Goal: Task Accomplishment & Management: Use online tool/utility

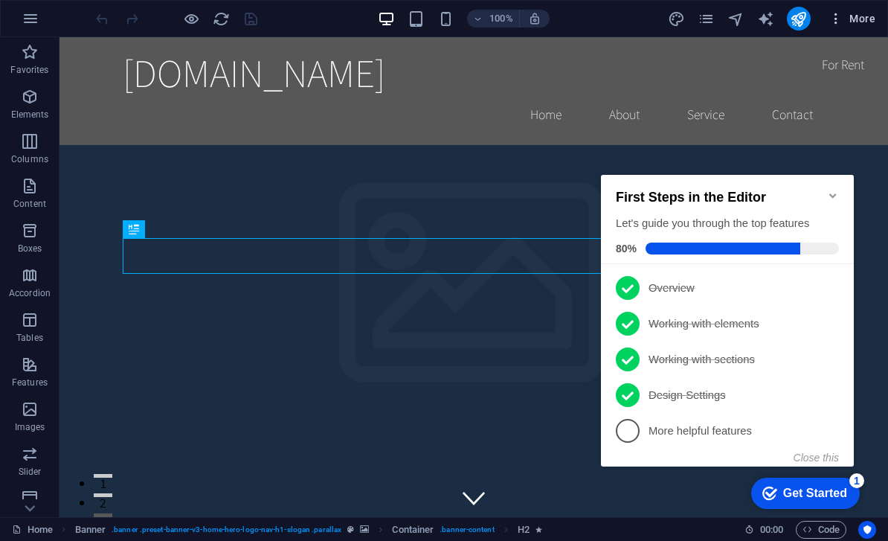
click at [865, 14] on span "More" at bounding box center [852, 18] width 47 height 15
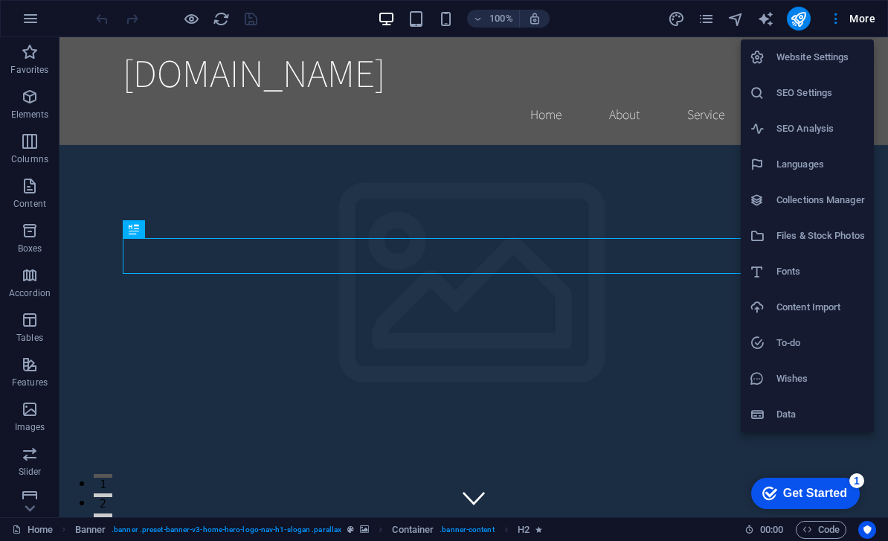
click at [826, 55] on h6 "Website Settings" at bounding box center [821, 57] width 89 height 18
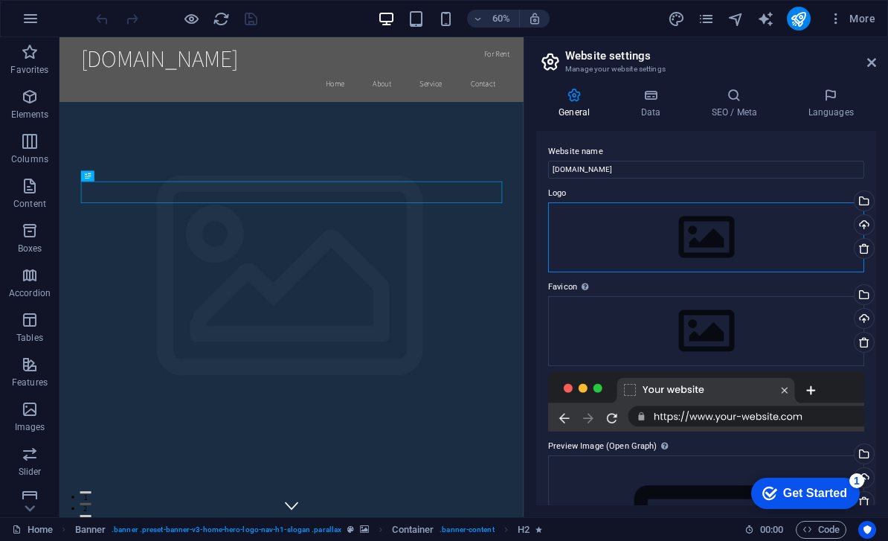
click at [720, 237] on div "Drag files here, click to choose files or select files from Files or our free s…" at bounding box center [706, 237] width 316 height 70
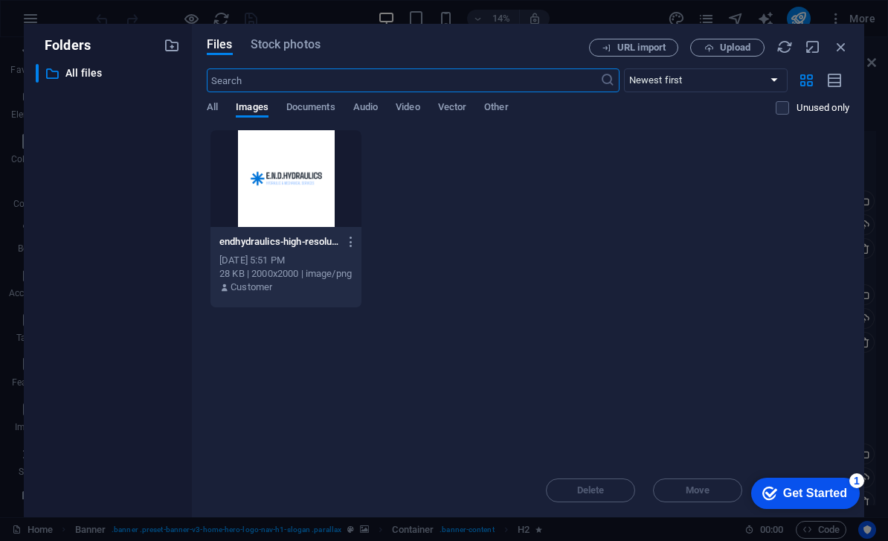
click at [298, 179] on div at bounding box center [286, 178] width 151 height 97
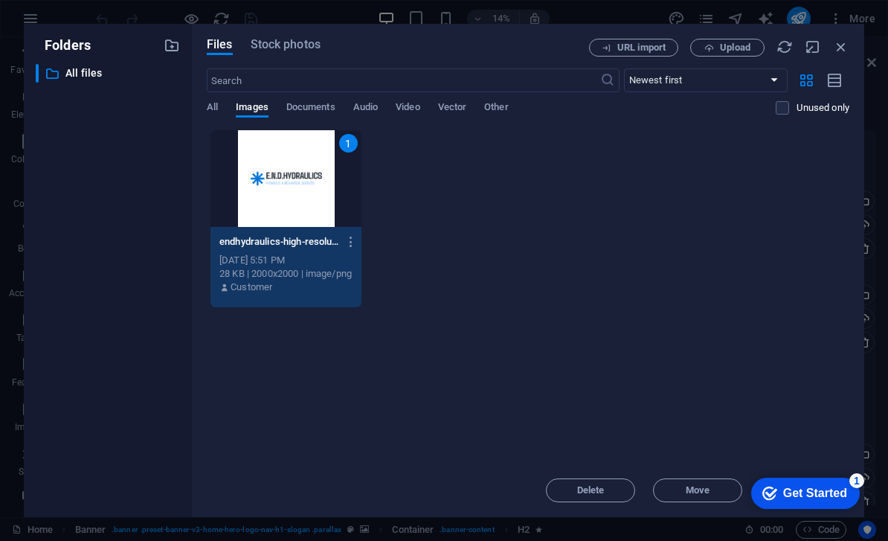
click at [816, 499] on div "Get Started" at bounding box center [816, 493] width 64 height 13
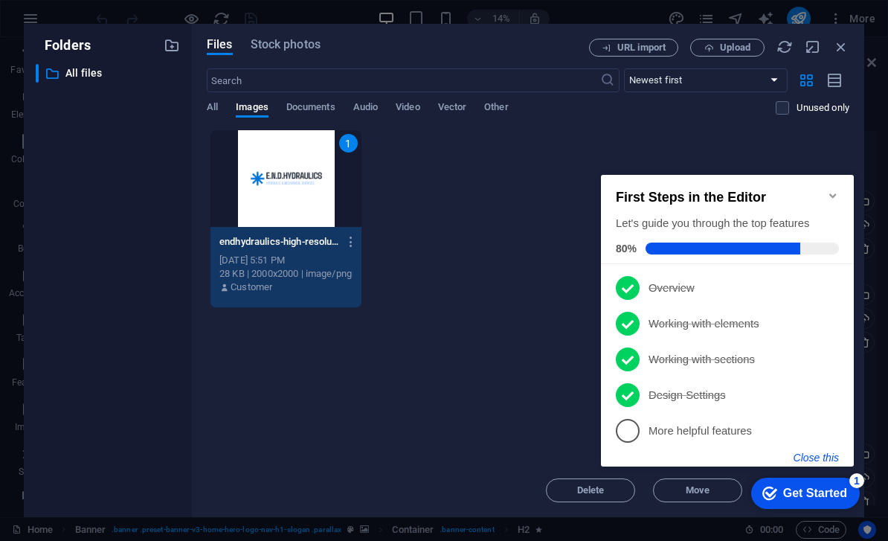
click at [823, 460] on button "Close this" at bounding box center [816, 458] width 45 height 12
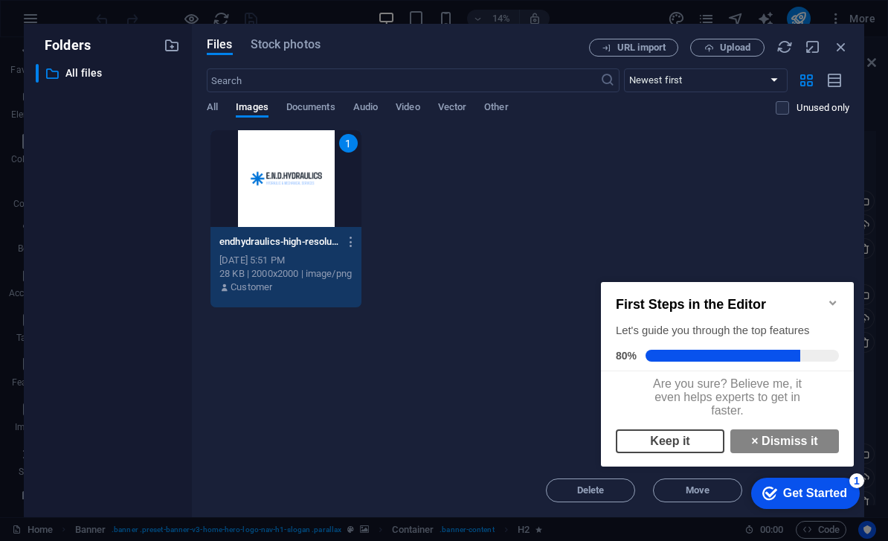
click at [701, 452] on link "Keep it" at bounding box center [670, 441] width 109 height 24
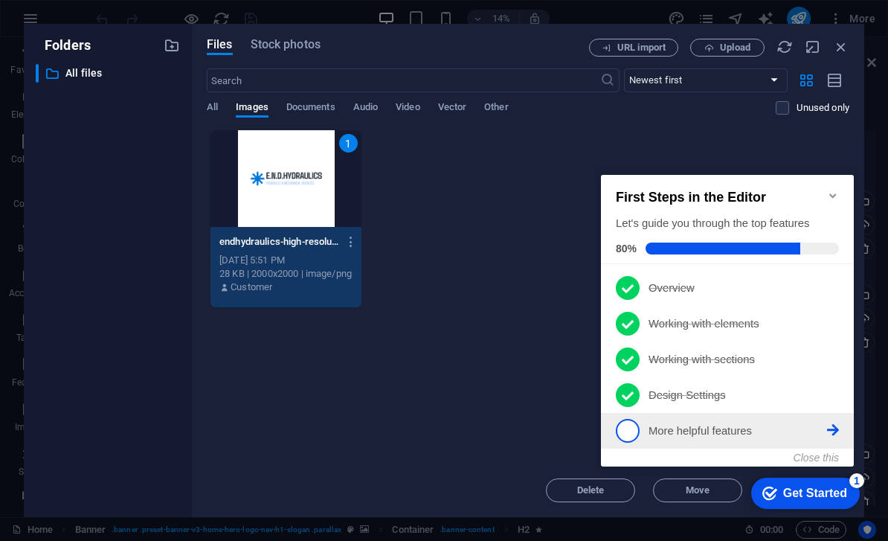
click at [636, 419] on span "5" at bounding box center [628, 431] width 24 height 24
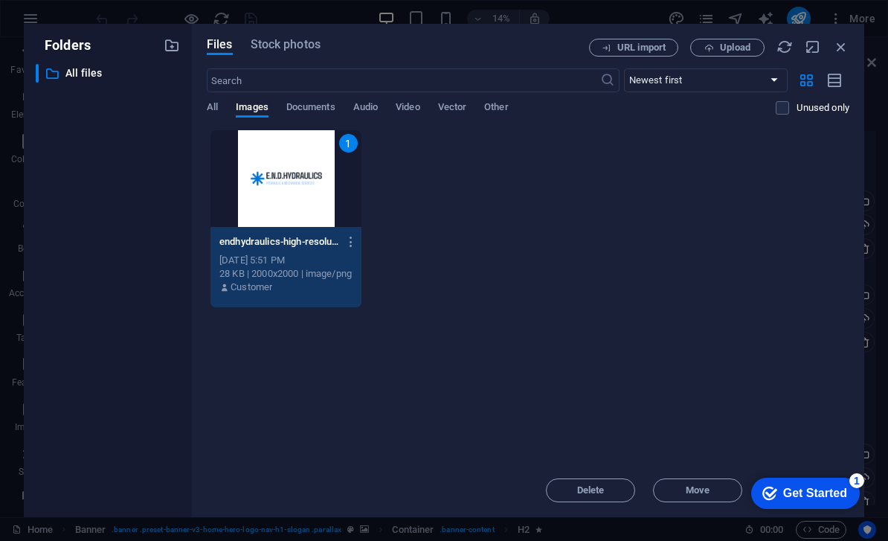
click at [814, 487] on div "Get Started" at bounding box center [816, 493] width 64 height 13
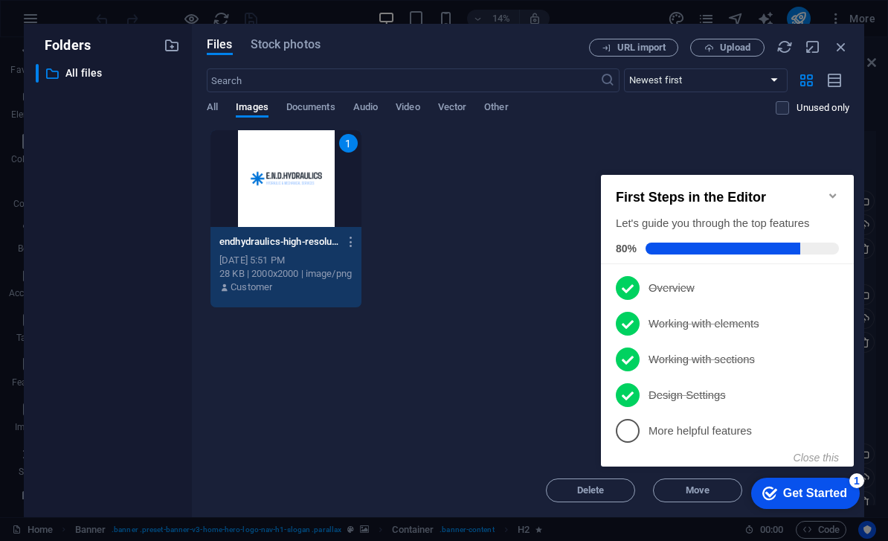
click at [838, 190] on icon "Minimize checklist" at bounding box center [833, 196] width 12 height 12
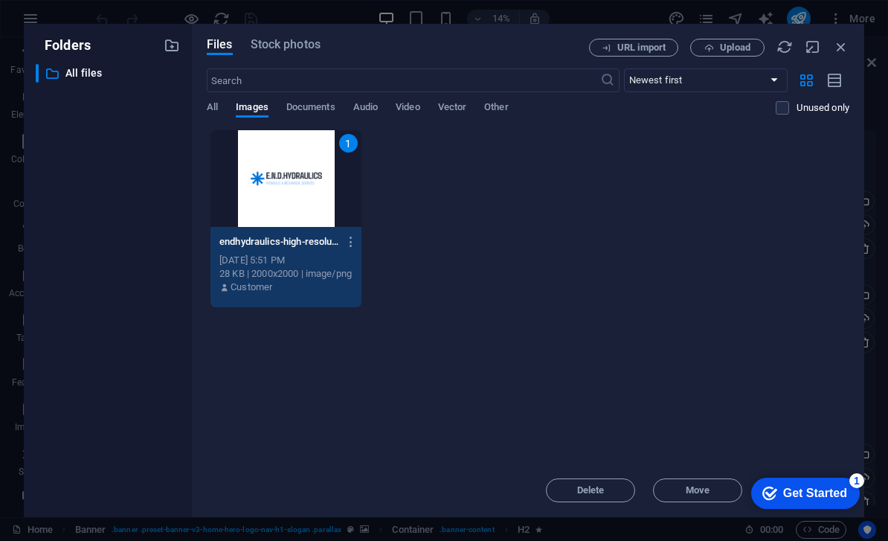
click at [830, 490] on div "Get Started" at bounding box center [816, 493] width 64 height 13
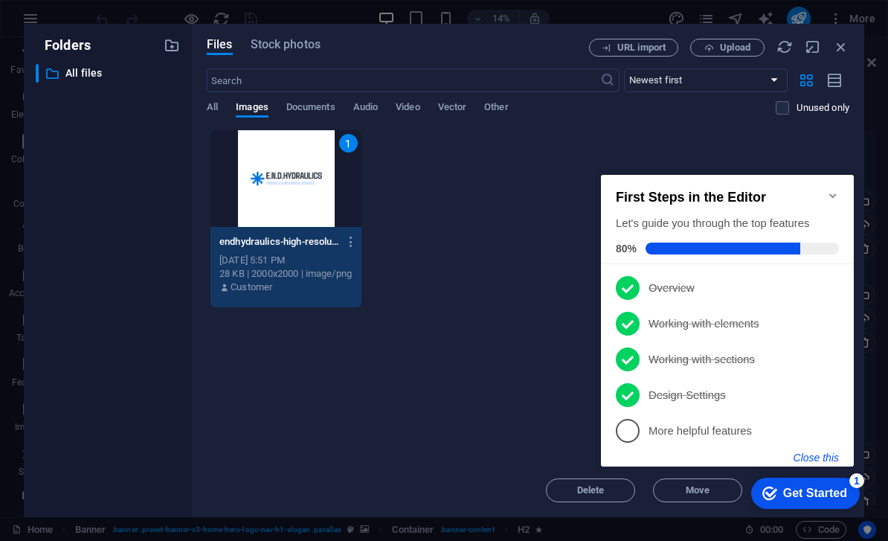
click at [826, 457] on button "Close this" at bounding box center [816, 458] width 45 height 12
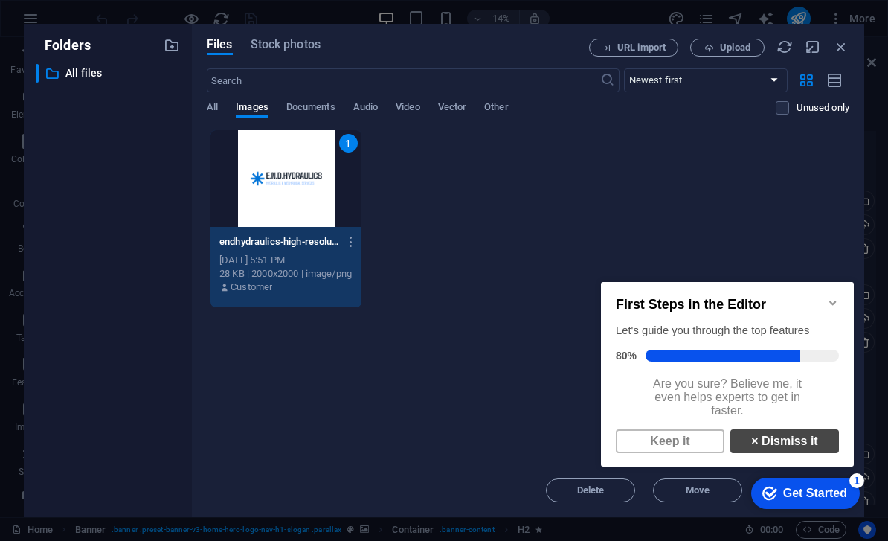
click at [810, 453] on link "× Dismiss it" at bounding box center [785, 441] width 109 height 24
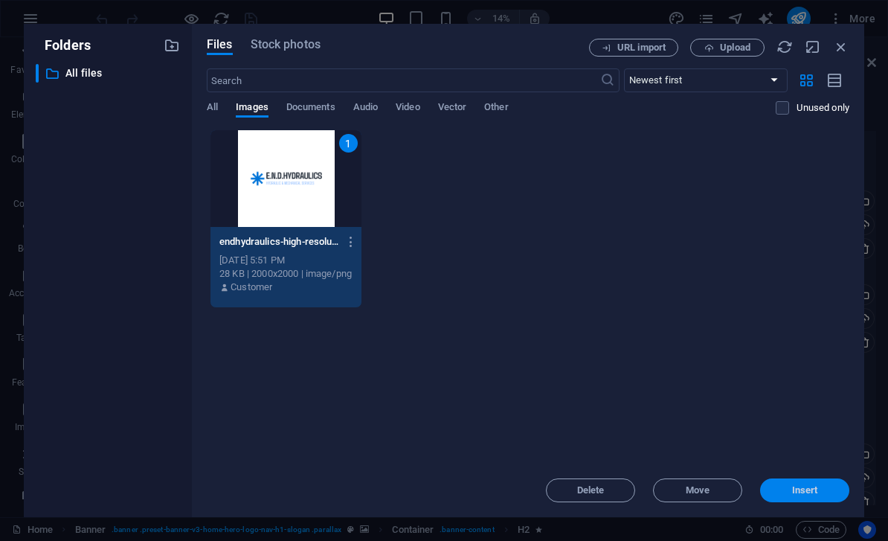
click at [819, 494] on span "Insert" at bounding box center [804, 490] width 77 height 9
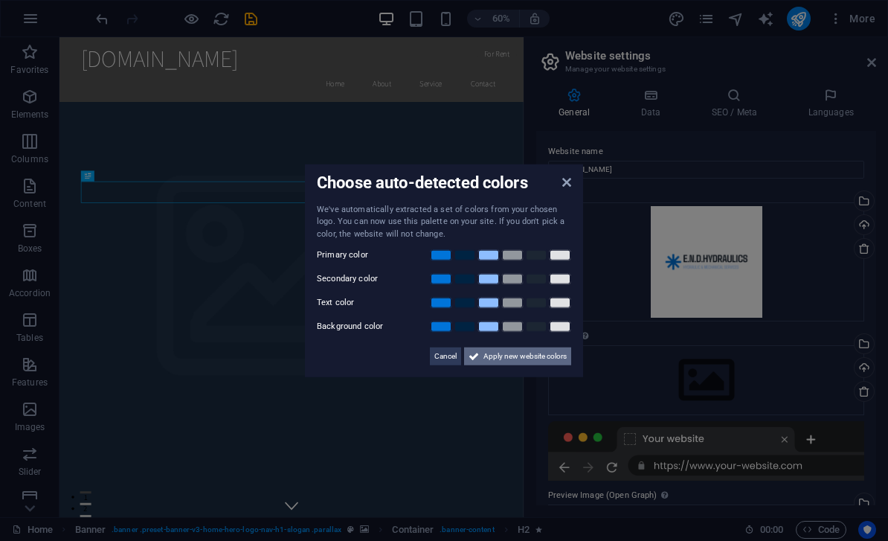
click at [516, 355] on span "Apply new website colors" at bounding box center [525, 357] width 83 height 18
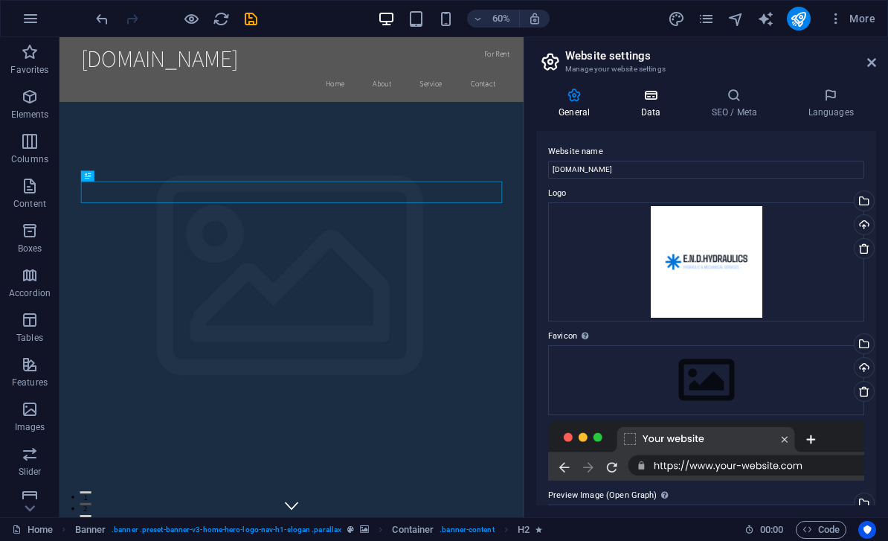
click at [652, 102] on icon at bounding box center [650, 95] width 65 height 15
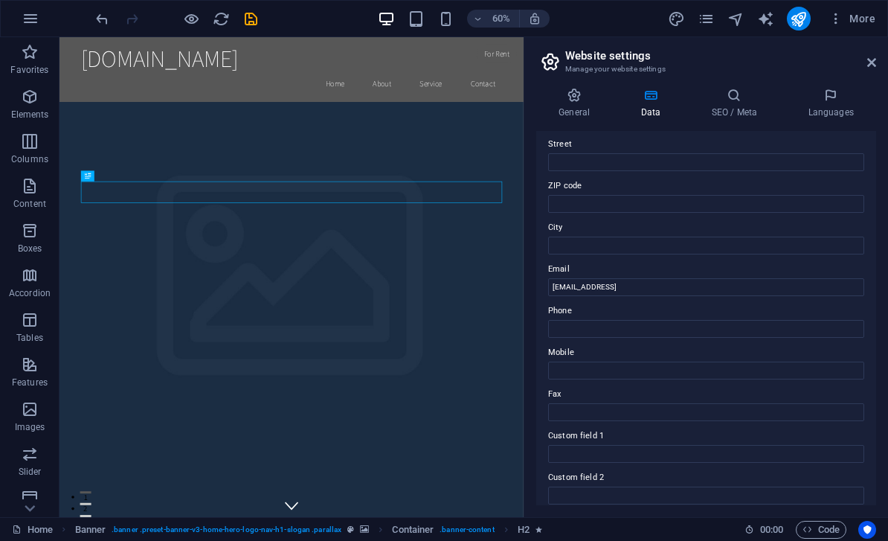
scroll to position [164, 0]
click at [747, 287] on input "[EMAIL_ADDRESS]" at bounding box center [706, 287] width 316 height 18
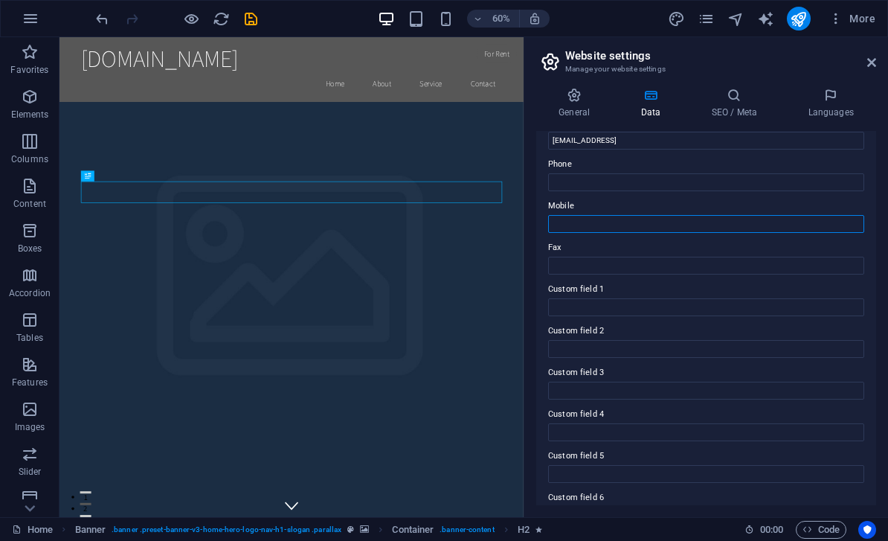
click at [782, 220] on input "Mobile" at bounding box center [706, 224] width 316 height 18
type input "07540168585"
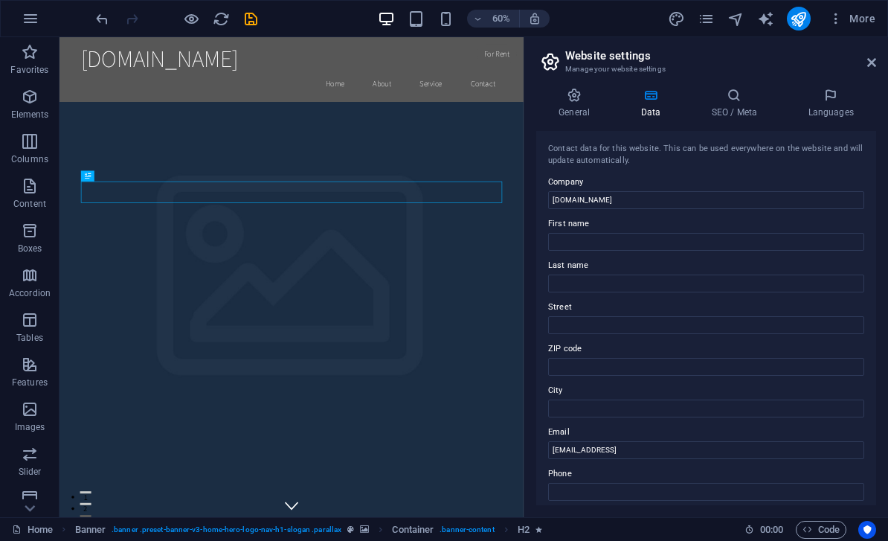
scroll to position [0, 0]
click at [584, 97] on icon at bounding box center [575, 95] width 76 height 15
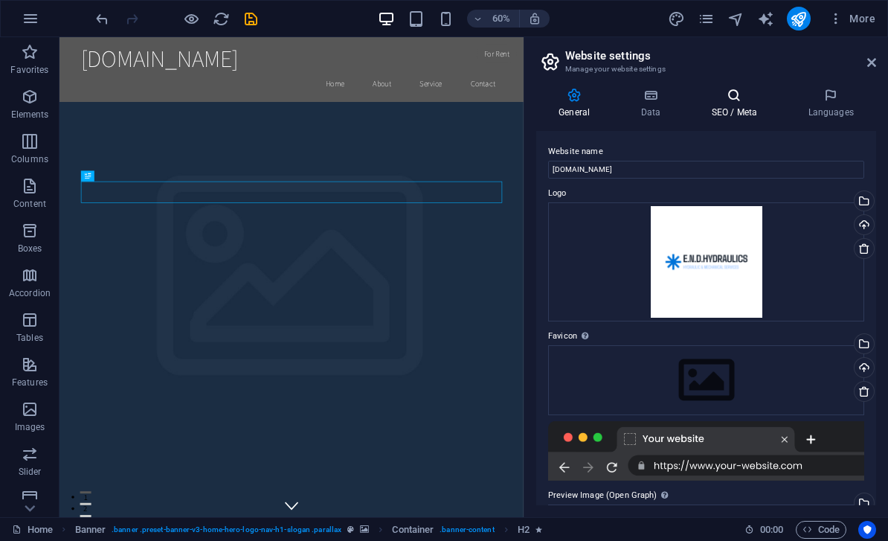
click at [732, 109] on h4 "SEO / Meta" at bounding box center [737, 103] width 97 height 31
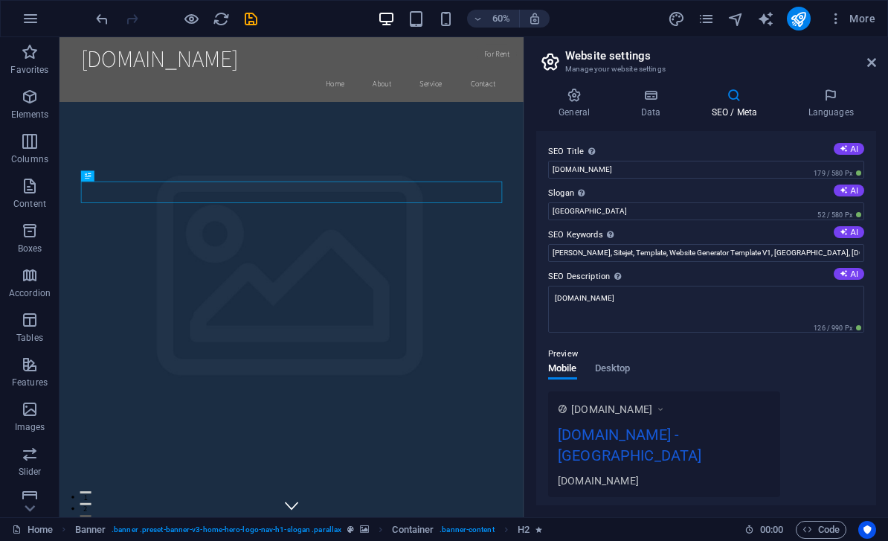
click at [879, 58] on aside "Website settings Manage your website settings General Data SEO / Meta Languages…" at bounding box center [706, 277] width 365 height 480
click at [874, 67] on icon at bounding box center [872, 63] width 9 height 12
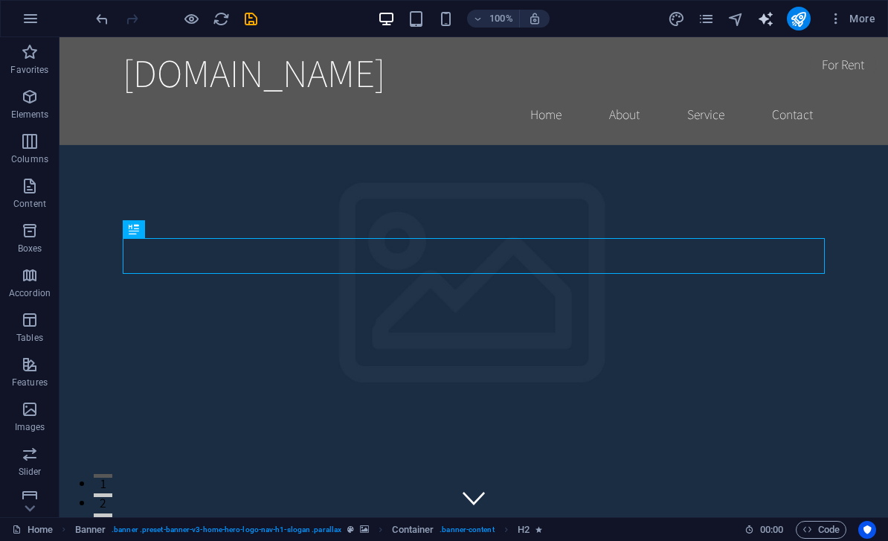
click at [770, 16] on icon "text_generator" at bounding box center [766, 18] width 17 height 17
select select "English"
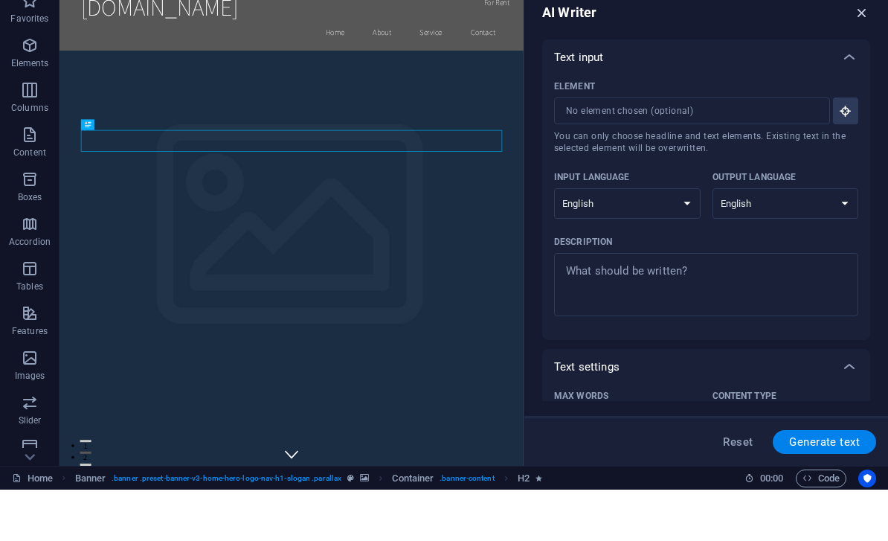
click at [860, 56] on icon "button" at bounding box center [862, 64] width 16 height 16
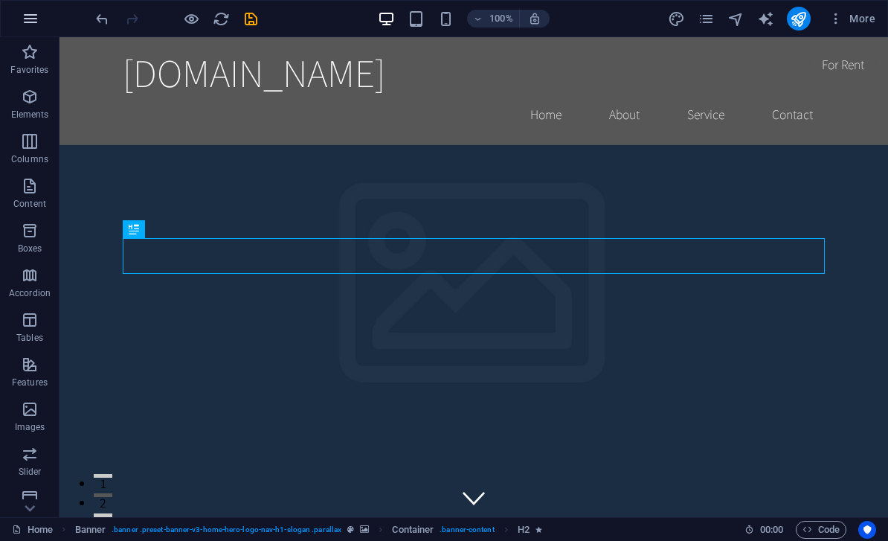
click at [28, 8] on button "button" at bounding box center [31, 19] width 36 height 36
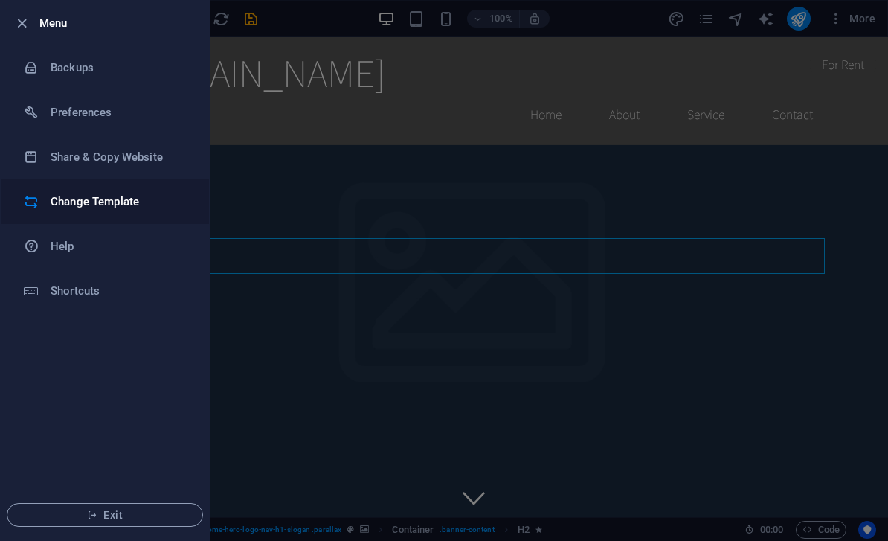
click at [81, 200] on h6 "Change Template" at bounding box center [120, 202] width 138 height 18
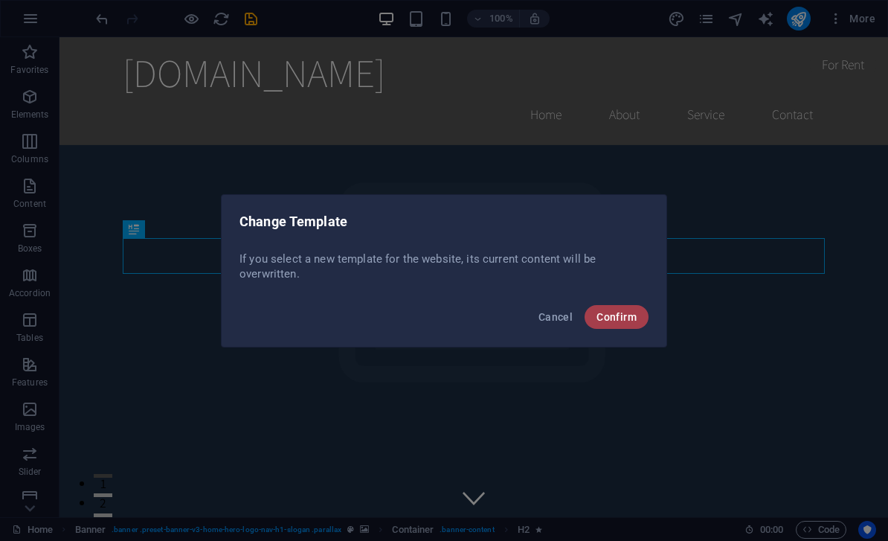
click at [620, 313] on span "Confirm" at bounding box center [617, 317] width 40 height 12
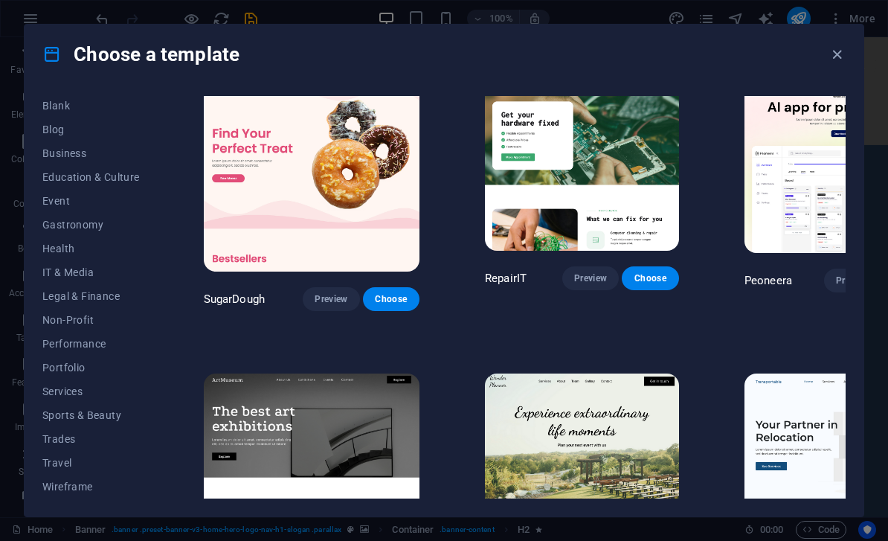
scroll to position [193, 0]
click at [54, 434] on span "Trades" at bounding box center [90, 439] width 97 height 12
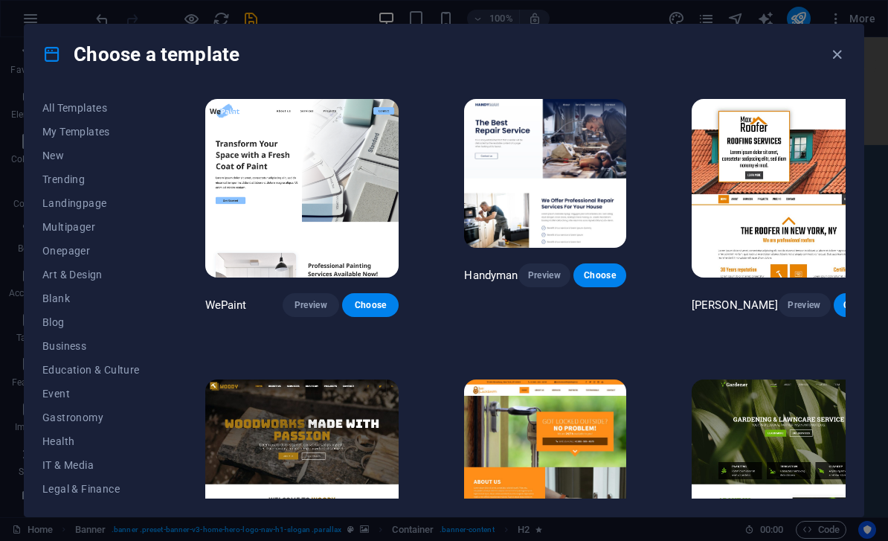
scroll to position [0, 0]
click at [70, 221] on span "Multipager" at bounding box center [90, 227] width 97 height 12
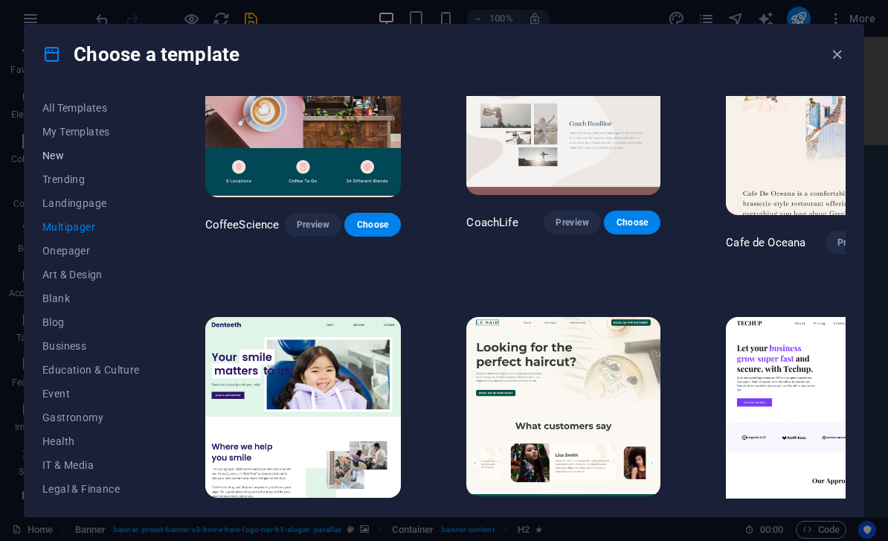
click at [60, 148] on button "New" at bounding box center [90, 156] width 97 height 24
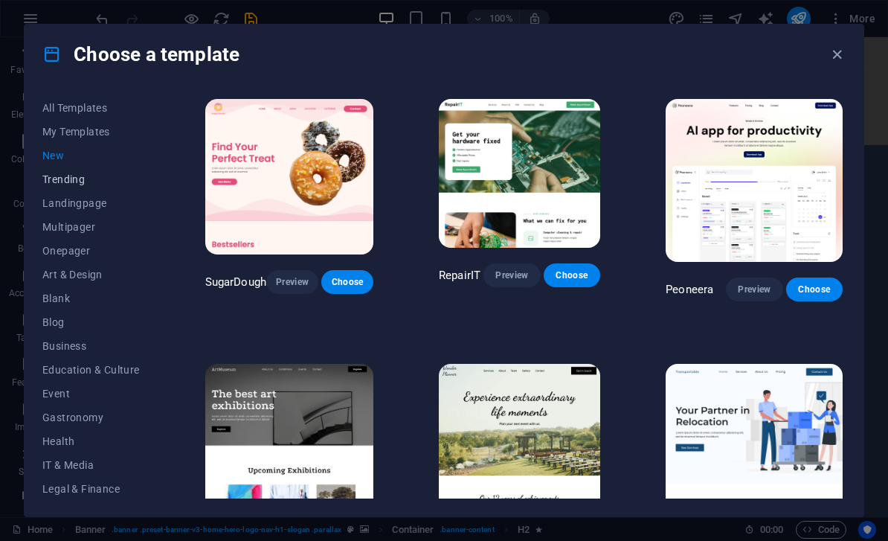
click at [65, 181] on span "Trending" at bounding box center [90, 179] width 97 height 12
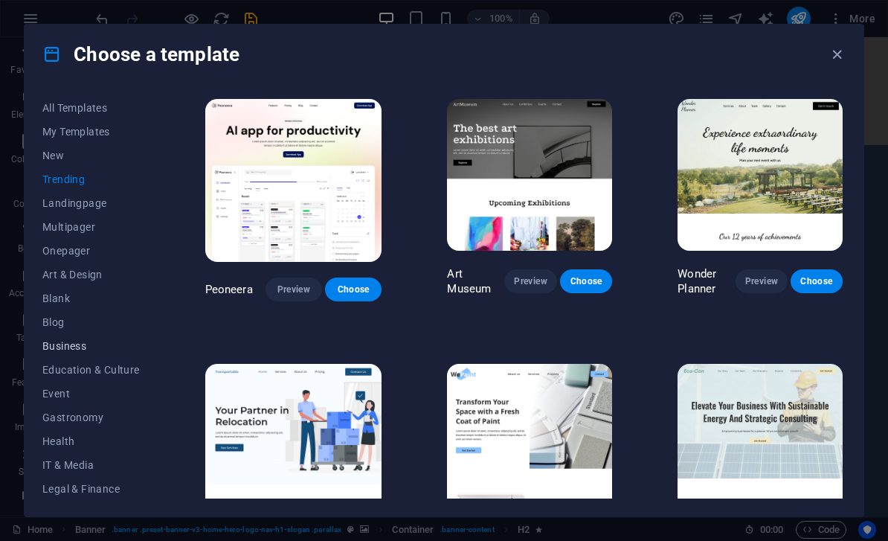
click at [57, 345] on span "Business" at bounding box center [90, 346] width 97 height 12
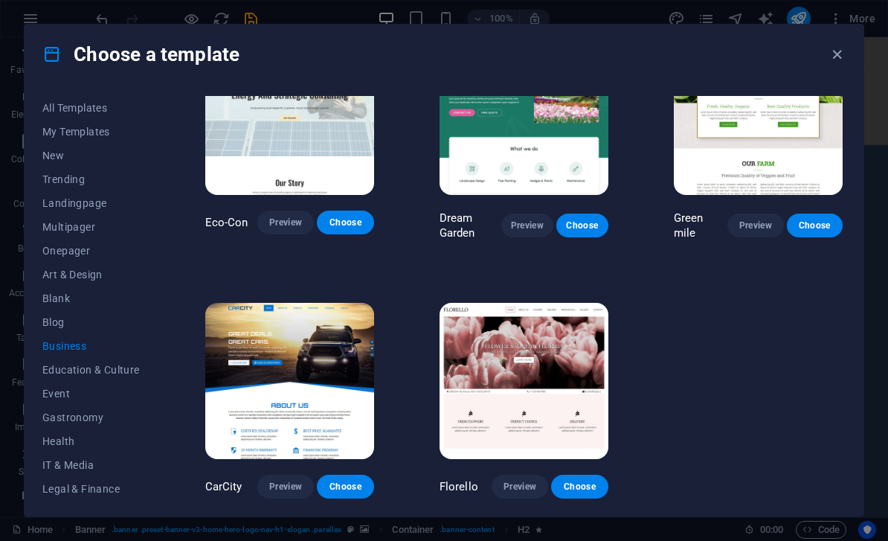
scroll to position [59, 0]
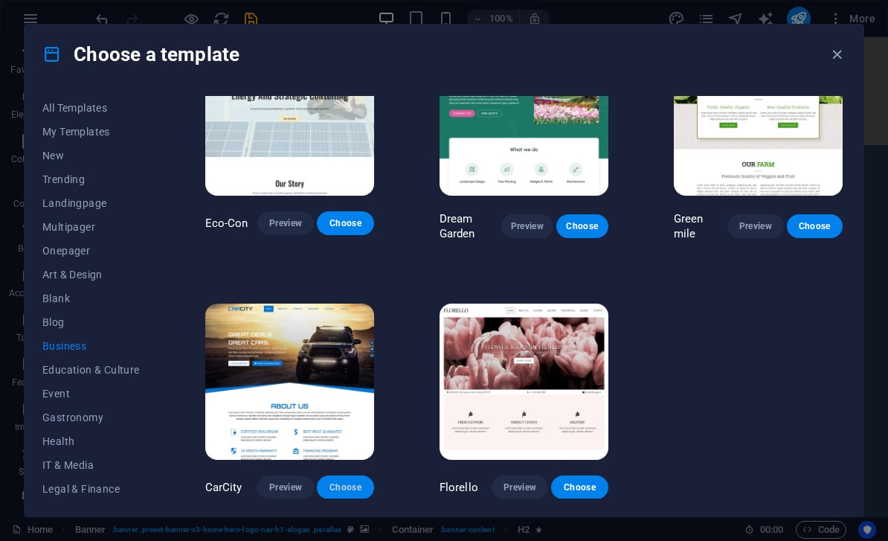
click at [339, 487] on span "Choose" at bounding box center [345, 487] width 33 height 12
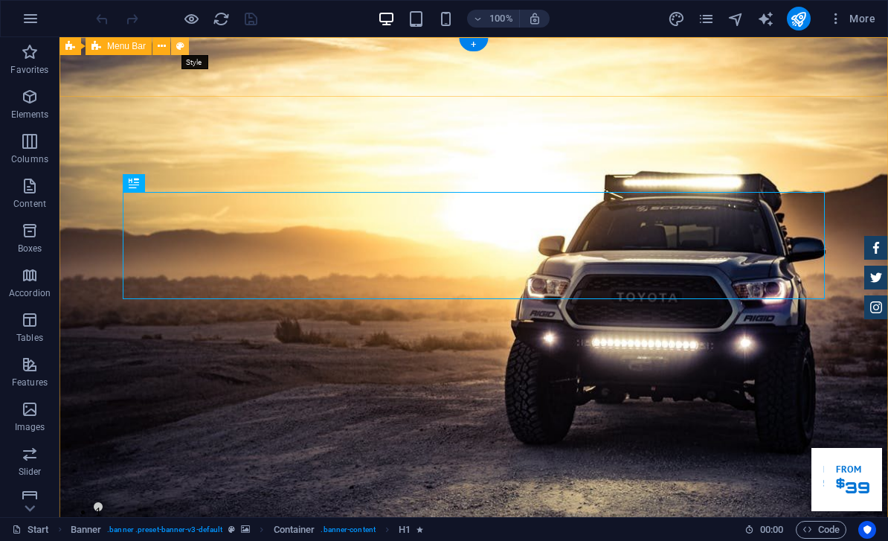
click at [182, 48] on icon at bounding box center [180, 47] width 8 height 16
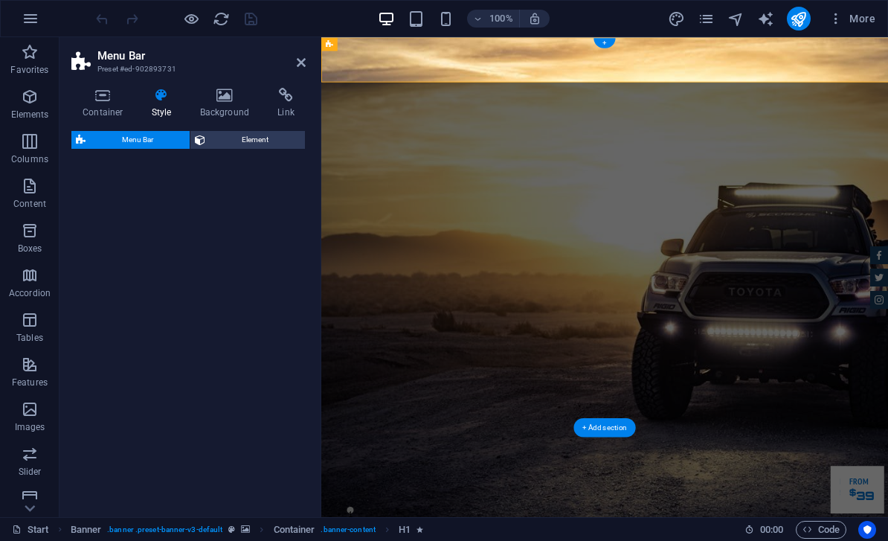
select select "rem"
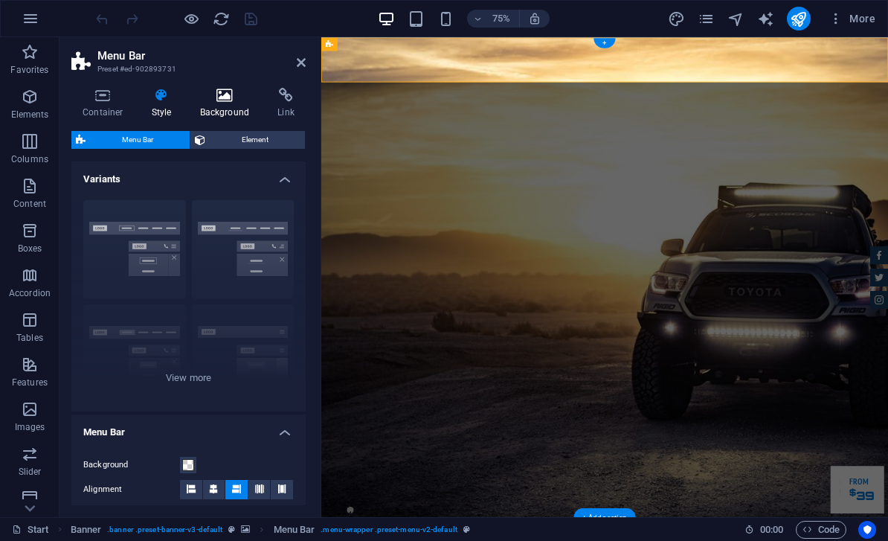
click at [222, 98] on icon at bounding box center [225, 95] width 72 height 15
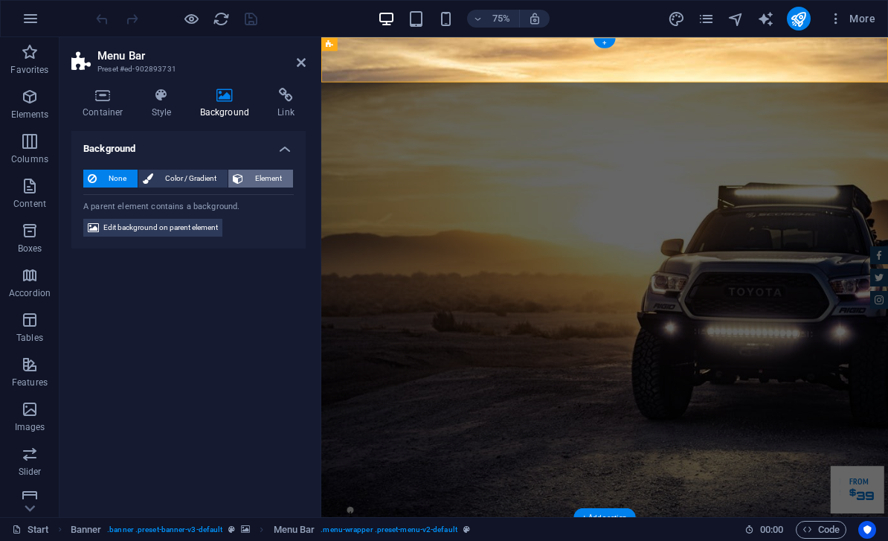
click at [275, 173] on span "Element" at bounding box center [268, 179] width 41 height 18
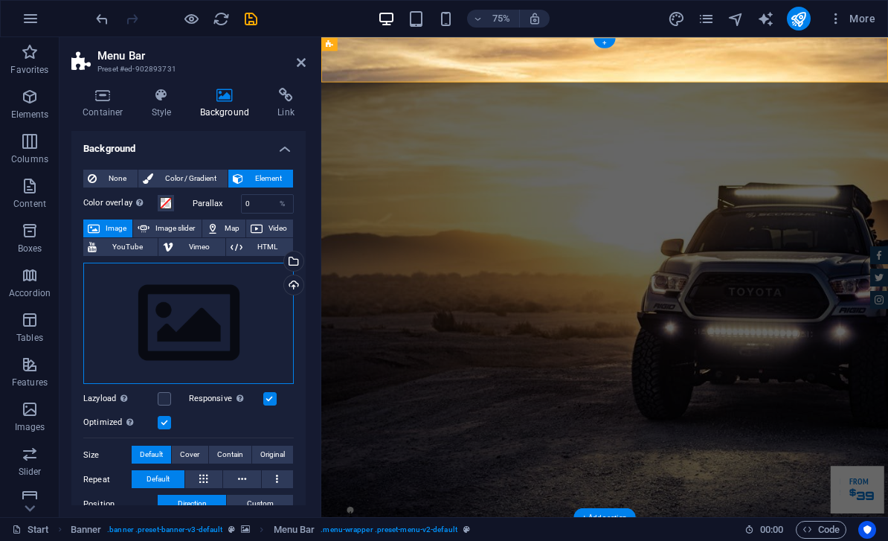
click at [208, 329] on div "Drag files here, click to choose files or select files from Files or our free s…" at bounding box center [188, 324] width 211 height 122
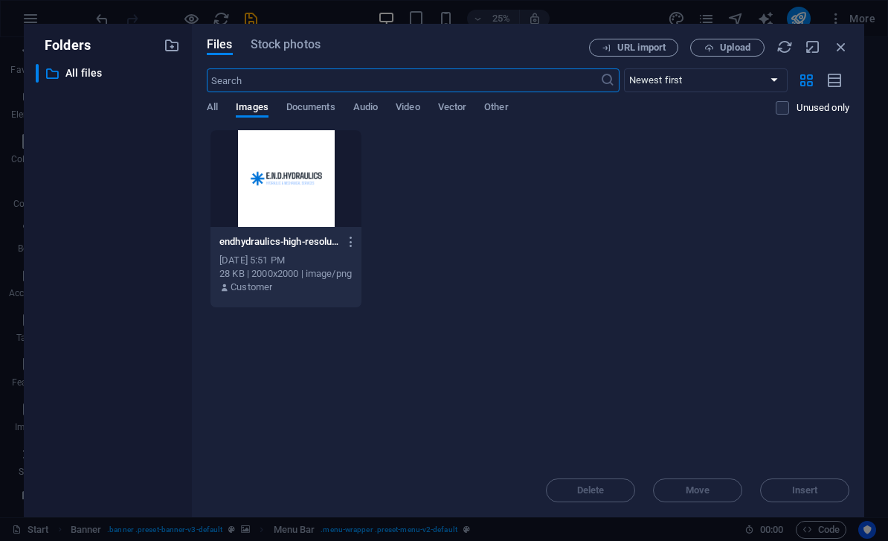
click at [278, 183] on div at bounding box center [286, 178] width 151 height 97
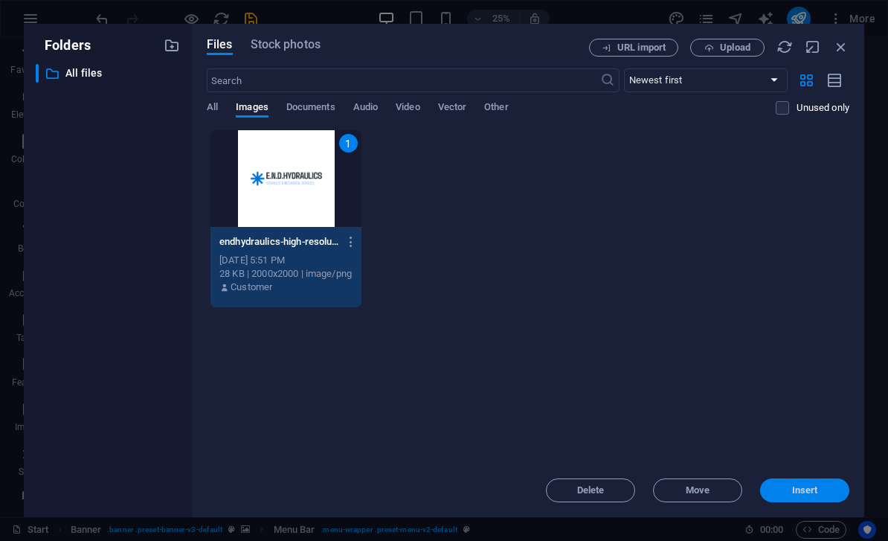
drag, startPoint x: 814, startPoint y: 487, endPoint x: 657, endPoint y: 601, distance: 193.5
click at [814, 487] on span "Insert" at bounding box center [806, 490] width 26 height 9
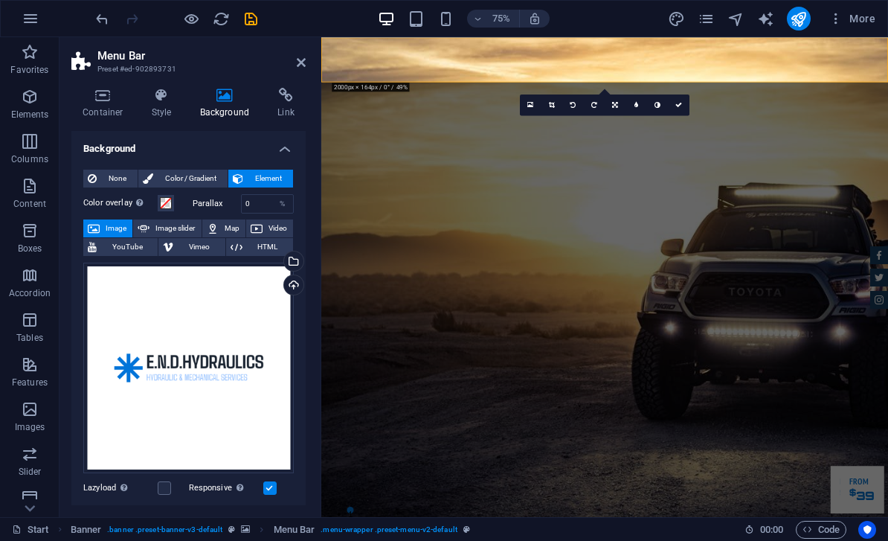
click at [306, 57] on aside "Menu Bar Preset #ed-902893731 Container Style Background Link Size Height Defau…" at bounding box center [191, 277] width 262 height 480
click at [304, 63] on icon at bounding box center [301, 63] width 9 height 12
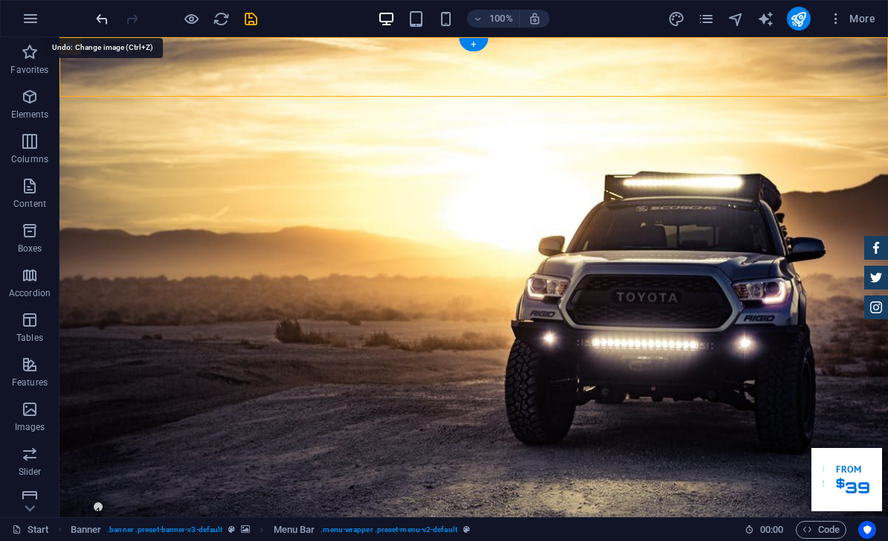
click at [103, 18] on icon "undo" at bounding box center [102, 18] width 17 height 17
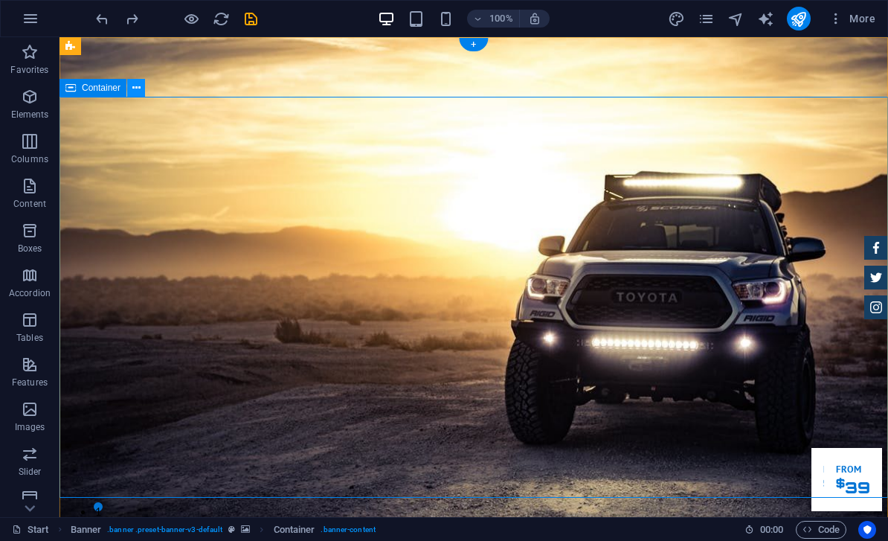
click at [132, 91] on icon at bounding box center [136, 88] width 8 height 16
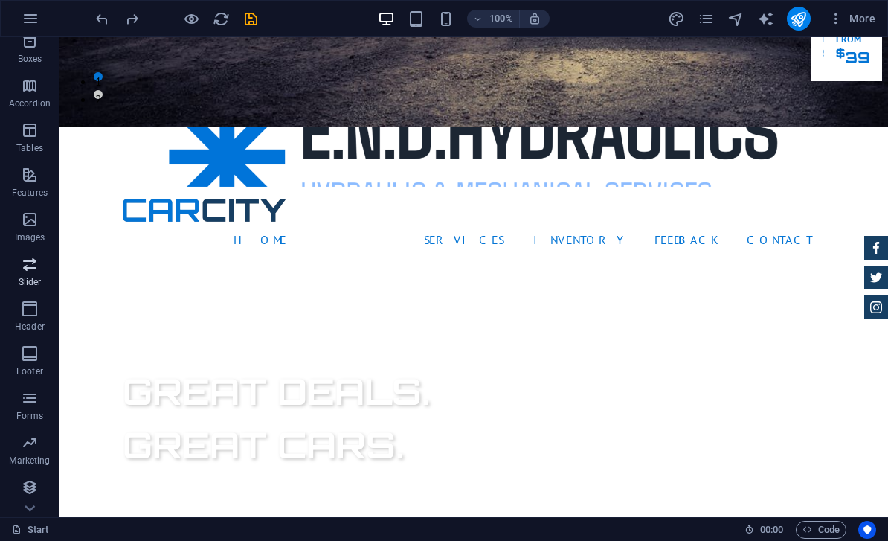
scroll to position [190, 0]
click at [23, 314] on icon "button" at bounding box center [30, 309] width 18 height 18
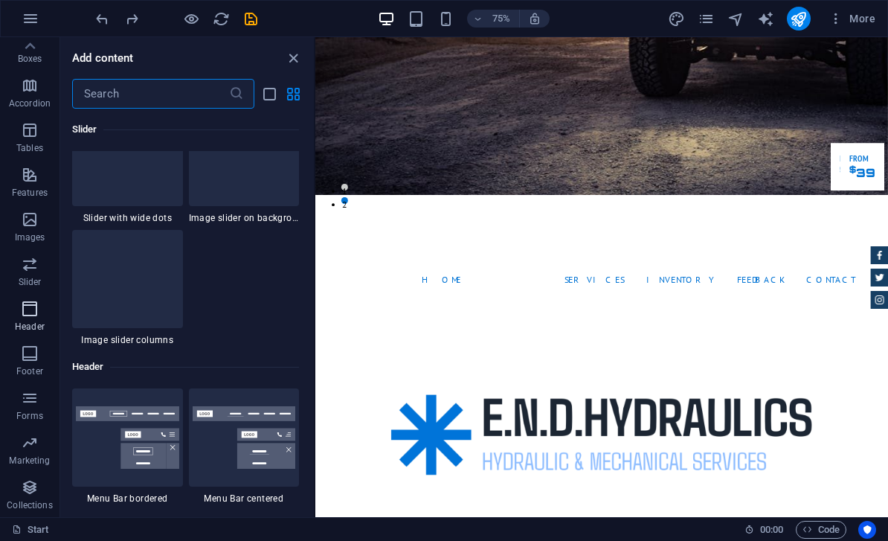
scroll to position [8961, 0]
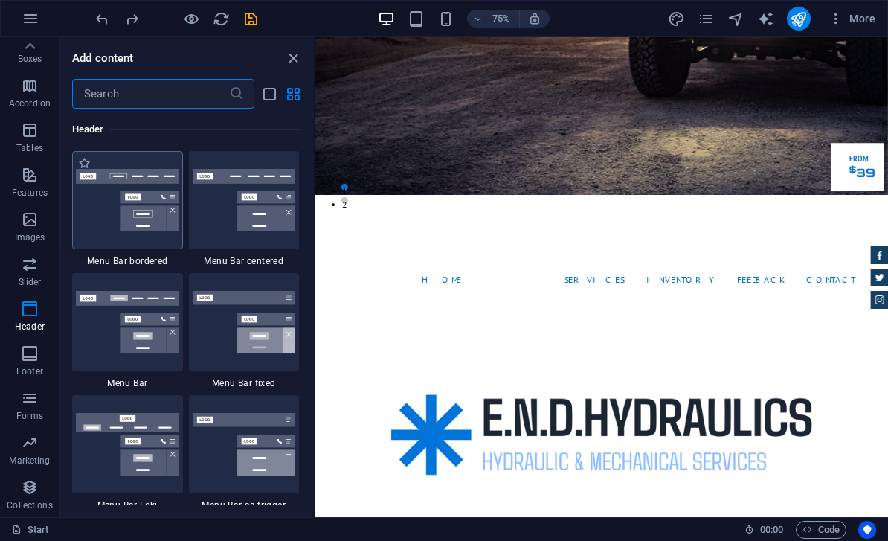
click at [101, 225] on img at bounding box center [127, 200] width 103 height 63
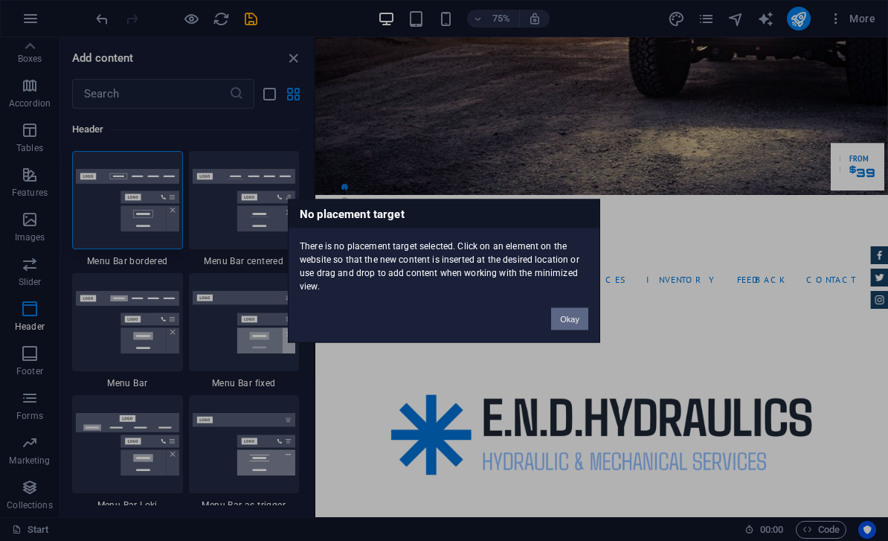
click at [574, 321] on button "Okay" at bounding box center [569, 318] width 37 height 22
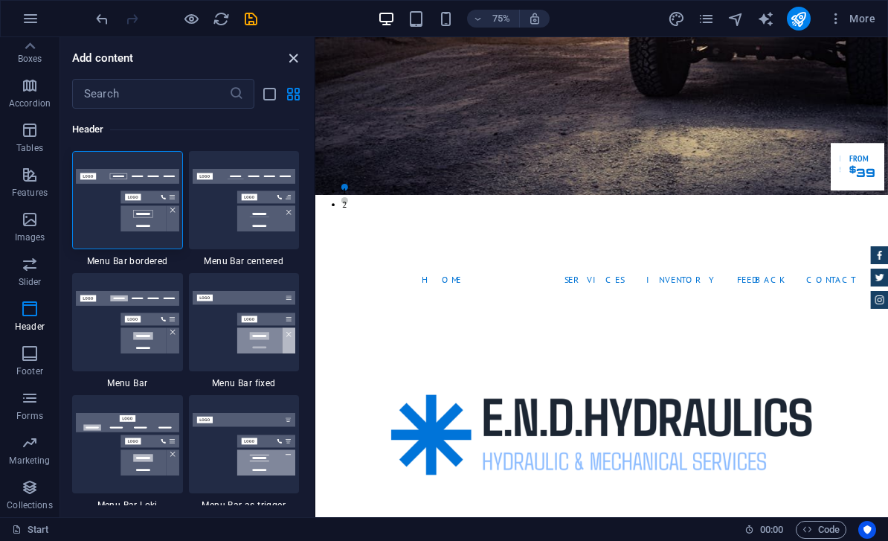
drag, startPoint x: 295, startPoint y: 56, endPoint x: 313, endPoint y: 25, distance: 36.4
click at [295, 56] on icon "close panel" at bounding box center [293, 58] width 17 height 17
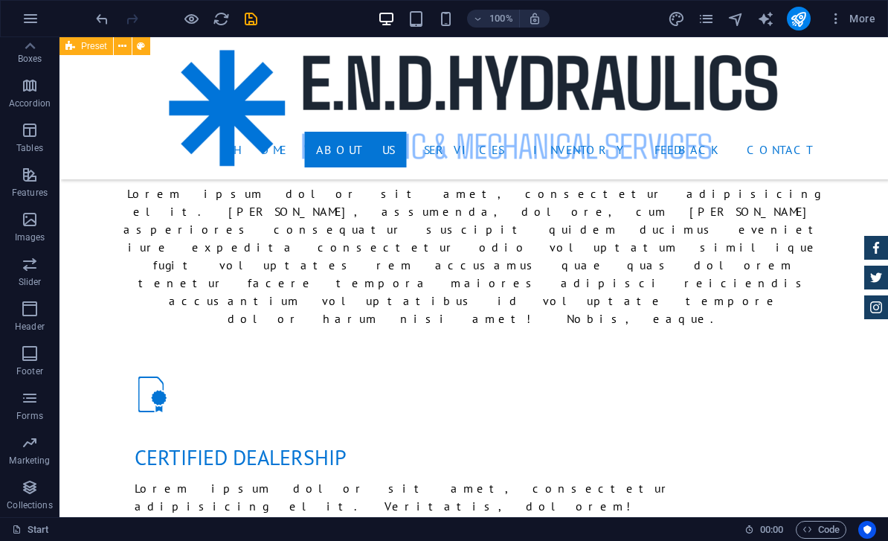
scroll to position [1020, 0]
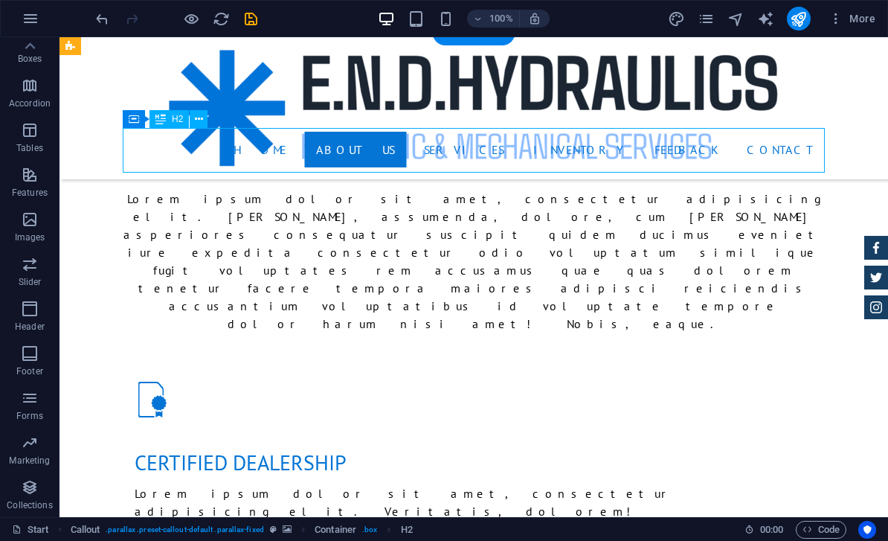
click at [196, 120] on icon at bounding box center [199, 120] width 8 height 16
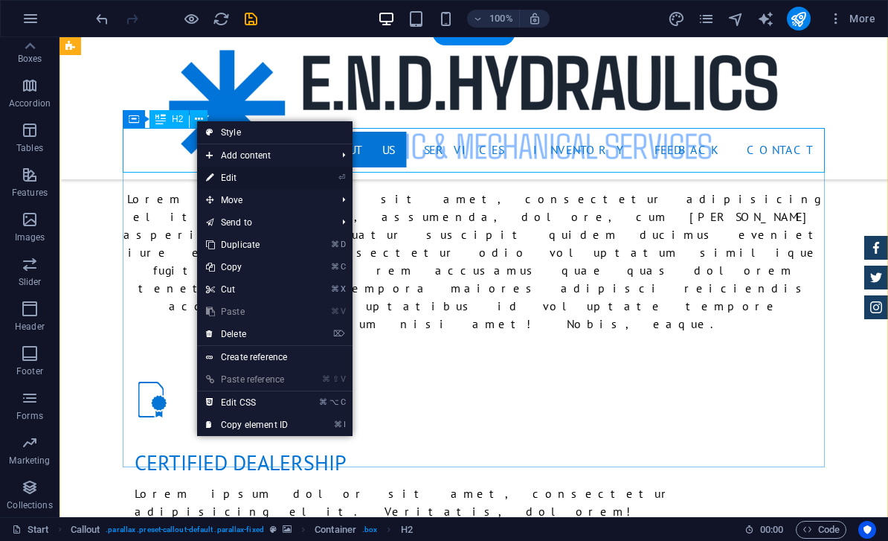
click at [231, 181] on link "⏎ Edit" at bounding box center [247, 178] width 100 height 22
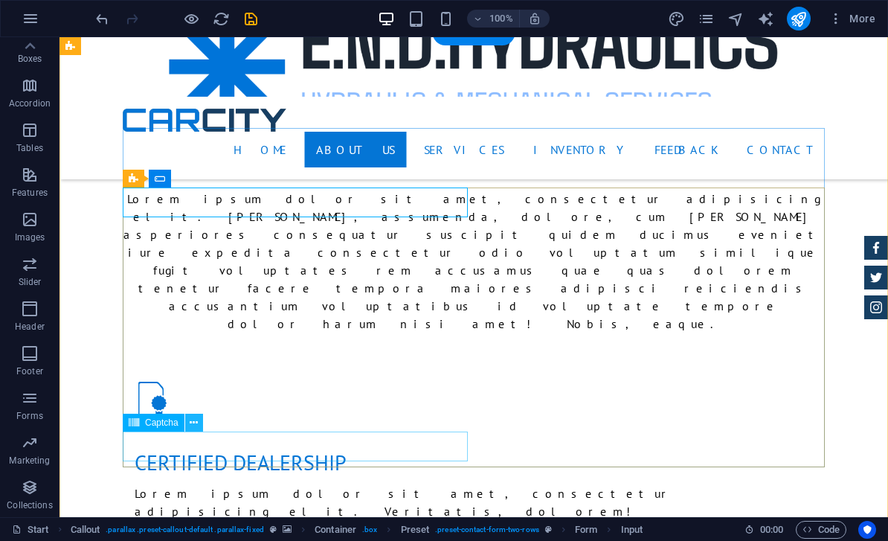
click at [193, 423] on icon at bounding box center [194, 423] width 8 height 16
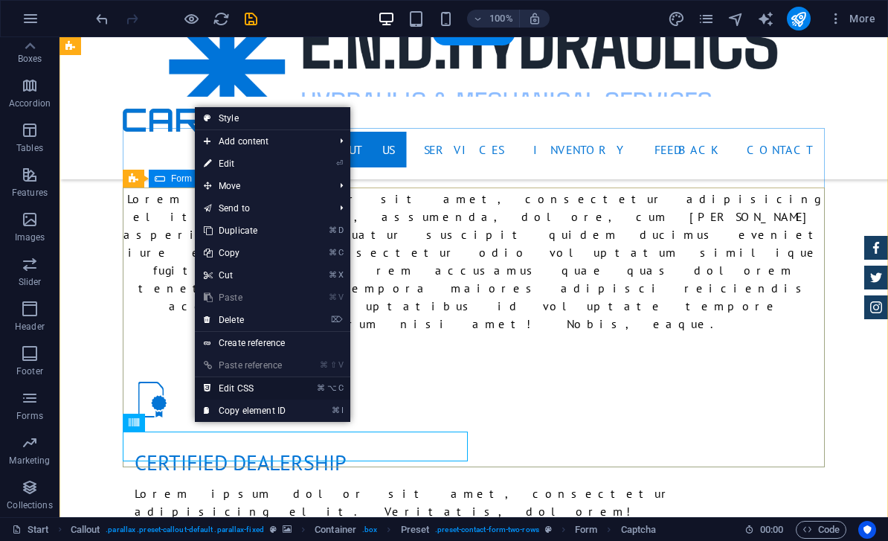
click at [246, 387] on link "⌘ ⌥ C Edit CSS" at bounding box center [245, 388] width 100 height 22
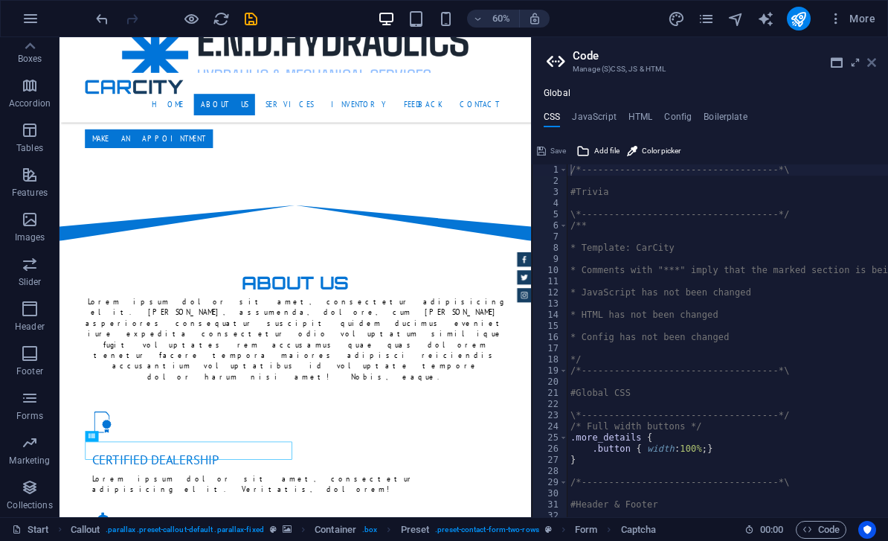
drag, startPoint x: 875, startPoint y: 62, endPoint x: 816, endPoint y: 25, distance: 70.2
click at [875, 62] on icon at bounding box center [872, 63] width 9 height 12
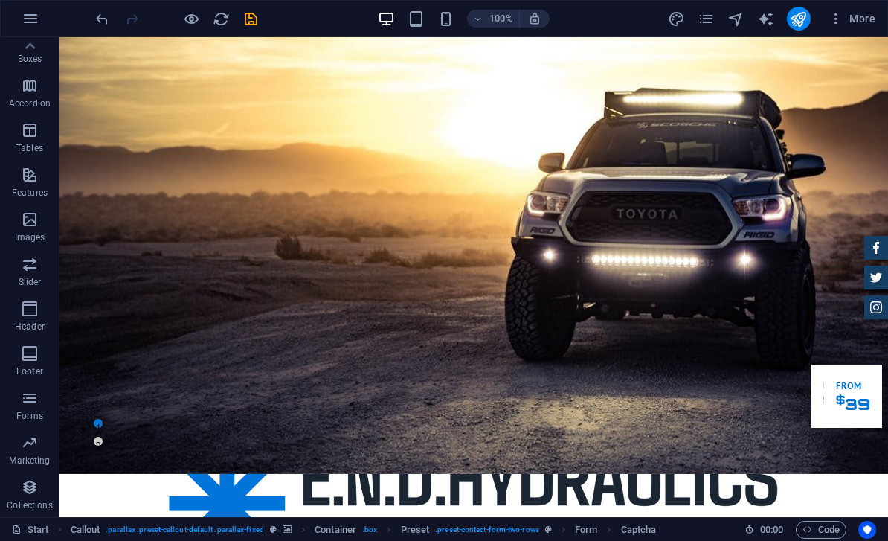
scroll to position [17, 0]
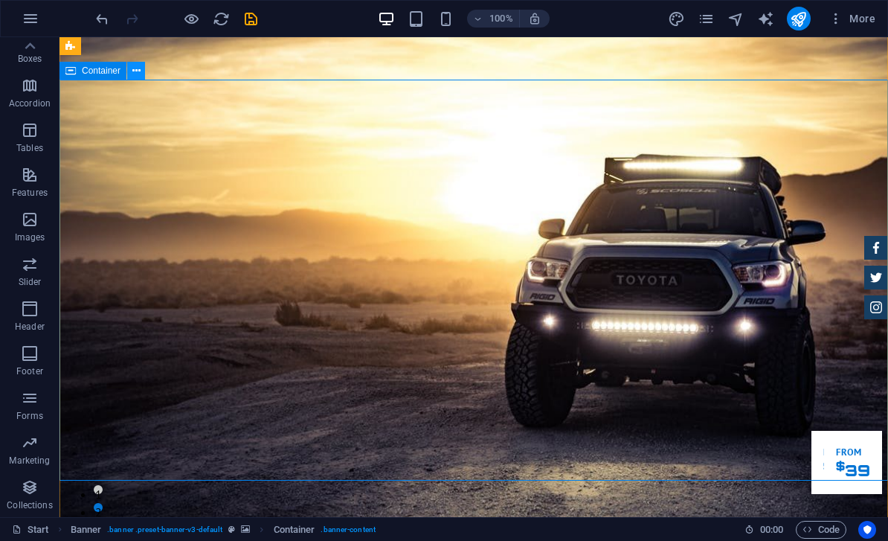
click at [138, 73] on icon at bounding box center [136, 71] width 8 height 16
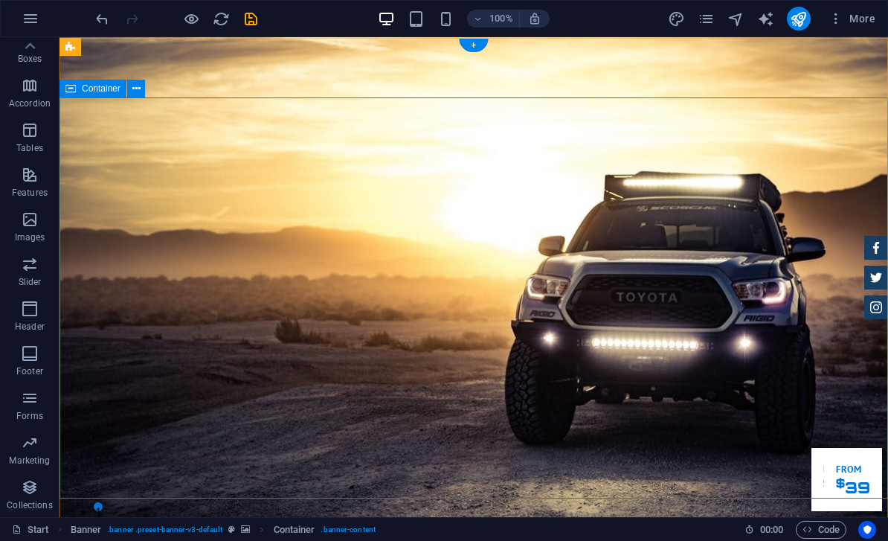
scroll to position [0, 0]
click at [139, 91] on icon at bounding box center [136, 88] width 8 height 16
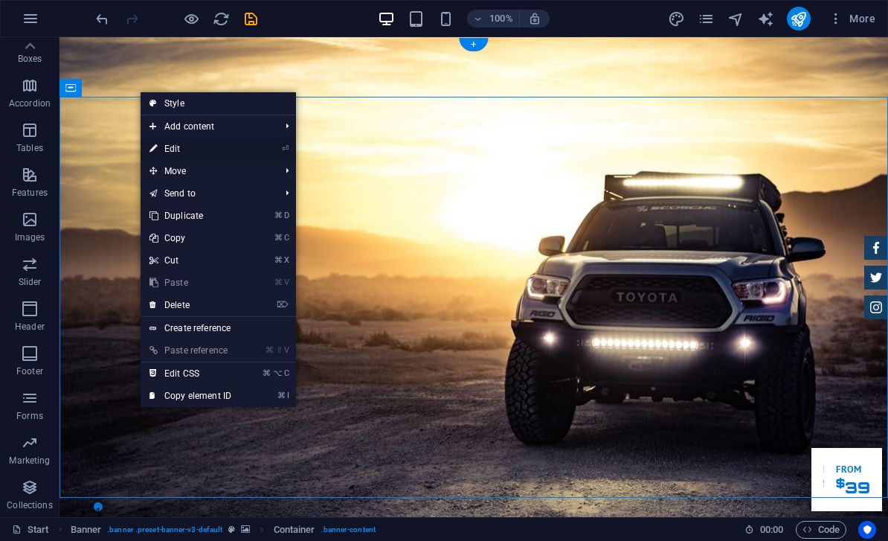
click at [174, 152] on link "⏎ Edit" at bounding box center [191, 149] width 100 height 22
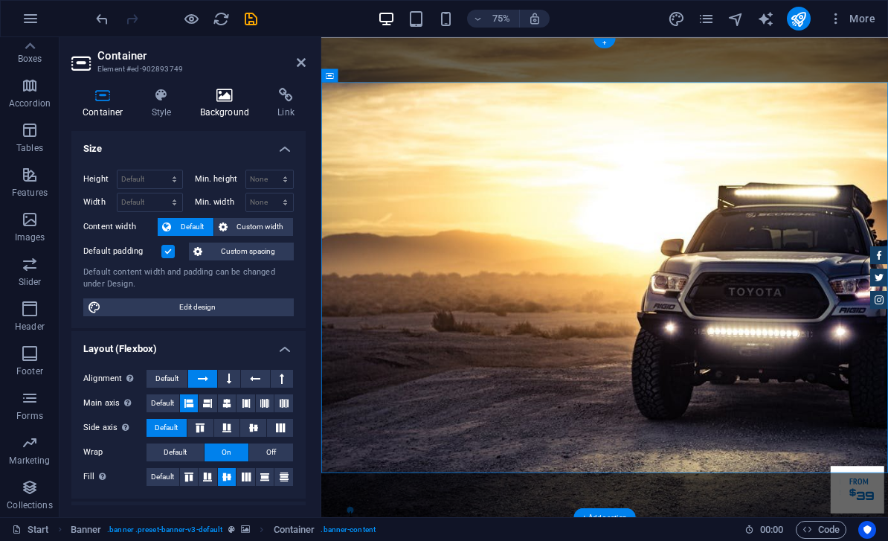
click at [232, 97] on icon at bounding box center [225, 95] width 72 height 15
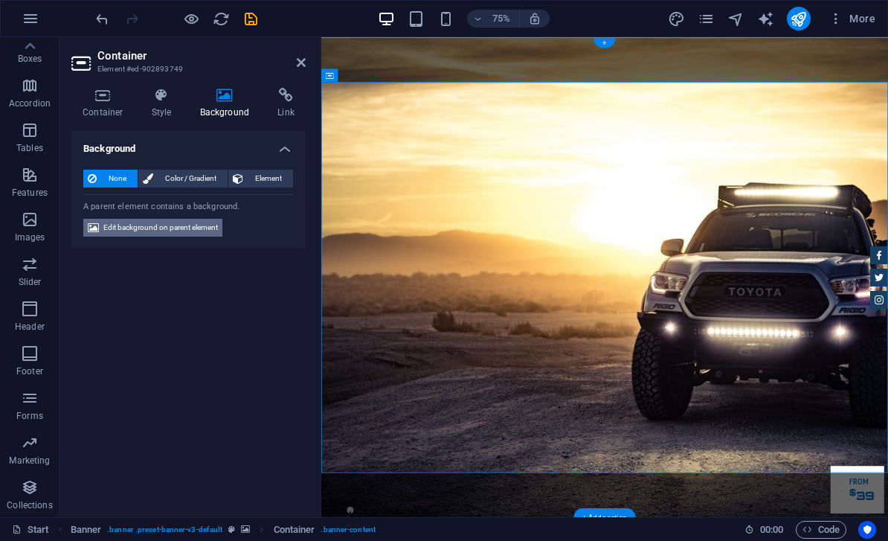
click at [156, 229] on span "Edit background on parent element" at bounding box center [160, 228] width 115 height 18
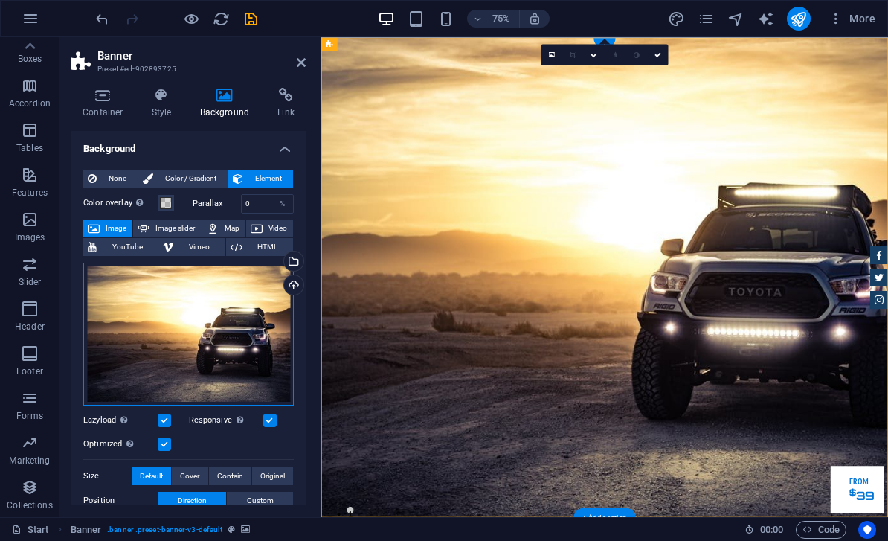
click at [173, 301] on div "Drag files here, click to choose files or select files from Files or our free s…" at bounding box center [188, 334] width 211 height 143
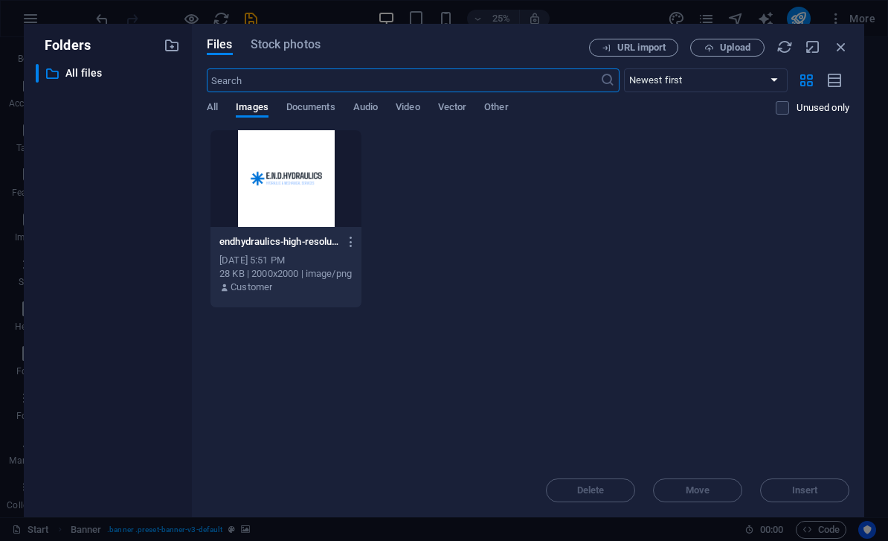
click at [275, 197] on div at bounding box center [286, 178] width 151 height 97
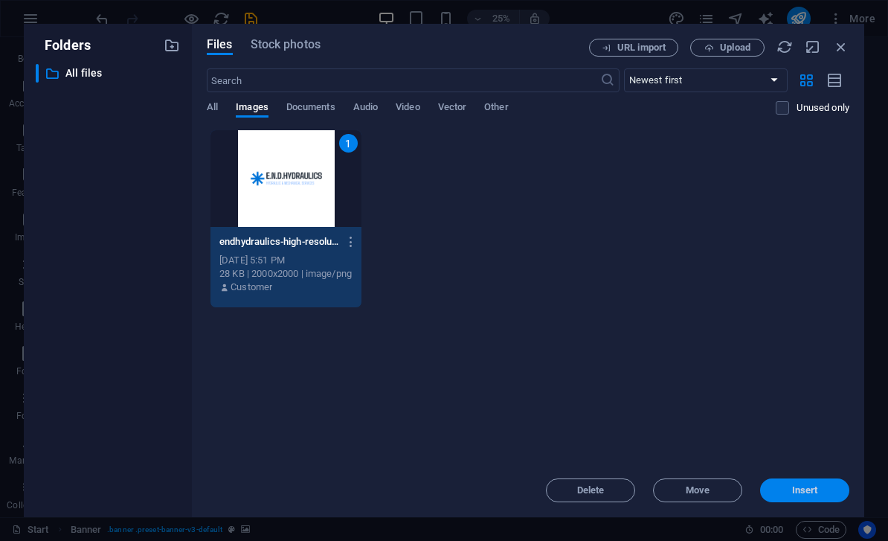
click at [795, 491] on span "Insert" at bounding box center [806, 490] width 26 height 9
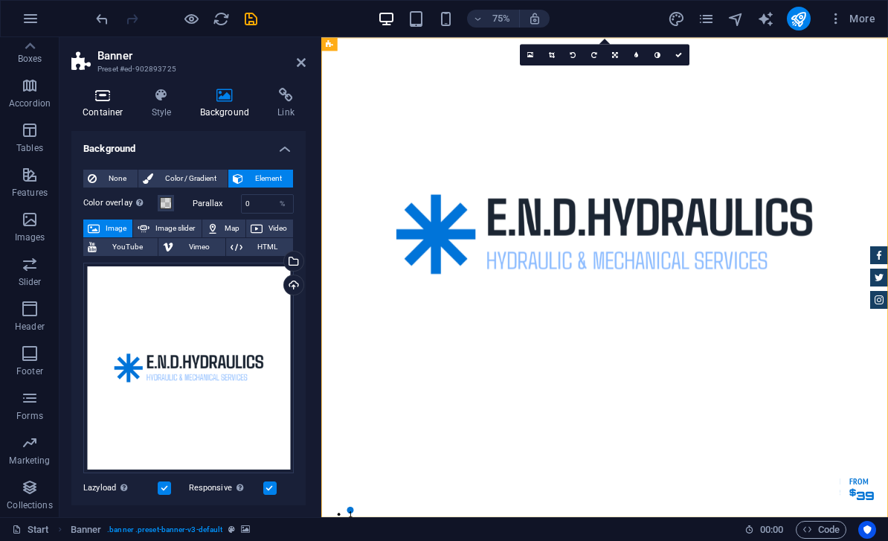
click at [97, 93] on icon at bounding box center [102, 95] width 63 height 15
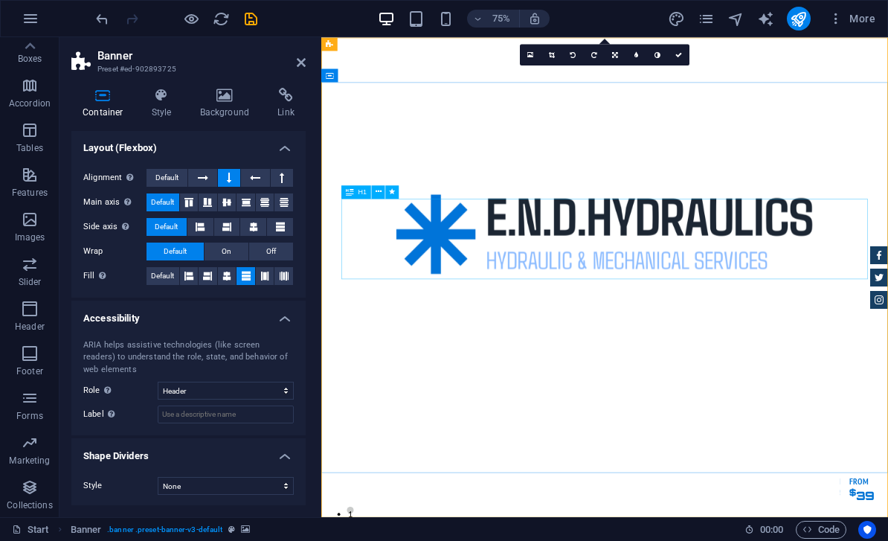
scroll to position [225, 0]
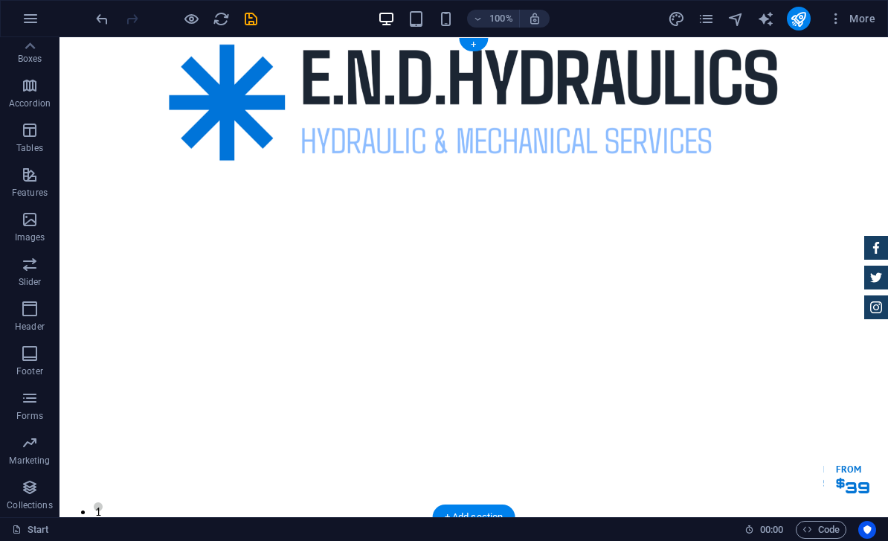
click at [92, 517] on figure at bounding box center [474, 547] width 829 height 60
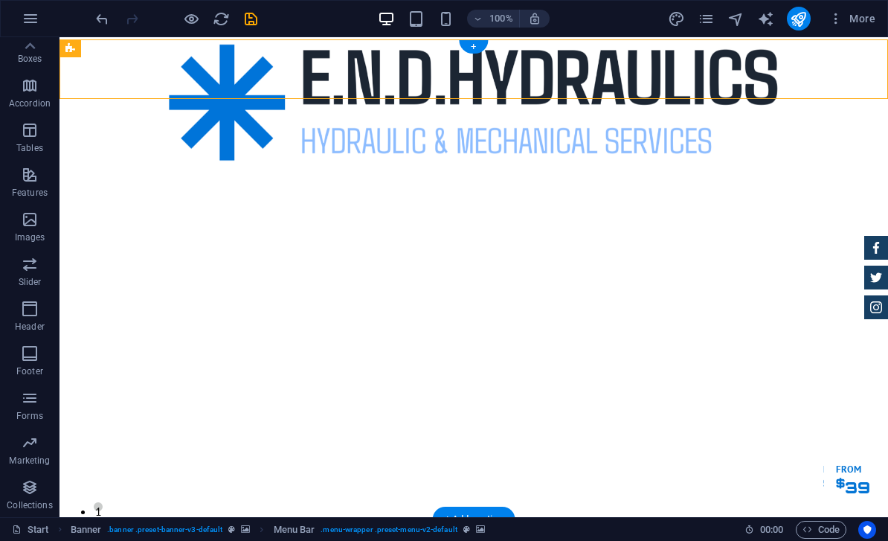
scroll to position [0, 0]
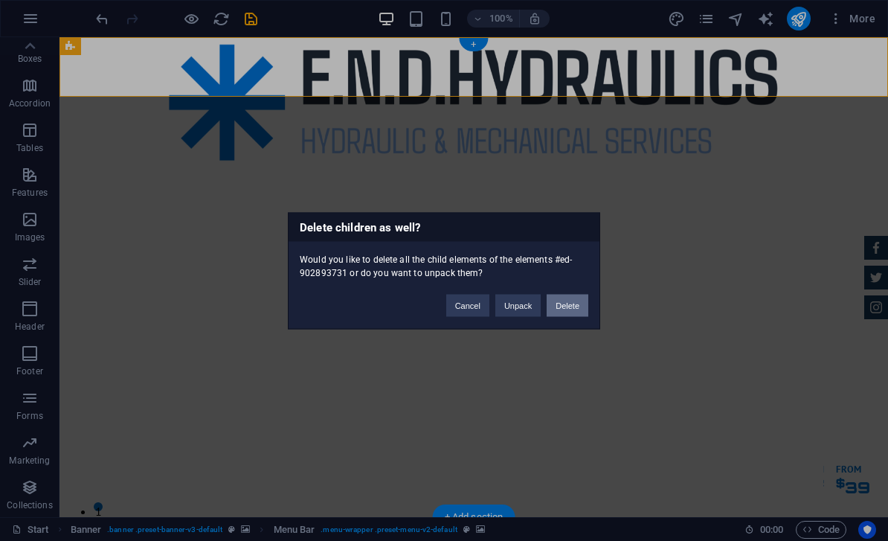
drag, startPoint x: 567, startPoint y: 307, endPoint x: 507, endPoint y: 270, distance: 70.2
click at [567, 307] on button "Delete" at bounding box center [568, 305] width 42 height 22
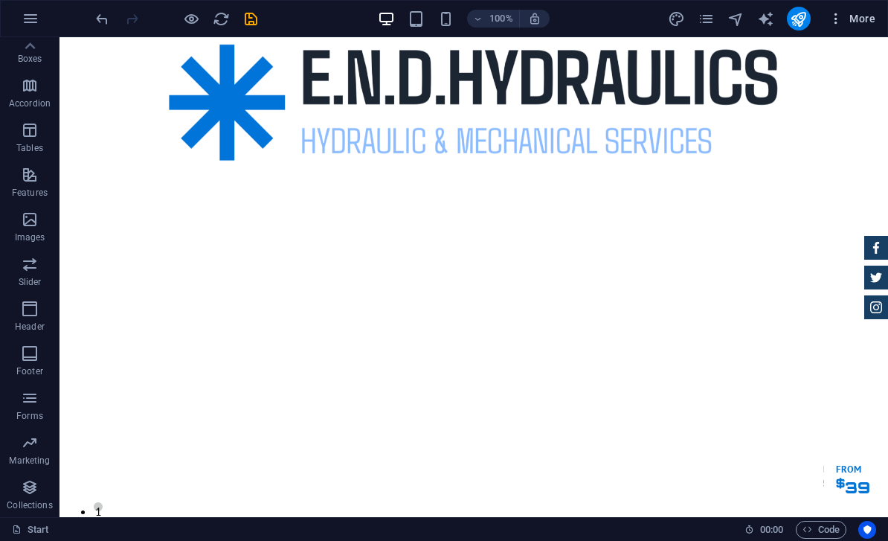
click at [836, 14] on icon "button" at bounding box center [836, 18] width 15 height 15
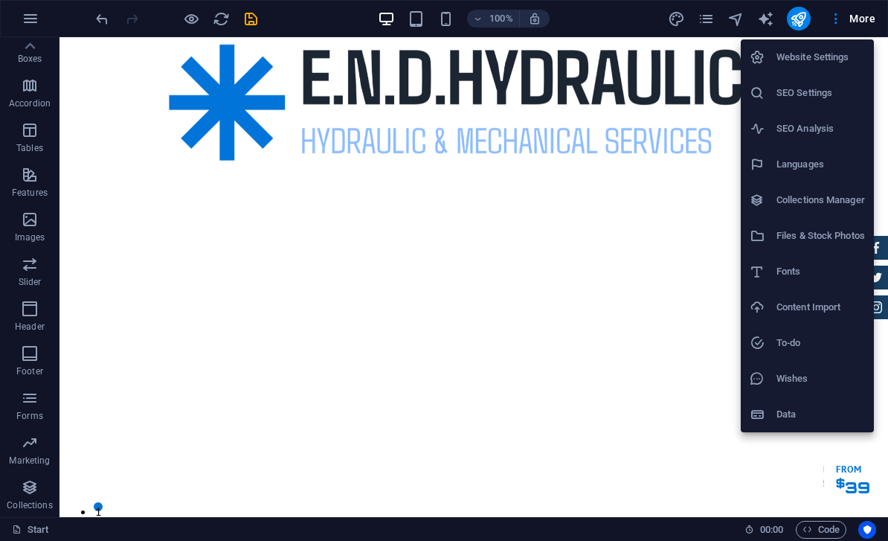
click at [794, 60] on h6 "Website Settings" at bounding box center [821, 57] width 89 height 18
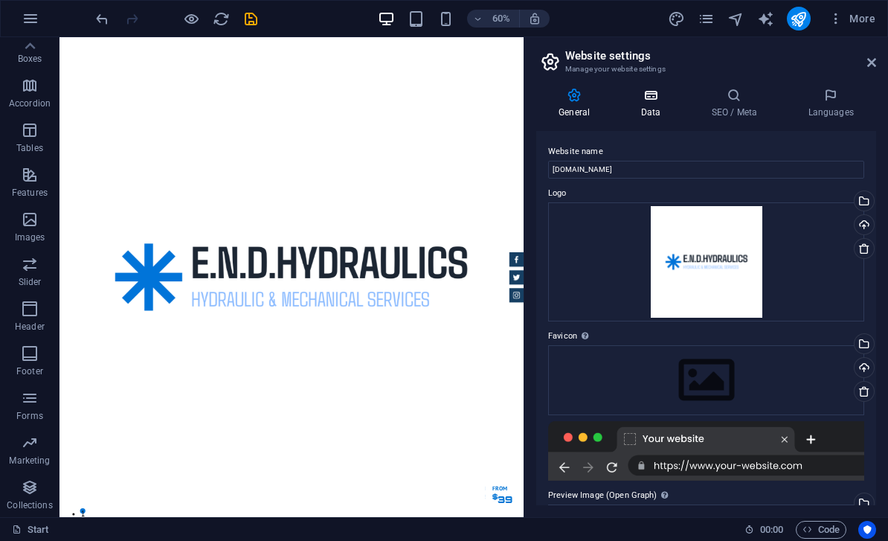
click at [654, 100] on icon at bounding box center [650, 95] width 65 height 15
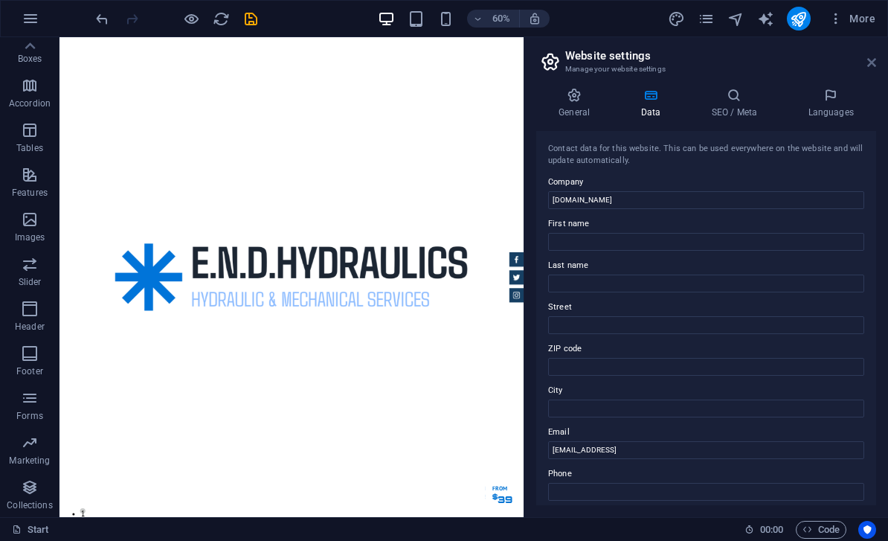
click at [871, 60] on icon at bounding box center [872, 63] width 9 height 12
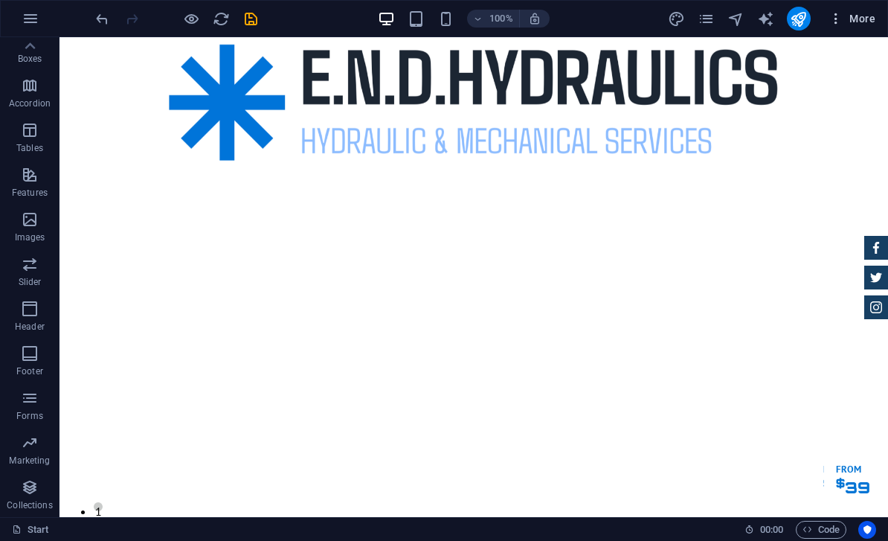
click at [836, 17] on icon "button" at bounding box center [836, 18] width 15 height 15
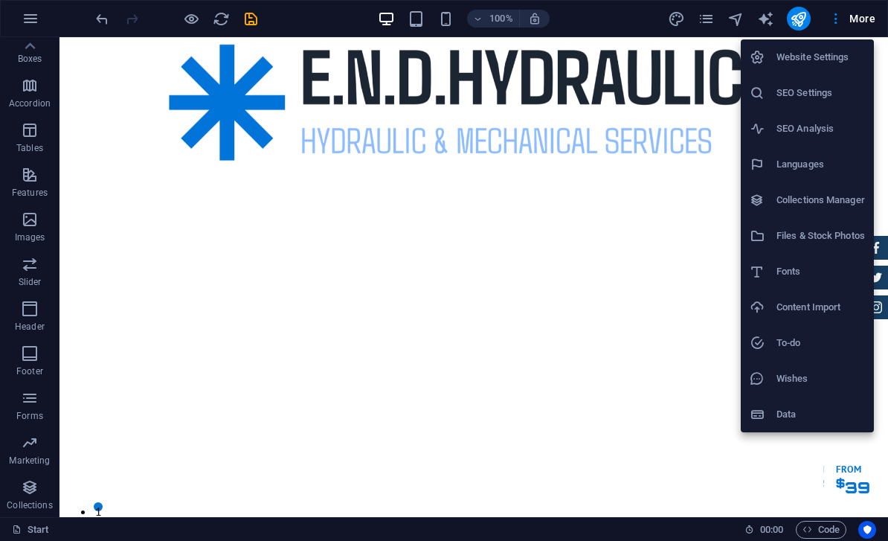
click at [823, 238] on h6 "Files & Stock Photos" at bounding box center [821, 236] width 89 height 18
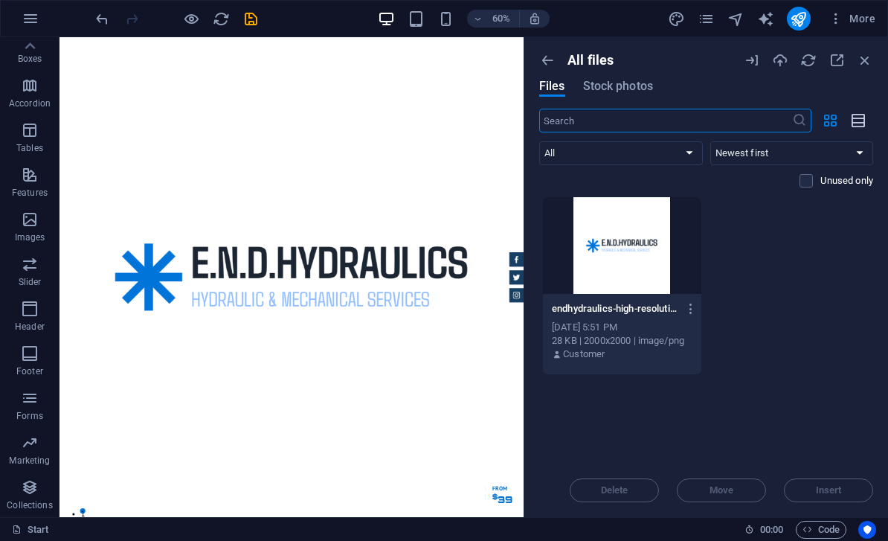
click at [857, 123] on icon "button" at bounding box center [859, 120] width 16 height 17
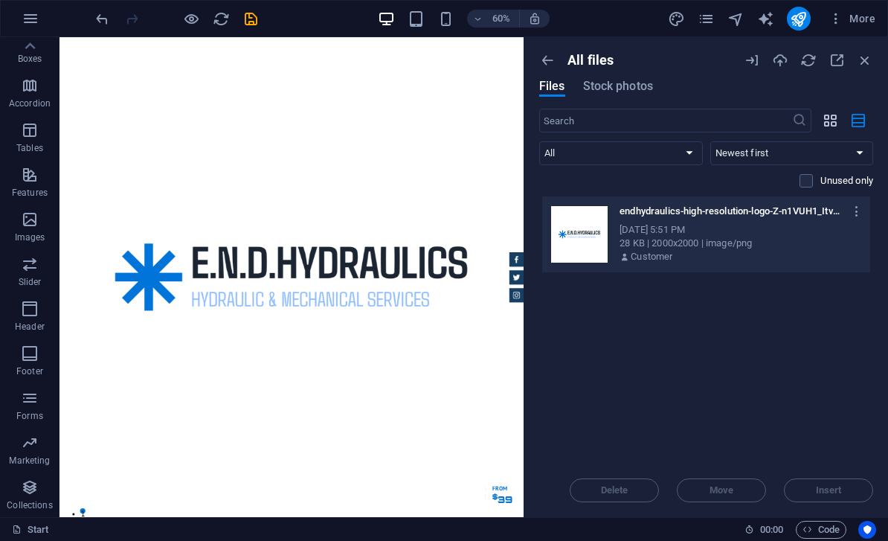
click at [829, 115] on icon "button" at bounding box center [830, 120] width 17 height 16
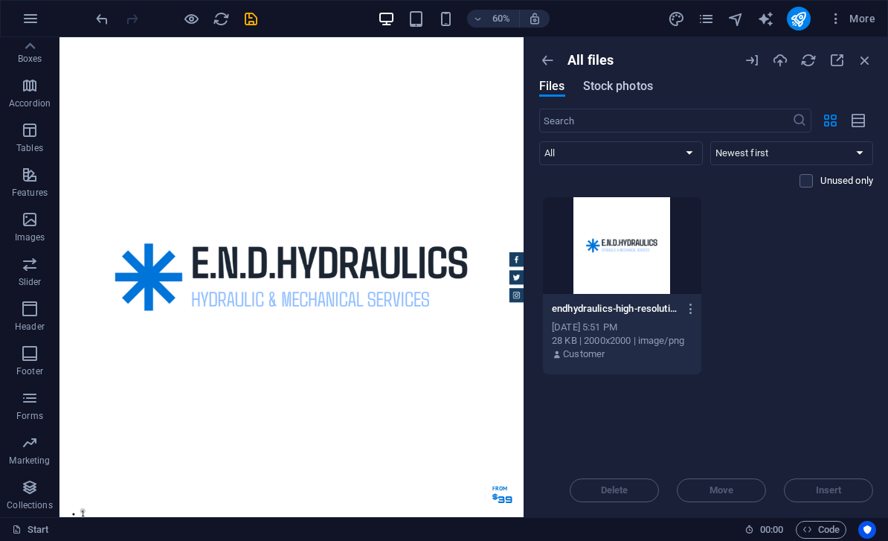
click at [627, 87] on span "Stock photos" at bounding box center [618, 86] width 70 height 18
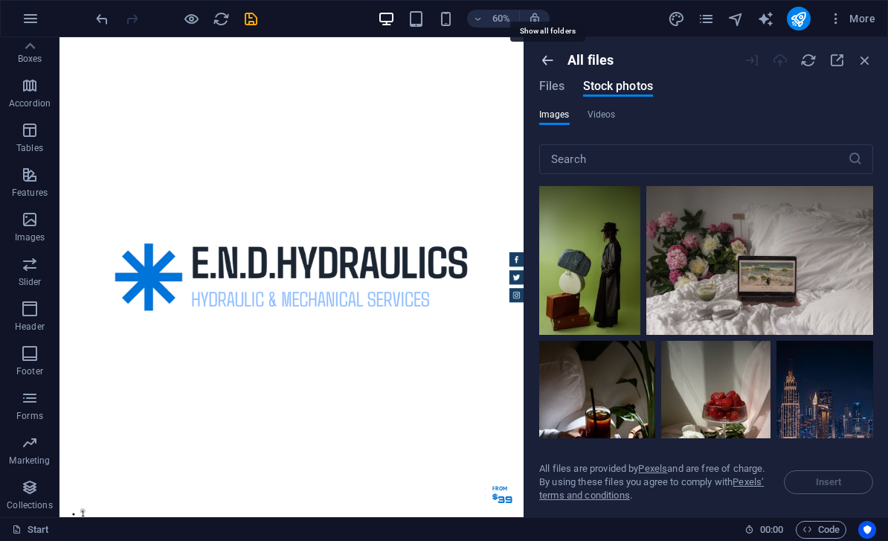
click at [551, 60] on icon "button" at bounding box center [547, 60] width 16 height 16
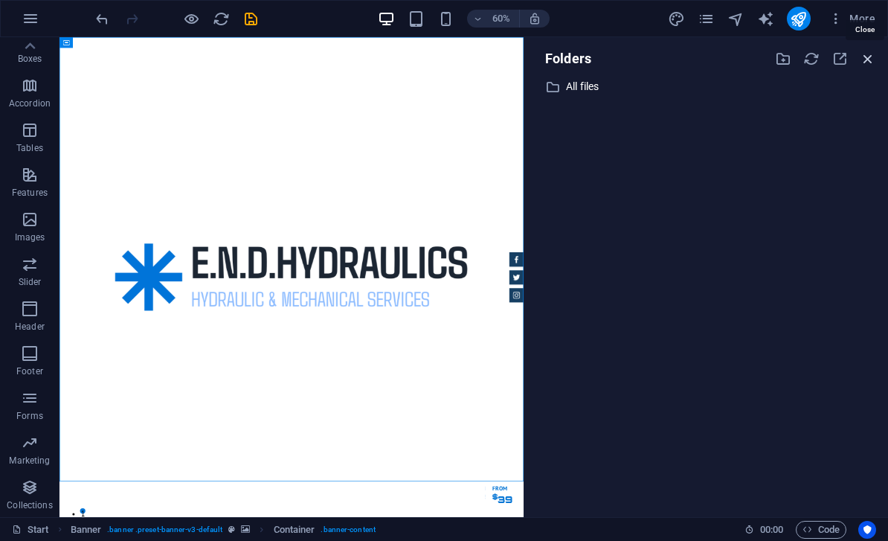
click at [868, 59] on icon "button" at bounding box center [868, 59] width 16 height 16
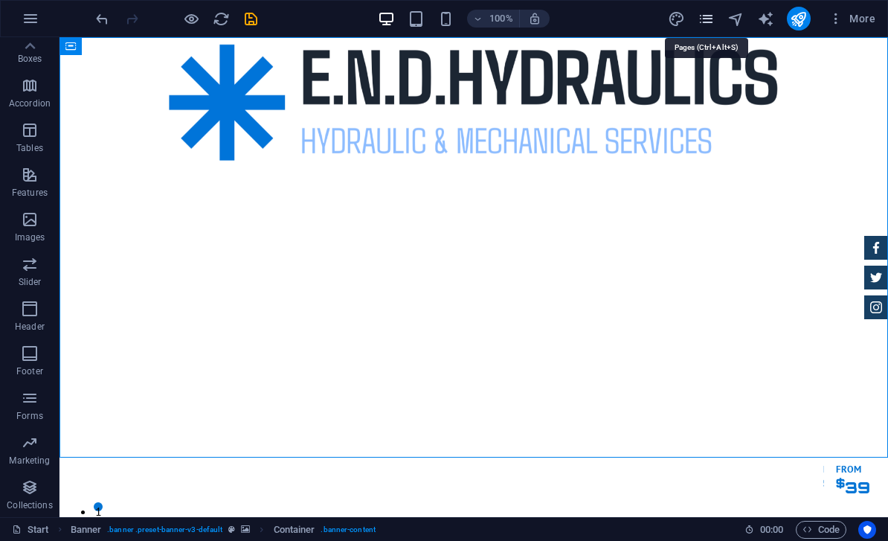
click at [711, 22] on icon "pages" at bounding box center [706, 18] width 17 height 17
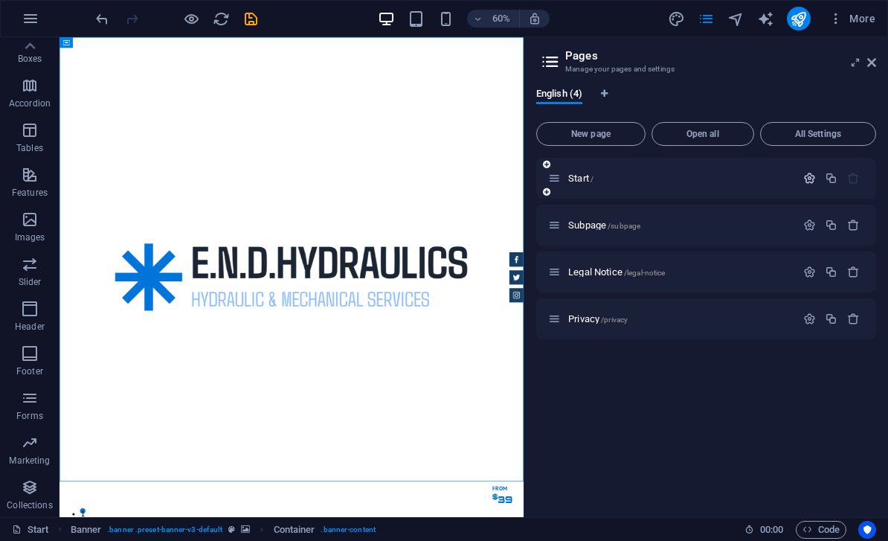
click at [812, 180] on icon "button" at bounding box center [810, 178] width 13 height 13
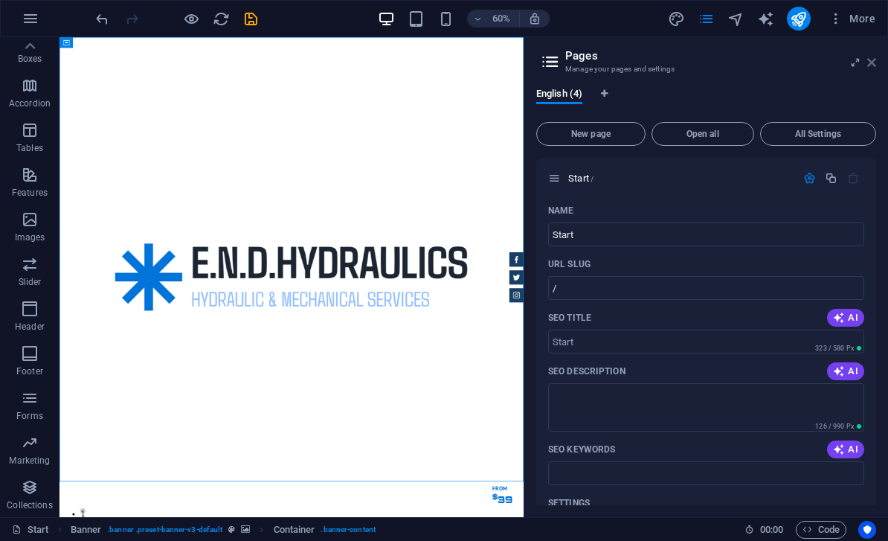
drag, startPoint x: 875, startPoint y: 63, endPoint x: 816, endPoint y: 26, distance: 70.2
click at [875, 63] on icon at bounding box center [872, 63] width 9 height 12
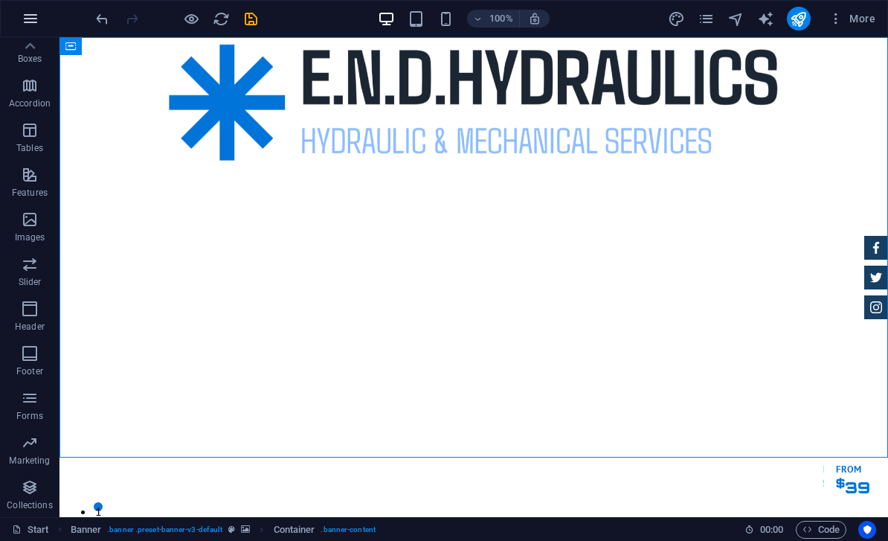
click at [29, 16] on icon "button" at bounding box center [31, 19] width 18 height 18
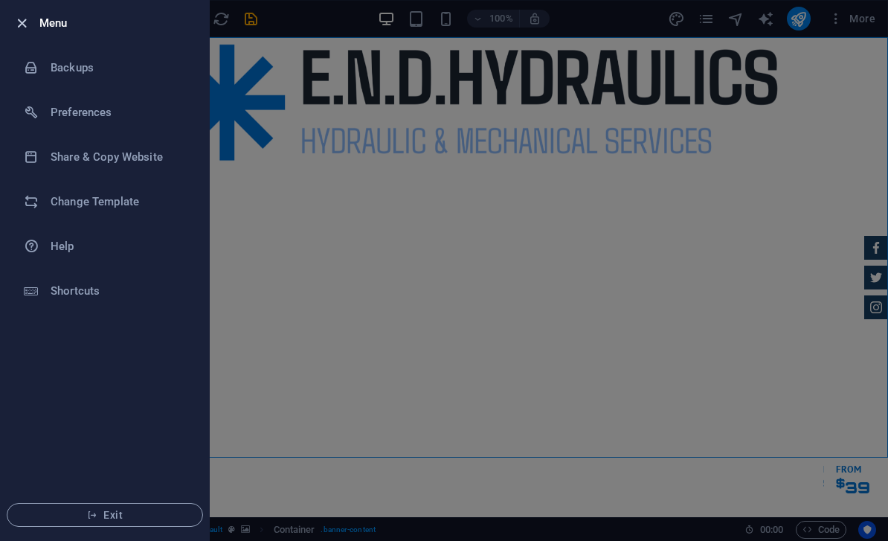
click at [21, 24] on icon "button" at bounding box center [21, 23] width 17 height 17
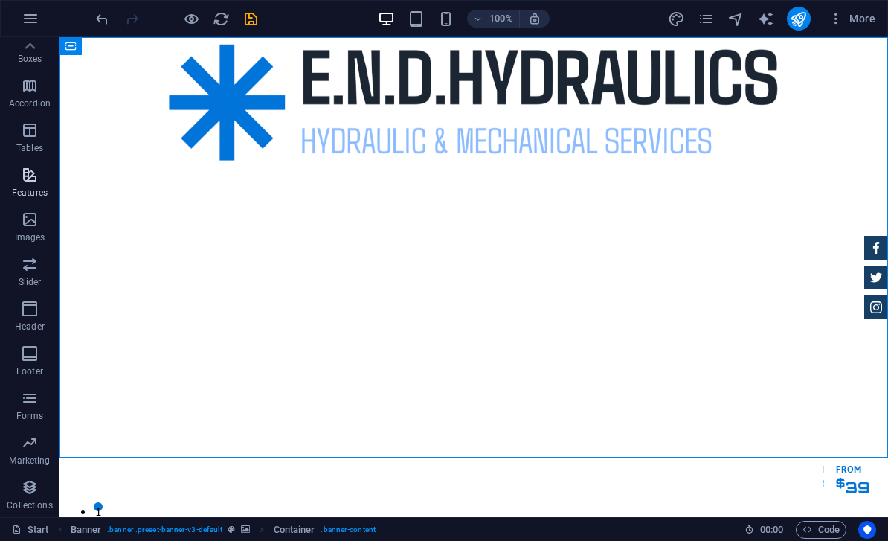
click at [25, 185] on span "Features" at bounding box center [30, 184] width 60 height 36
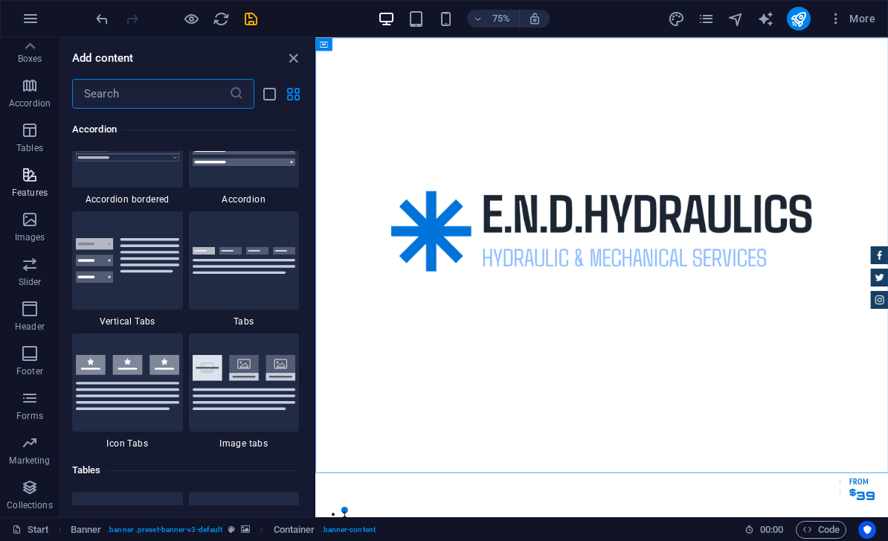
scroll to position [5801, 0]
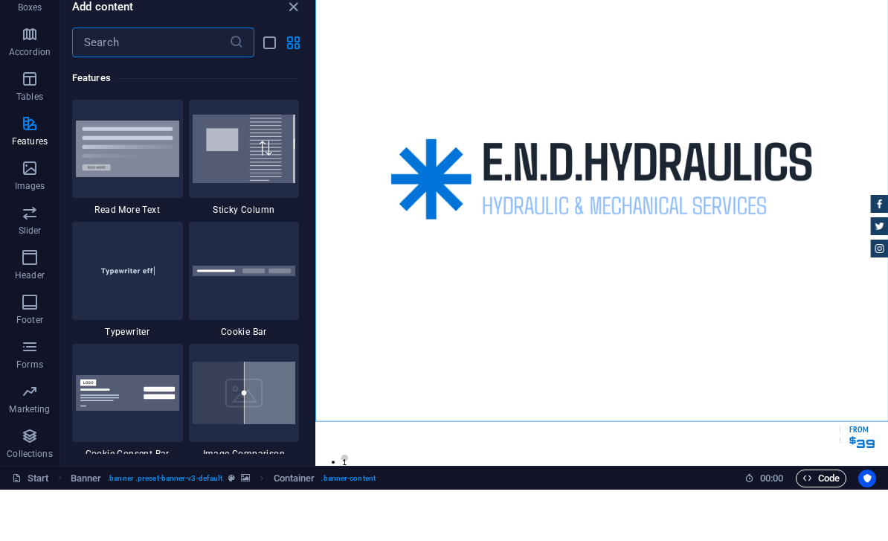
click at [827, 521] on span "Code" at bounding box center [821, 530] width 37 height 18
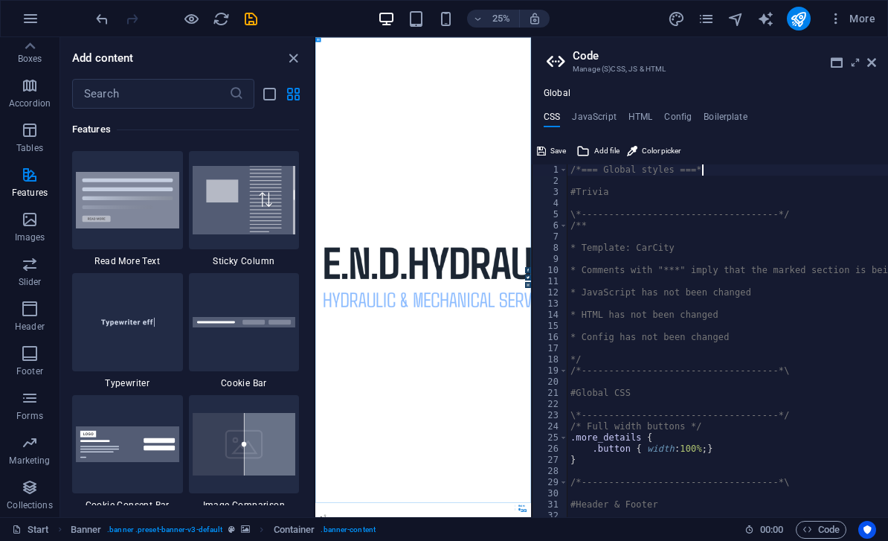
scroll to position [0, 10]
type textarea "/*=== Global styles ===*/"
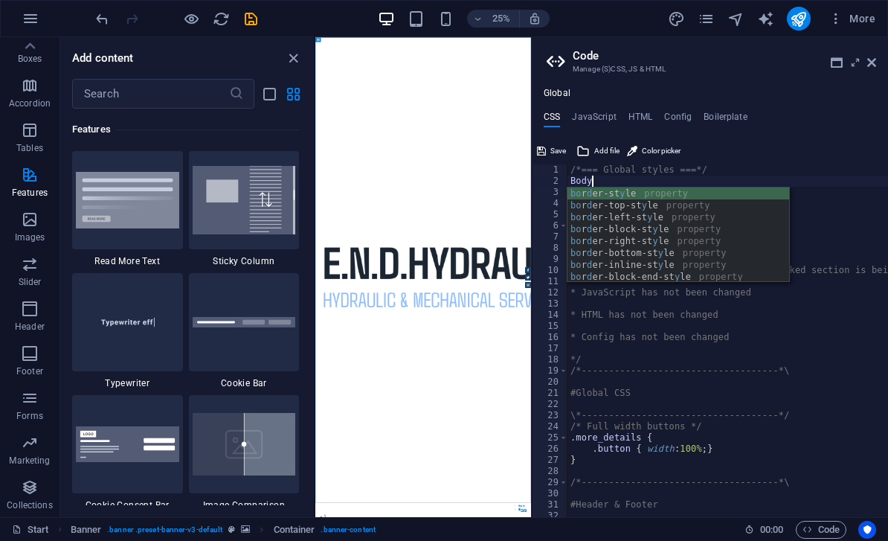
scroll to position [0, 1]
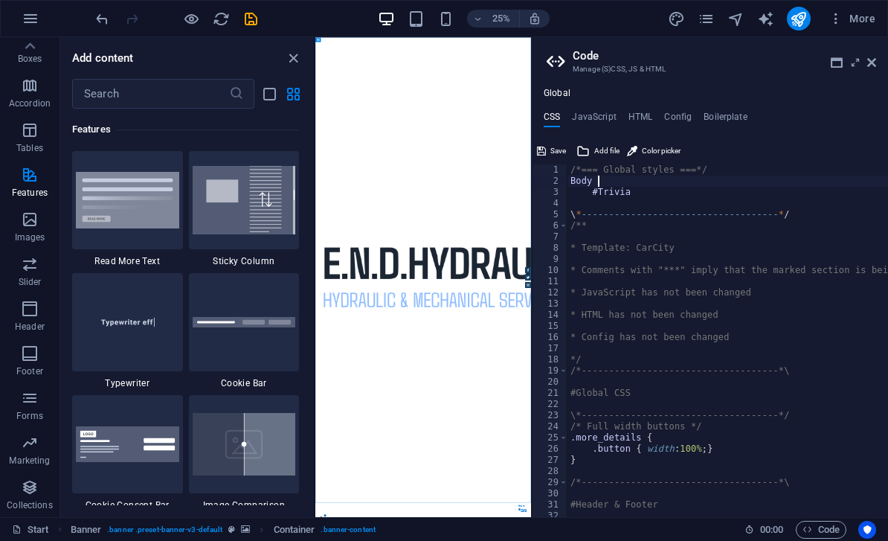
type textarea "Body {"
click at [632, 184] on div "/*=== Global styles ===*/ Body { #Trivia \ * ----------------------------------…" at bounding box center [812, 352] width 488 height 376
click at [613, 190] on div "/*=== Global styles ===*/ Body { #Trivia \ * ----------------------------------…" at bounding box center [812, 352] width 488 height 376
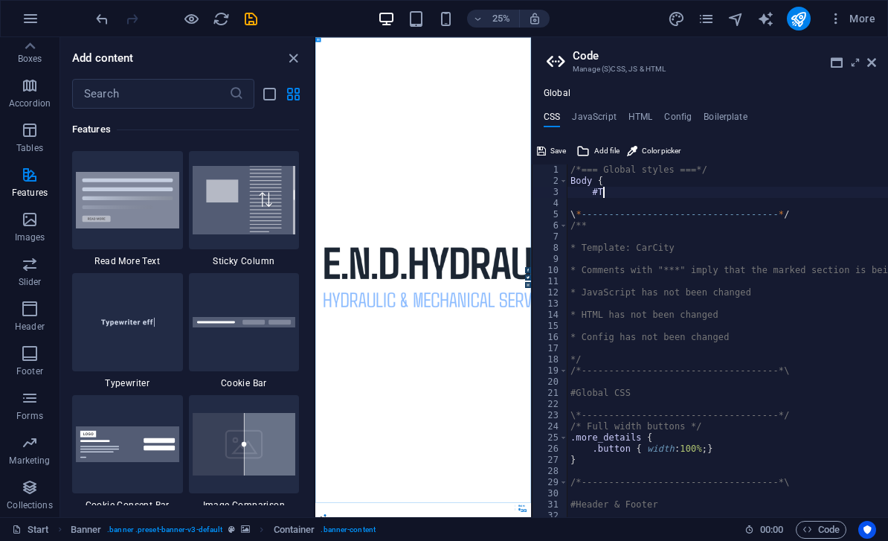
type textarea "#"
type textarea "font-family:arial, helvetica, sans-serif;"
click at [787, 217] on div "/*=== Global styles ===*/ Body { font-family :arial , helvetica, sans-serif; ma…" at bounding box center [812, 352] width 488 height 376
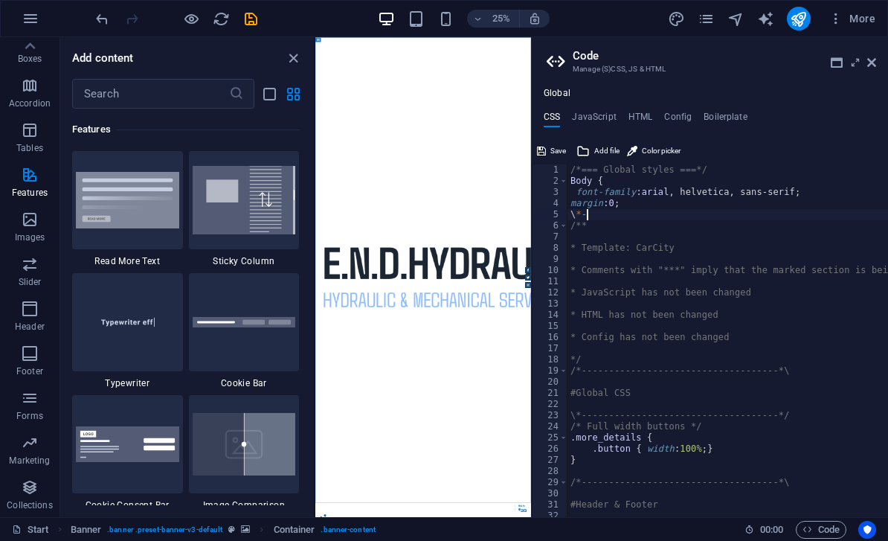
scroll to position [0, 0]
type textarea "\"
type textarea "font-family:arial, helvetica, sans-serif;"
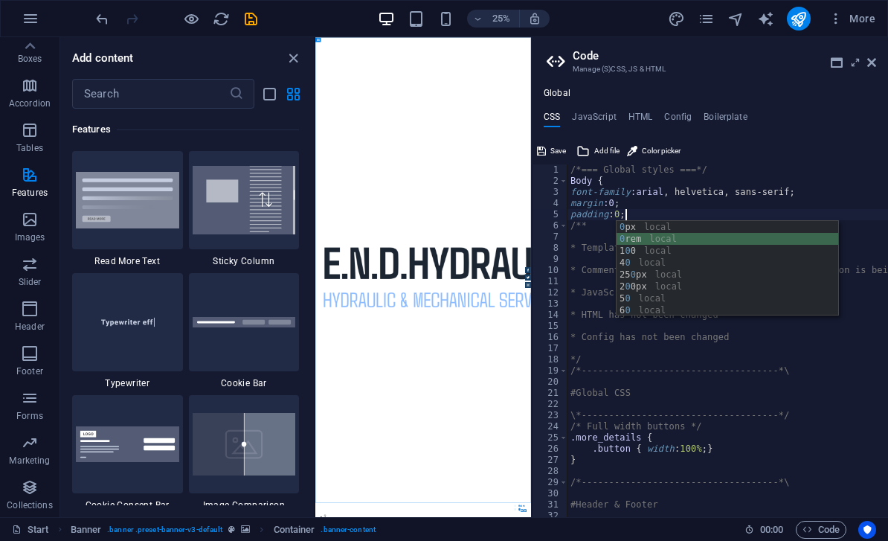
click at [588, 225] on div "/*=== Global styles ===*/ Body { font-family :arial , helvetica, sans-serif; ma…" at bounding box center [812, 352] width 488 height 376
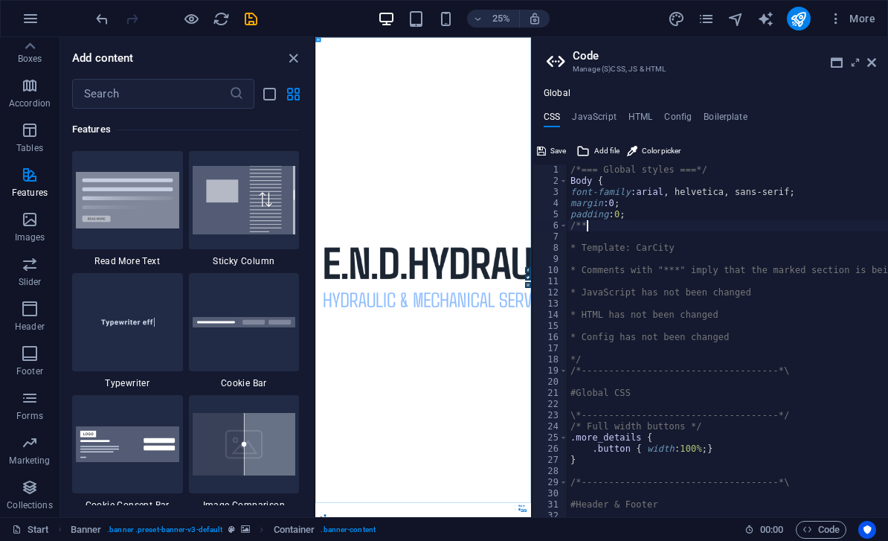
scroll to position [0, 0]
type textarea "/"
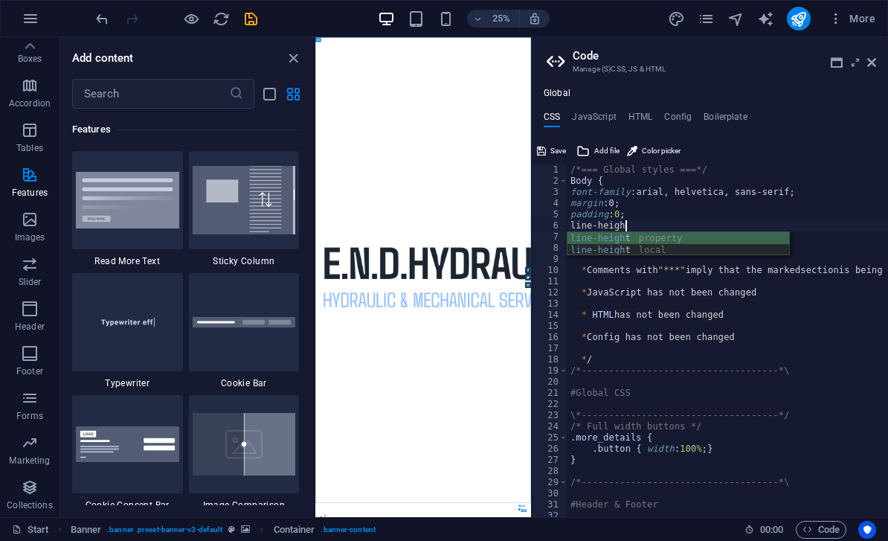
scroll to position [0, 4]
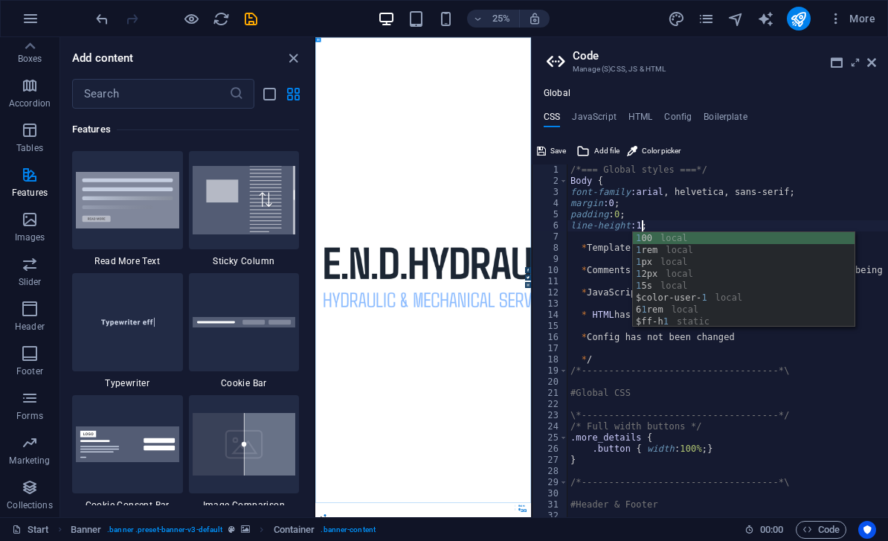
type textarea "line-height:1.6"
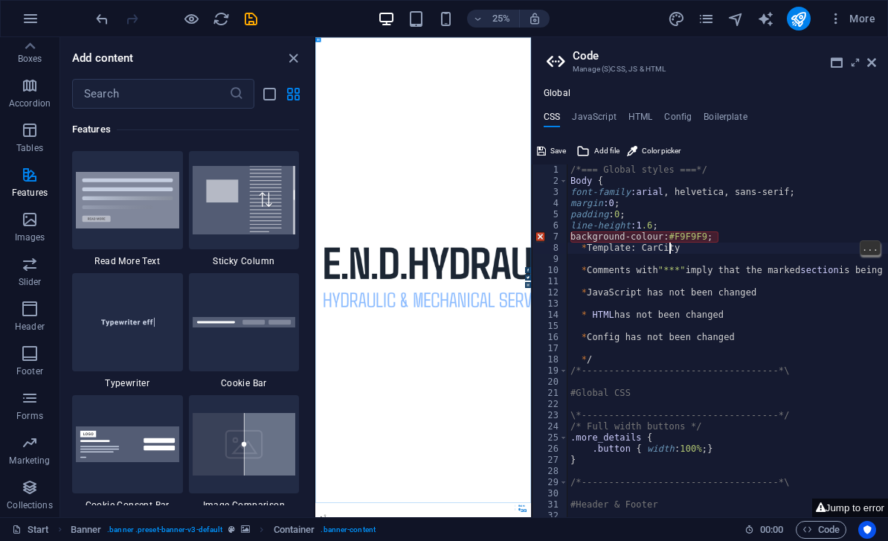
scroll to position [0, 7]
click at [749, 228] on div "/*=== Global styles ===*/ Body { font-family :arial , helvetica, sans-serif; ma…" at bounding box center [812, 352] width 488 height 376
type textarea "background-colour: #F9F9F9;"
click at [744, 235] on div "/*=== Global styles ===*/ Body { font-family :arial , helvetica, sans-serif; ma…" at bounding box center [812, 352] width 488 height 376
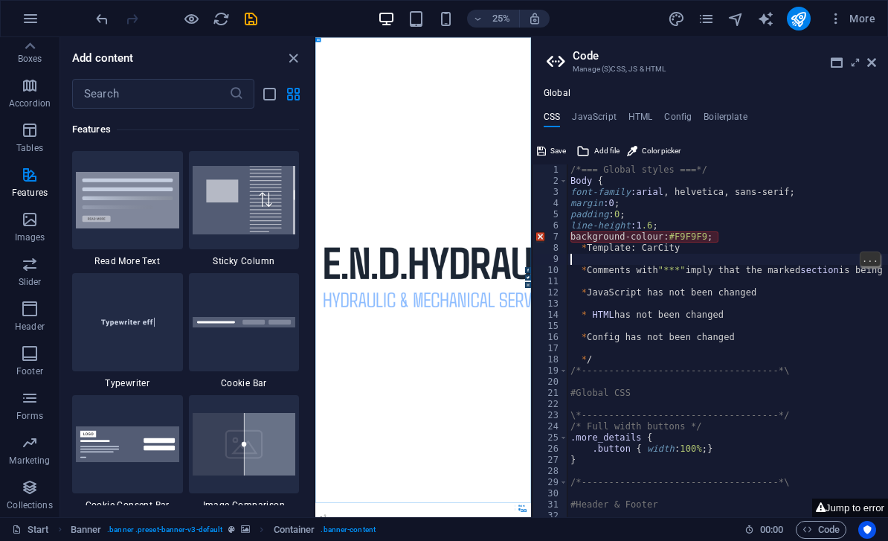
click at [675, 254] on div "/*=== Global styles ===*/ Body { font-family :arial , helvetica, sans-serif; ma…" at bounding box center [812, 352] width 488 height 376
click at [671, 249] on div "/*=== Global styles ===*/ Body { font-family :arial , helvetica, sans-serif; ma…" at bounding box center [812, 352] width 488 height 376
click at [709, 249] on div "/*=== Global styles ===*/ Body { font-family :arial , helvetica, sans-serif; ma…" at bounding box center [812, 352] width 488 height 376
type textarea "*"
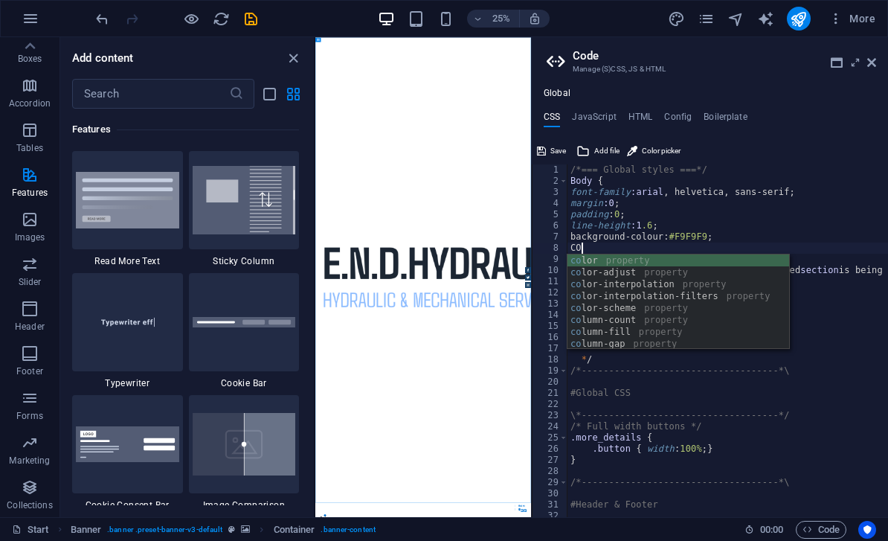
type textarea "C"
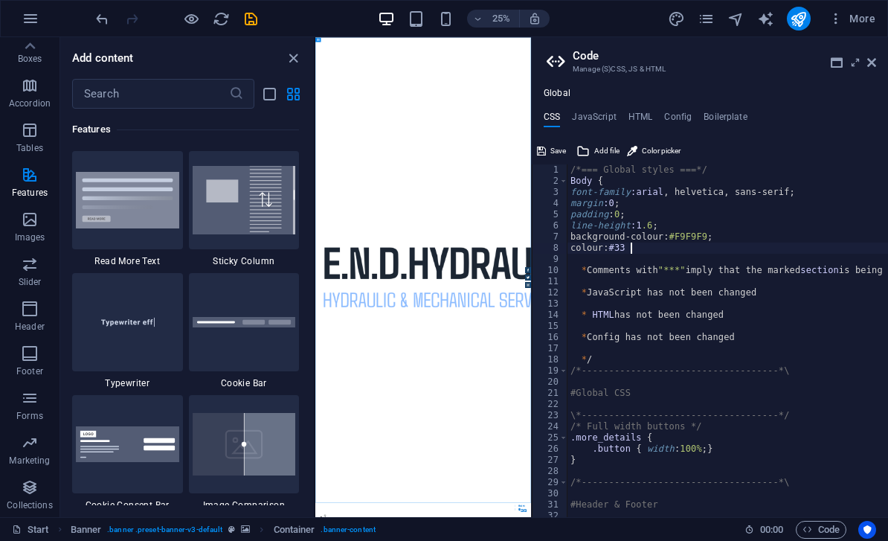
scroll to position [0, 4]
type textarea "colour: #333;"
type textarea "{"
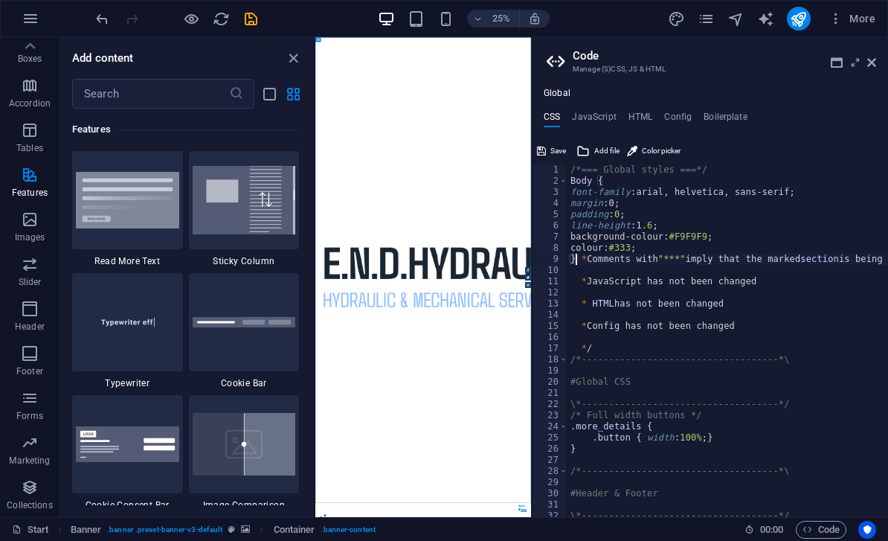
type textarea "* Comments with "***" imply that the marked section is being referenced somewhe…"
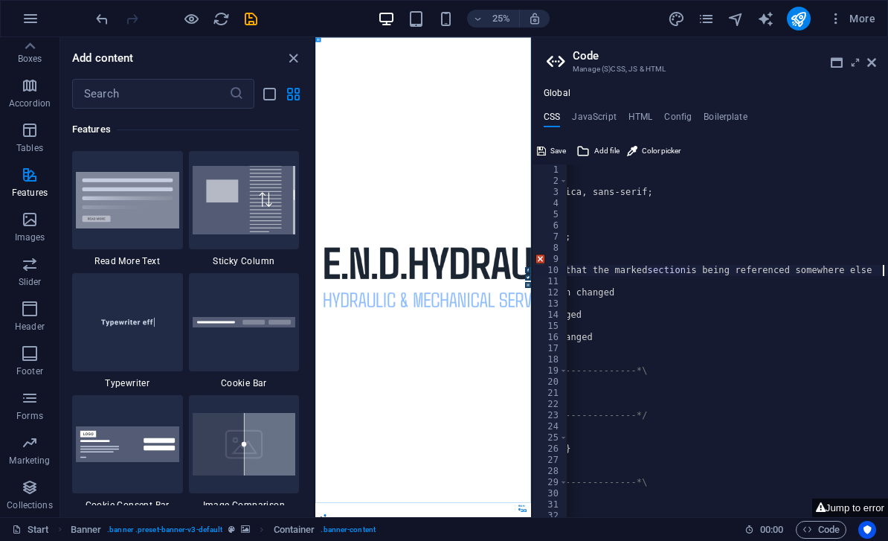
scroll to position [0, 156]
type textarea "* JavaScript has not been changed"
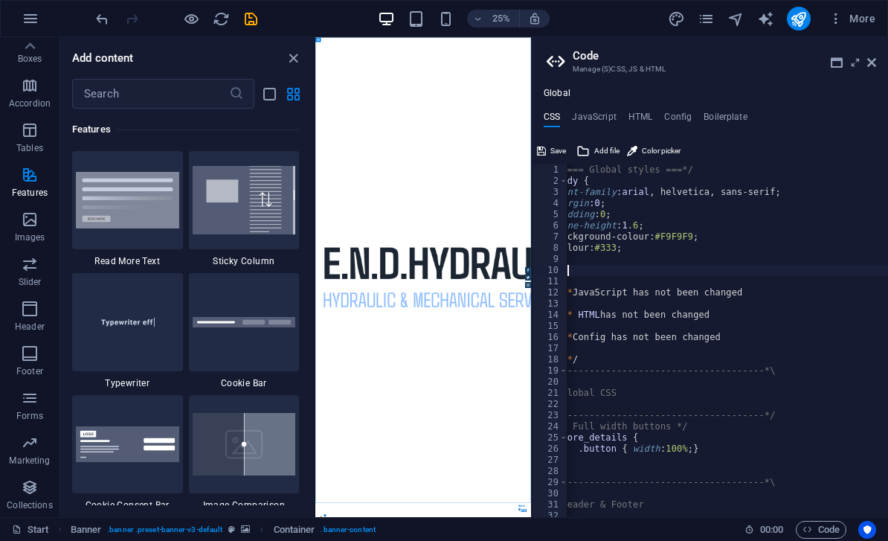
scroll to position [0, 13]
type textarea "*"
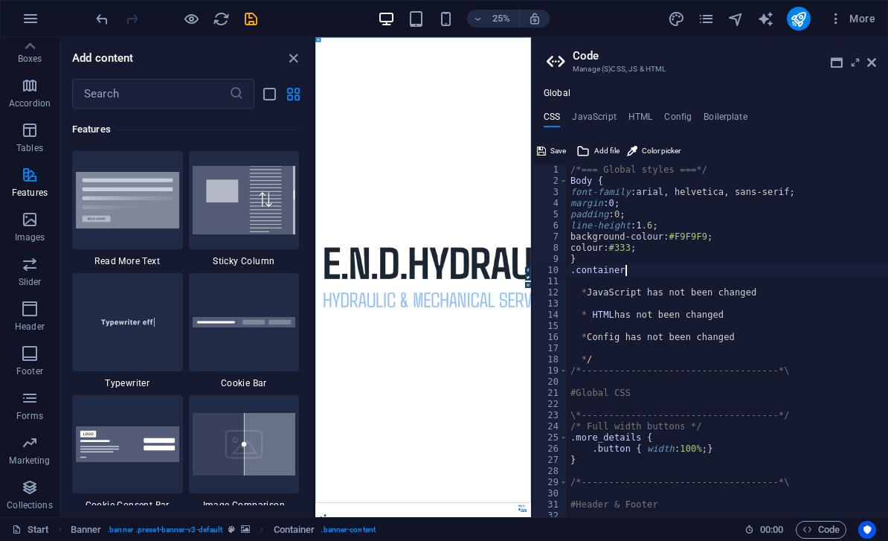
scroll to position [0, 4]
type textarea ".container {"
type textarea "*"
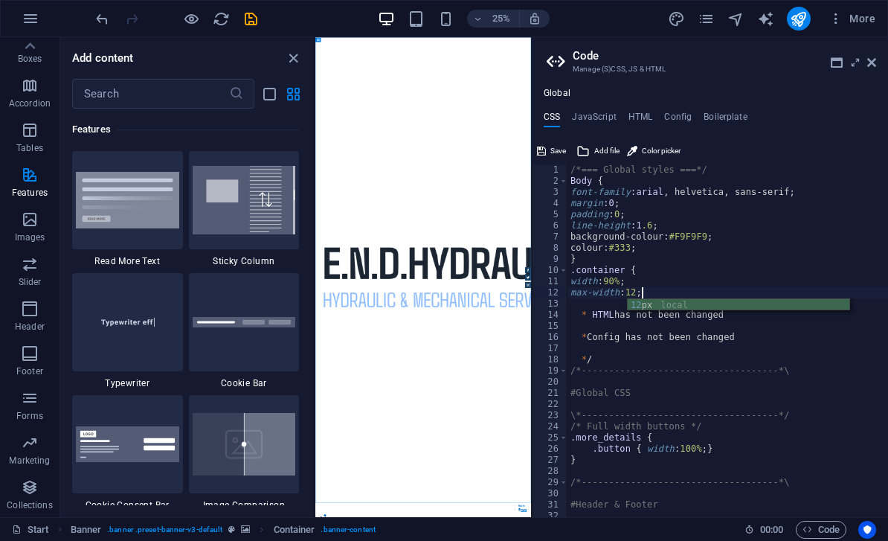
scroll to position [0, 5]
type textarea "max-width: 129px"
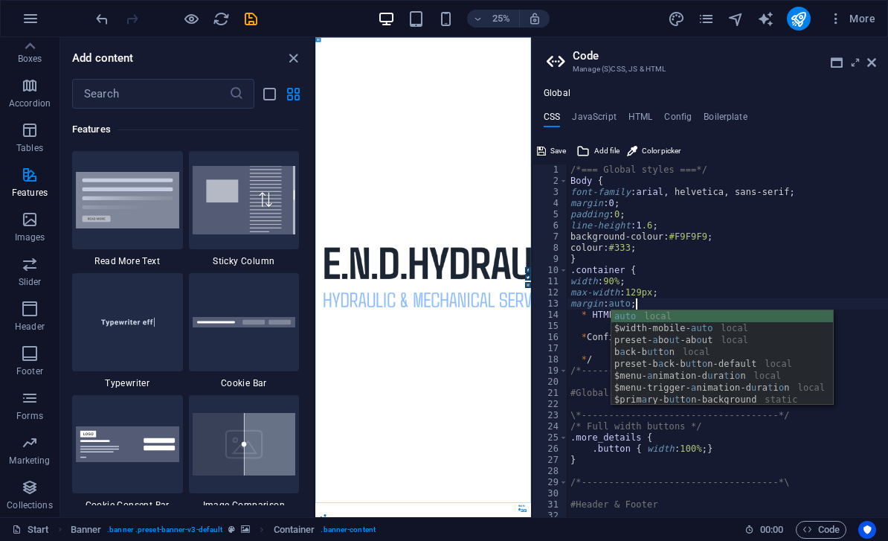
scroll to position [0, 0]
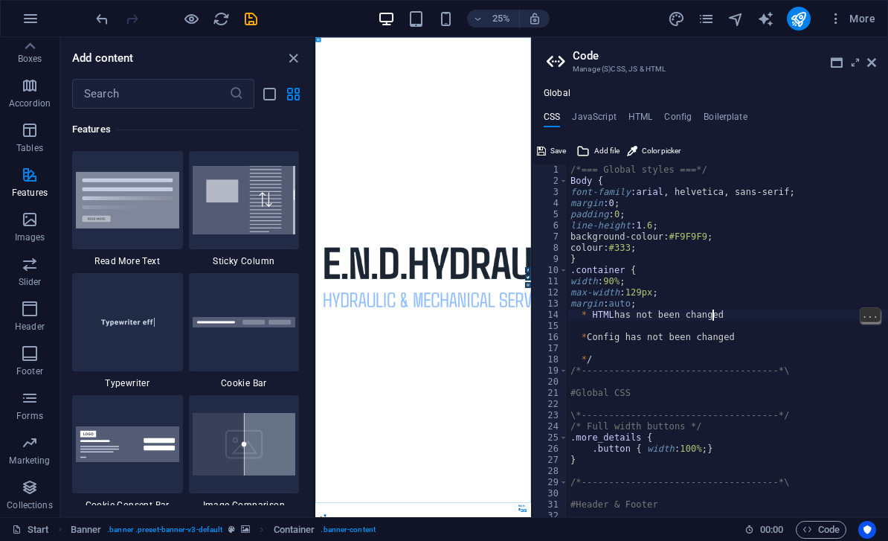
click at [714, 310] on div "/*=== Global styles ===*/ Body { font-family :arial , helvetica, sans-serif; ma…" at bounding box center [768, 352] width 400 height 376
type textarea "*"
type textarea "overflow: hidden;"
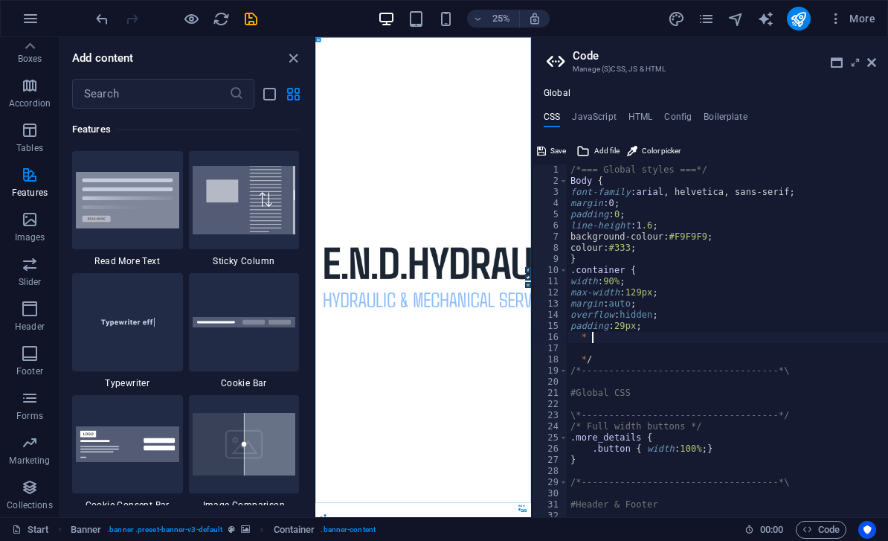
type textarea "*"
type textarea "}"
type textarea "*"
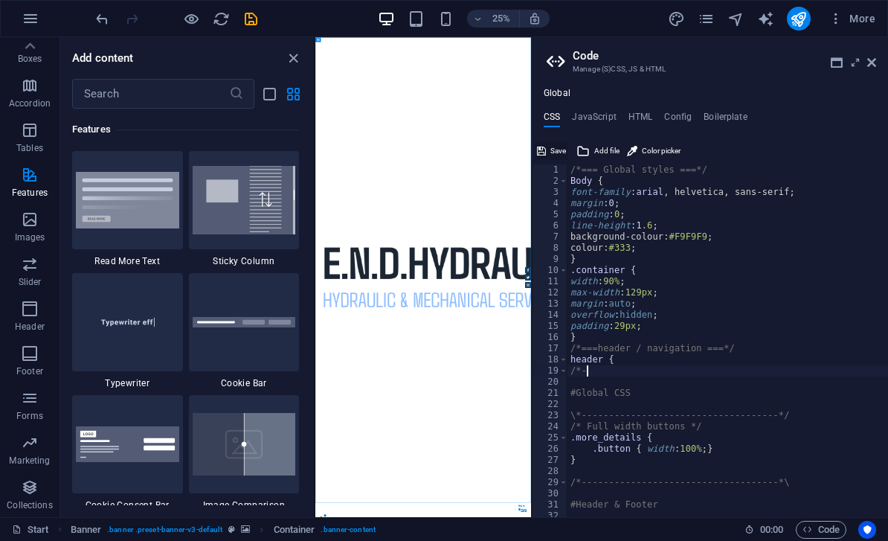
scroll to position [0, 0]
type textarea "/"
type textarea "background: #003366;"
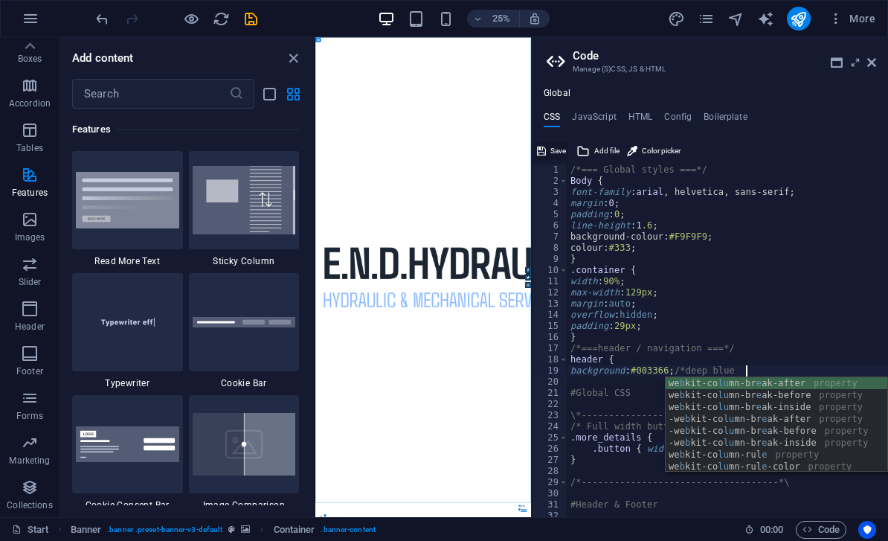
scroll to position [0, 14]
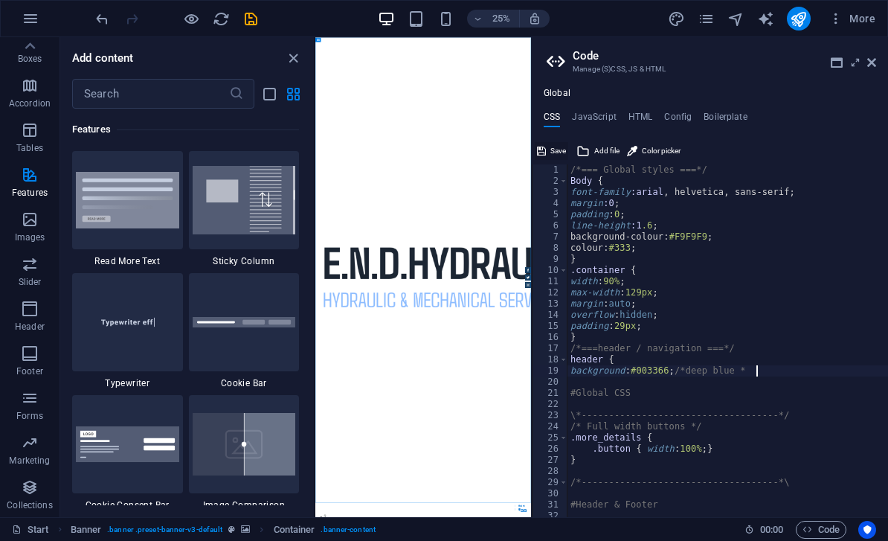
type textarea "background: #003366; /*deep blue */"
type textarea "#"
type textarea "colour: #fff;"
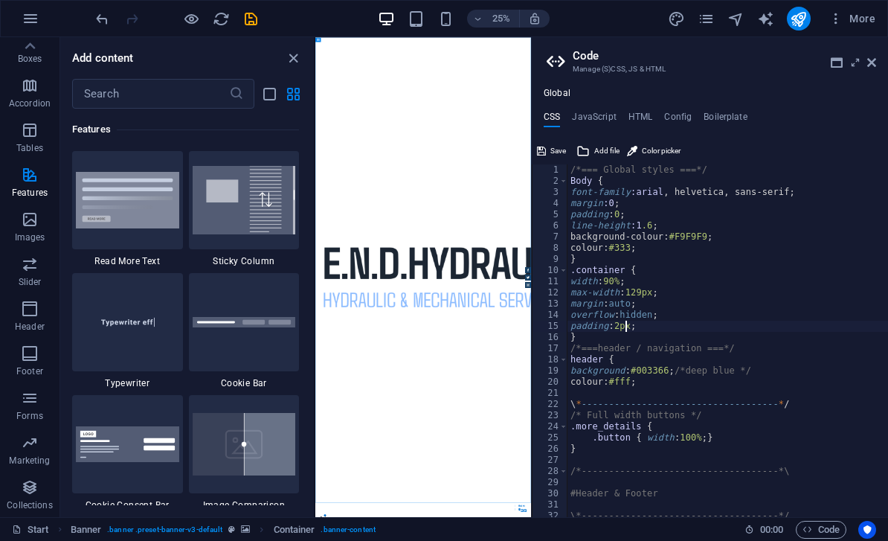
scroll to position [0, 5]
type textarea "colour: #fff;"
click at [820, 407] on div "/*=== Global styles ===*/ Body { font-family :arial , helvetica, sans-serif; ma…" at bounding box center [768, 352] width 400 height 376
type textarea "\"
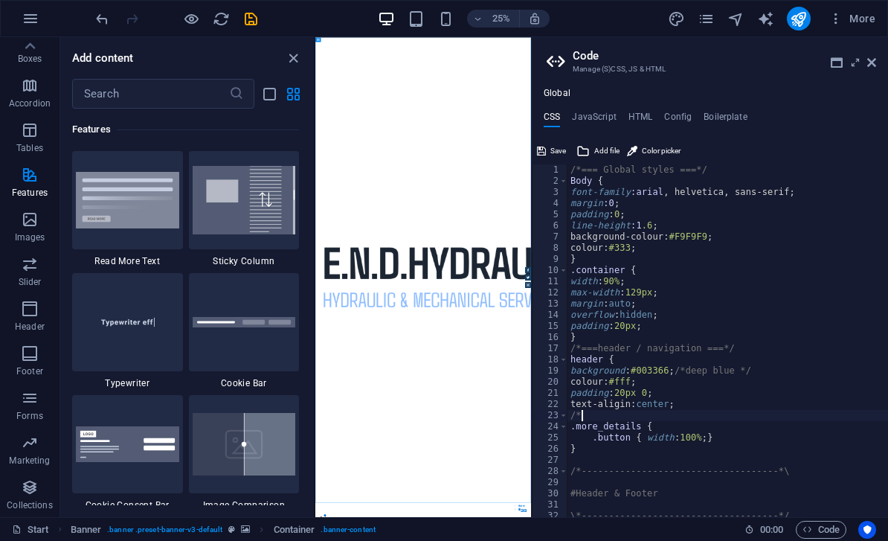
type textarea "/"
type textarea "."
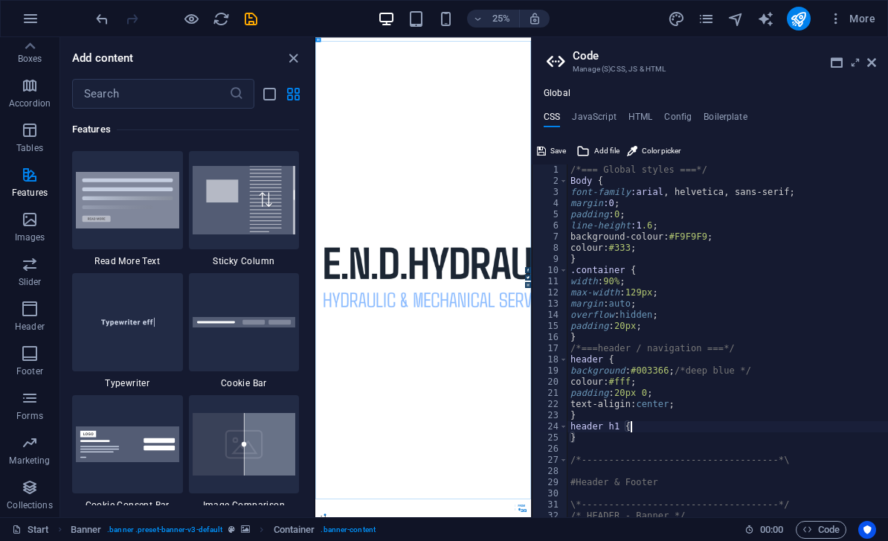
type textarea "}"
type textarea "margin: 0;"
click at [699, 441] on div "/*=== Global styles ===*/ Body { font-family :arial , helvetica, sans-serif; ma…" at bounding box center [768, 352] width 400 height 376
type textarea "/"
type textarea "{"
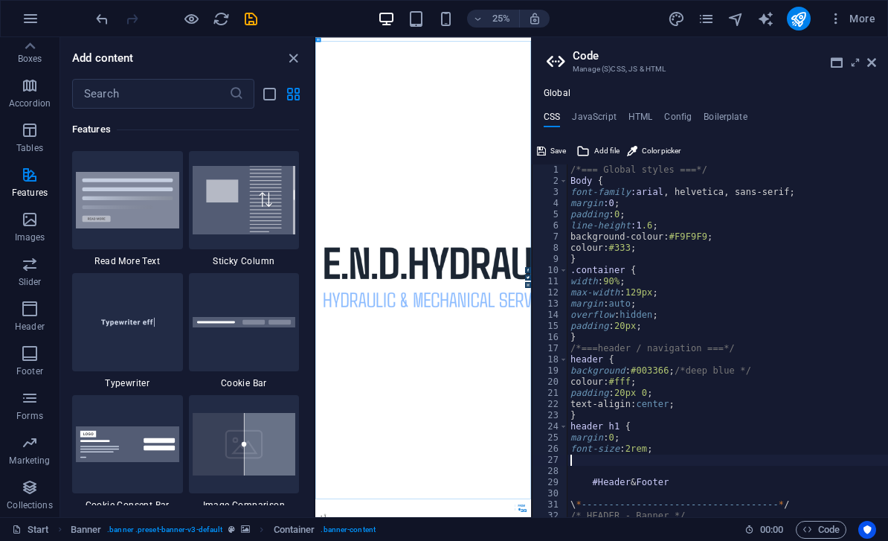
type textarea "}"
type textarea "#Header & Footer"
type textarea "#"
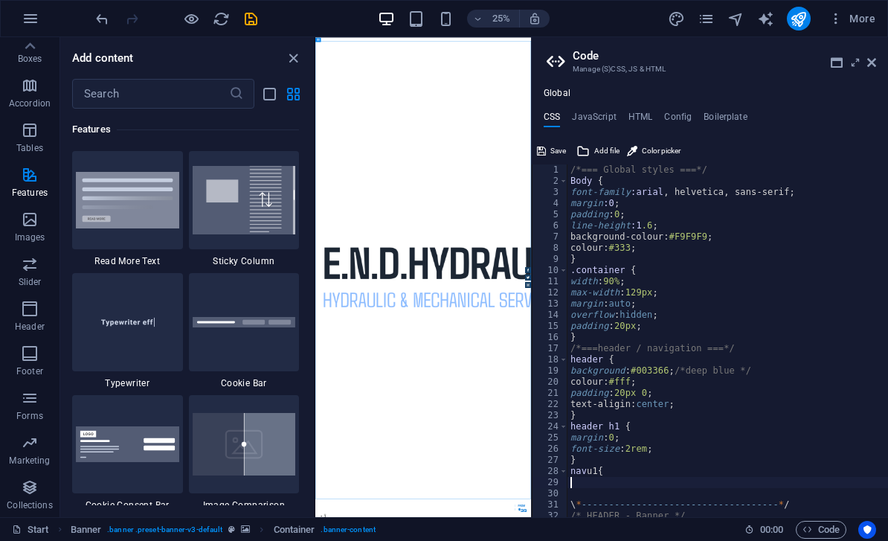
type textarea "nav u1 {"
type textarea "\"
type textarea ".ed-element.preset-banner-v3-default {"
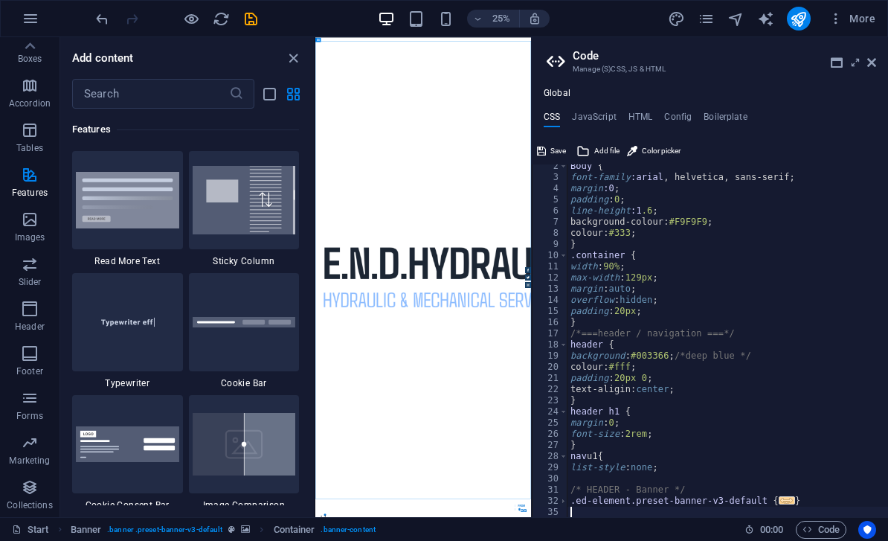
type textarea ".ed-element.preset-menu-v2-default {"
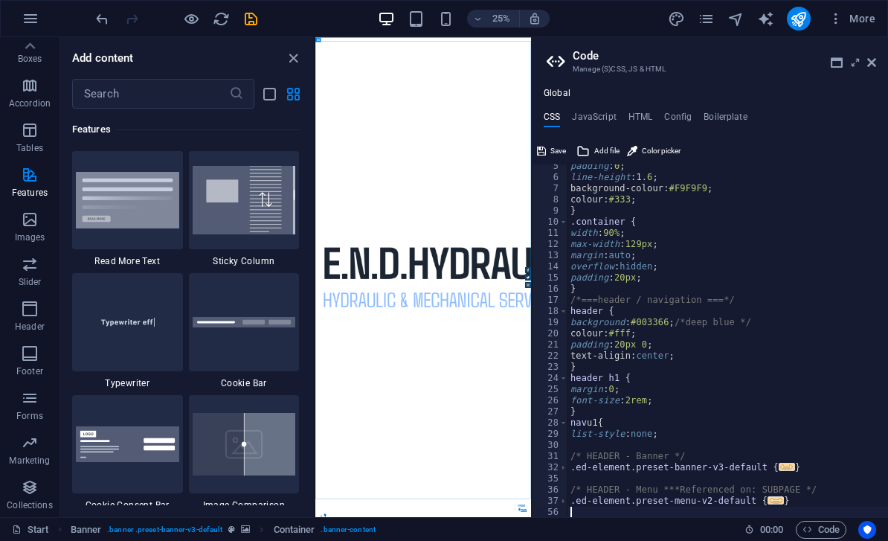
type textarea ".ed-element.preset-footer-hel-default {"
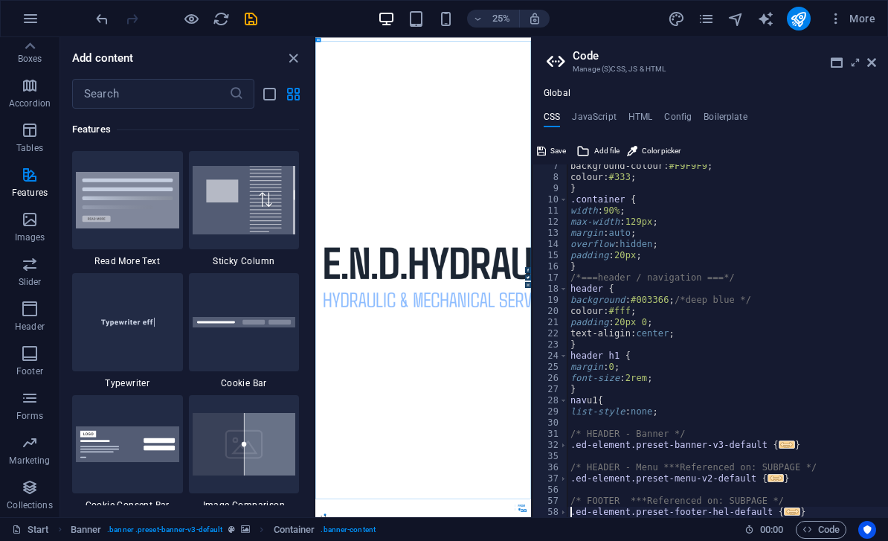
type textarea "/*------------------------------------*\"
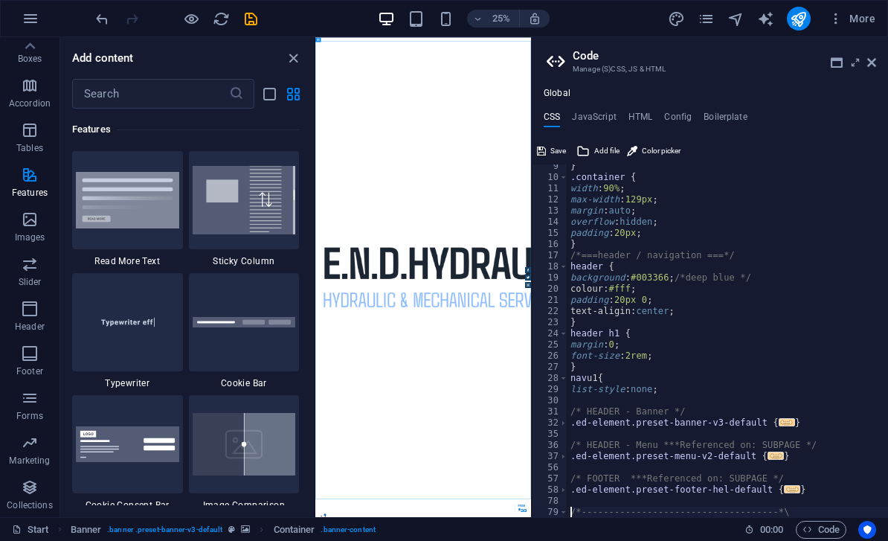
type textarea "#Presets & Custom Sections"
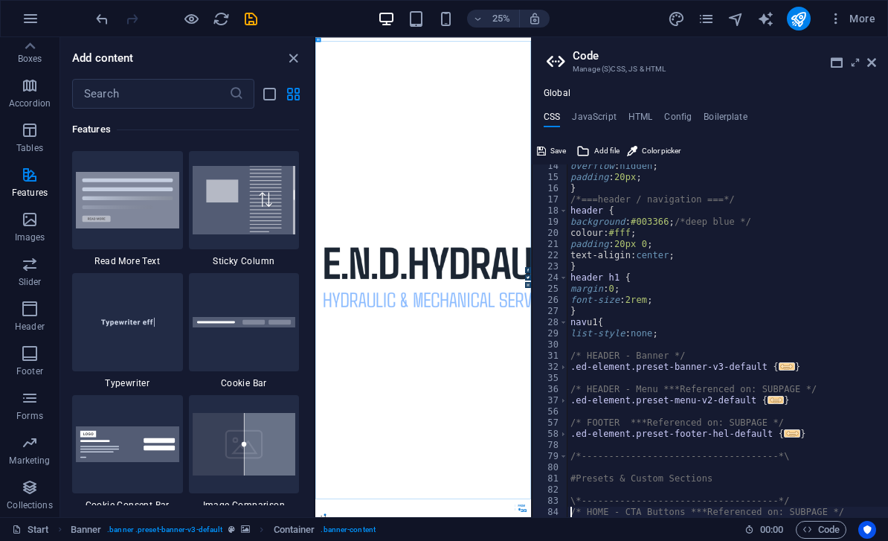
type textarea ".ed-element.preset-button-column-header {"
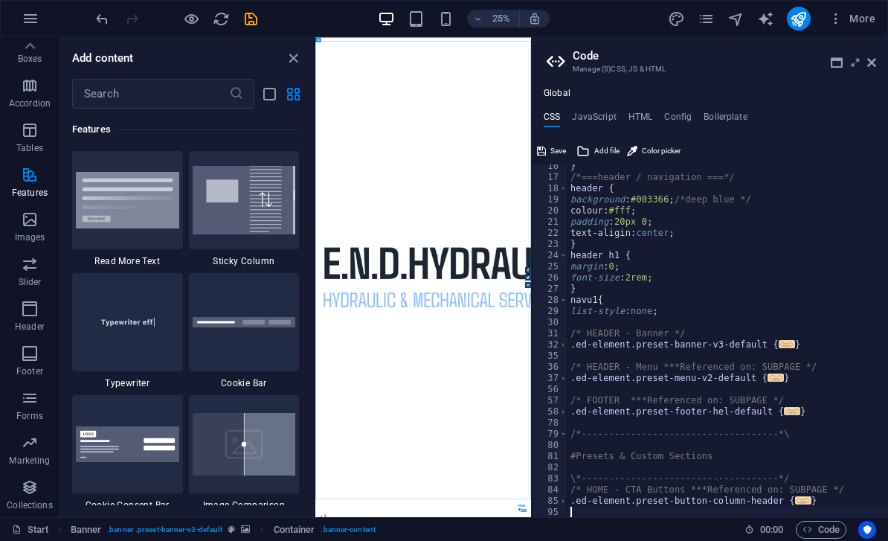
type textarea ".ed-element.preset-separator-header {"
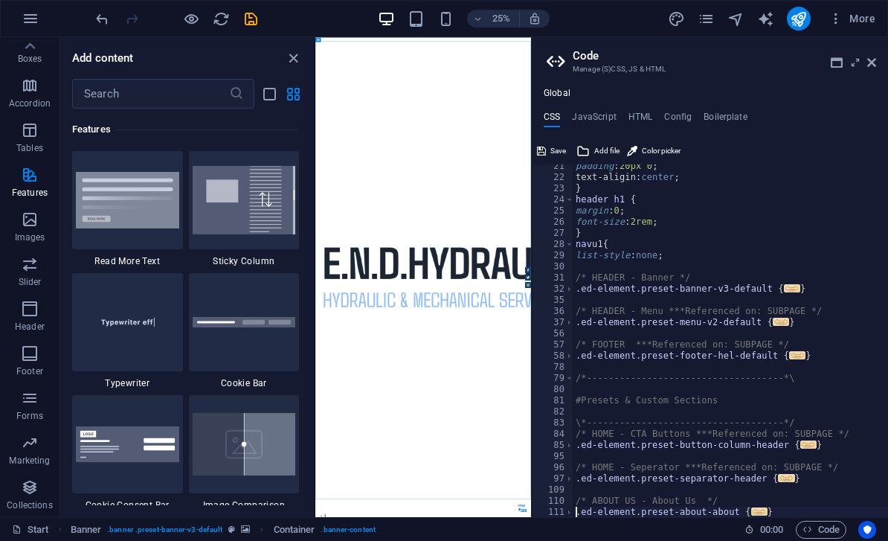
scroll to position [227, 0]
type textarea "/* ABOUT US - About Us */"
type textarea "/* HOME - Seperator ***Referenced on: SUBPAGE */"
type textarea "\*------------------------------------*/"
type textarea "#Presets & Custom Sections"
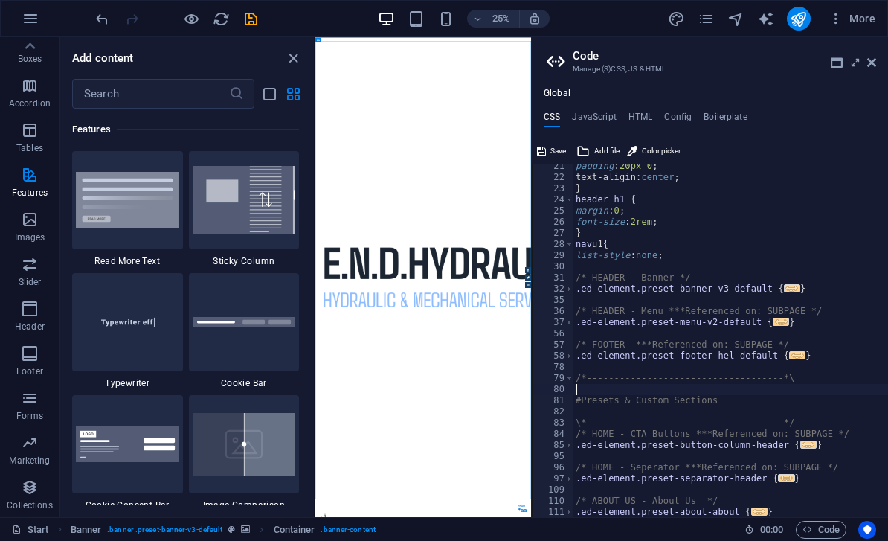
type textarea "/*------------------------------------*\"
type textarea "/* FOOTER ***Referenced on: SUBPAGE */"
type textarea "/* HEADER - Menu ***Referenced on: SUBPAGE */"
type textarea "/* HEADER - Banner */"
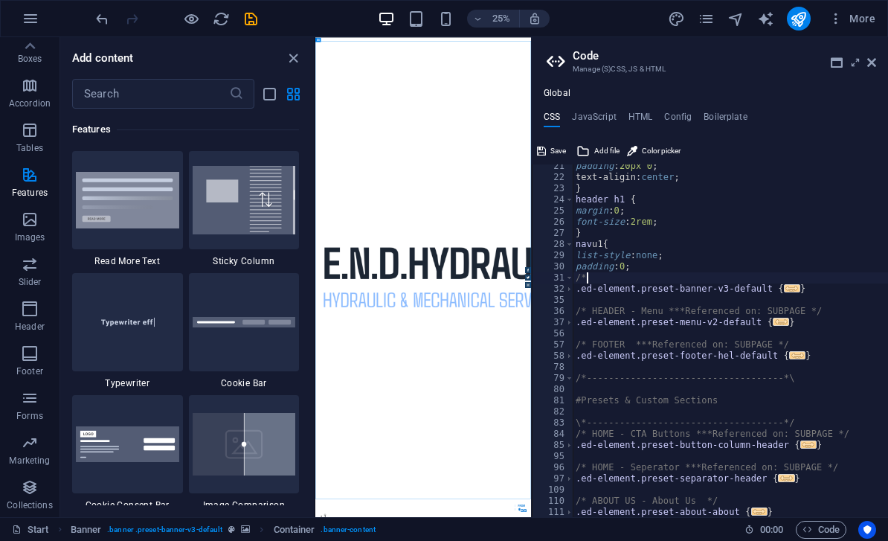
type textarea "/"
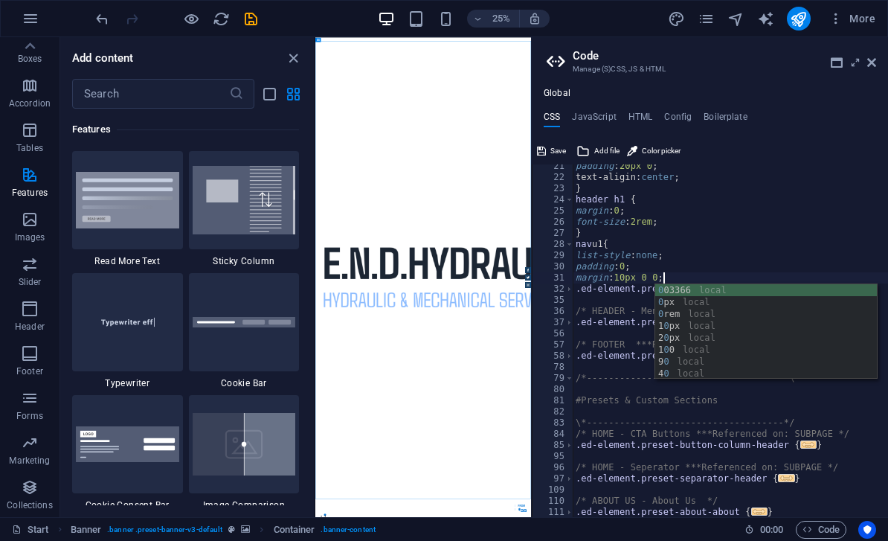
scroll to position [0, 7]
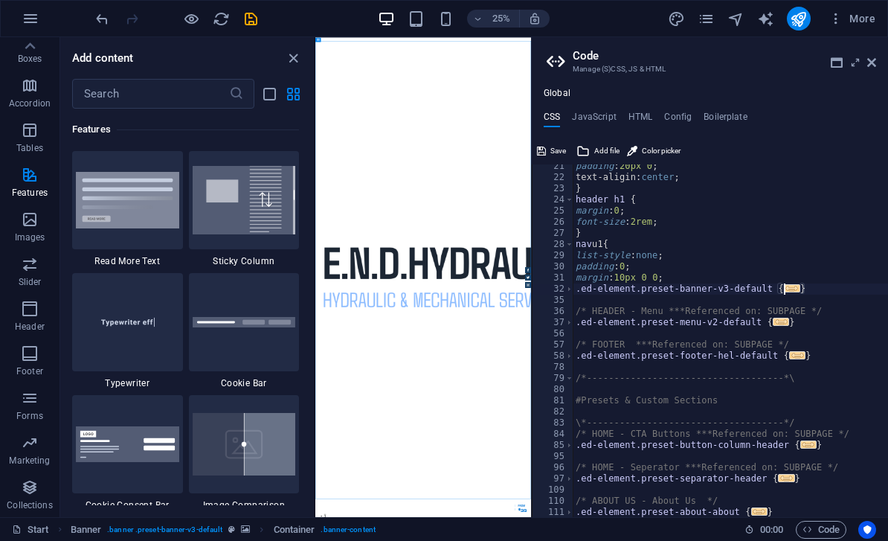
type textarea "}"
type textarea "."
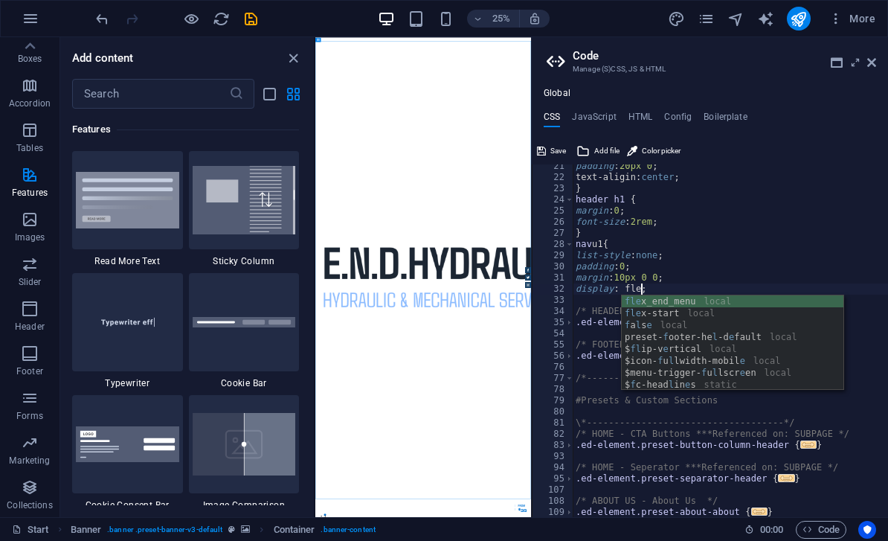
scroll to position [0, 5]
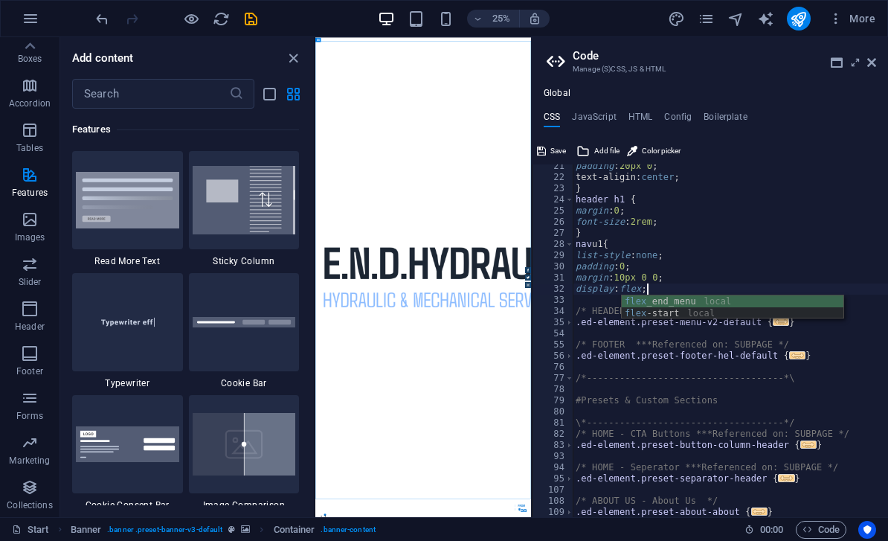
type textarea "display: flex;"
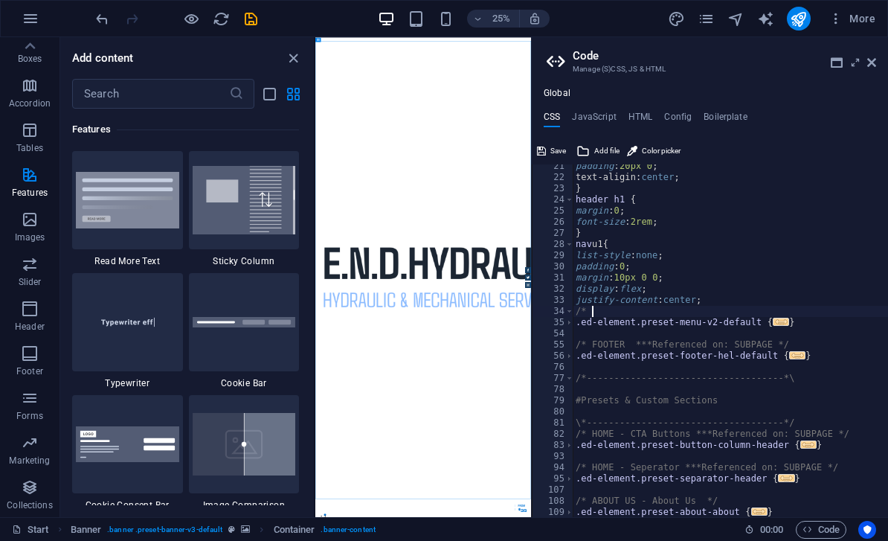
scroll to position [0, 0]
type textarea "/"
type textarea "}"
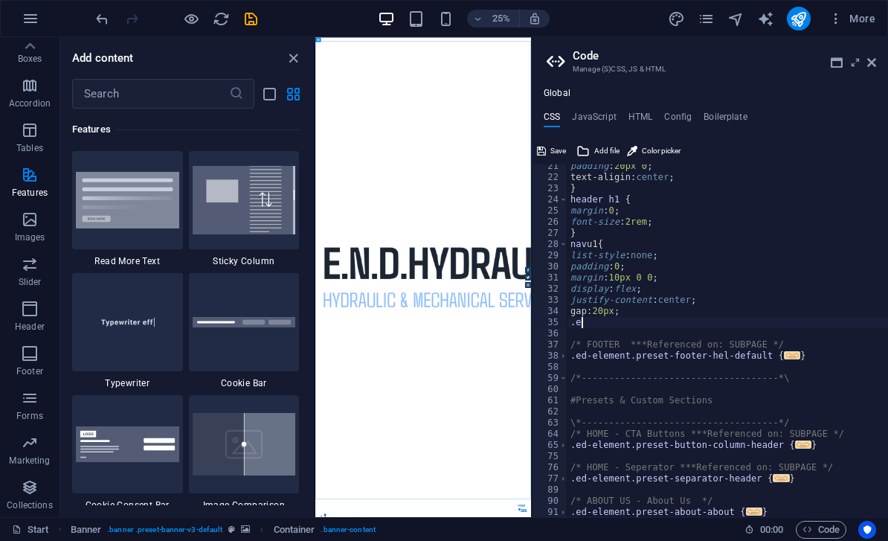
type textarea "."
type textarea "}"
type textarea "/"
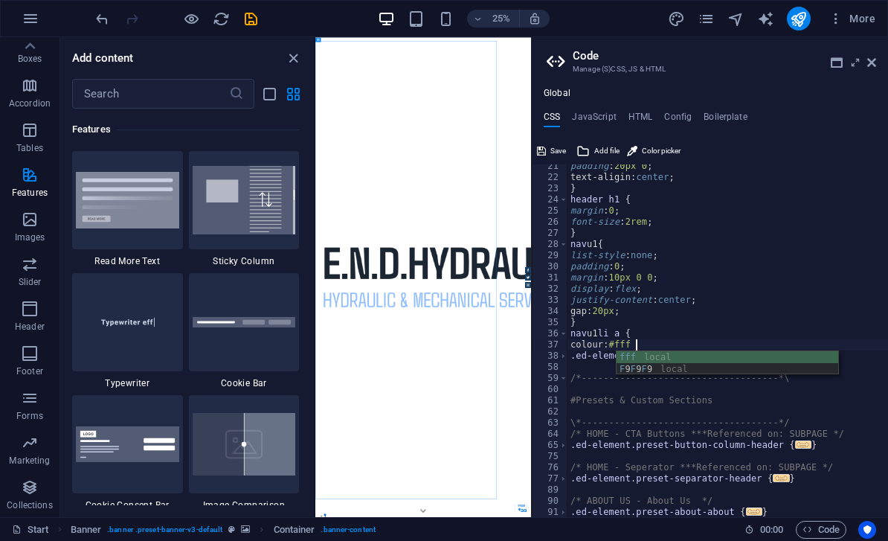
scroll to position [0, 5]
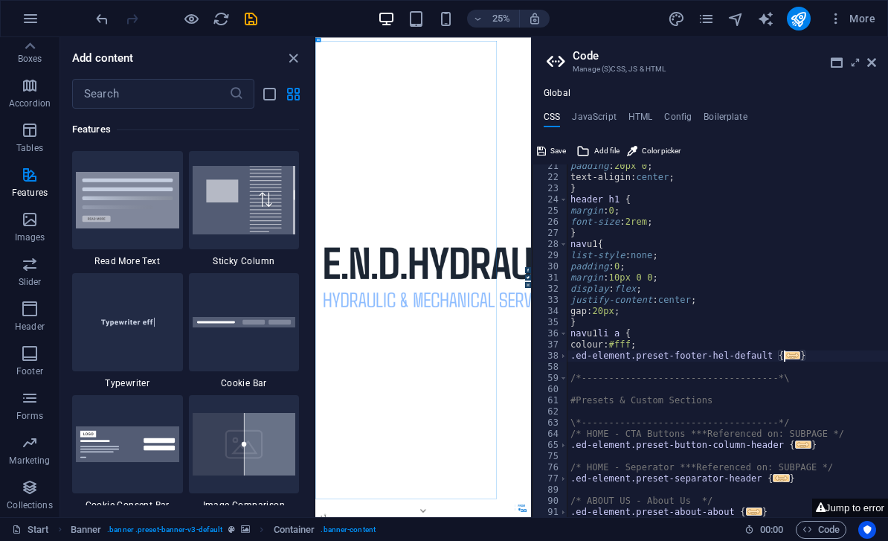
type textarea "}"
type textarea "."
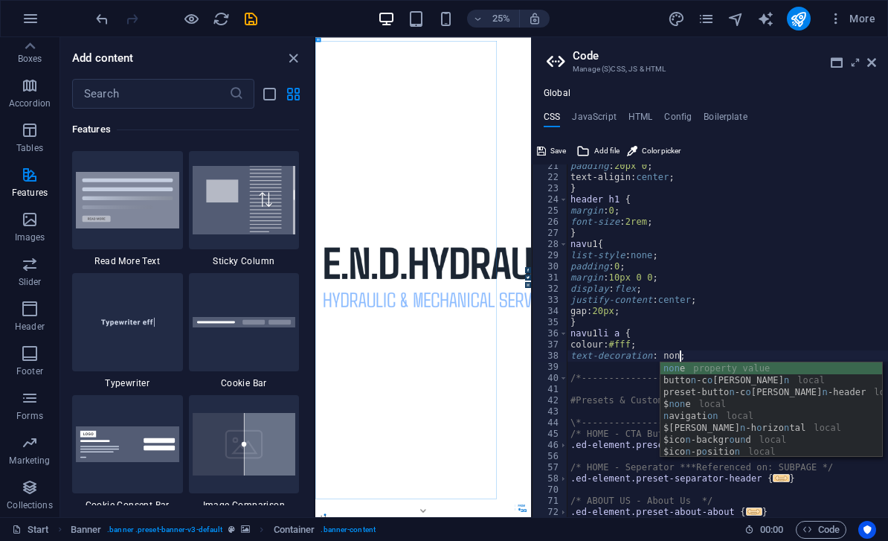
scroll to position [0, 9]
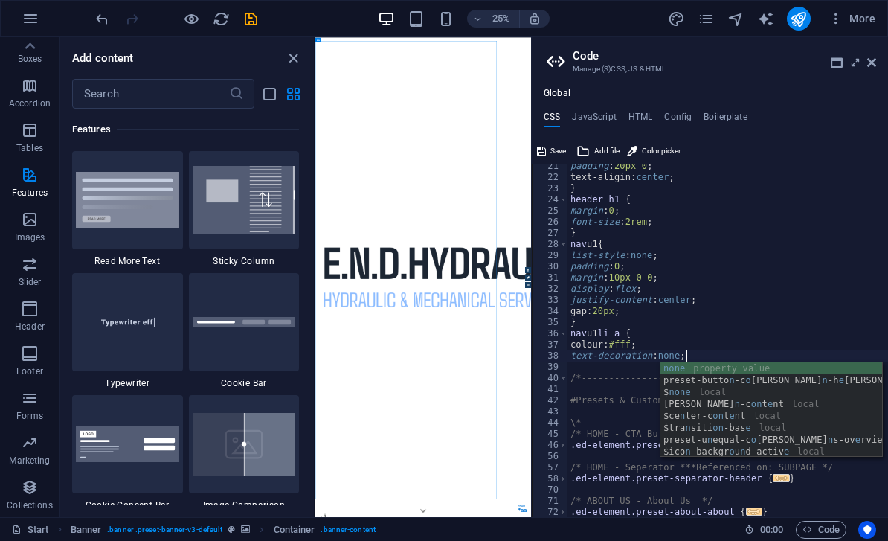
type textarea "text-decoration: none;"
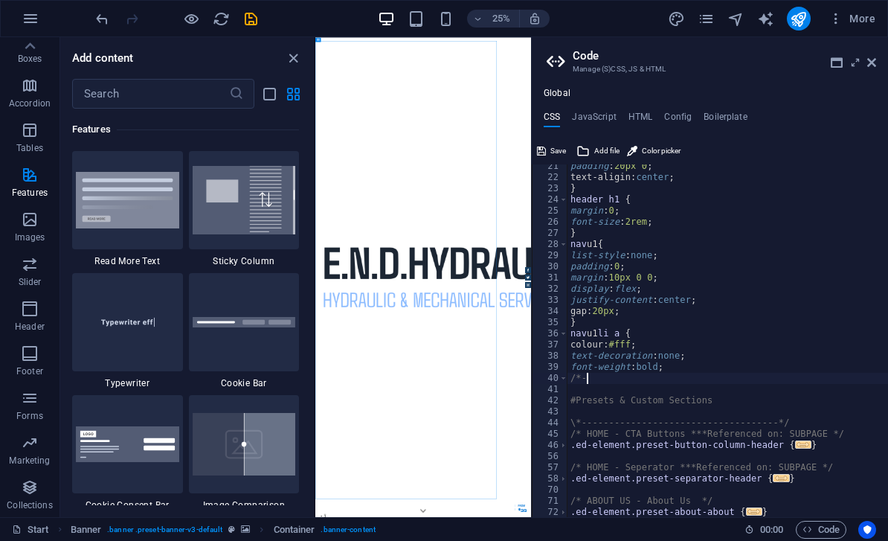
scroll to position [0, 0]
type textarea "/"
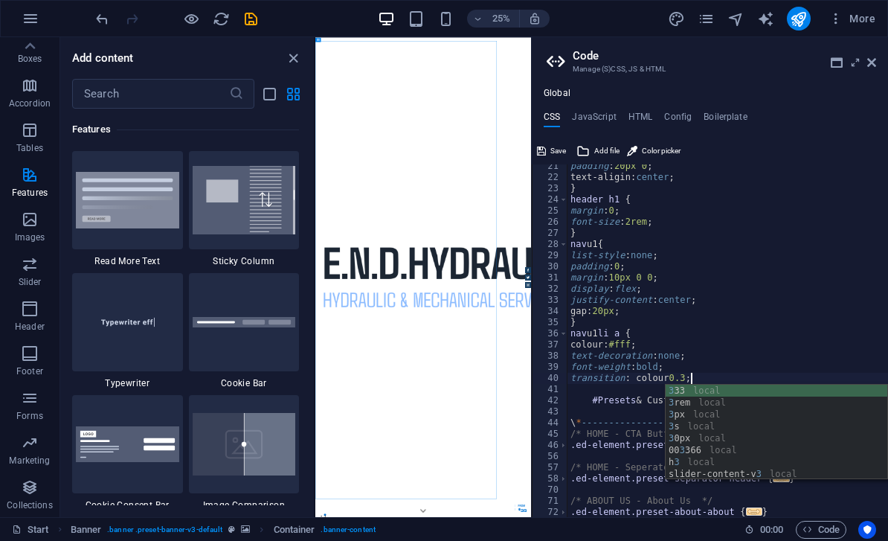
scroll to position [0, 10]
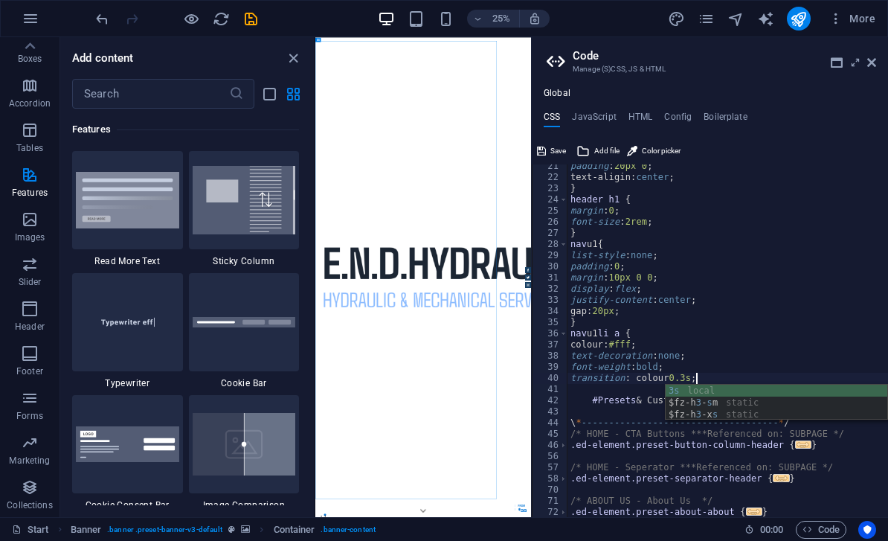
type textarea "transition: colour 0.3s;"
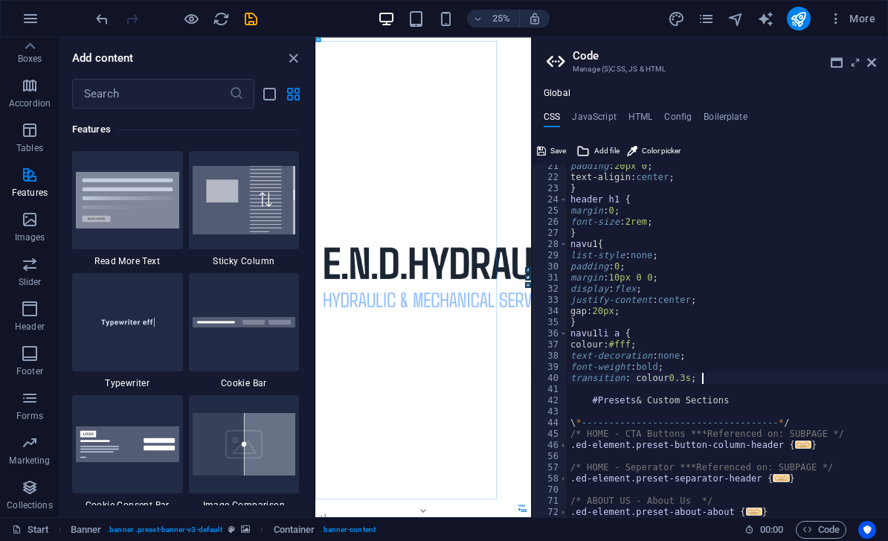
scroll to position [0, 0]
type textarea "{"
type textarea "#"
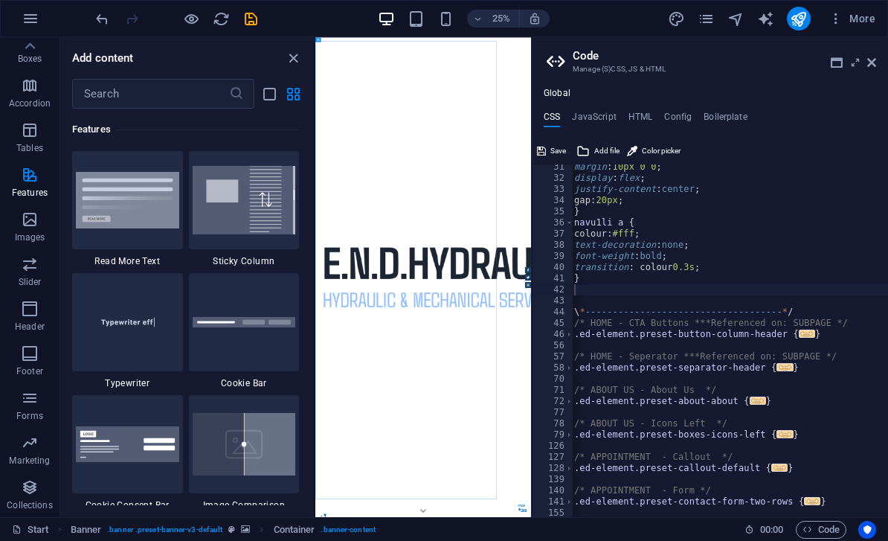
scroll to position [260, 0]
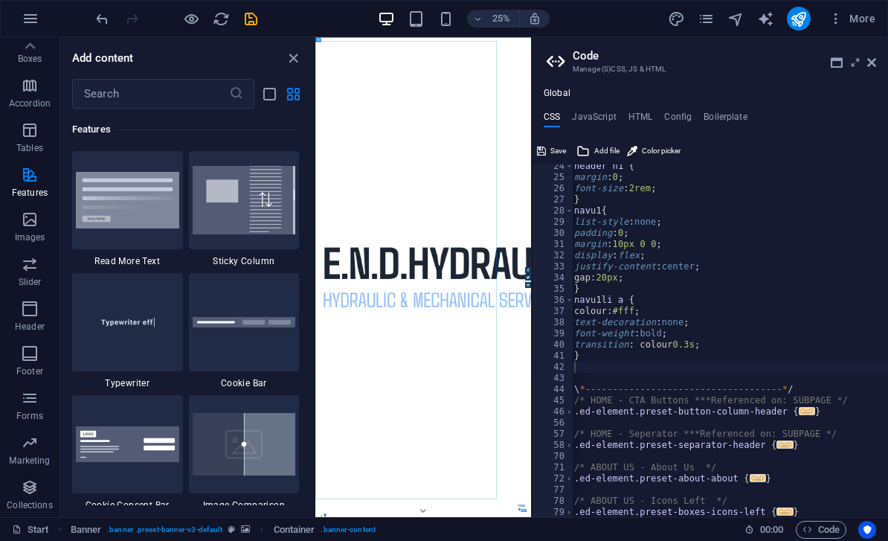
type textarea "}"
click at [665, 359] on div "header h1 { margin : 0 ; font-size : 2rem ; } nav u1 { list-style : none ; padd…" at bounding box center [771, 349] width 400 height 376
click at [652, 368] on div "header h1 { margin : 0 ; font-size : 2rem ; } nav u1 { list-style : none ; padd…" at bounding box center [773, 349] width 400 height 376
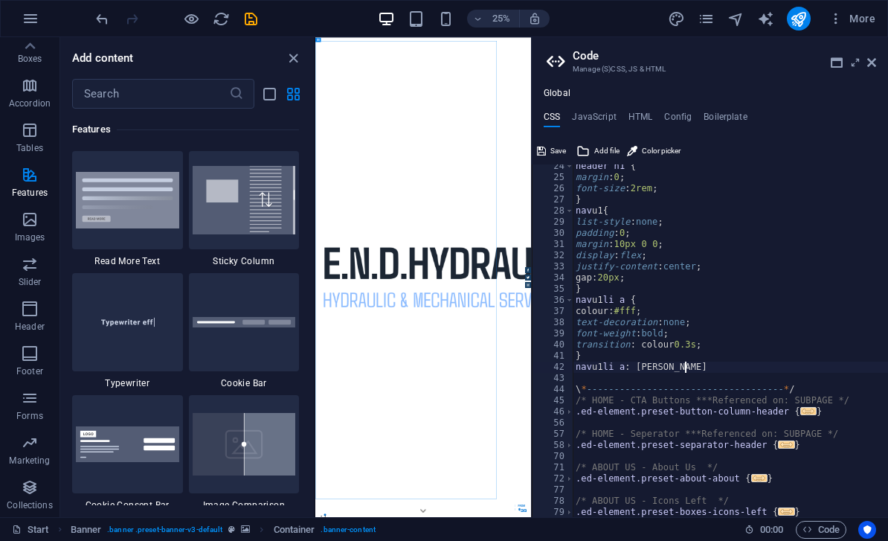
type textarea "nav u1 li a: [PERSON_NAME] {"
type textarea "\"
type textarea "/"
type textarea "}"
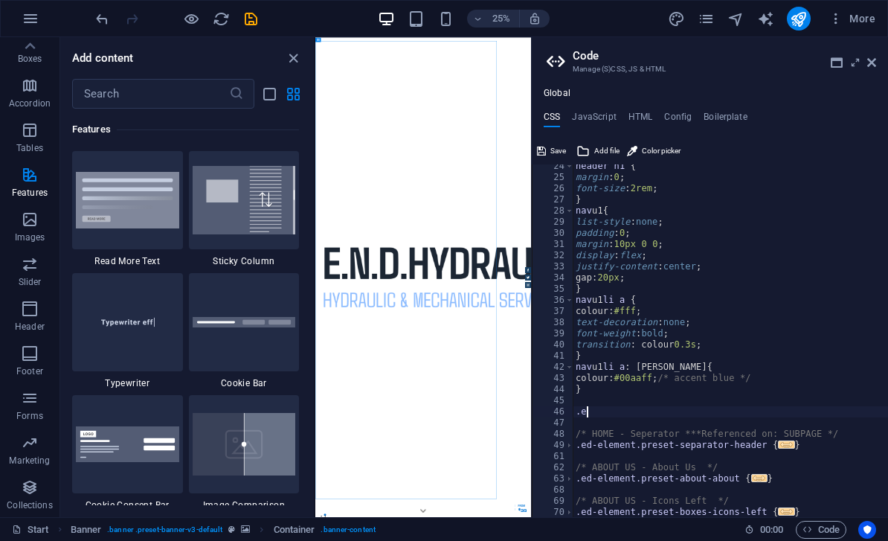
type textarea "."
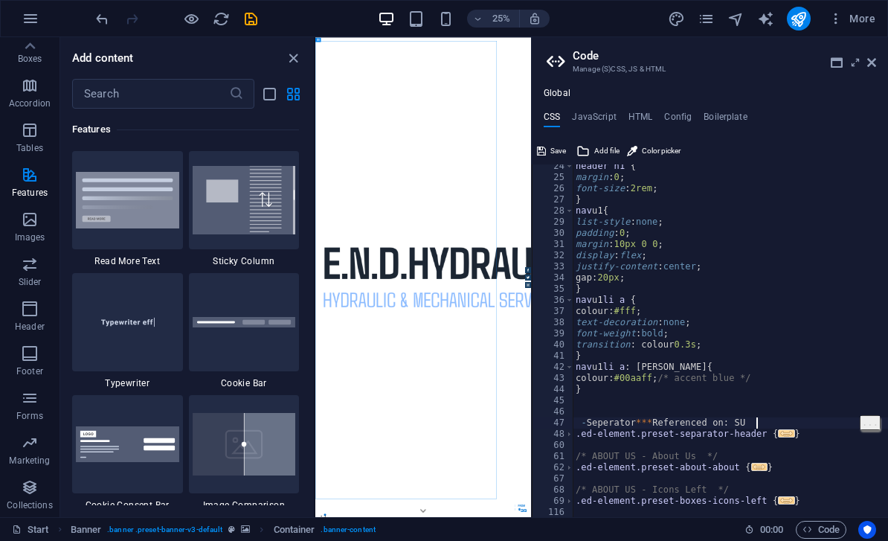
click at [868, 426] on span "..." at bounding box center [870, 422] width 19 height 13
click at [702, 464] on div "header h1 { margin : 0 ; font-size : 2rem ; } nav u1 { list-style : none ; padd…" at bounding box center [773, 349] width 400 height 376
click at [763, 423] on div "header h1 { margin : 0 ; font-size : 2rem ; } nav u1 { list-style : none ; padd…" at bounding box center [773, 349] width 400 height 376
type textarea "-"
type textarea "}"
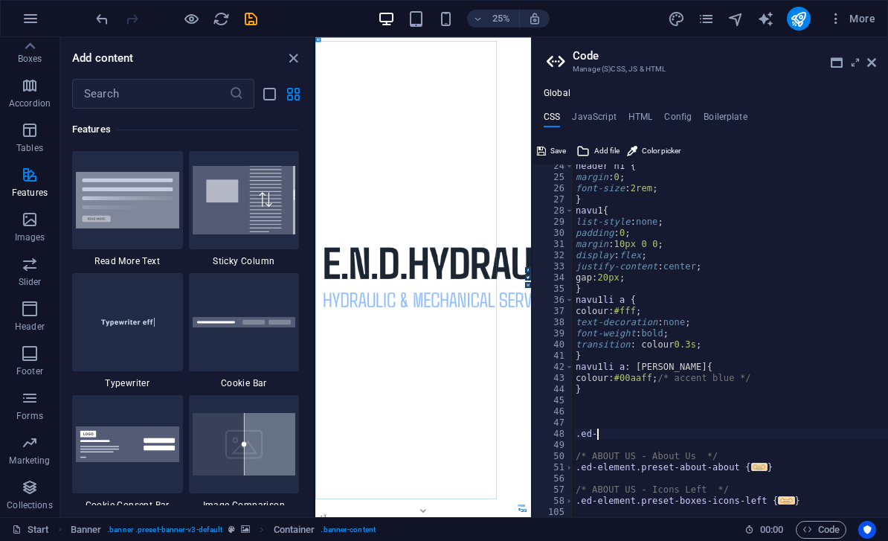
type textarea "."
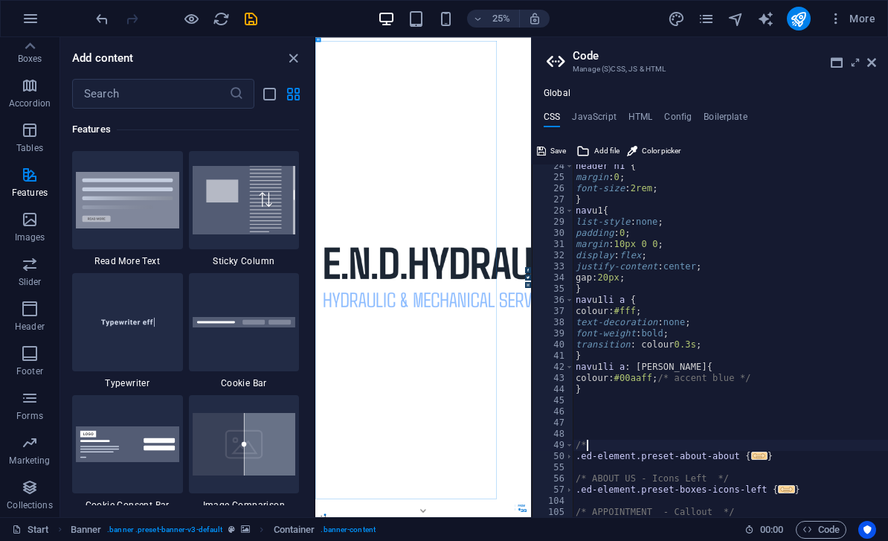
type textarea "/"
type textarea "}"
click at [795, 458] on div "header h1 { margin : 0 ; font-size : 2rem ; } nav u1 { list-style : none ; padd…" at bounding box center [773, 349] width 400 height 376
type textarea "."
type textarea "/"
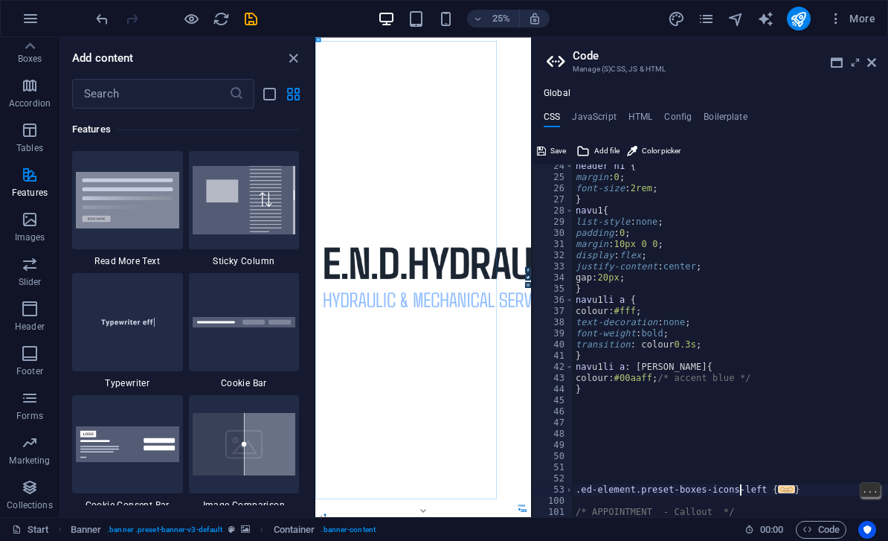
click at [741, 487] on div "header h1 { margin : 0 ; font-size : 2rem ; } nav u1 { list-style : none ; padd…" at bounding box center [773, 349] width 400 height 376
type textarea "}"
click at [824, 487] on div "header h1 { margin : 0 ; font-size : 2rem ; } nav u1 { list-style : none ; padd…" at bounding box center [773, 349] width 400 height 376
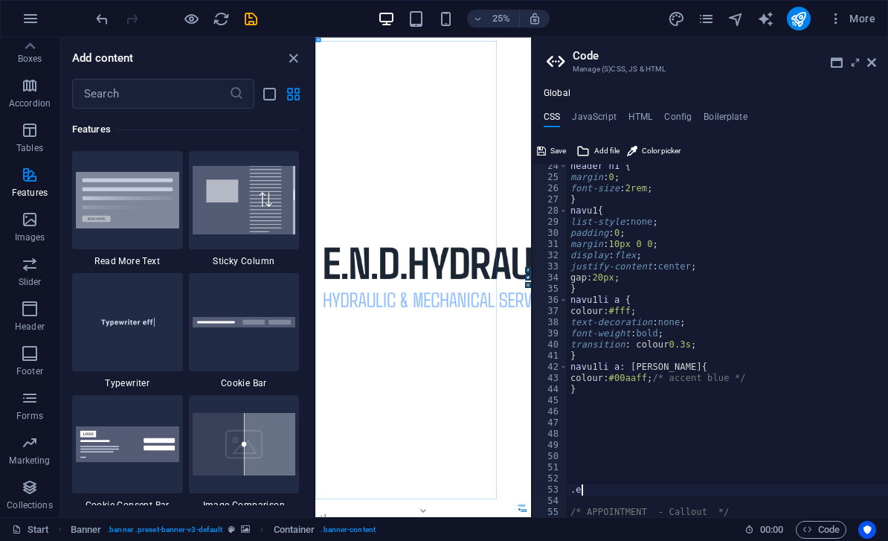
type textarea "."
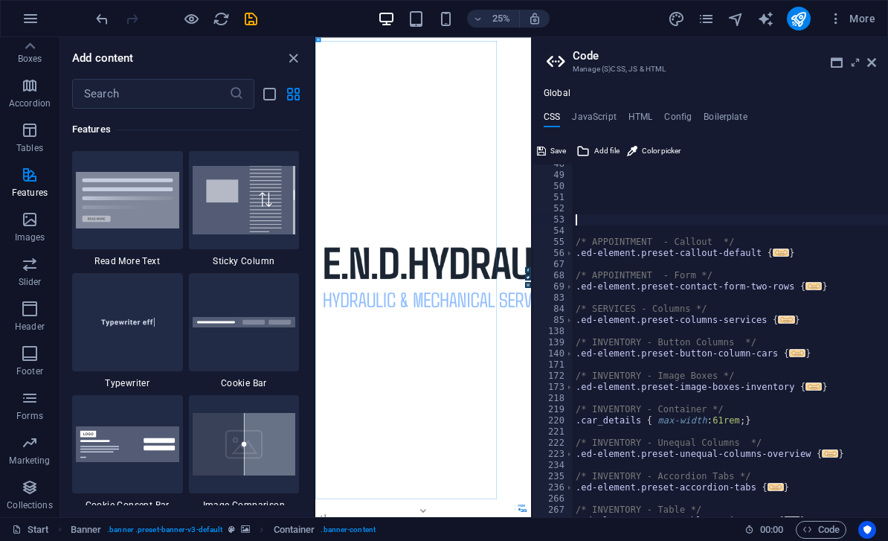
scroll to position [530, 0]
type textarea "/"
type textarea "}"
type textarea "."
type textarea ".ed-element.preset-contact-form-two-rows {"
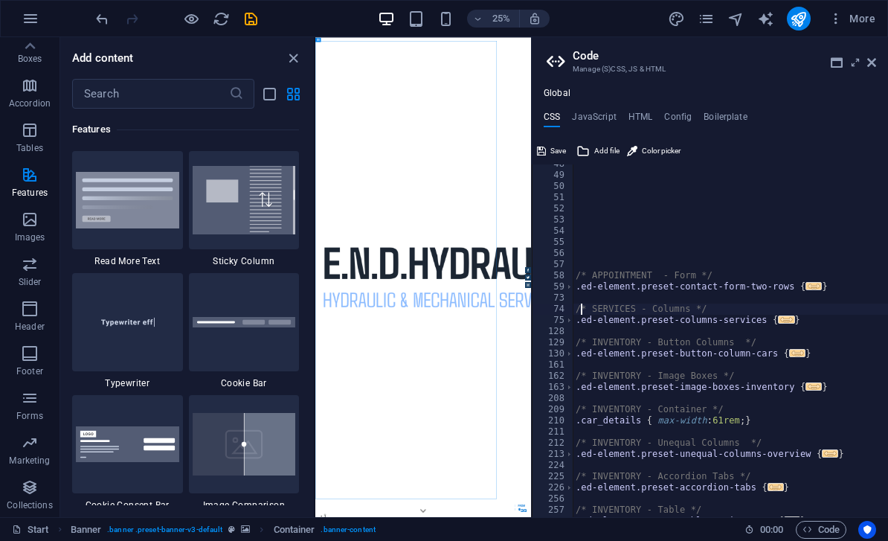
type textarea ".ed-element.preset-columns-services {"
type textarea ".ed-element.preset-button-column-cars {"
type textarea ".ed-element.preset-image-boxes-inventory {"
type textarea ".car_details { max-width: 61rem; }"
type textarea ".ed-element.preset-unequal-columns-overview {"
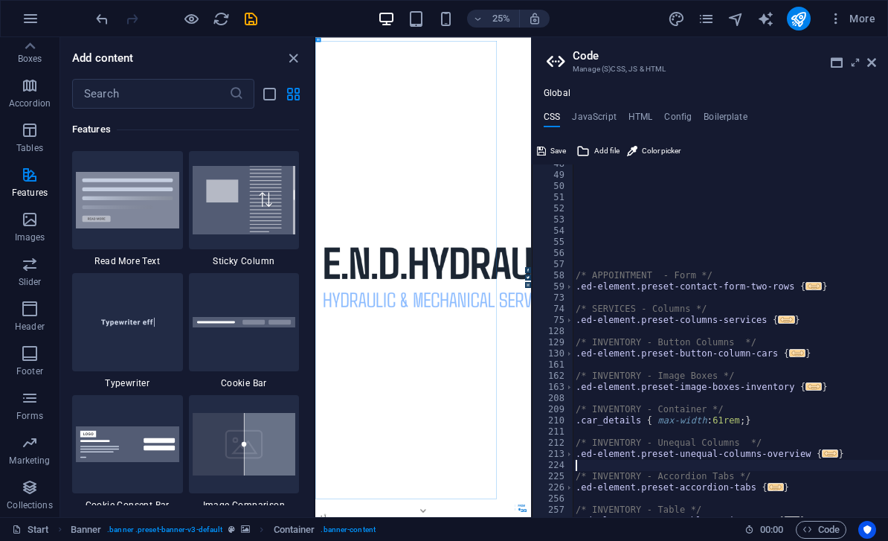
type textarea ".ed-element.preset-accordion-tabs {"
type textarea ".ed-element.preset-table-stripes-row {"
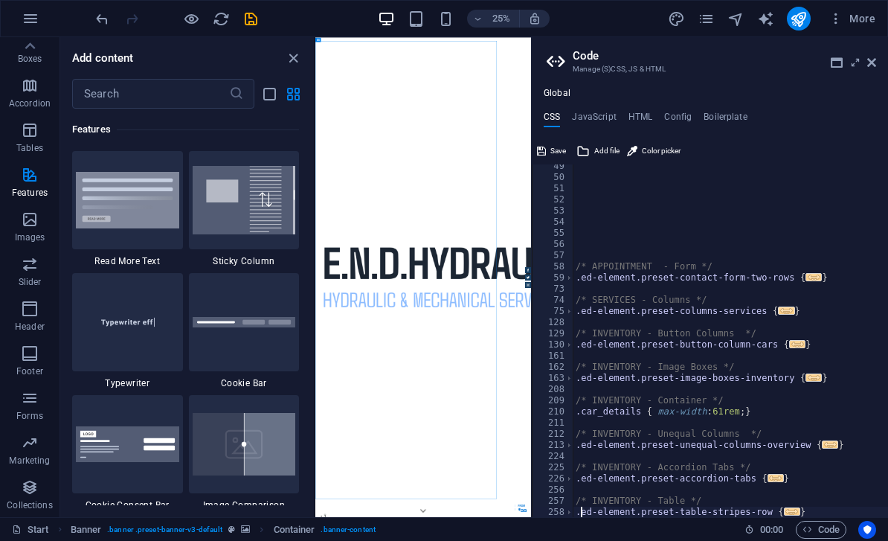
type textarea ".ed-element.preset-slider-content-v3-default {"
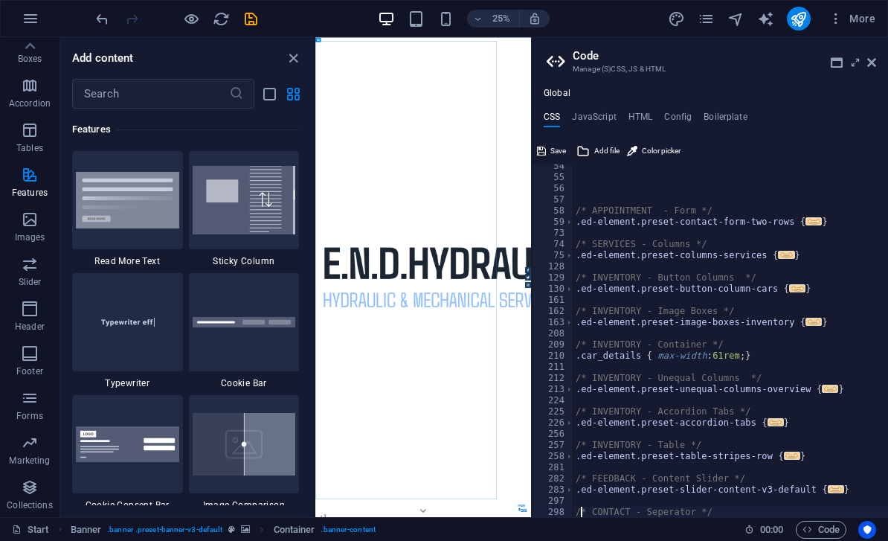
type textarea ".ed-element.preset-separator-footer {"
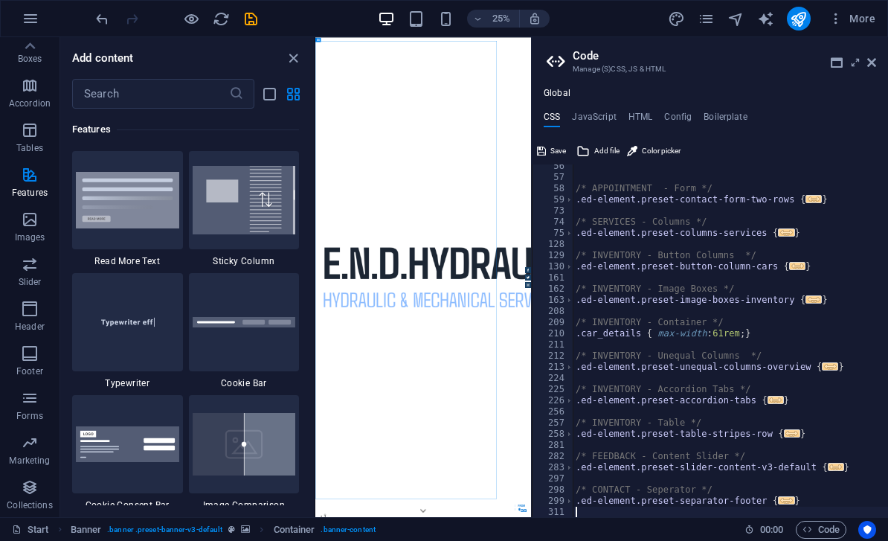
type textarea ".ed-element.preset-social-icons-default {"
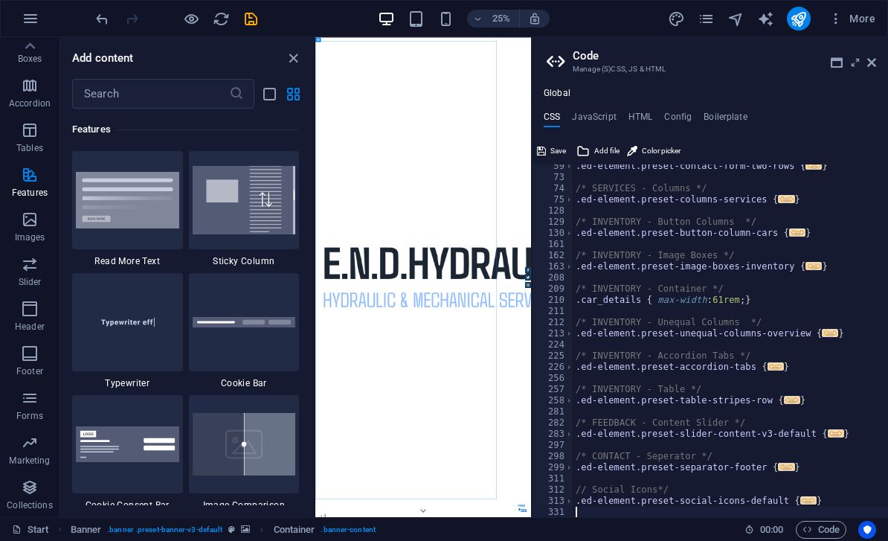
type textarea ".ed-element.preset-back-button-default {"
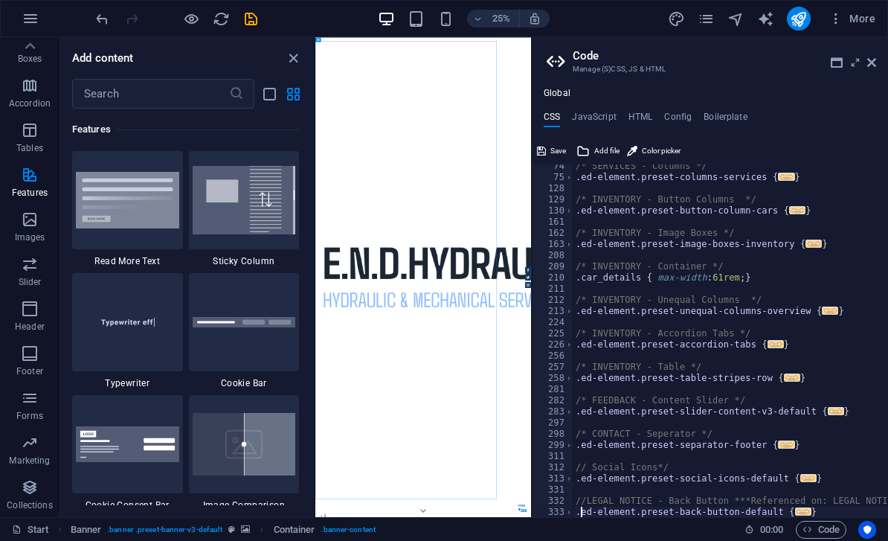
type textarea "}"
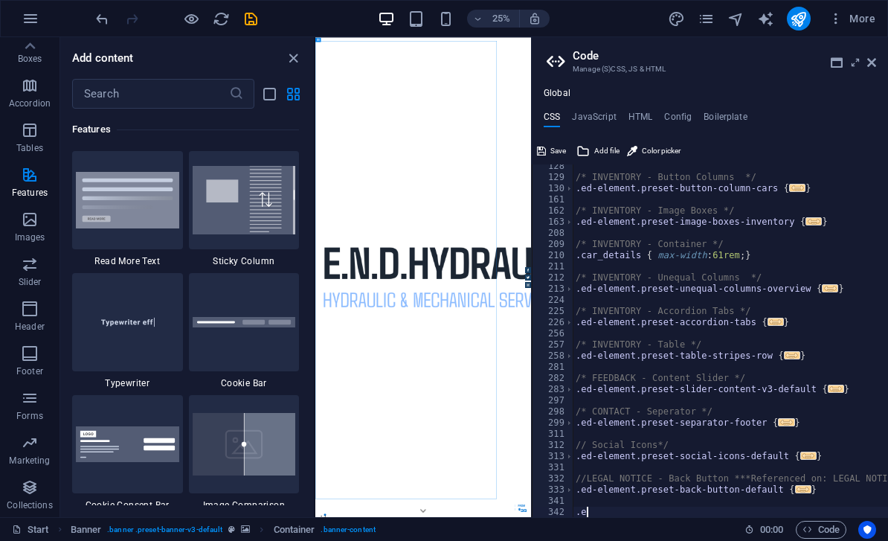
type textarea "."
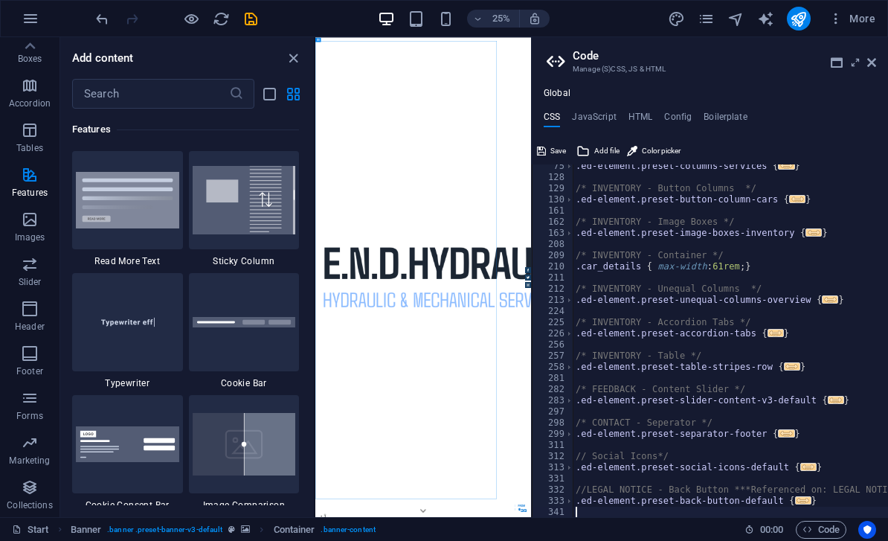
type textarea "}"
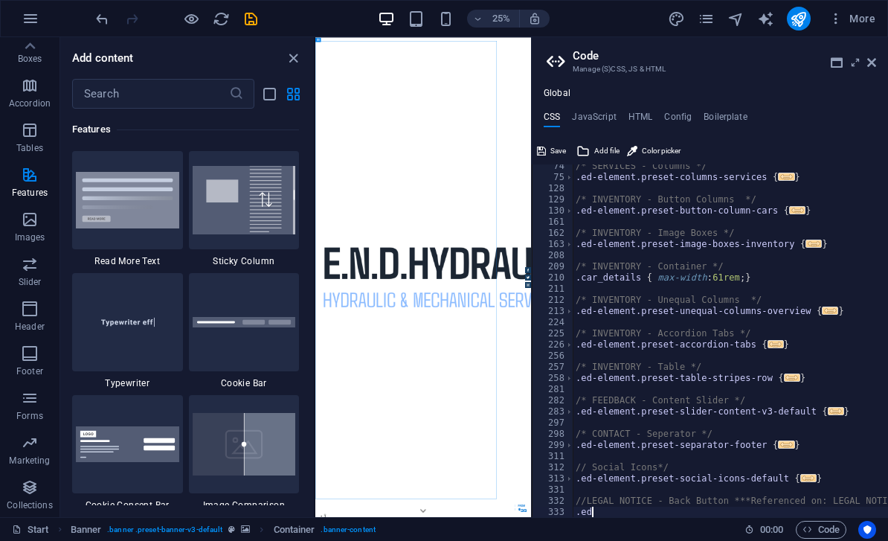
type textarea "."
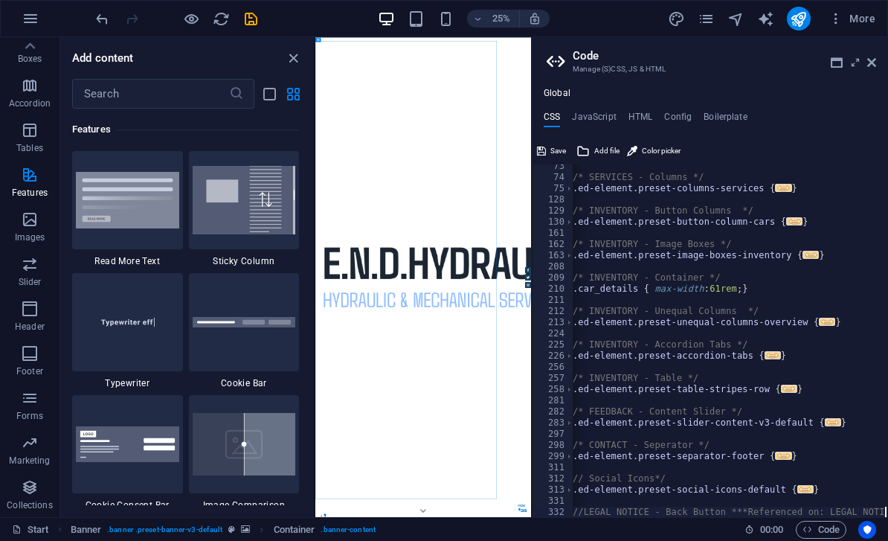
scroll to position [0, 0]
type textarea "/"
type textarea "}"
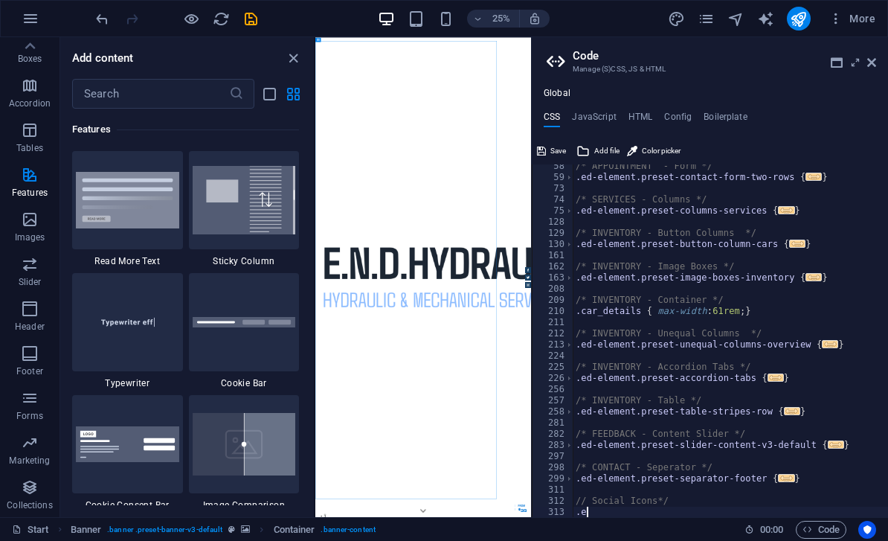
type textarea "."
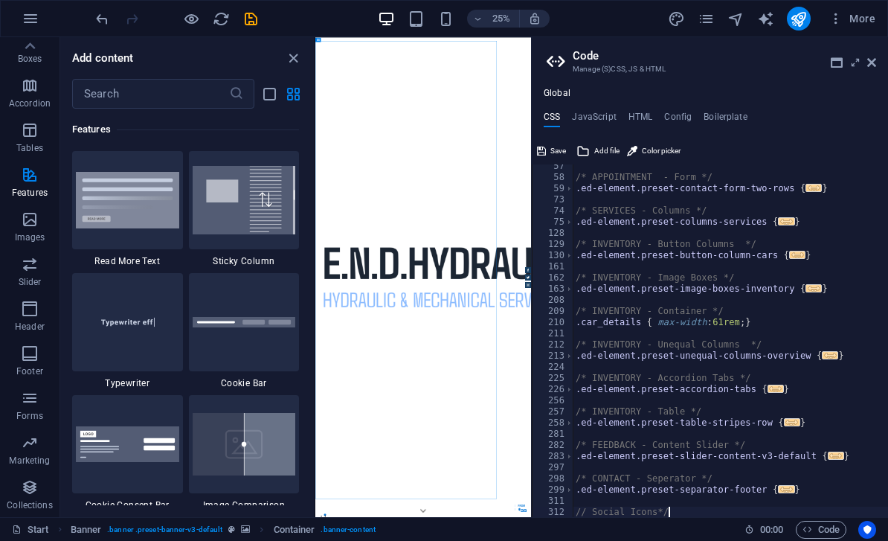
scroll to position [629, 0]
type textarea "/"
type textarea "}"
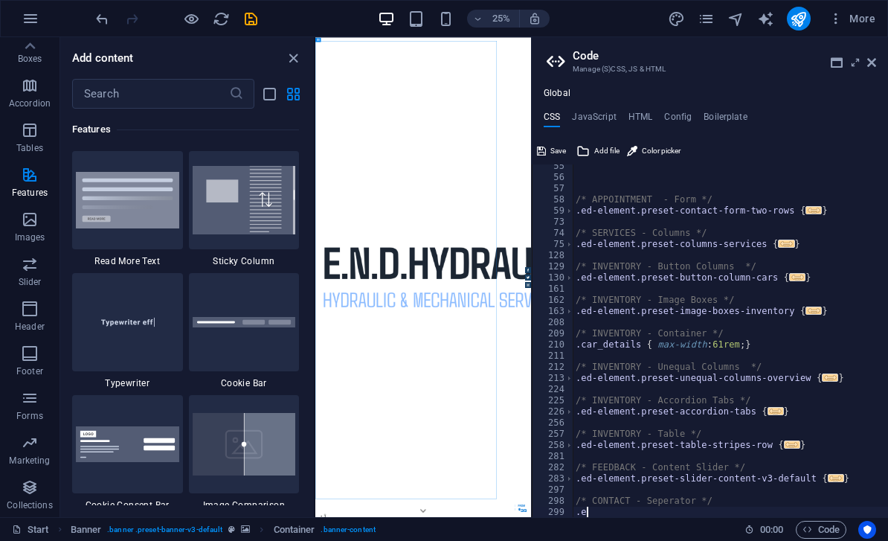
type textarea "."
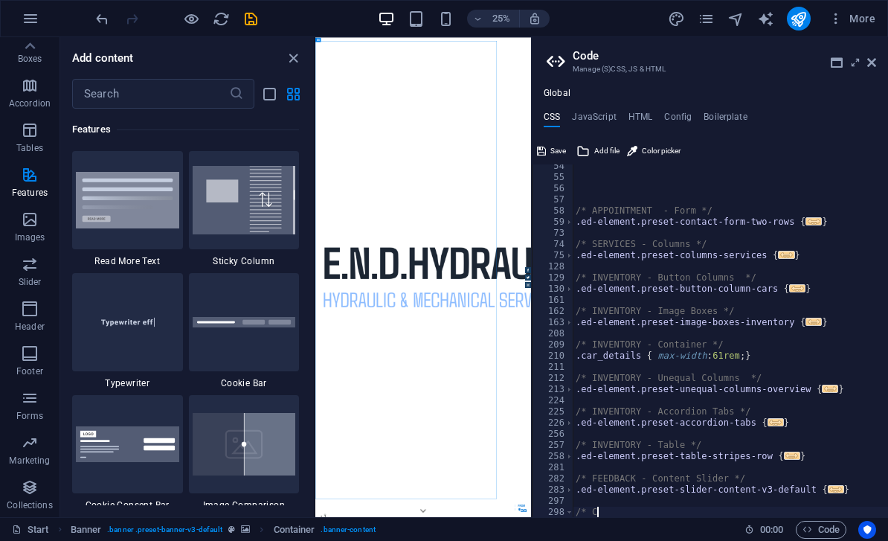
type textarea "/"
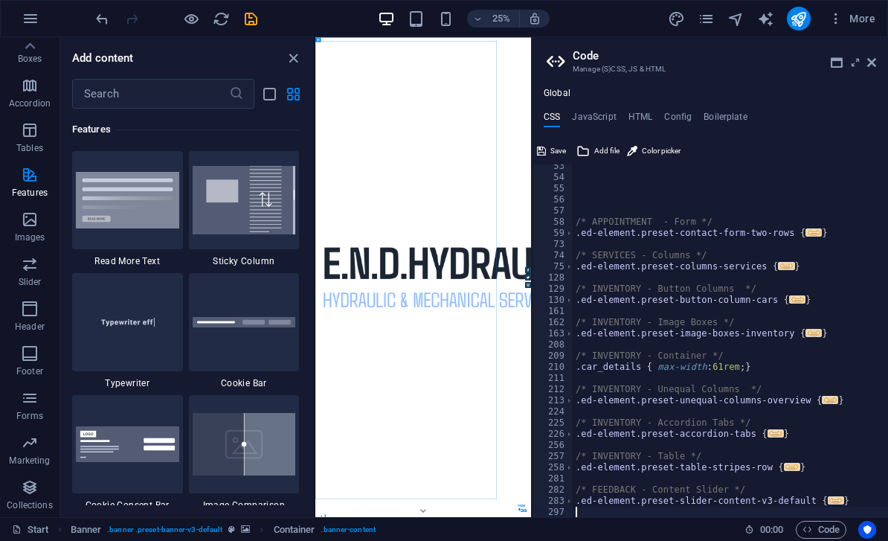
scroll to position [573, 0]
type textarea "}"
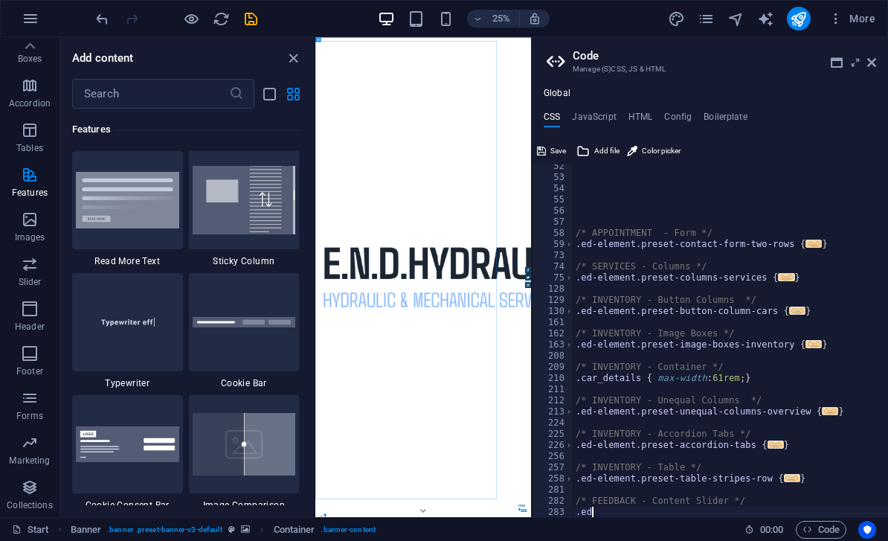
type textarea "."
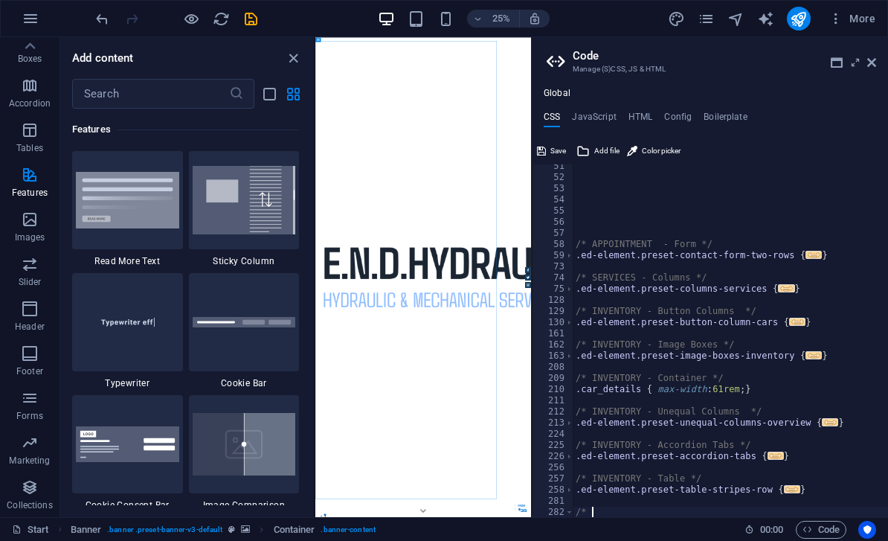
type textarea "/"
type textarea "}"
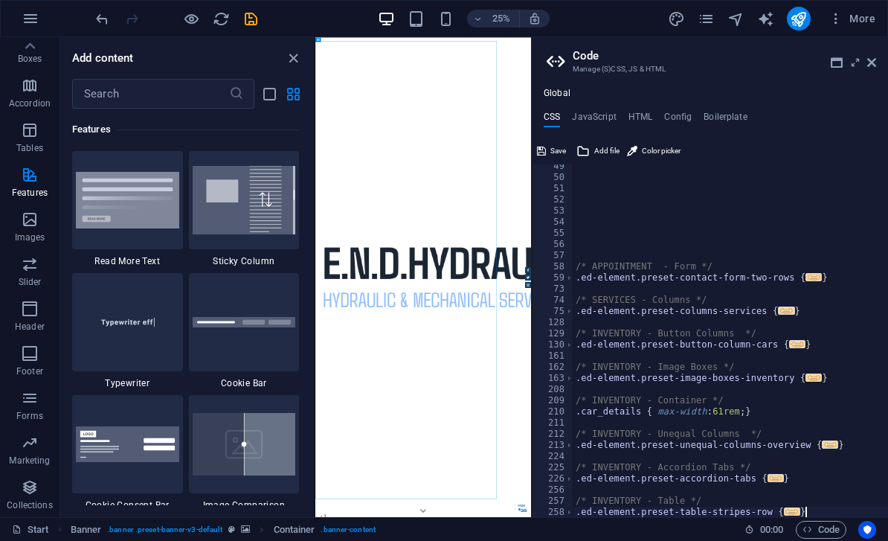
scroll to position [539, 0]
type textarea "."
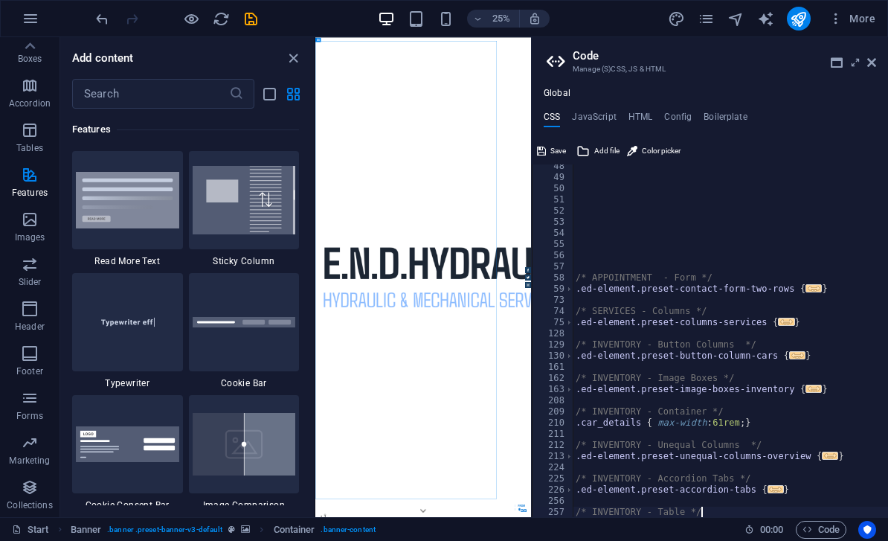
scroll to position [528, 0]
type textarea "/"
type textarea "}"
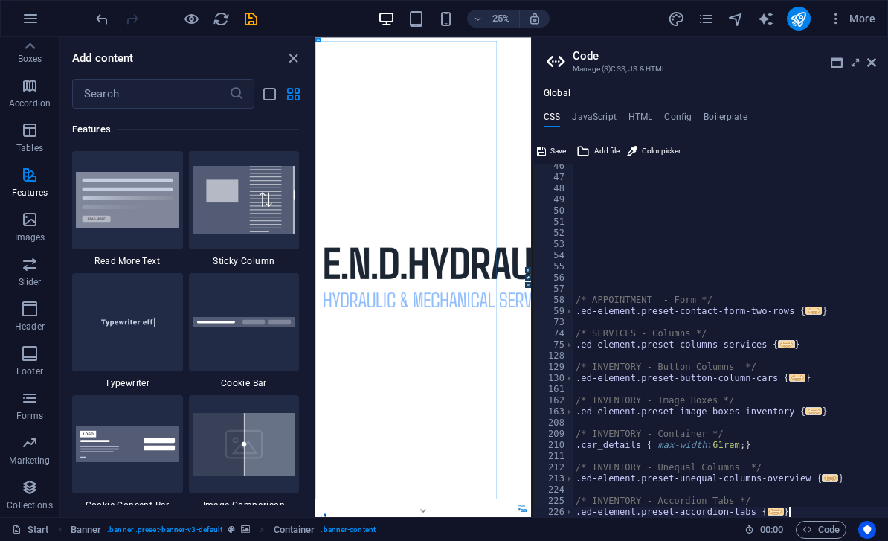
scroll to position [506, 0]
type textarea "."
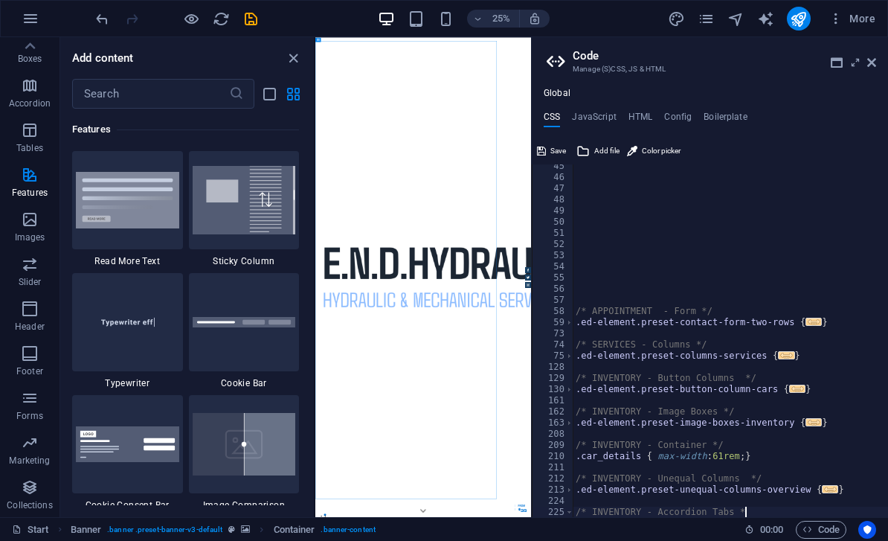
scroll to position [495, 0]
type textarea "/"
type textarea "}"
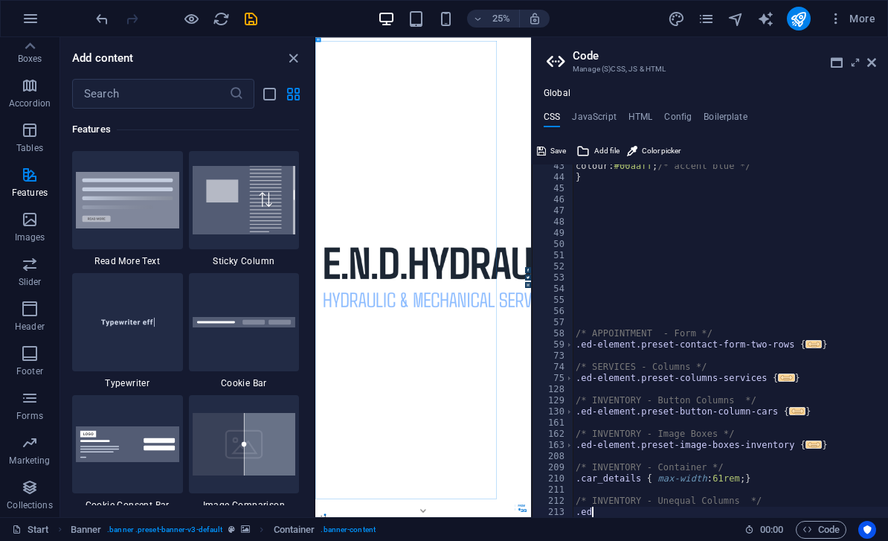
type textarea "."
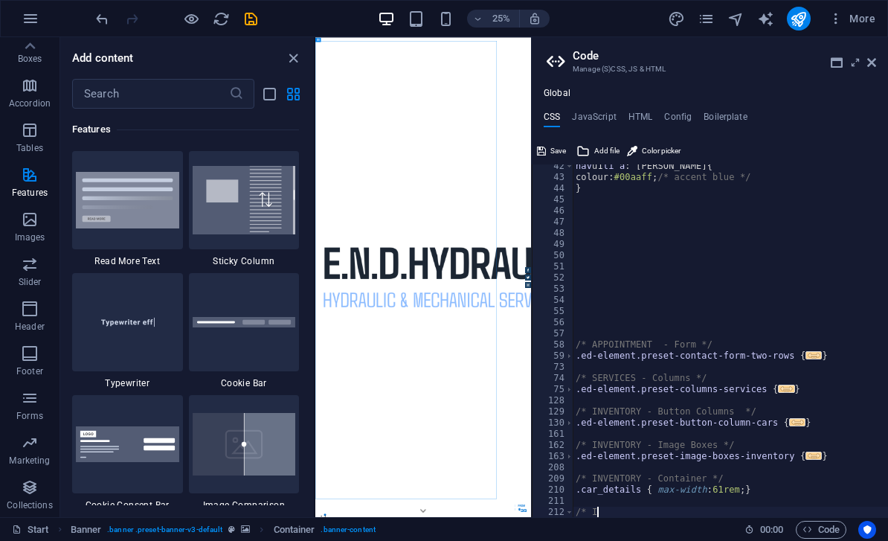
type textarea "/"
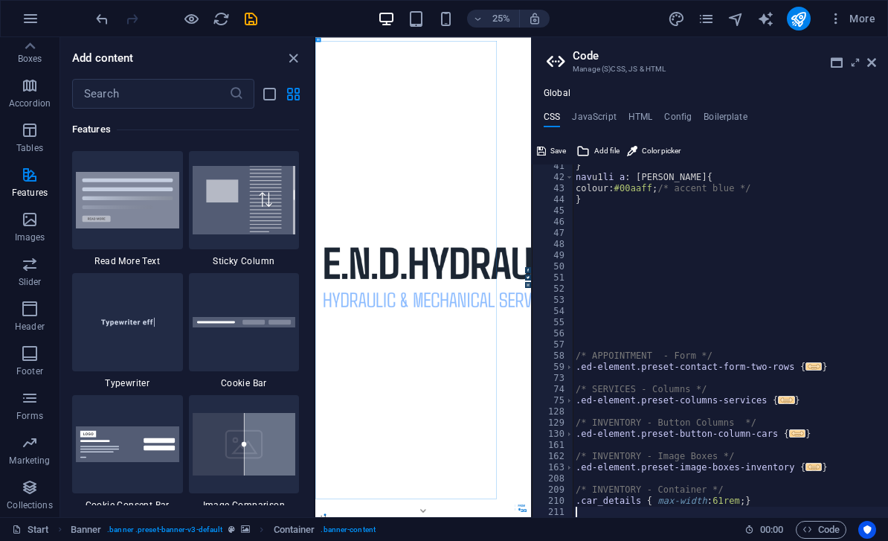
scroll to position [439, 0]
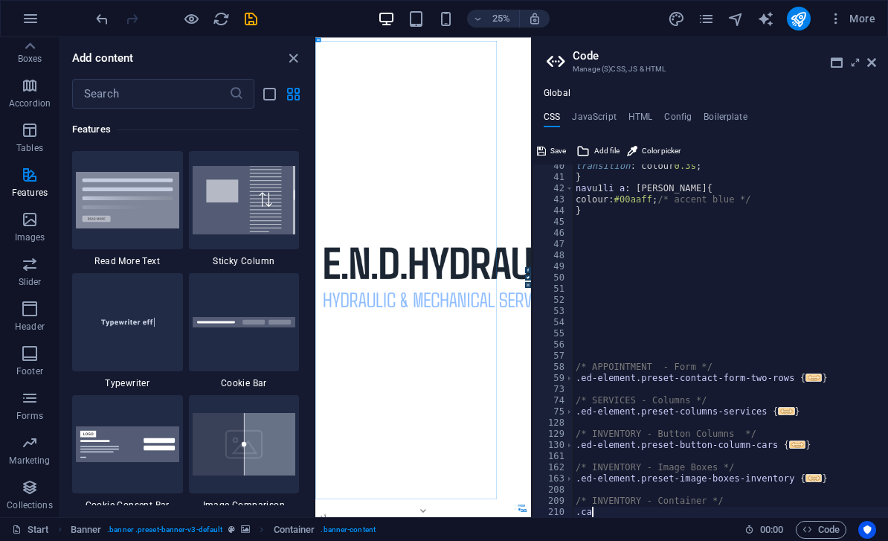
type textarea "."
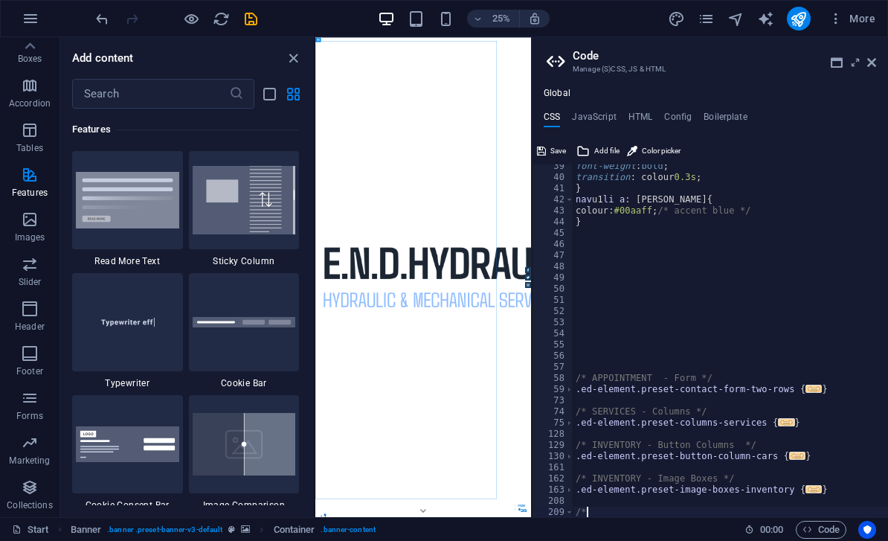
type textarea "/"
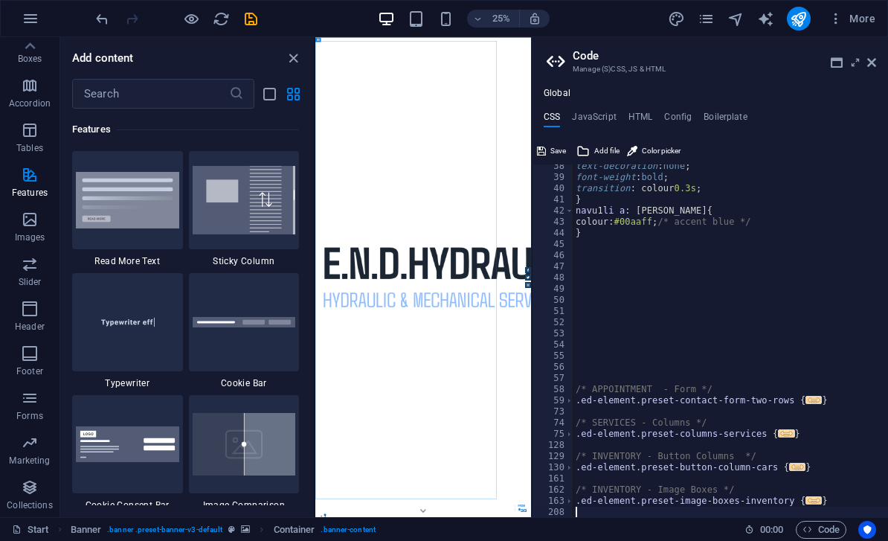
type textarea "}"
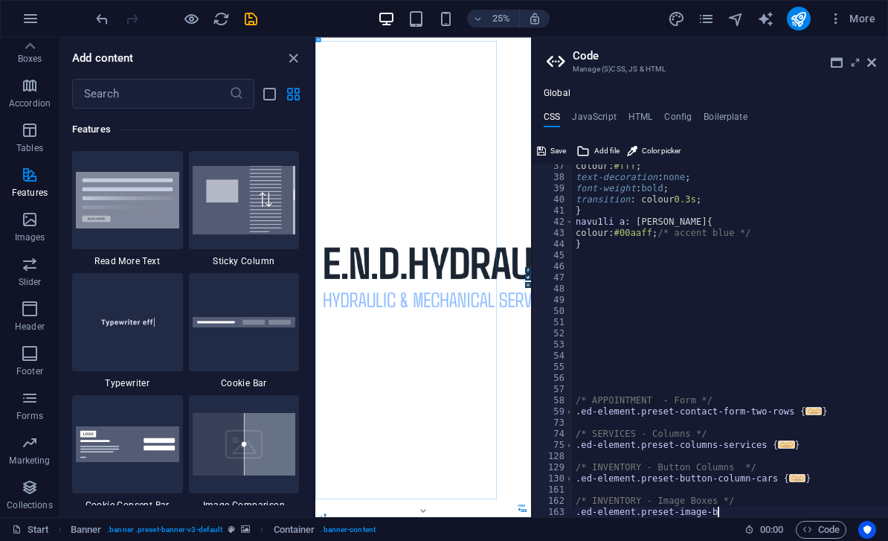
type textarea ".ed-element.preset-image"
click at [292, 59] on icon "close panel" at bounding box center [293, 58] width 17 height 17
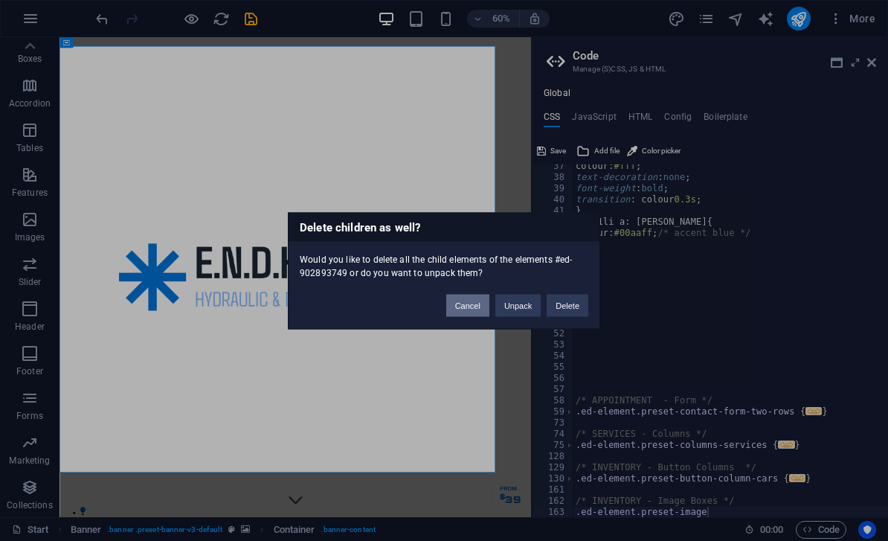
click at [461, 308] on button "Cancel" at bounding box center [467, 305] width 43 height 22
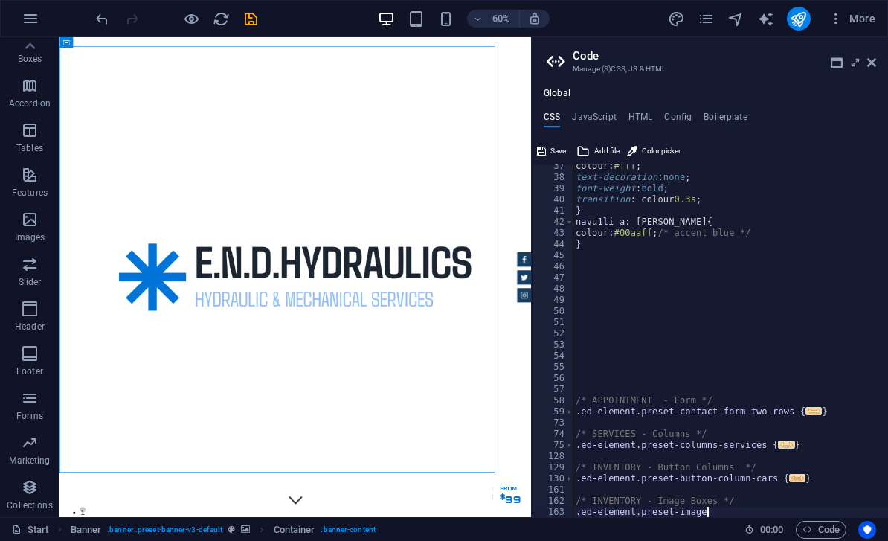
click at [733, 508] on div "colour: #fff ; text-decoration : none ; font-weight : bold ; transition : colou…" at bounding box center [731, 349] width 316 height 376
type textarea "."
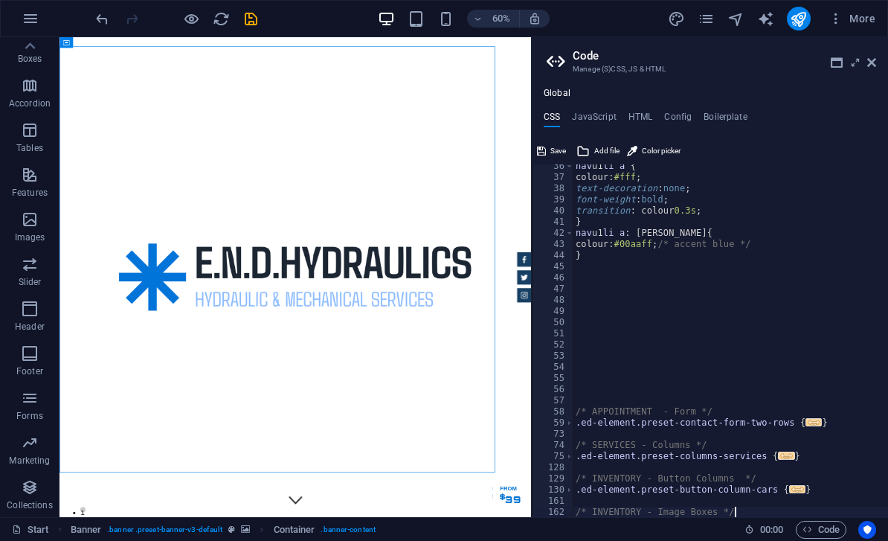
scroll to position [394, 0]
type textarea "/"
type textarea "}"
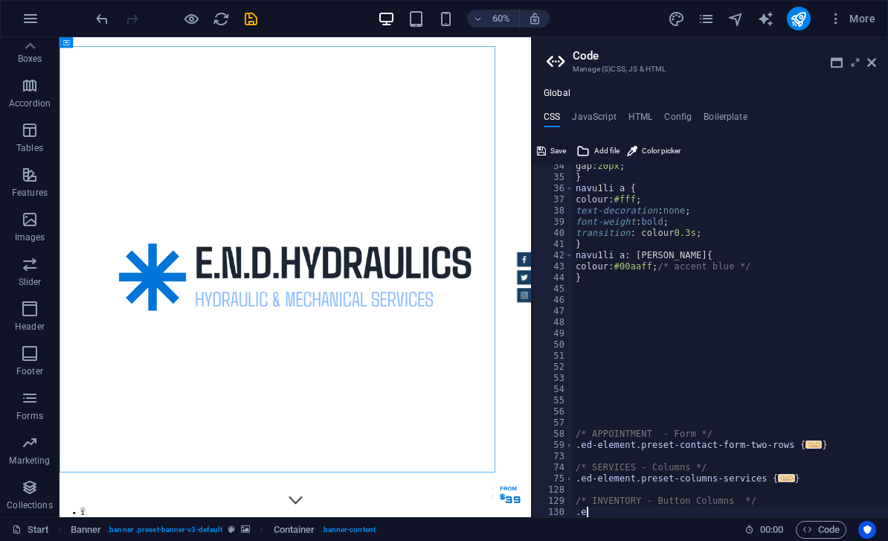
type textarea "."
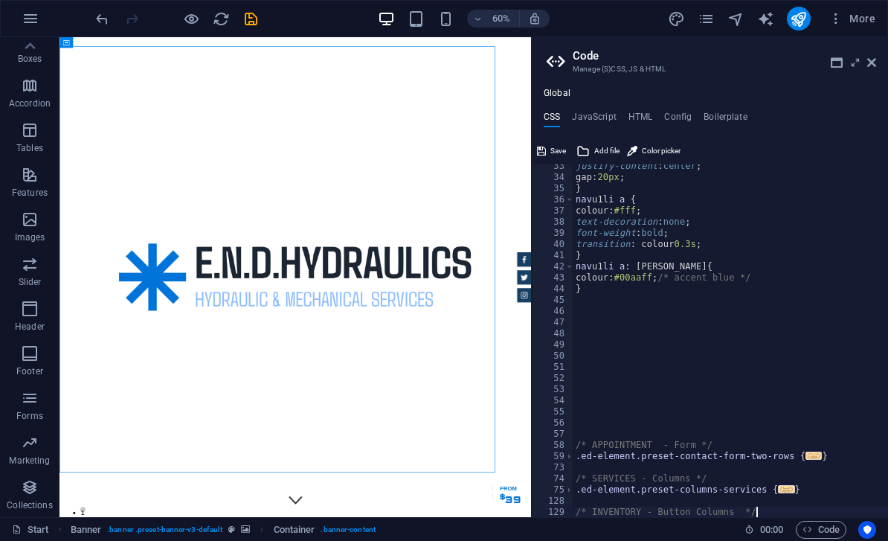
scroll to position [361, 0]
type textarea "/"
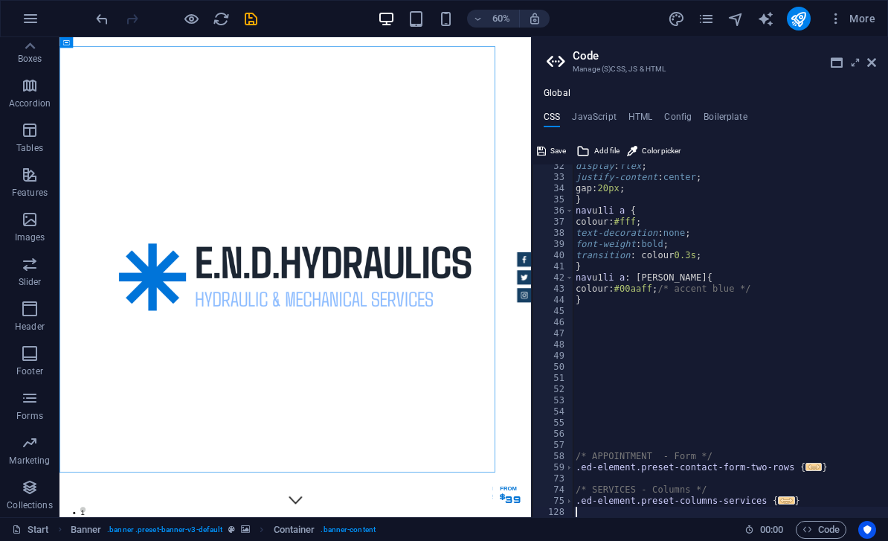
type textarea "}"
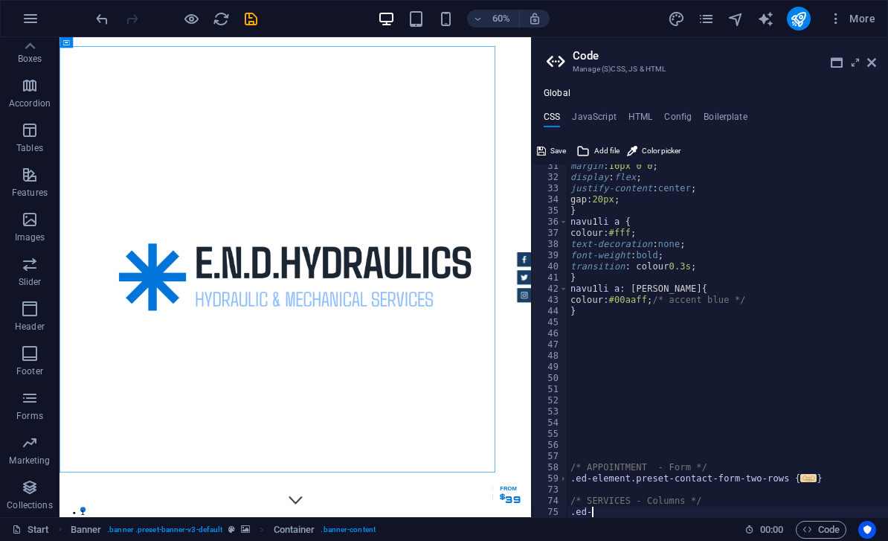
type textarea "."
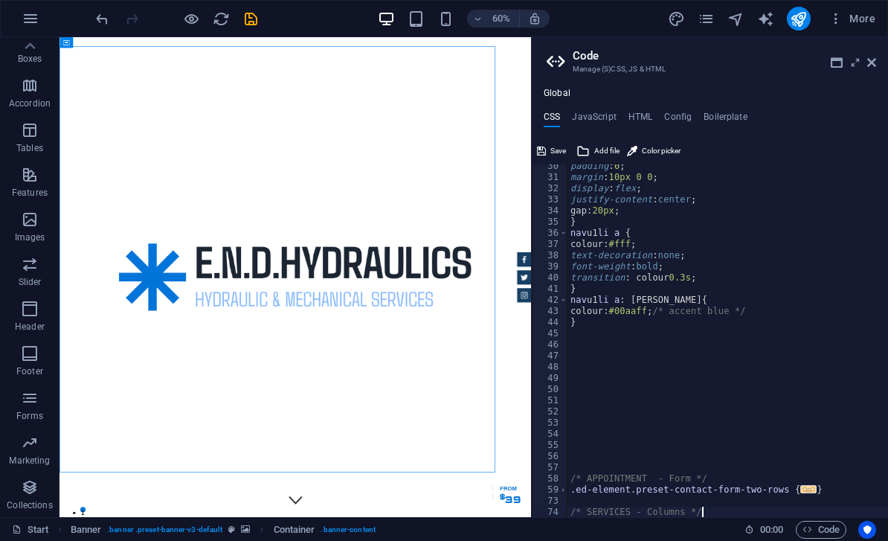
scroll to position [327, 0]
type textarea "/"
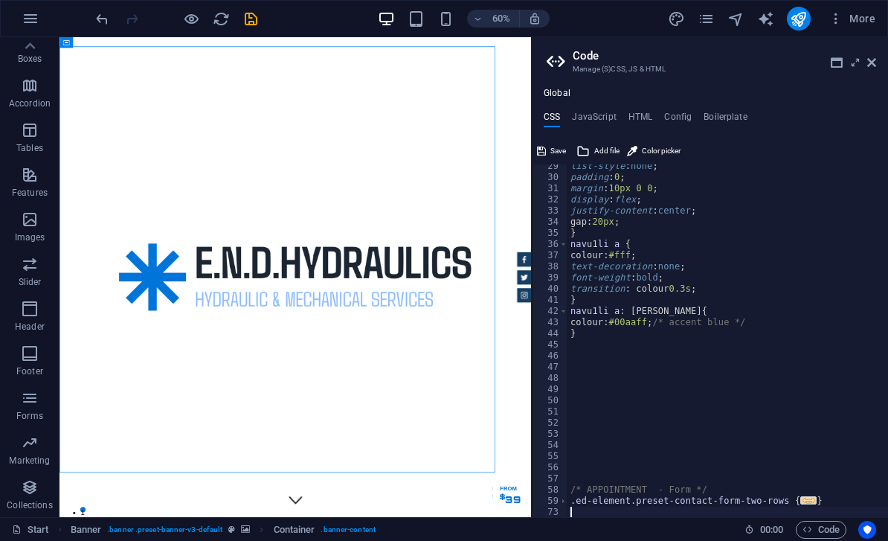
type textarea "}"
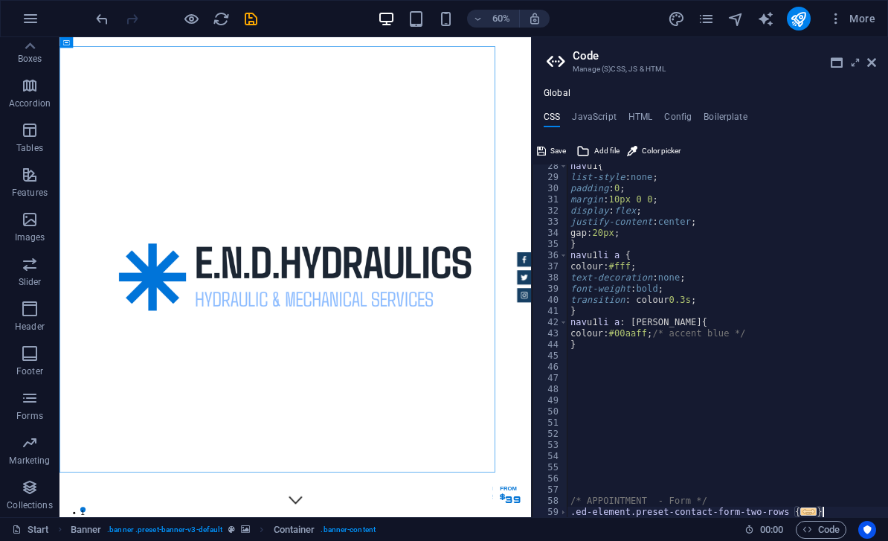
scroll to position [305, 0]
type textarea "."
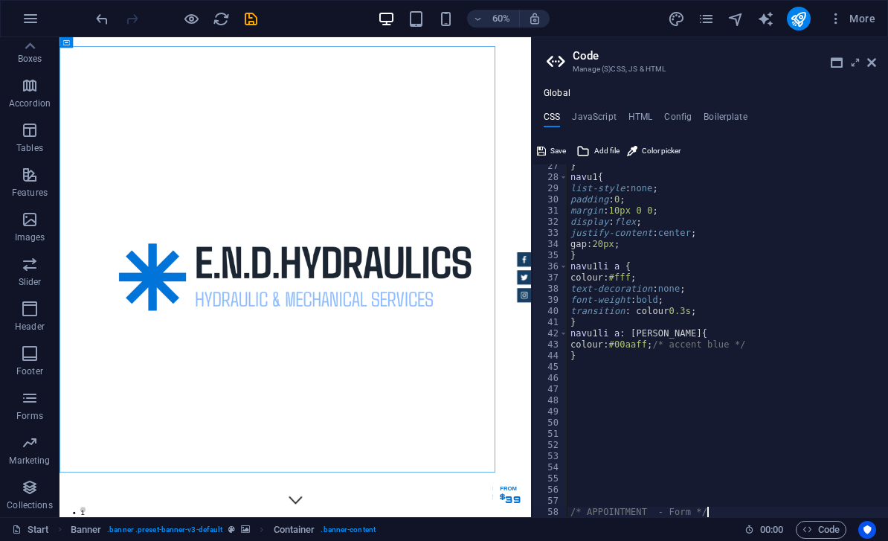
scroll to position [294, 0]
type textarea "/"
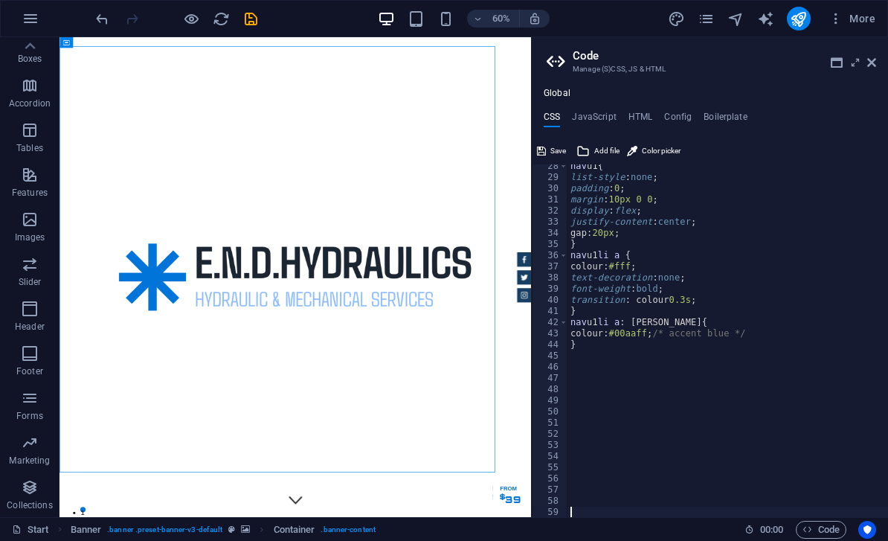
scroll to position [305, 0]
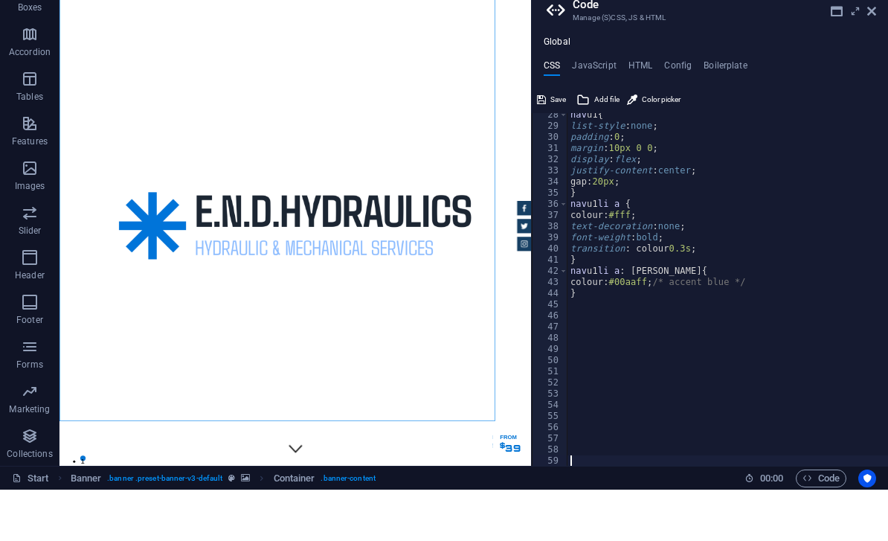
click at [585, 289] on div "nav u1 { list-style : none ; padding : 0 ; margin : 10px 0 0 ; display : flex ;…" at bounding box center [728, 349] width 321 height 376
type textarea "}"
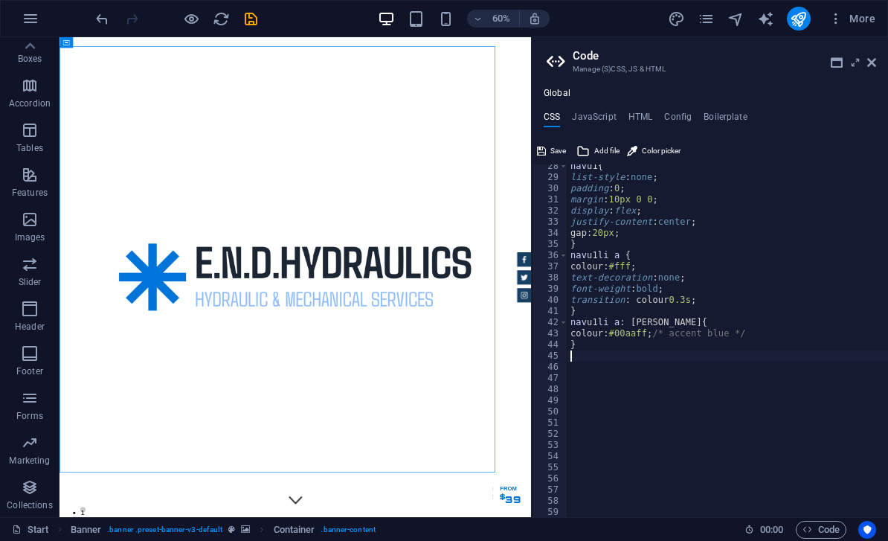
click at [652, 316] on div "nav u1 { list-style : none ; padding : 0 ; margin : 10px 0 0 ; display : flex ;…" at bounding box center [728, 349] width 321 height 376
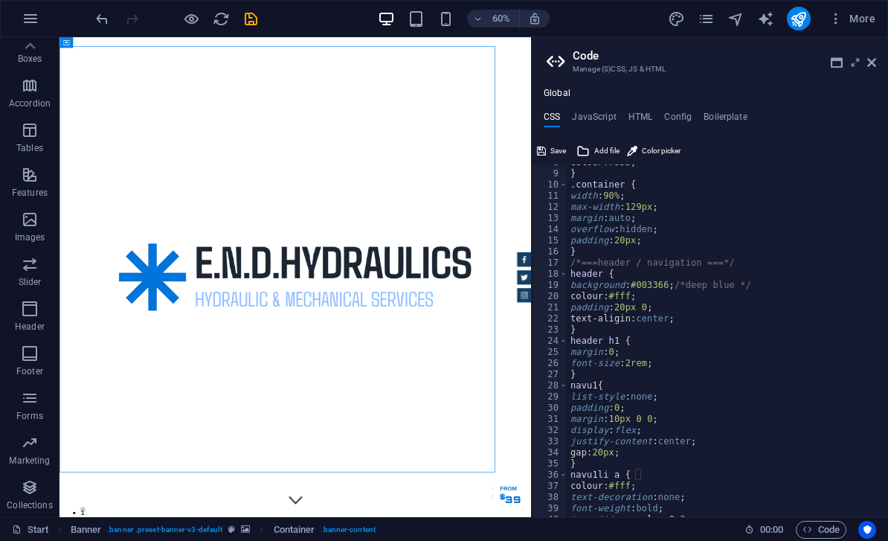
scroll to position [0, 0]
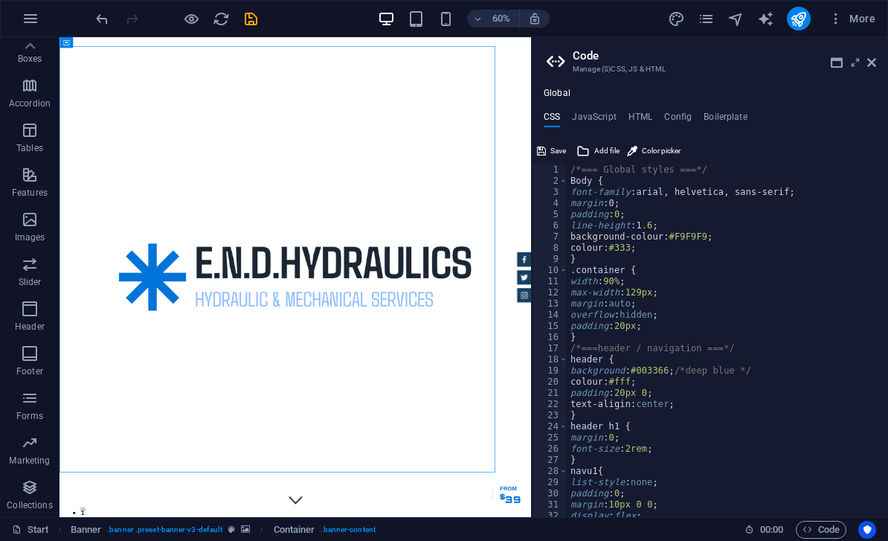
click at [574, 192] on div "/*=== Global styles ===*/ Body { font-family :arial , helvetica, sans-serif; ma…" at bounding box center [728, 352] width 321 height 376
click at [574, 204] on div "/*=== Global styles ===*/ Body { font-family :arial , helvetica, sans-serif; ma…" at bounding box center [728, 352] width 321 height 376
click at [571, 237] on div "/*=== Global styles ===*/ Body { font-family :arial , helvetica, sans-serif; ma…" at bounding box center [728, 352] width 321 height 376
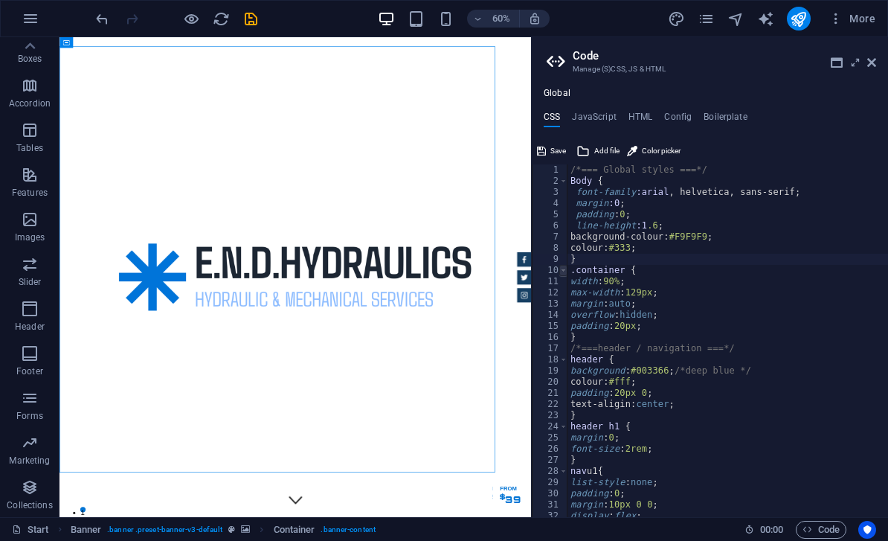
click at [563, 269] on span at bounding box center [564, 270] width 8 height 11
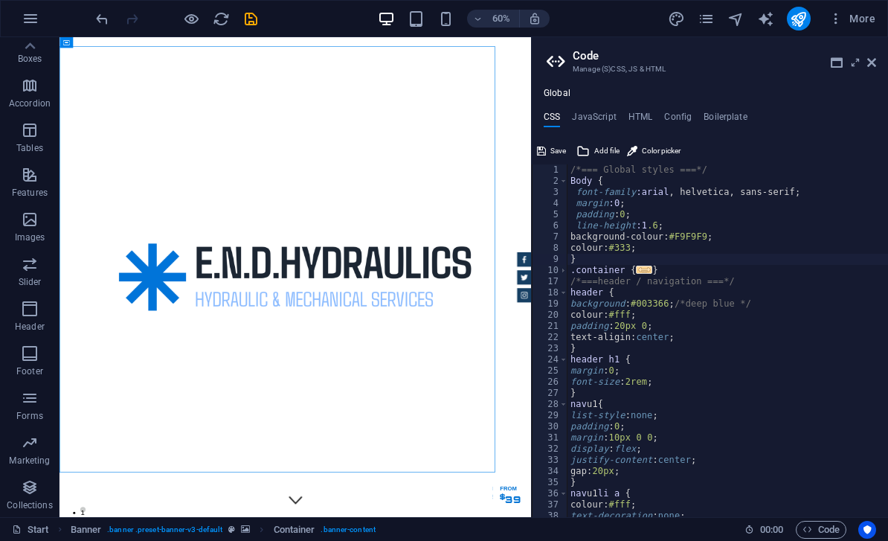
click at [680, 269] on div "/*=== Global styles ===*/ Body { font-family :arial , helvetica, sans-serif; ma…" at bounding box center [760, 352] width 384 height 376
type textarea "}"
type textarea "."
click at [746, 280] on div "/*=== Global styles ===*/ Body { font-family :arial , helvetica, sans-serif; ma…" at bounding box center [760, 352] width 384 height 376
type textarea "/"
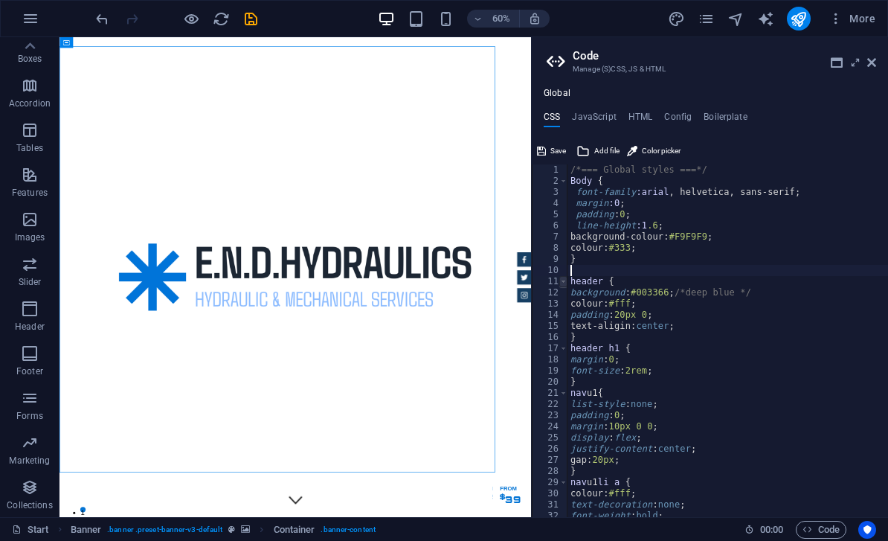
click at [564, 281] on span at bounding box center [564, 281] width 8 height 11
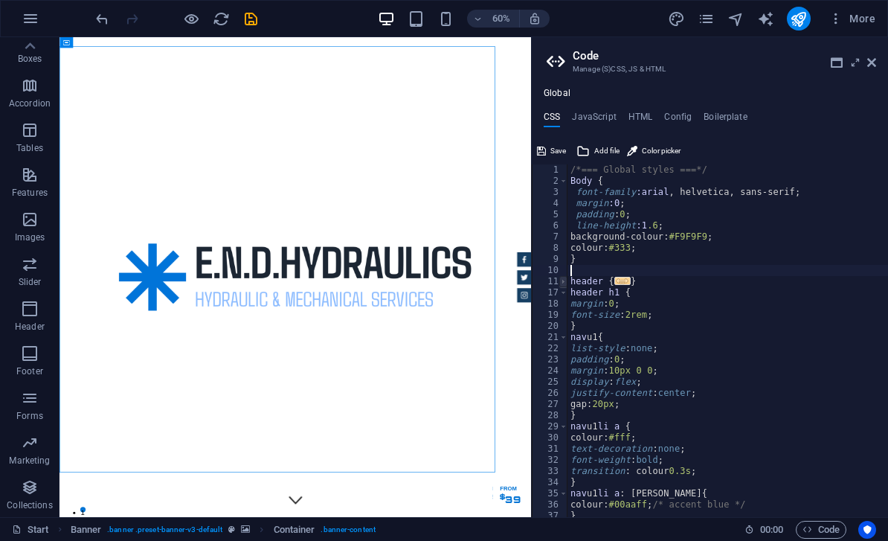
click at [564, 281] on span at bounding box center [564, 281] width 8 height 11
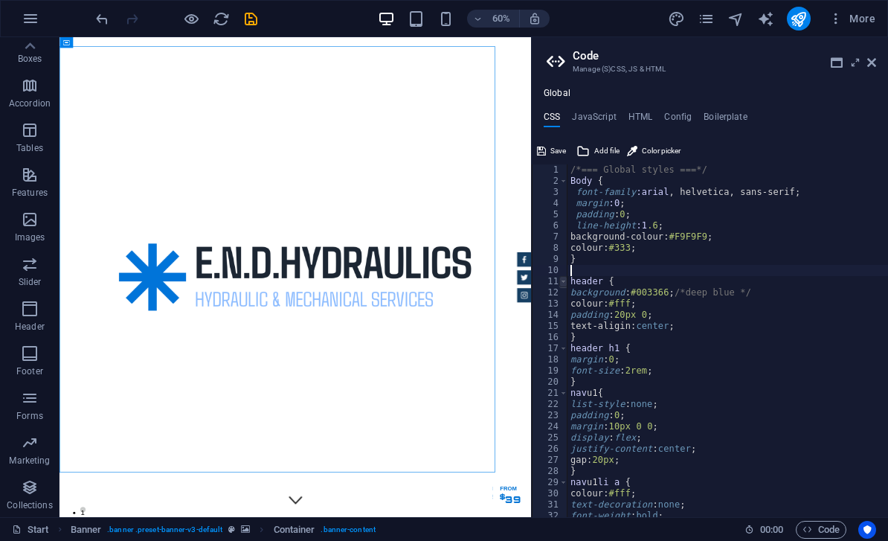
click at [564, 281] on span at bounding box center [564, 281] width 8 height 11
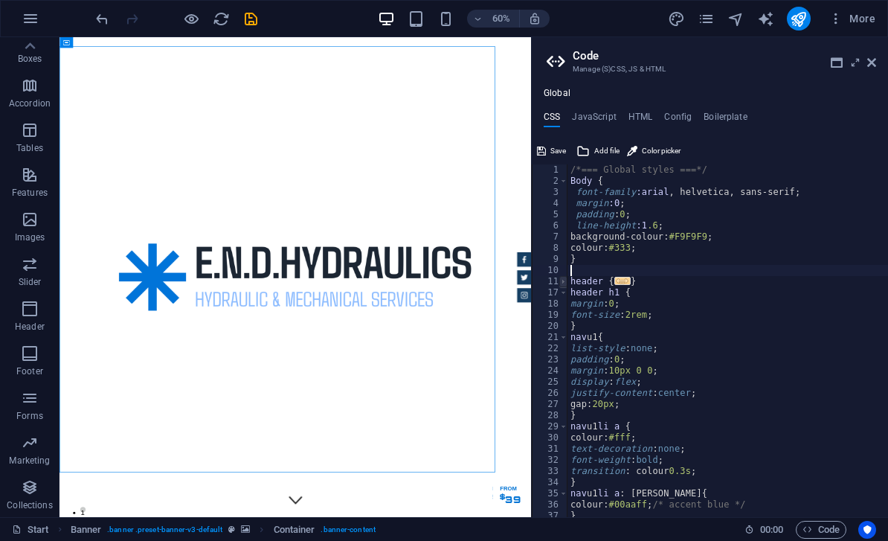
click at [564, 281] on span at bounding box center [564, 281] width 8 height 11
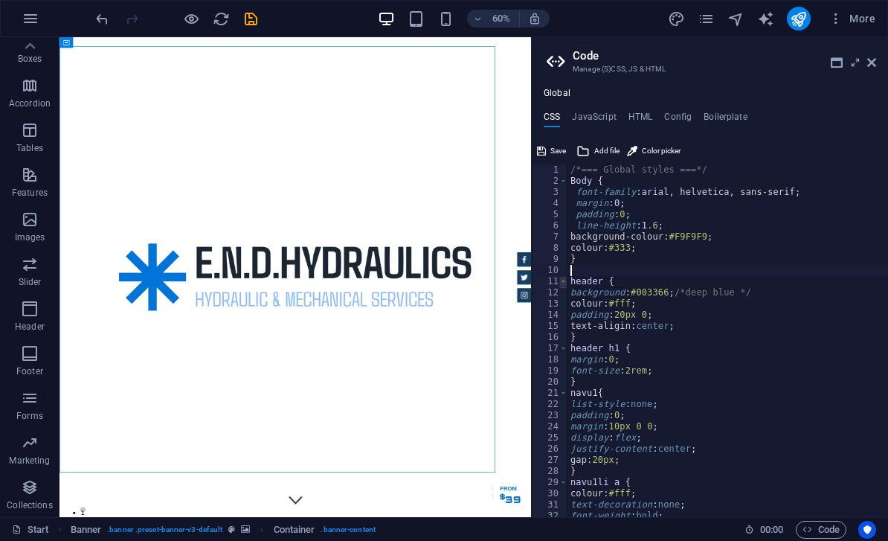
click at [564, 281] on span at bounding box center [564, 281] width 8 height 11
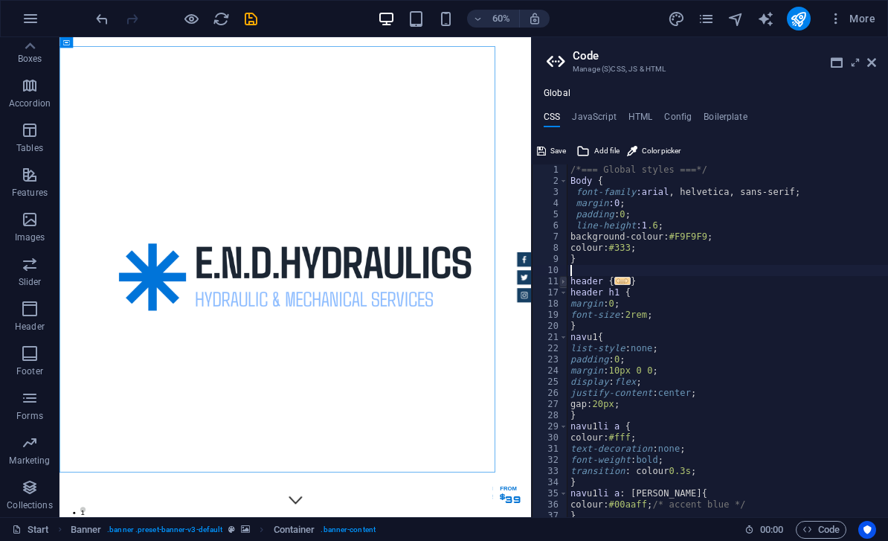
click at [564, 281] on span at bounding box center [564, 281] width 8 height 11
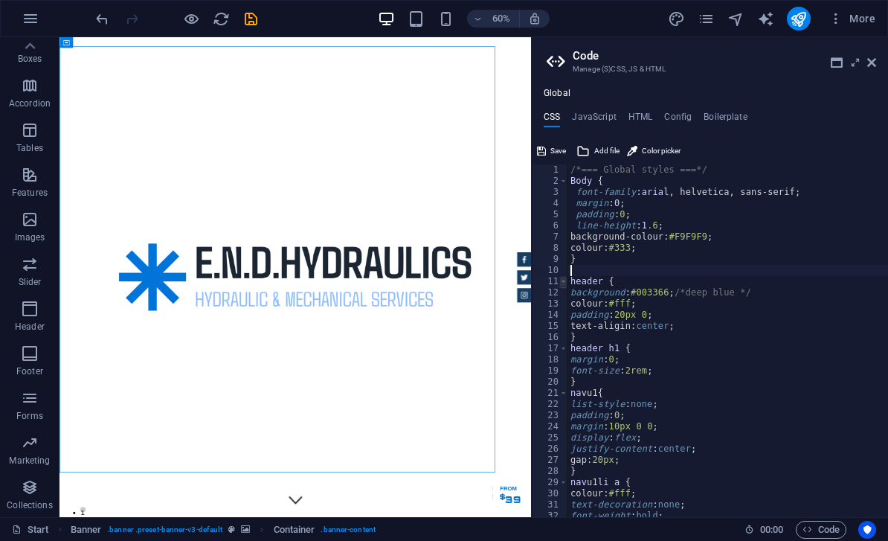
click at [564, 281] on span at bounding box center [564, 281] width 8 height 11
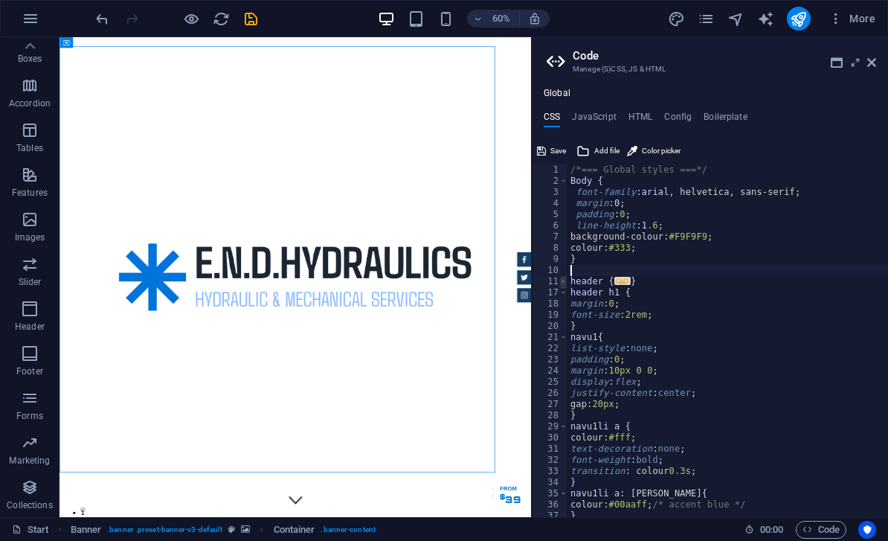
click at [564, 281] on span at bounding box center [564, 281] width 8 height 11
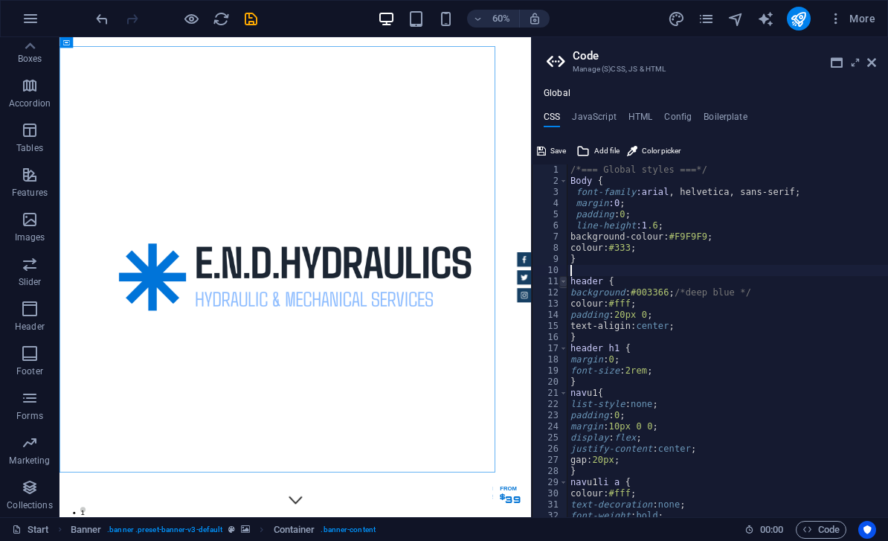
click at [564, 281] on span at bounding box center [564, 281] width 8 height 11
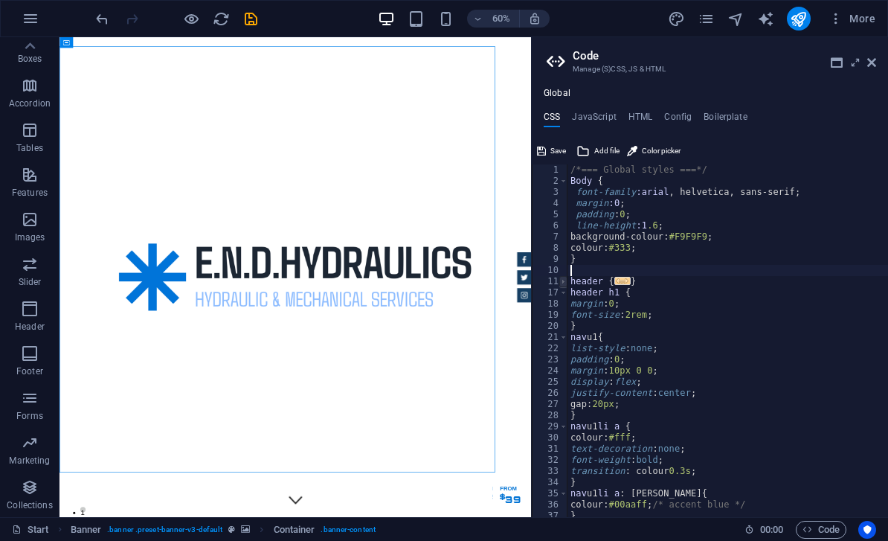
click at [564, 281] on span at bounding box center [564, 281] width 8 height 11
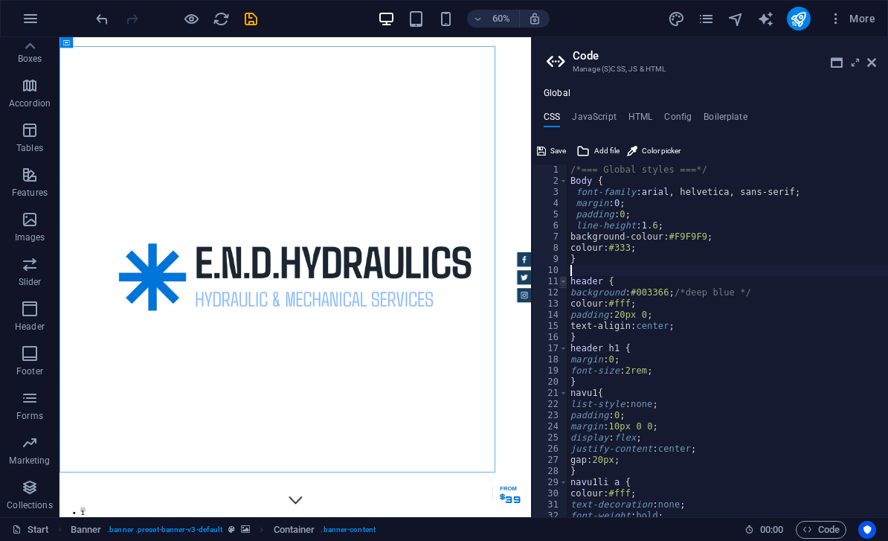
click at [564, 281] on span at bounding box center [564, 281] width 8 height 11
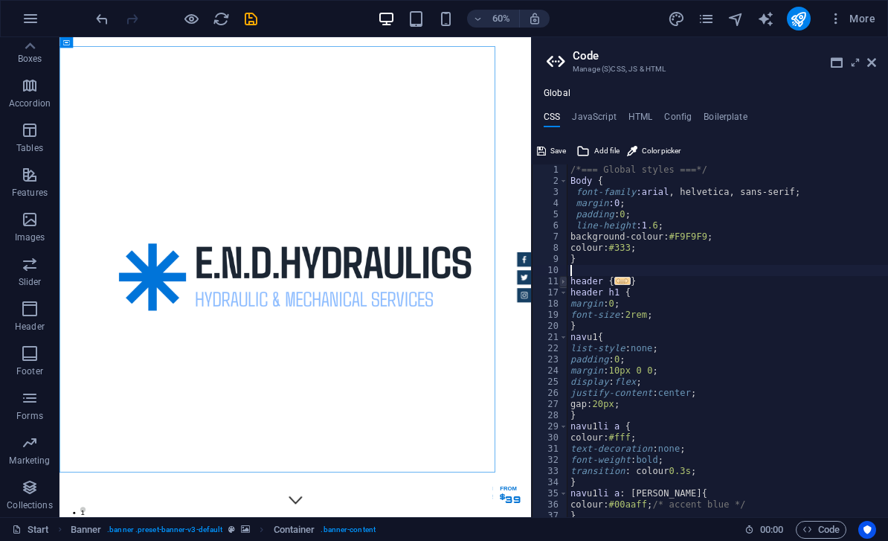
click at [564, 281] on span at bounding box center [564, 281] width 8 height 11
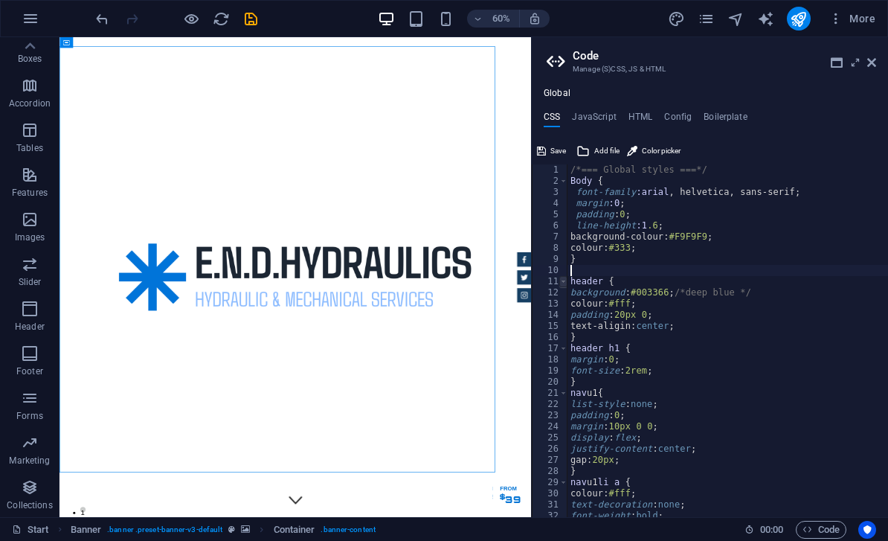
click at [564, 281] on span at bounding box center [564, 281] width 8 height 11
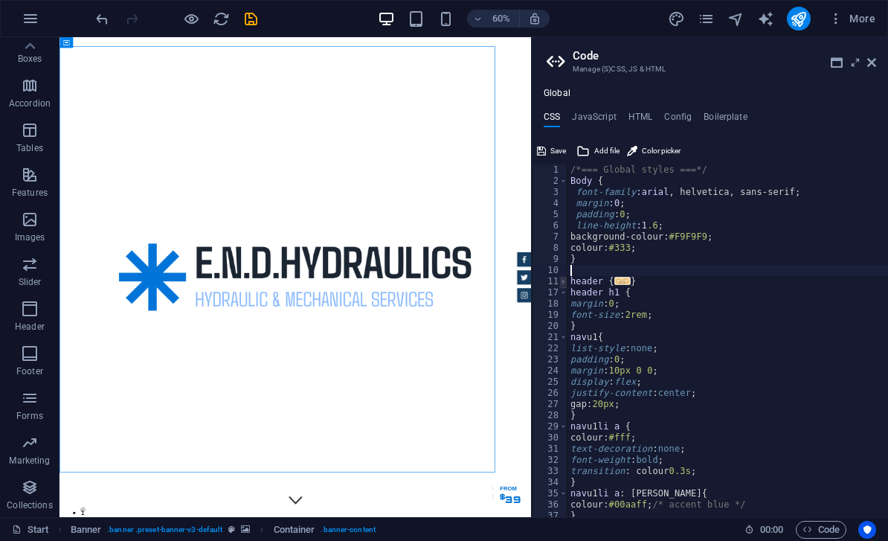
click at [564, 281] on span at bounding box center [564, 281] width 8 height 11
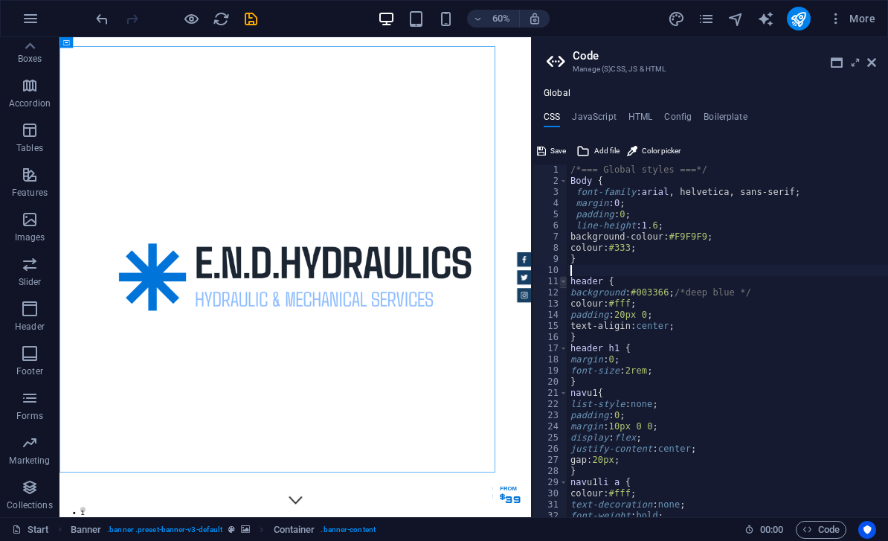
click at [564, 281] on span at bounding box center [564, 281] width 8 height 11
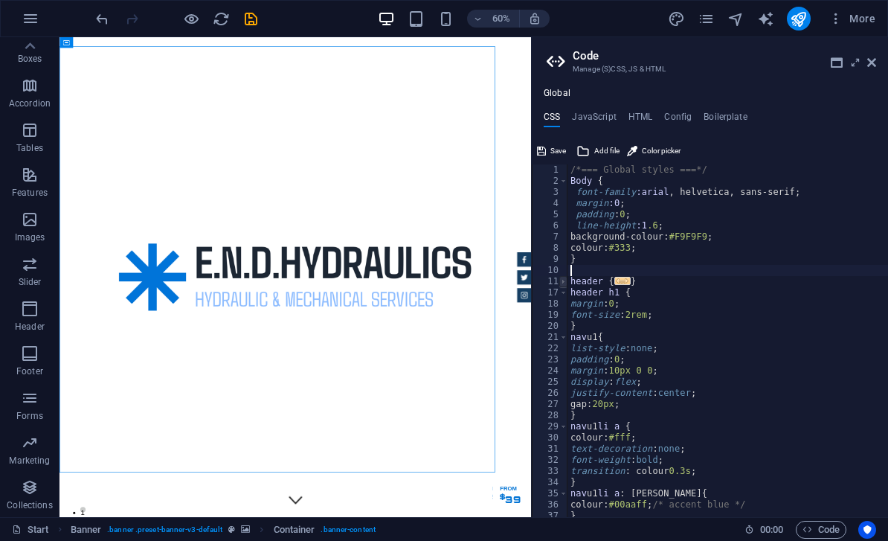
click at [564, 281] on span at bounding box center [564, 281] width 8 height 11
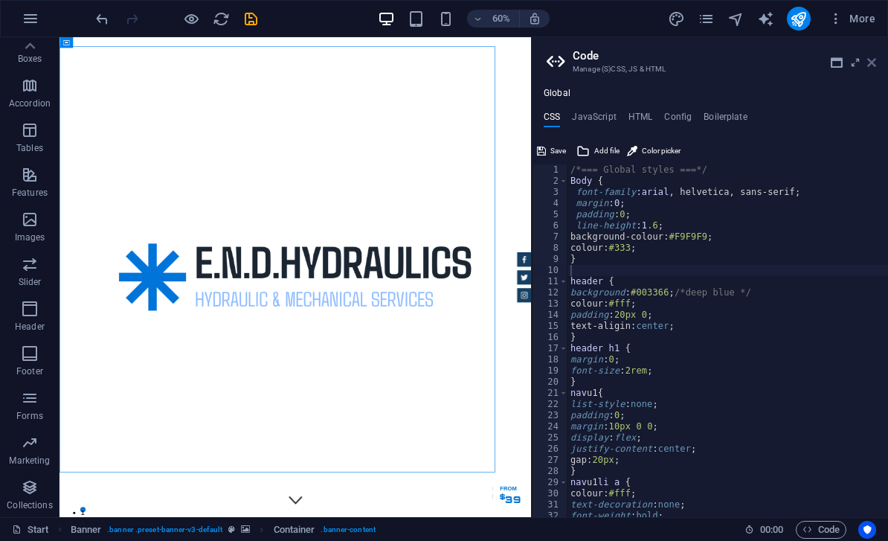
click at [871, 62] on icon at bounding box center [872, 63] width 9 height 12
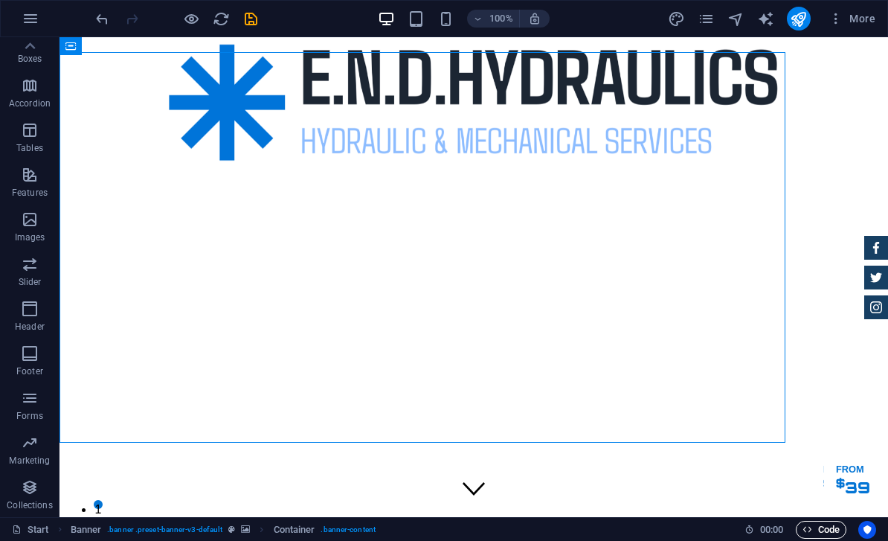
click at [821, 528] on span "Code" at bounding box center [821, 530] width 37 height 18
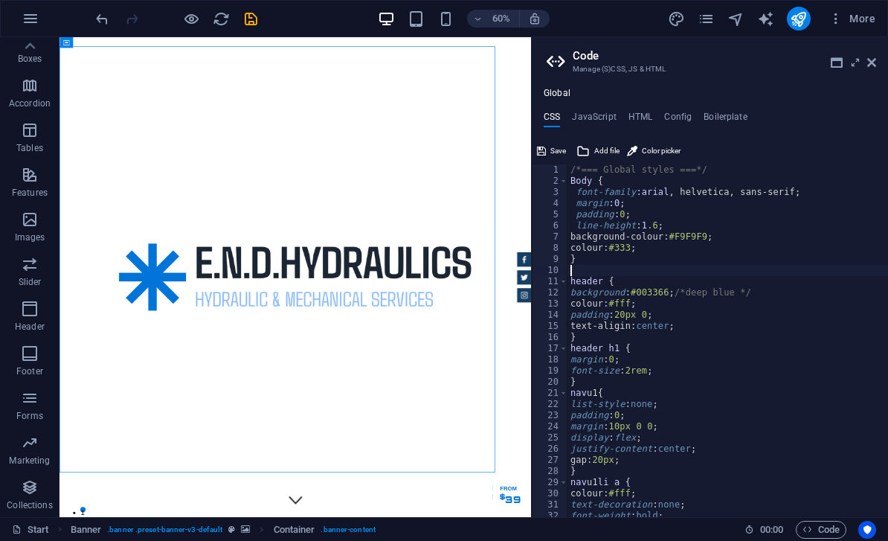
click at [610, 275] on div "/*=== Global styles ===*/ Body { font-family :arial , helvetica, sans-serif; ma…" at bounding box center [760, 352] width 384 height 376
click at [603, 272] on div "/*=== Global styles ===*/ Body { font-family :arial , helvetica, sans-serif; ma…" at bounding box center [760, 352] width 384 height 376
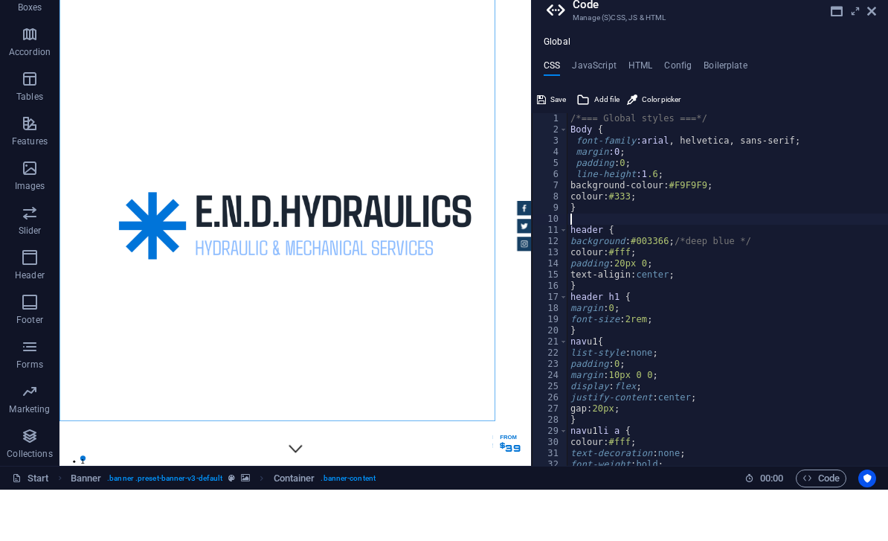
click at [602, 304] on div "/*=== Global styles ===*/ Body { font-family :arial , helvetica, sans-serif; ma…" at bounding box center [760, 352] width 384 height 376
click at [646, 303] on div "/*=== Global styles ===*/ Body { font-family :arial , helvetica, sans-serif; ma…" at bounding box center [760, 352] width 384 height 376
type textarea "margin: 0;"
click at [607, 214] on div "/*=== Global styles ===*/ Body { font-family :arial , helvetica, sans-serif; ma…" at bounding box center [760, 352] width 384 height 376
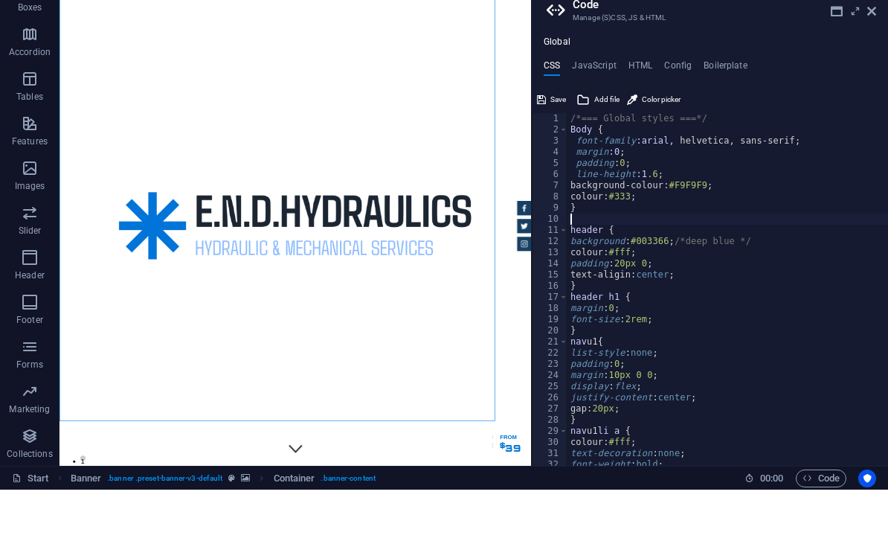
scroll to position [0, 0]
type textarea "?"
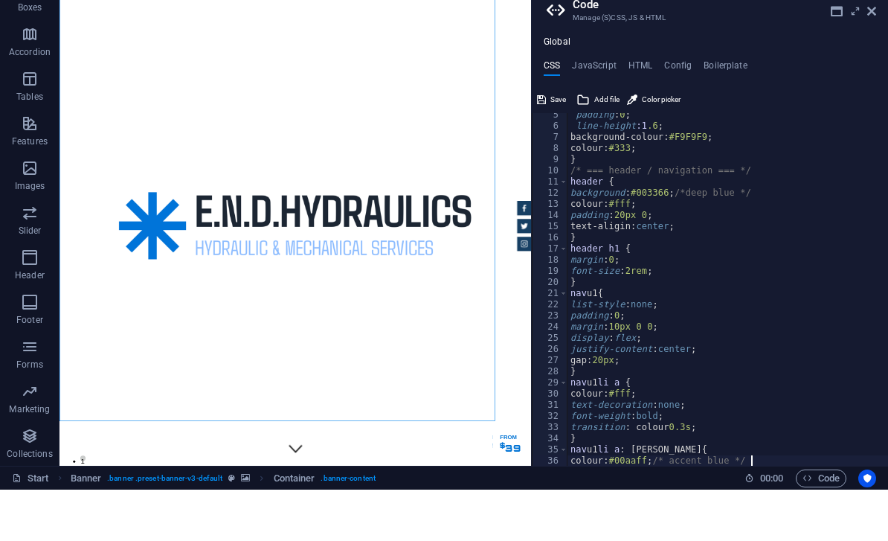
type textarea "}"
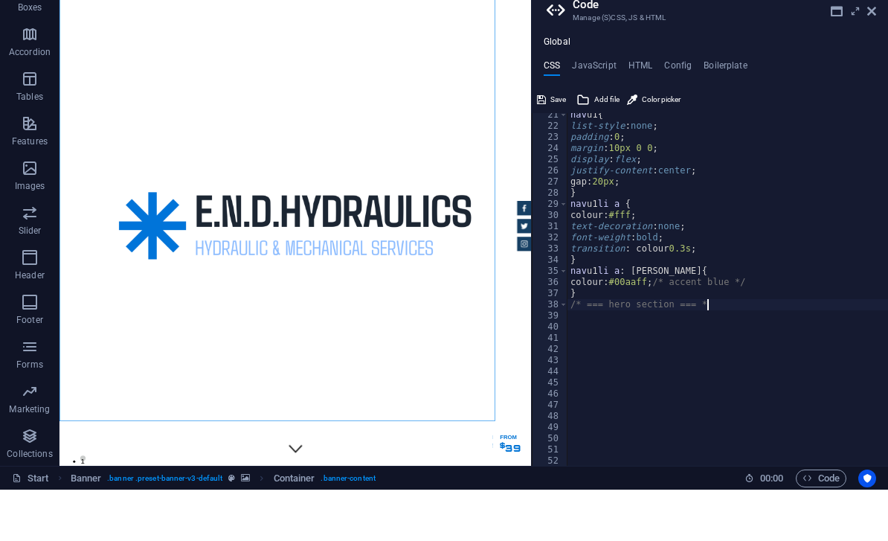
scroll to position [0, 10]
type textarea "/* === hero section === */"
type textarea ".hero {"
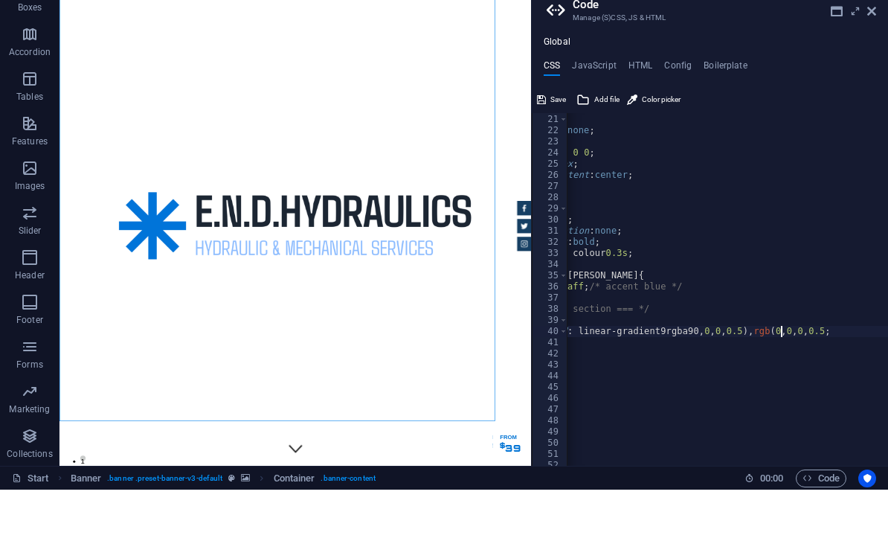
scroll to position [0, 22]
type textarea "background: linear-gradient9rgba90,0,0,0.5), rgba(0,0,0,0.5;"
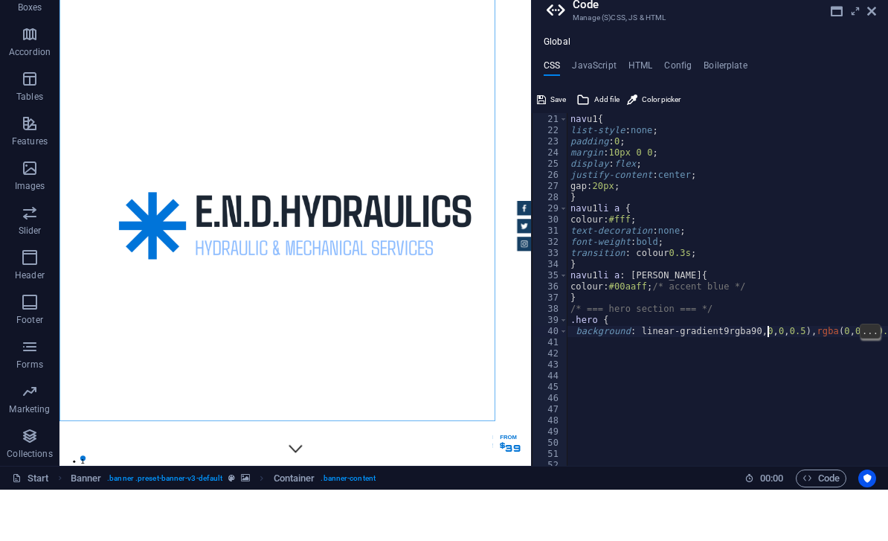
click at [769, 335] on div "} nav u1 { list-style : none ; padding : 0 ; margin : 10px 0 0 ; display : flex…" at bounding box center [760, 342] width 384 height 376
type textarea "background: linear-gradient(rgba(0,0,0,0.5), rgba(0,0,0,0.5;"
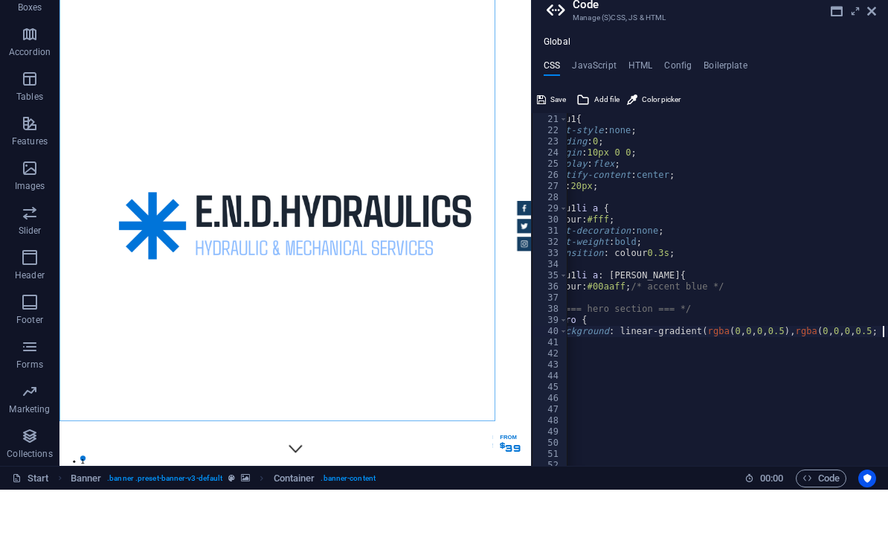
scroll to position [0, 0]
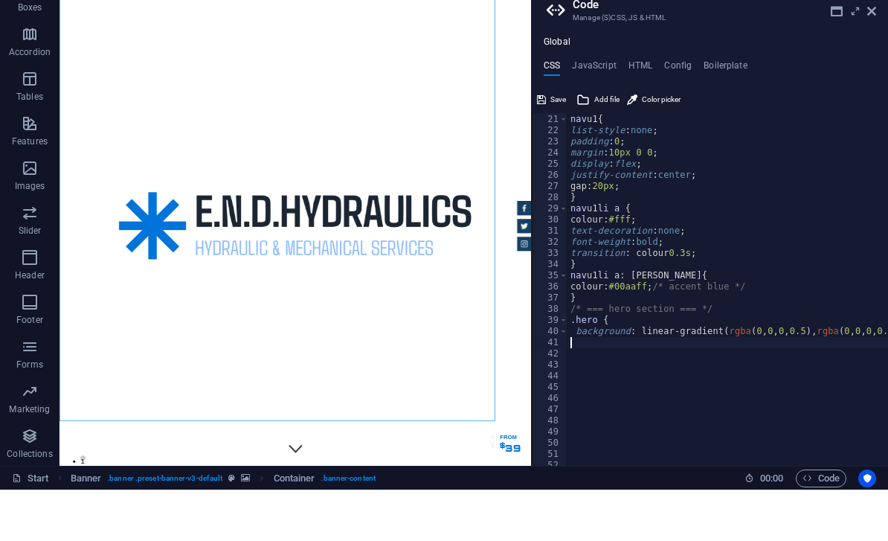
type textarea "background: linear-gradient(rgba(0,0,0,0.5), rgba(0,0,0,0.5;"
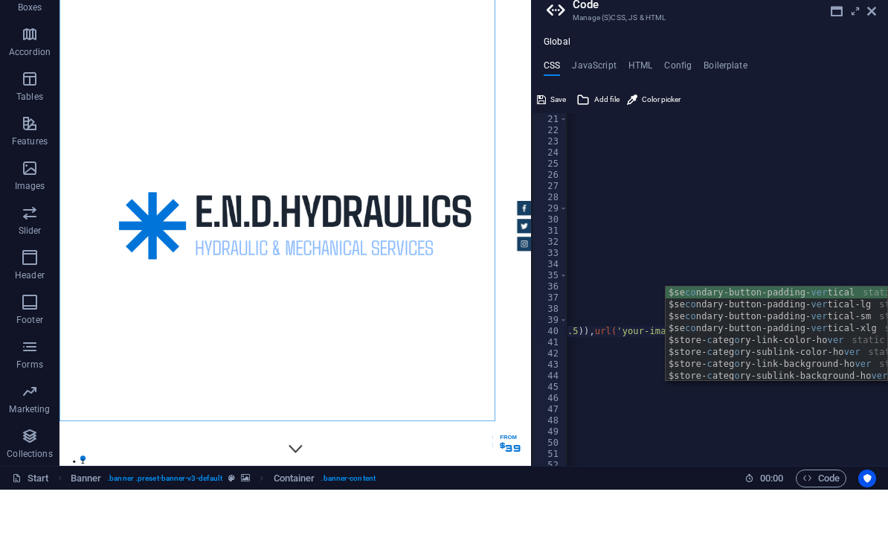
type textarea "background: linear-gradient(rgba(0,0,0,0.5), rgba(0,0,0,0.5)), url('your-image.…"
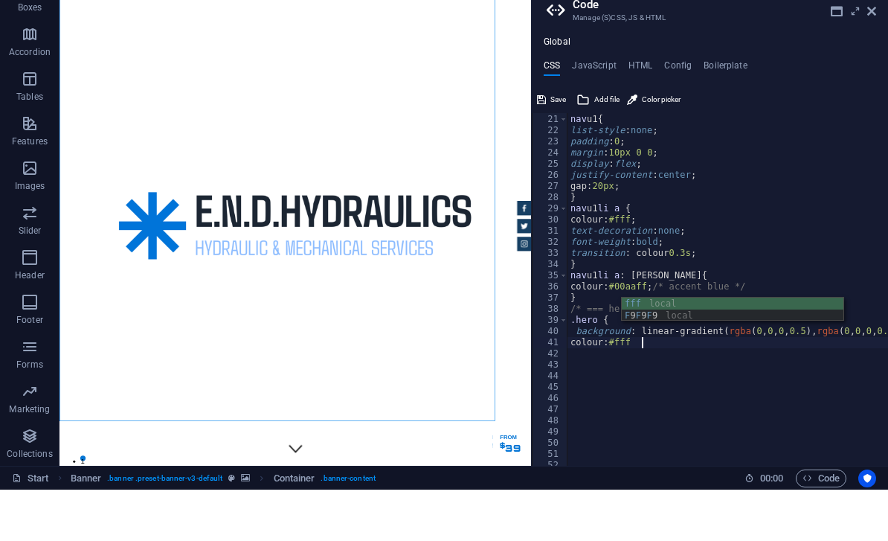
type textarea "colour: #fff;"
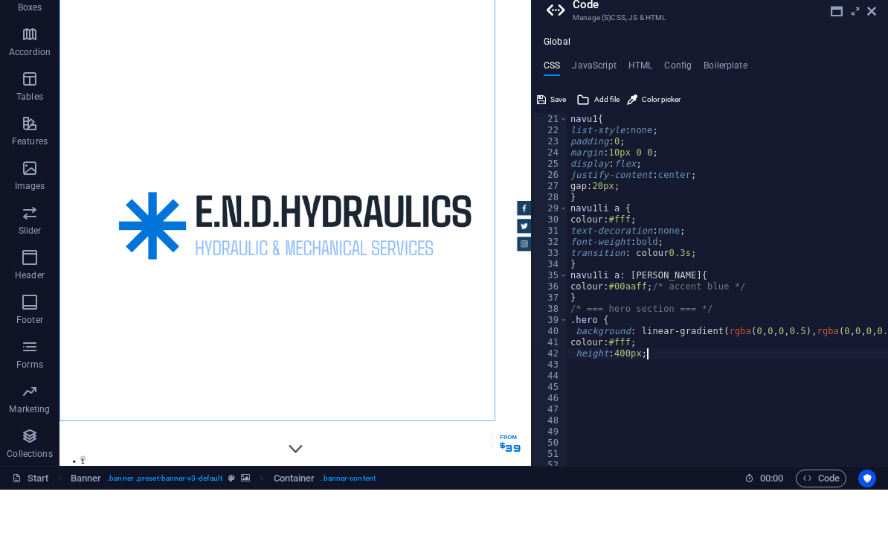
type textarea "height: 400px;"
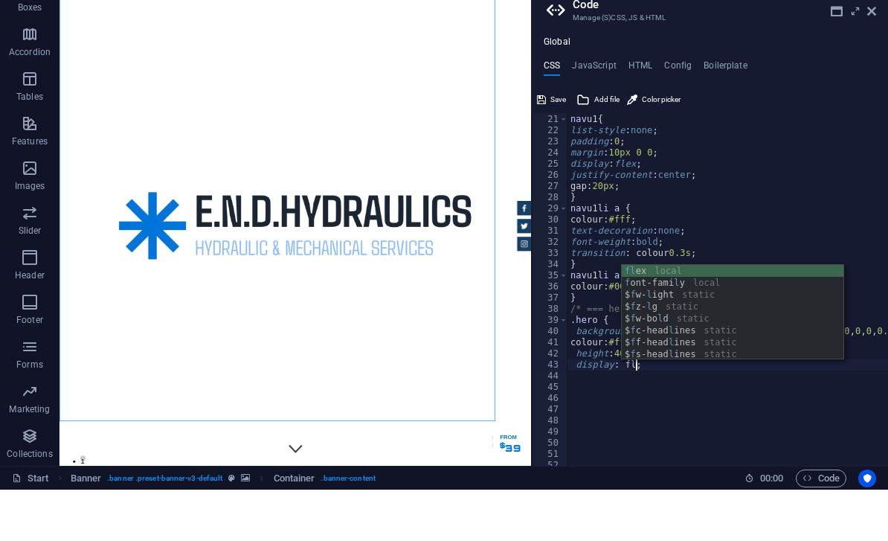
scroll to position [0, 5]
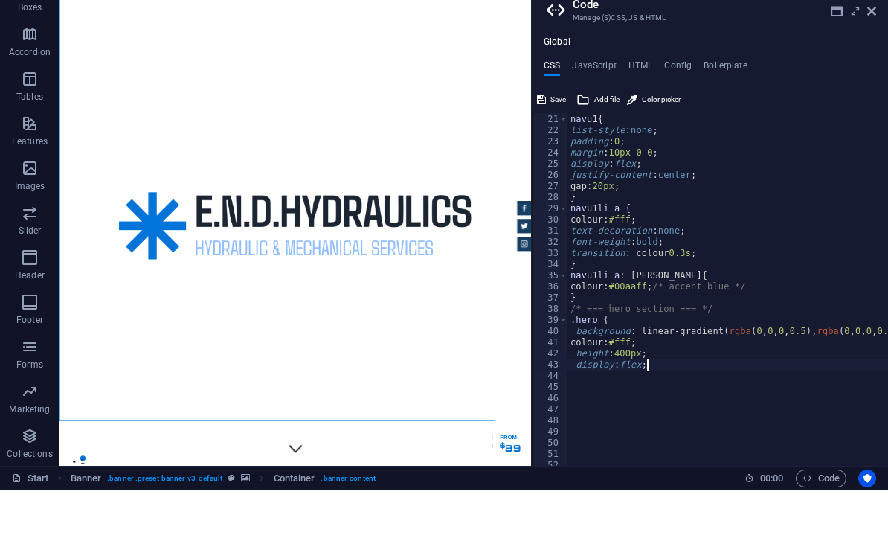
type textarea "display: flex;"
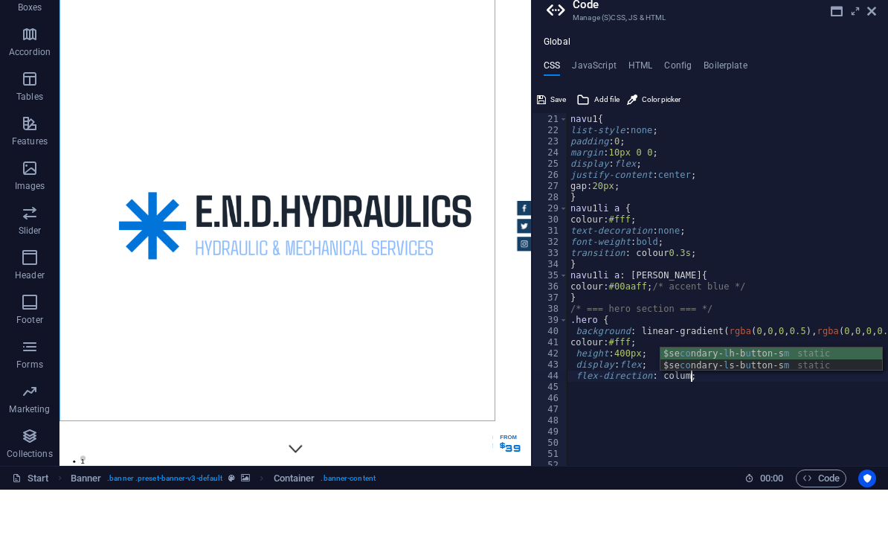
scroll to position [0, 10]
type textarea "flex-direction: column;"
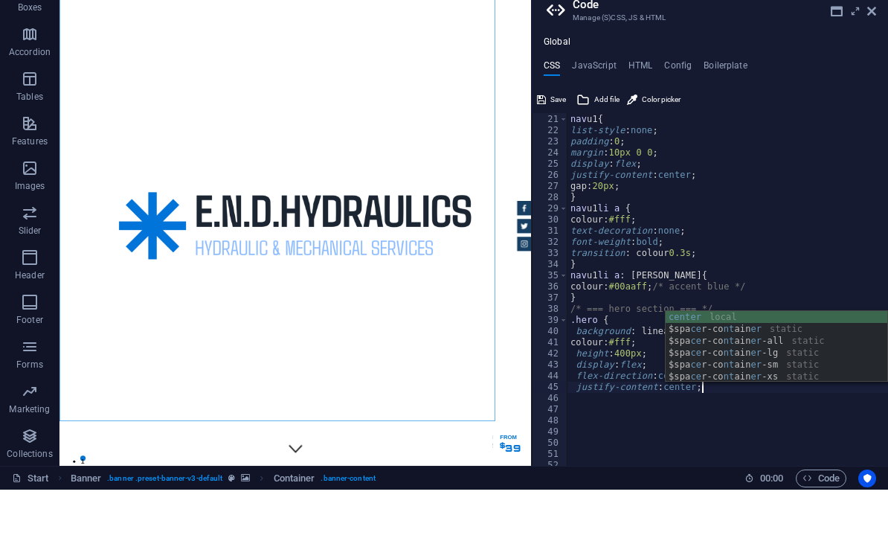
type textarea "justify-content: center;"
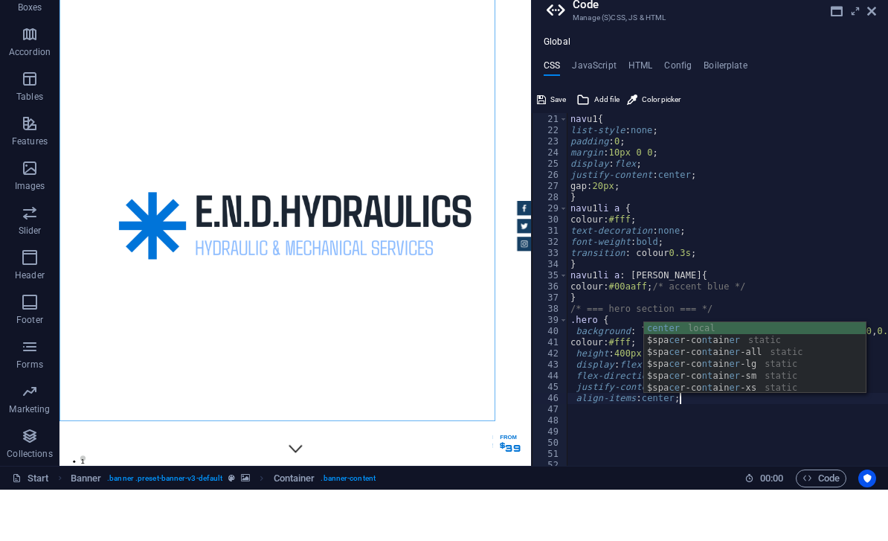
scroll to position [0, 8]
type textarea "align-items: center;"
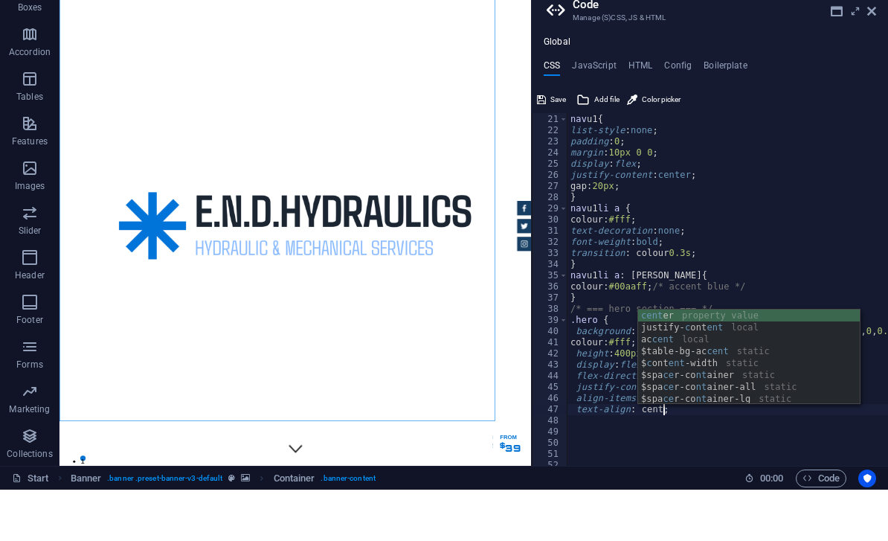
scroll to position [0, 7]
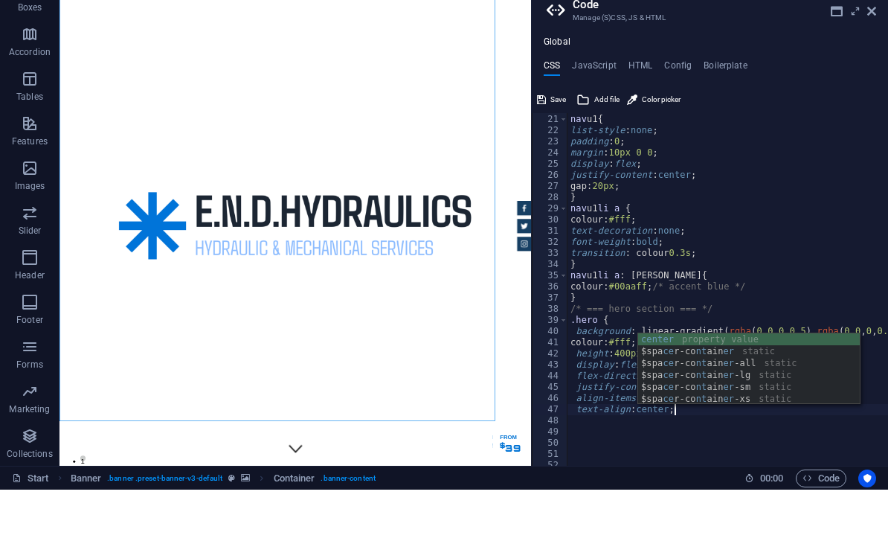
type textarea "text-align: center;"
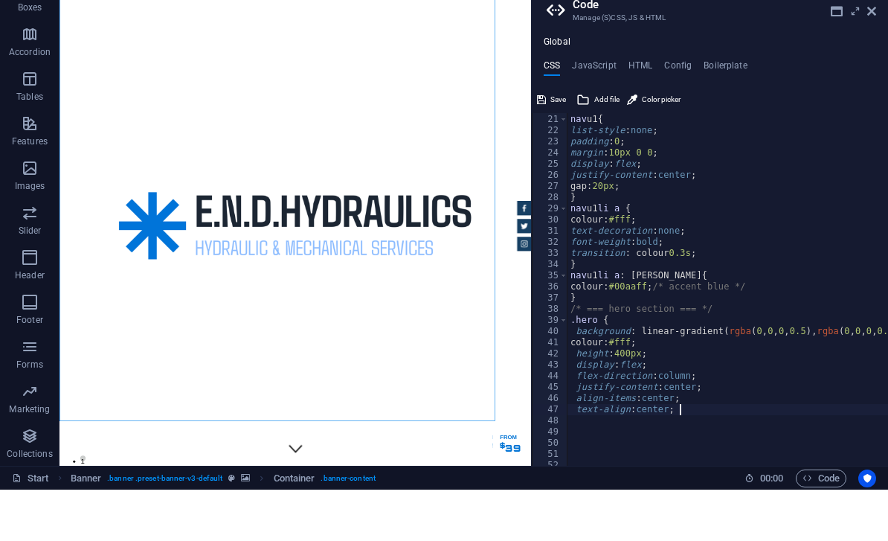
scroll to position [0, 0]
type textarea "text-align: center;"
type textarea "padding: 20px;"
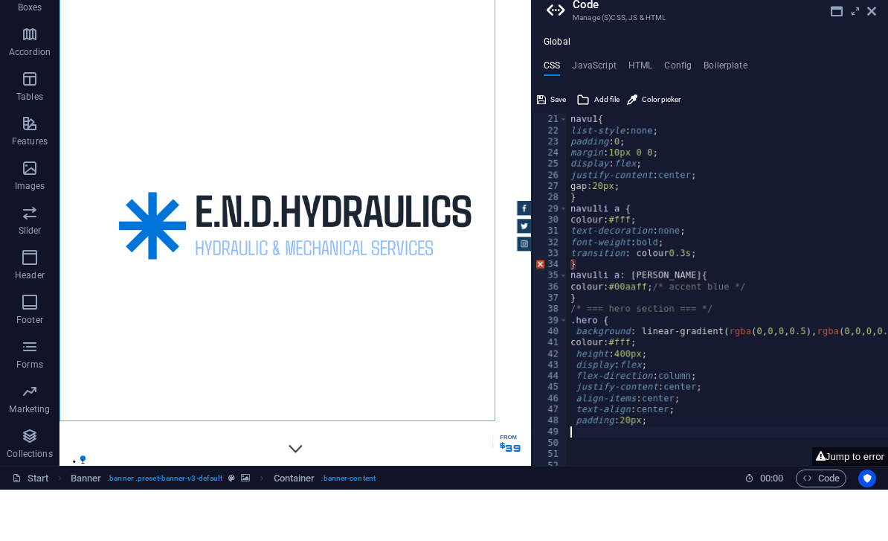
type textarea "}"
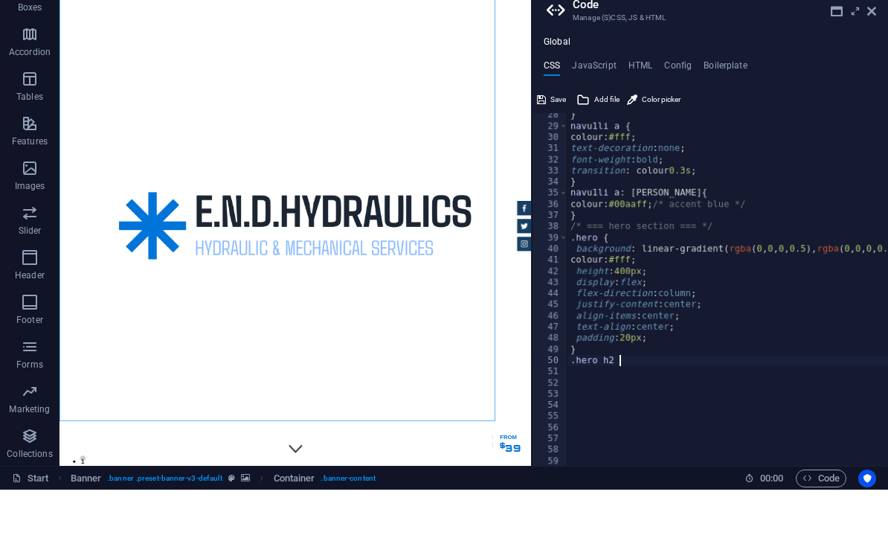
scroll to position [0, 4]
type textarea ".hero h2 {"
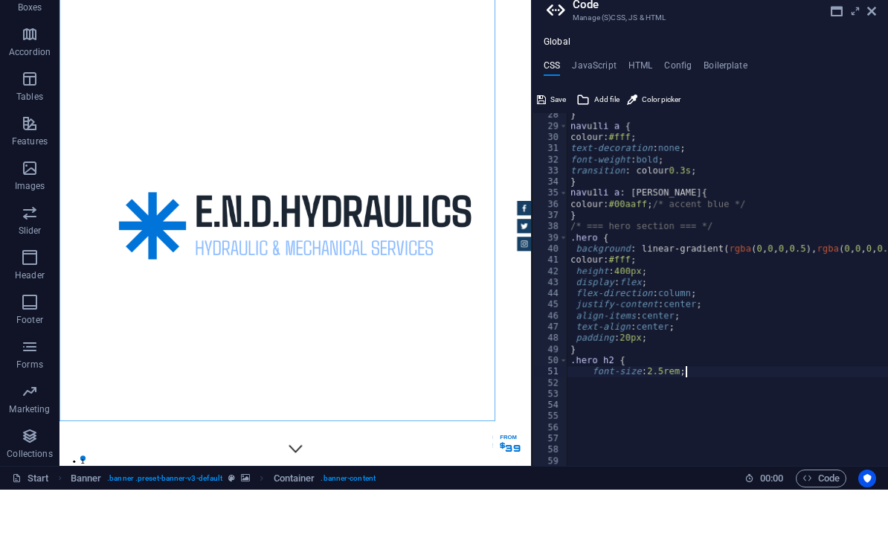
type textarea "font-size: 2.5rem;"
type textarea "margin-bottom: 10px;"
type textarea "]"
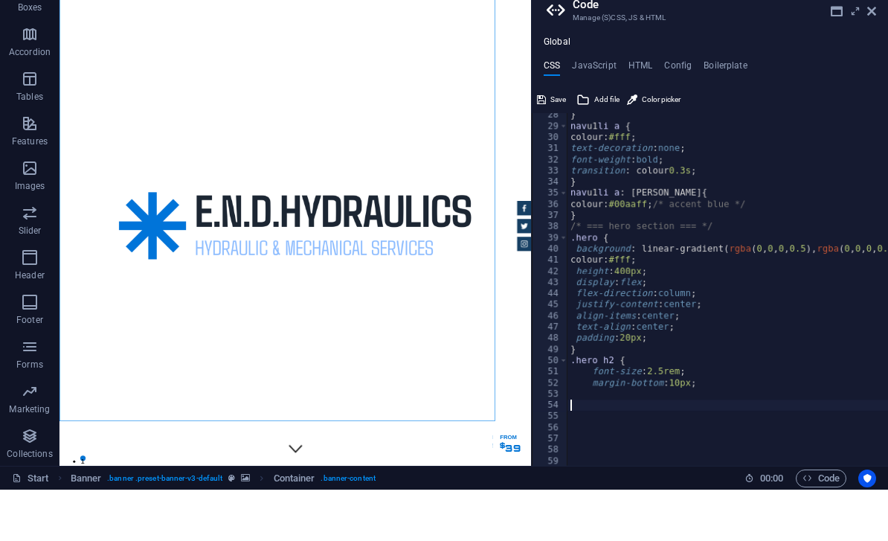
type textarea "}"
type textarea ".hero p {"
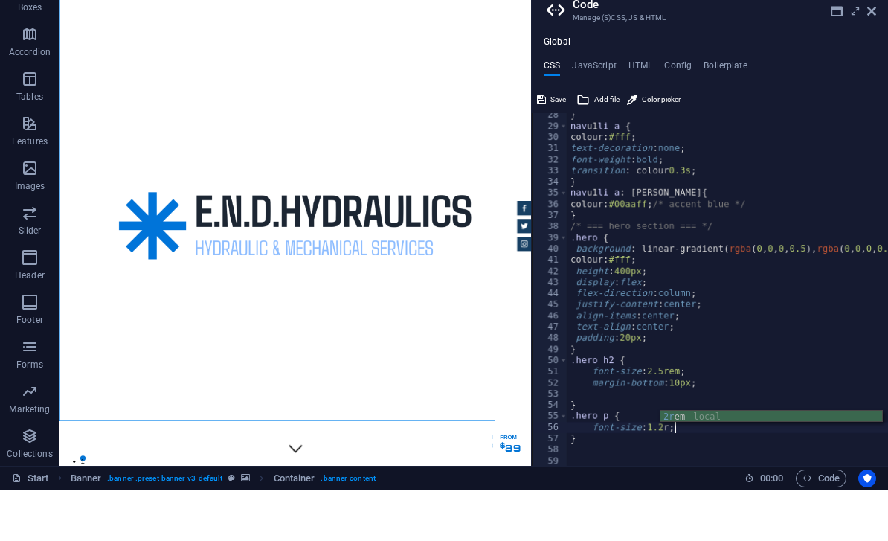
scroll to position [0, 9]
type textarea "font-size: 1.2rem;"
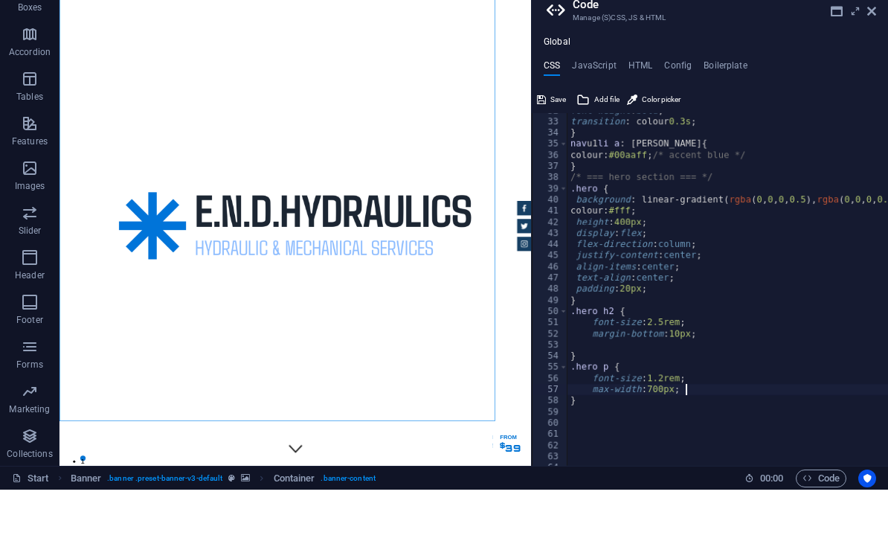
scroll to position [394, 0]
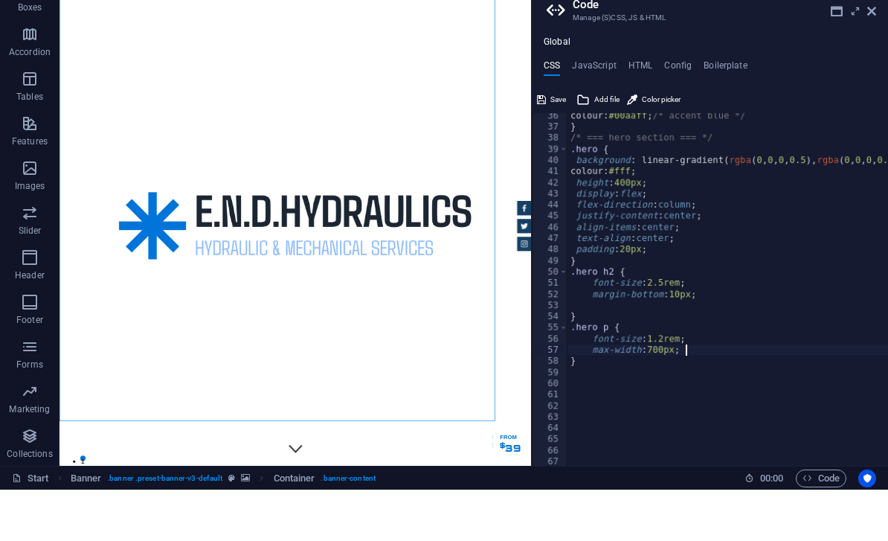
type textarea "}"
type textarea ".hero .btn {"
type textarea "margin-top: 20px;"
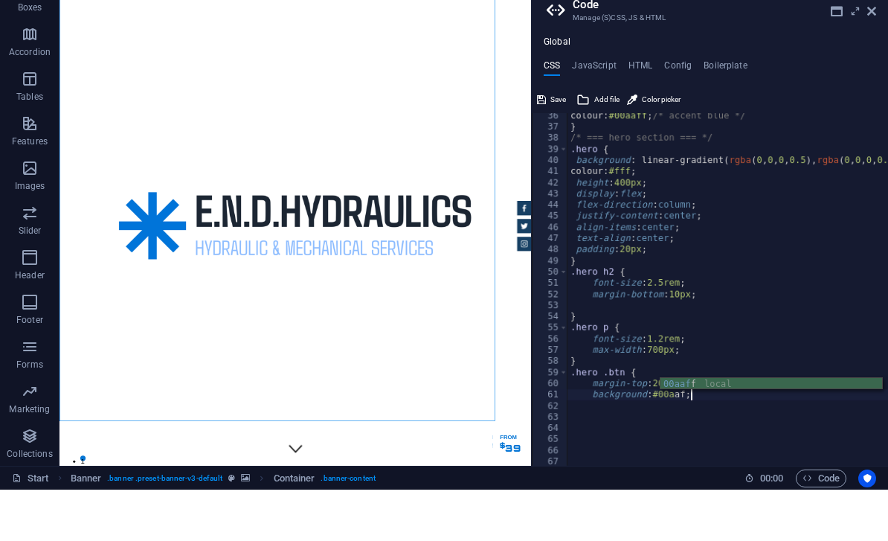
scroll to position [0, 10]
type textarea "background: #00aaff;"
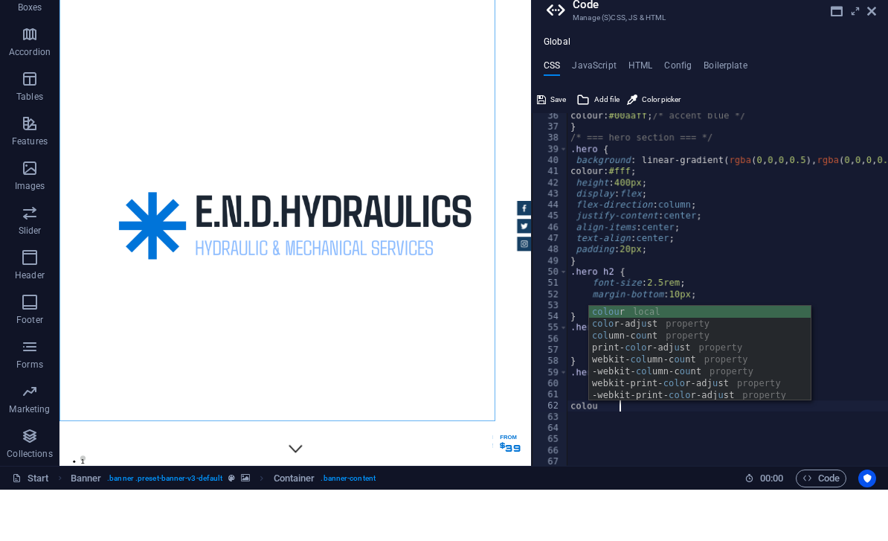
type textarea "colour"
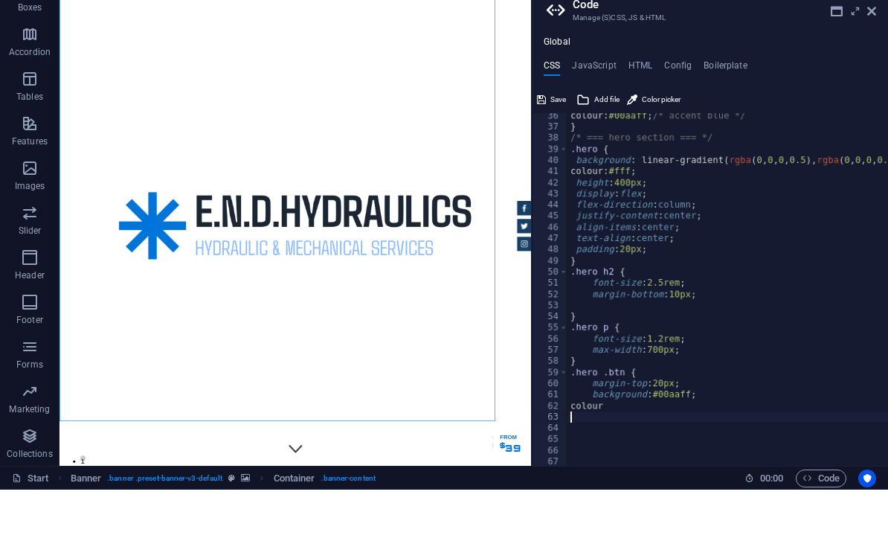
scroll to position [0, 0]
type textarea ";"
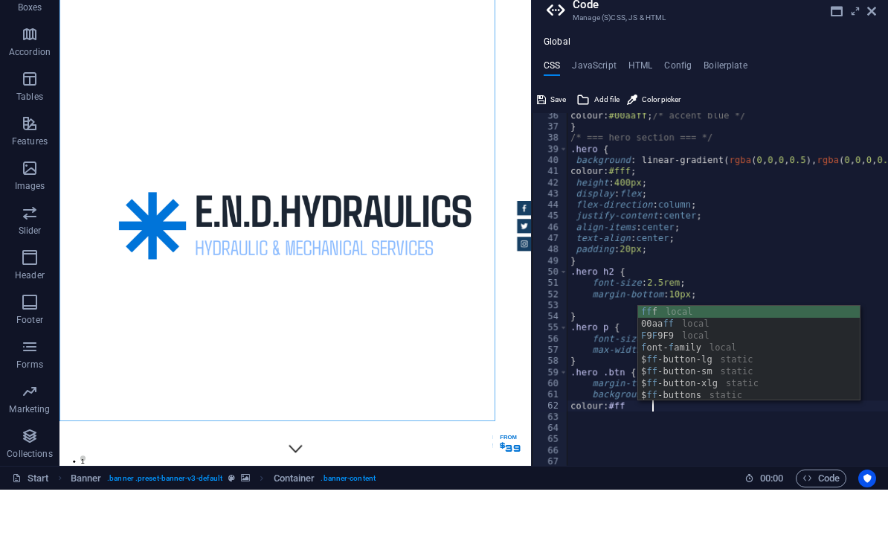
scroll to position [0, 7]
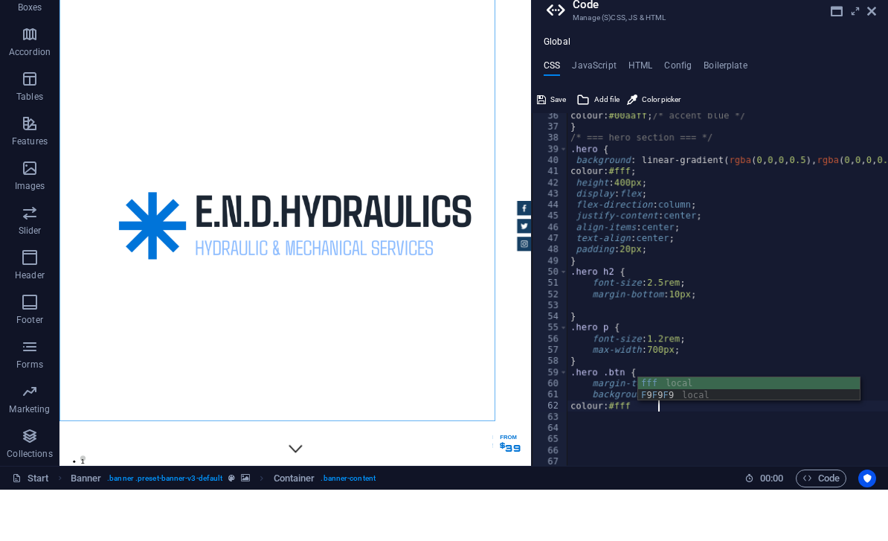
type textarea "colour: #fff;"
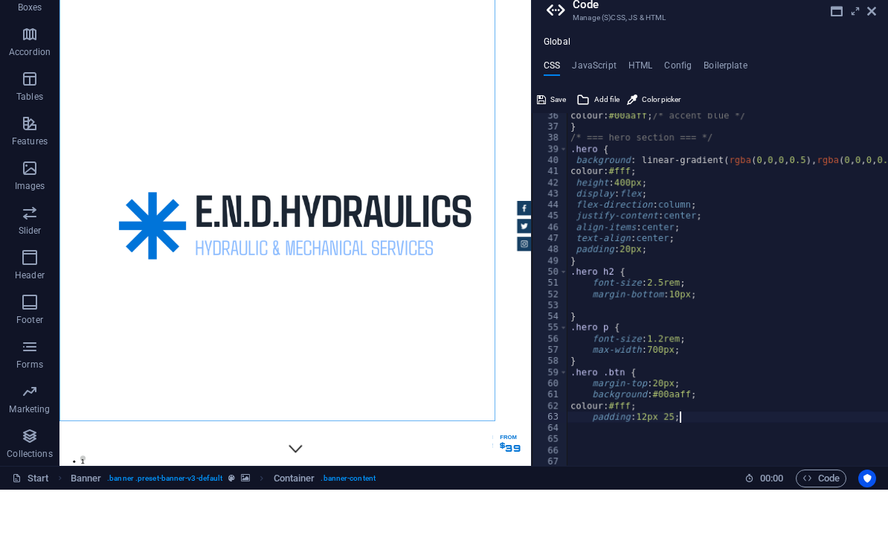
scroll to position [0, 9]
type textarea "padding: 12px 25px;"
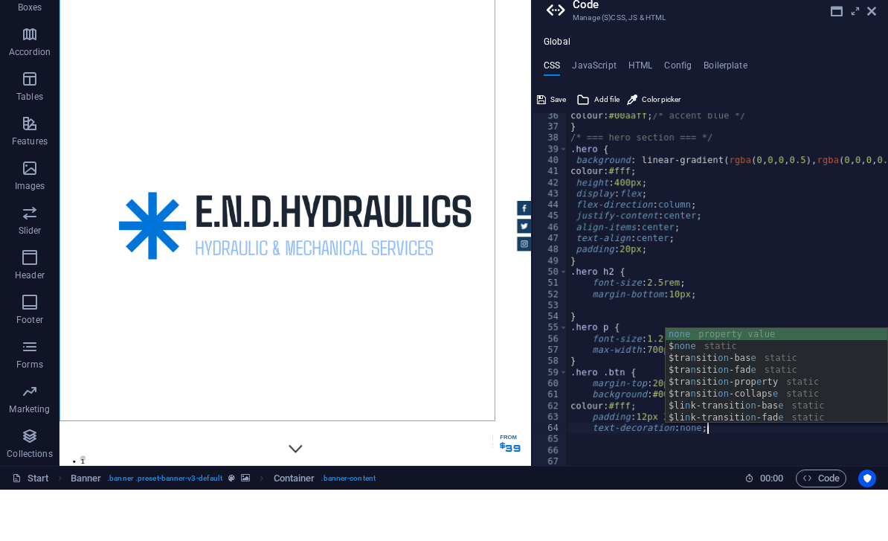
scroll to position [0, 10]
type textarea "text-decoration: none;"
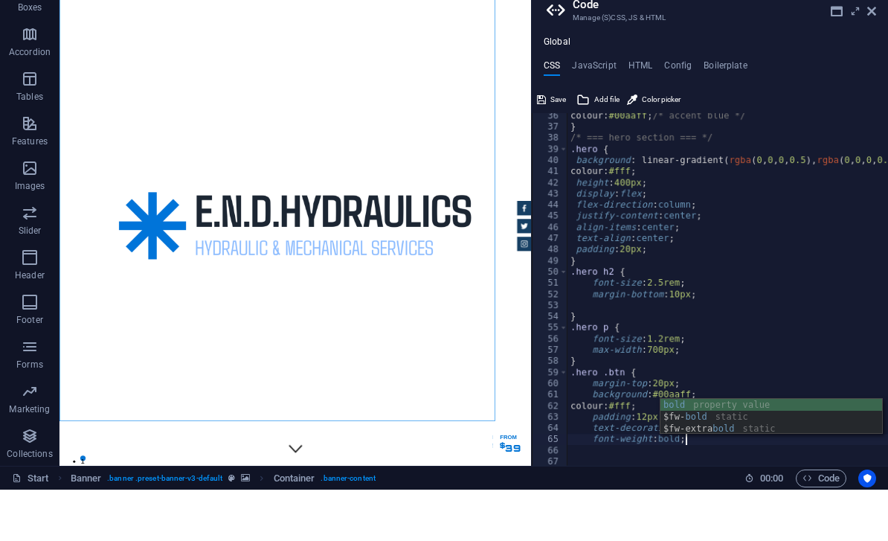
scroll to position [0, 9]
type textarea "font-weight: bold;"
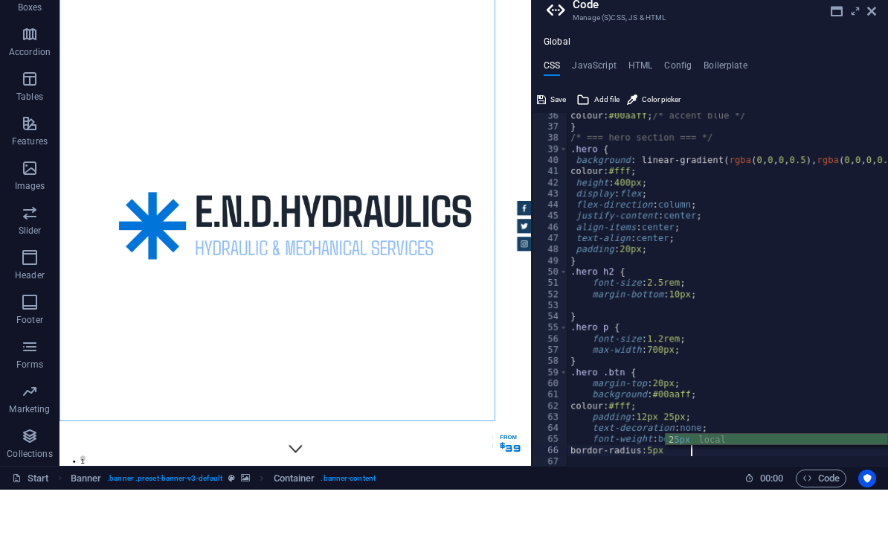
type textarea "bordor-radius: 5px;"
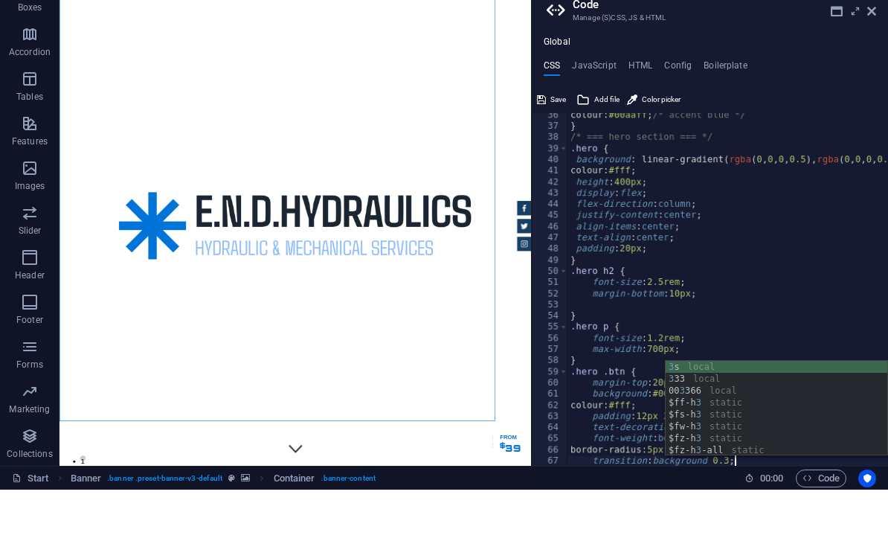
type textarea "transition: background 0.3s;"
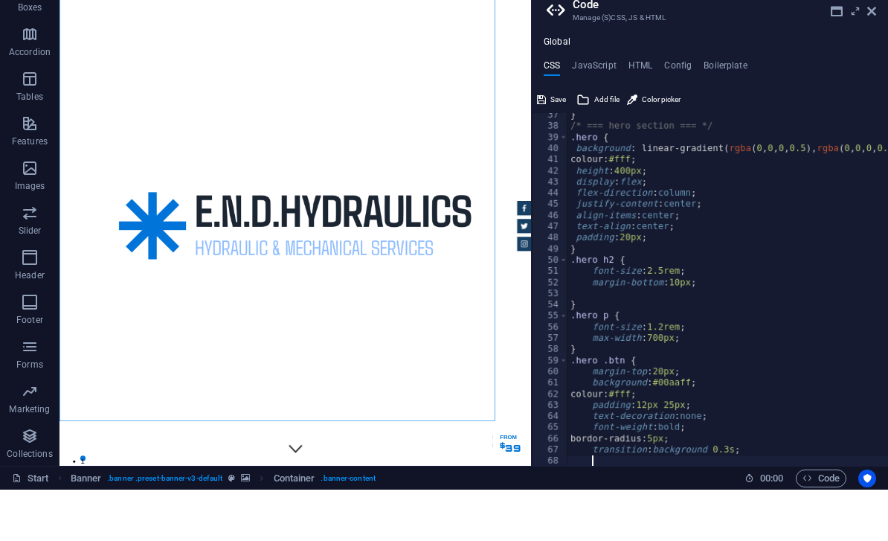
scroll to position [0, 0]
type textarea "}"
click at [554, 142] on span "Save" at bounding box center [559, 151] width 16 height 18
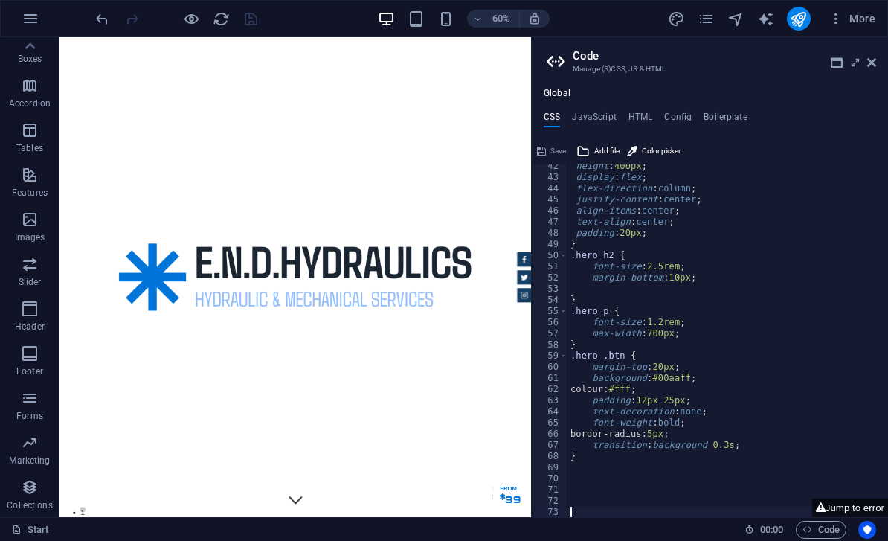
scroll to position [473, 0]
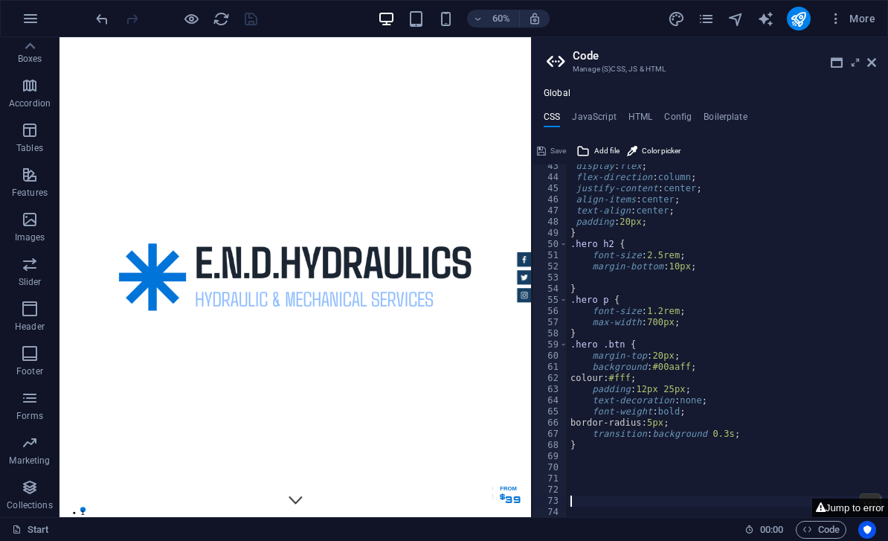
click at [848, 510] on button "Jump to error" at bounding box center [851, 508] width 76 height 19
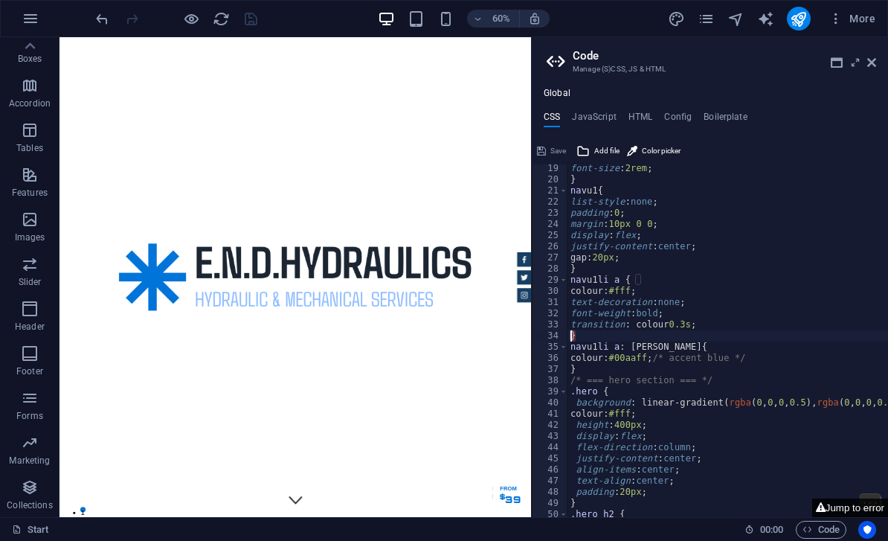
type textarea "transition: colour 0.3s;}"
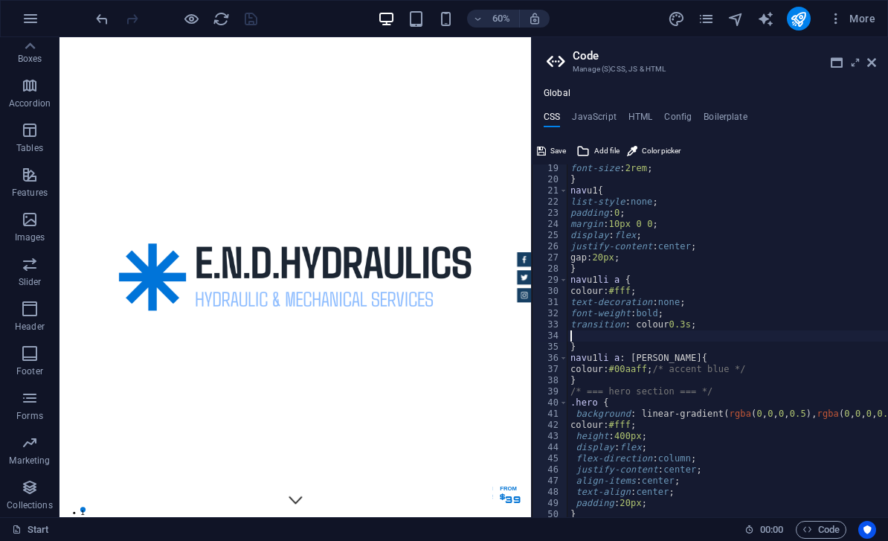
scroll to position [0, 0]
type textarea "transition: colour 0.3s;"
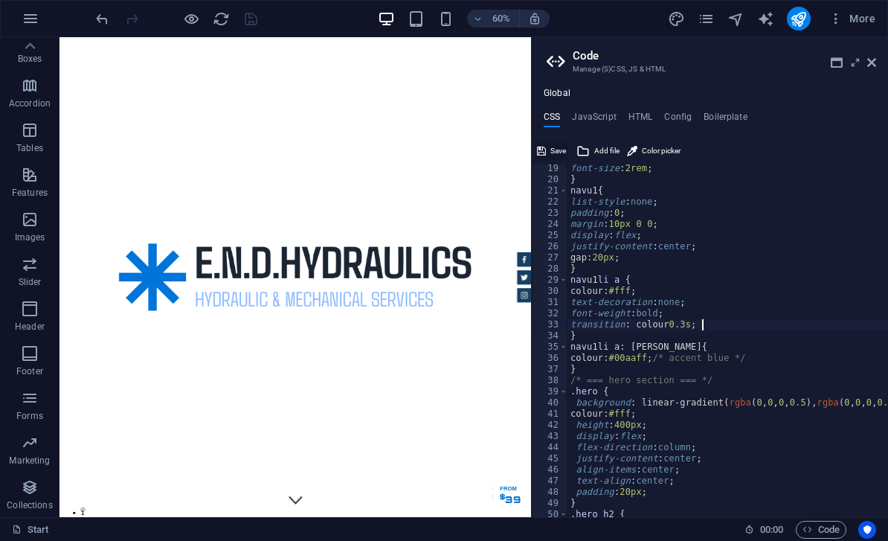
click at [542, 146] on icon at bounding box center [541, 151] width 9 height 18
click at [590, 118] on h4 "JavaScript" at bounding box center [594, 120] width 44 height 16
type textarea "/* JS for preset "Menu V2" */"
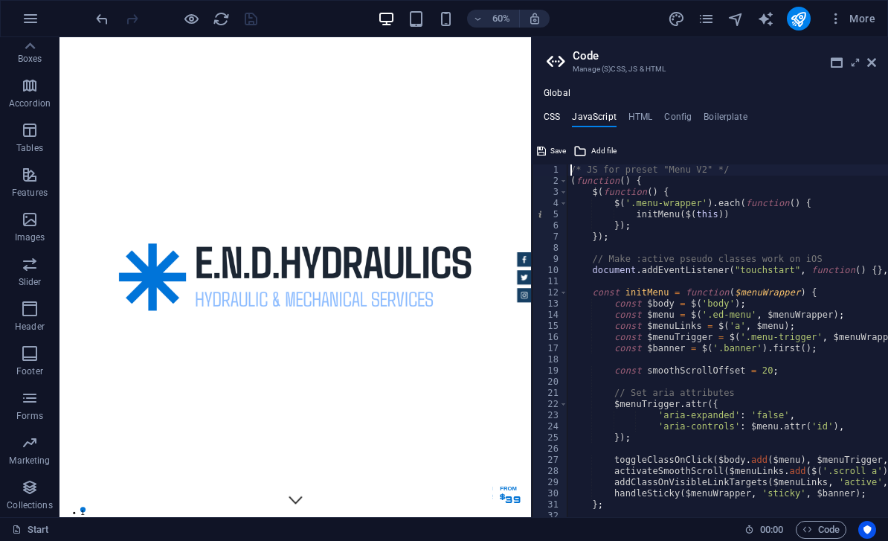
click at [551, 112] on h4 "CSS" at bounding box center [552, 120] width 16 height 16
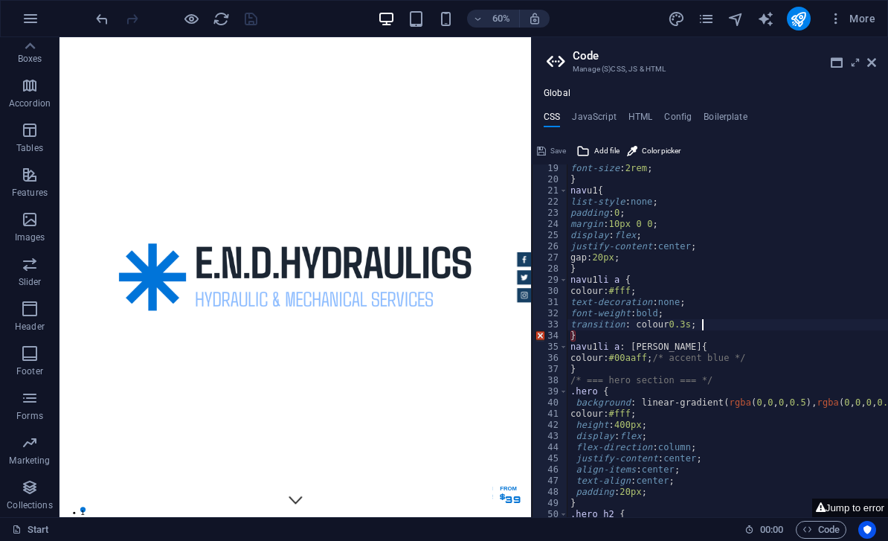
type textarea "}"
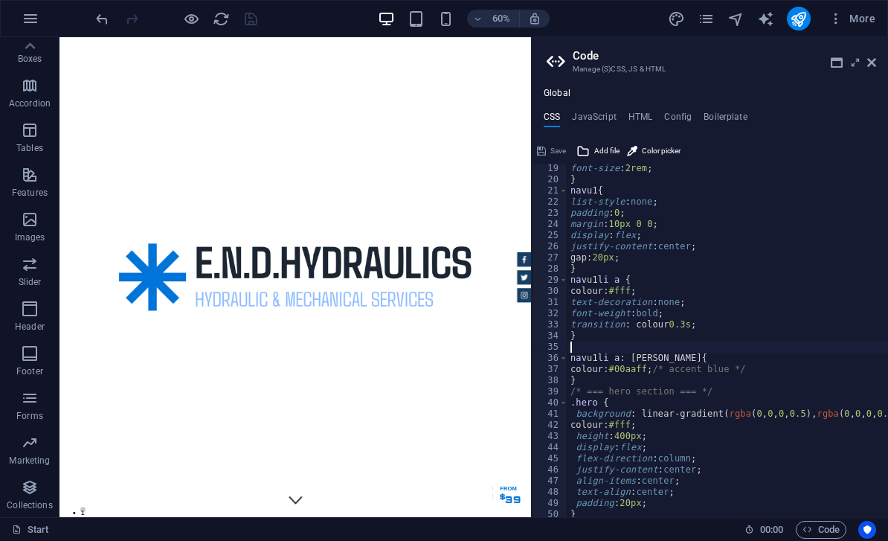
scroll to position [202, 0]
type textarea "}"
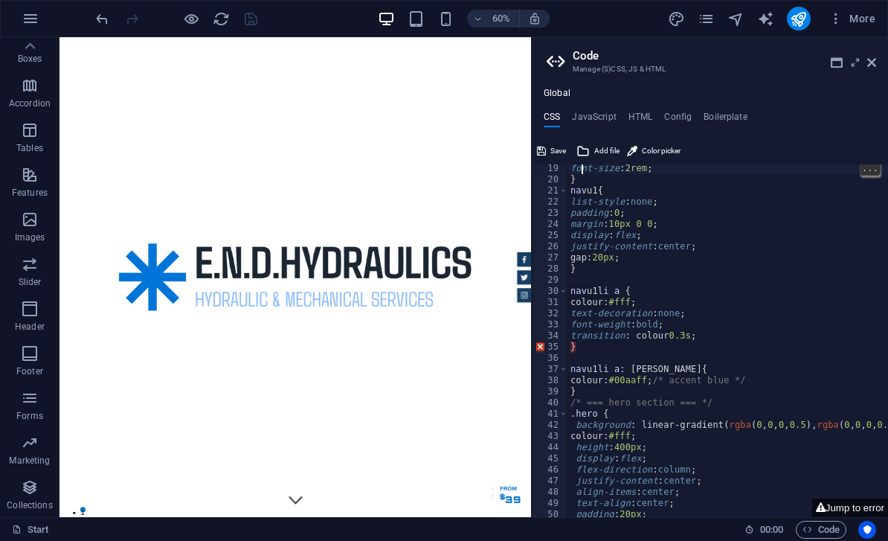
type textarea "}"
click at [598, 182] on div "font-size : 2rem ; } nav u1 { list-style : none ; padding : 0 ; margin : 10px 0…" at bounding box center [888, 351] width 641 height 376
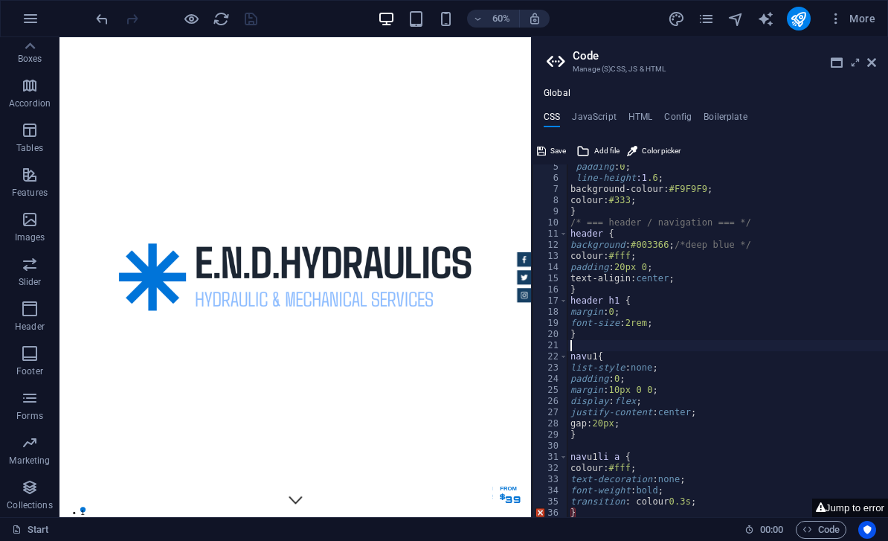
scroll to position [0, 0]
type textarea "}"
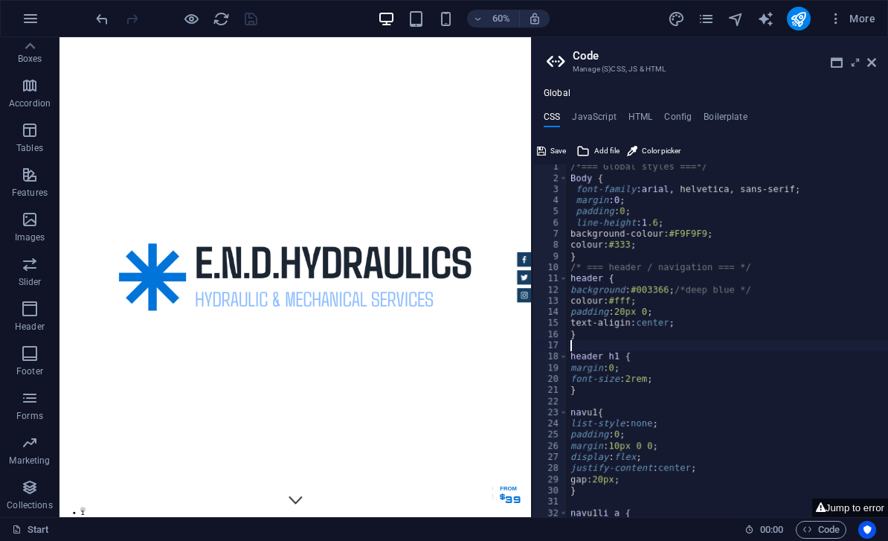
scroll to position [4, 0]
type textarea "}"
click at [591, 254] on div "/*=== Global styles ===*/ Body { font-family :arial , helvetica, sans-serif; ma…" at bounding box center [888, 349] width 641 height 376
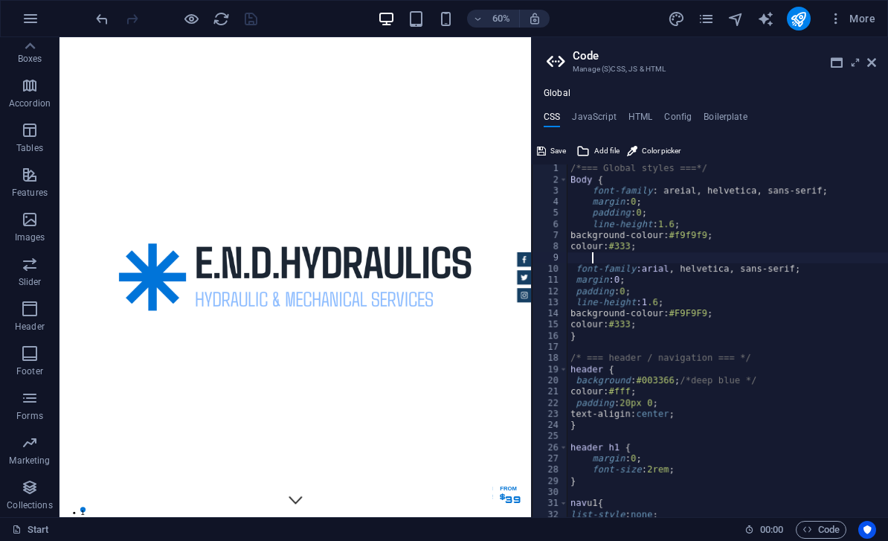
scroll to position [0, 0]
click at [664, 315] on div "/*=== Global styles ===*/ Body { font-family : areial, helvetica, sans-serif; m…" at bounding box center [888, 351] width 641 height 376
click at [635, 321] on div "/*=== Global styles ===*/ Body { font-family : areial, helvetica, sans-serif; m…" at bounding box center [888, 351] width 641 height 376
click at [661, 323] on div "/*=== Global styles ===*/ Body { font-family : areial, helvetica, sans-serif; m…" at bounding box center [888, 351] width 641 height 376
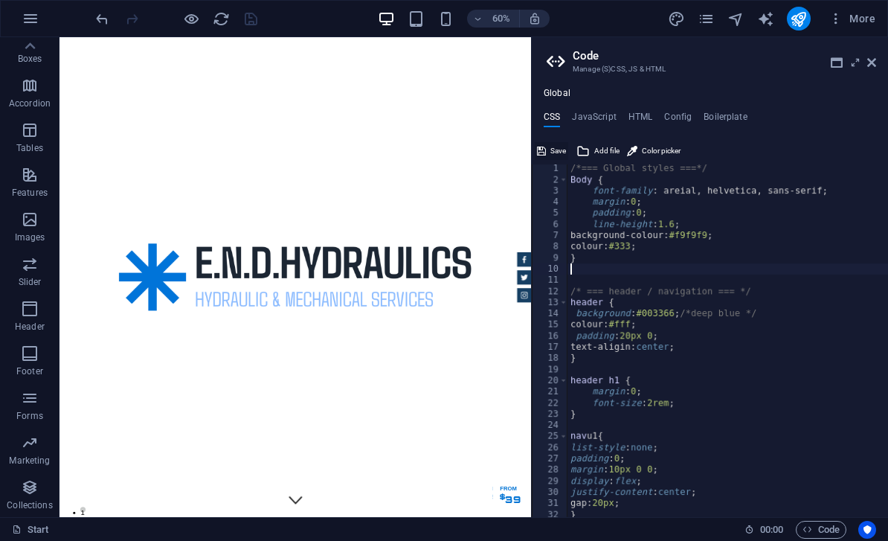
click at [550, 142] on button "Save" at bounding box center [551, 151] width 33 height 18
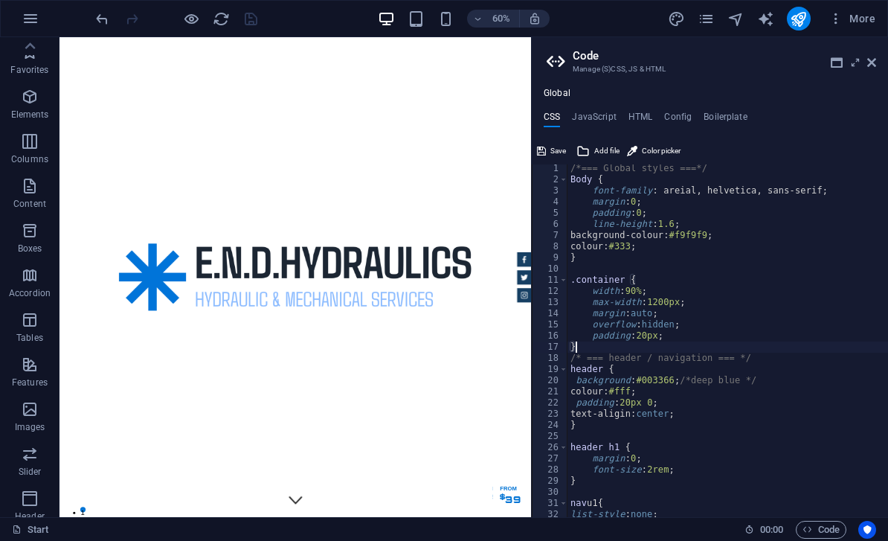
scroll to position [1, 0]
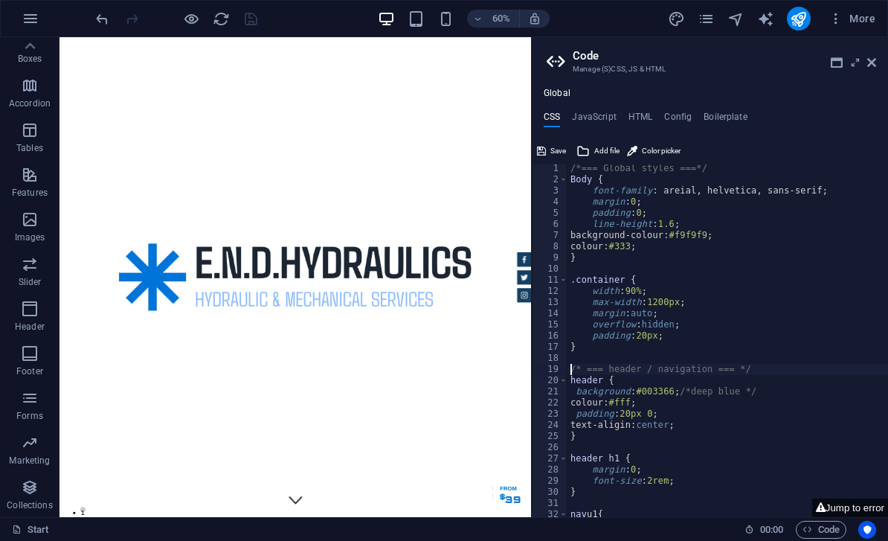
type textarea "header {"
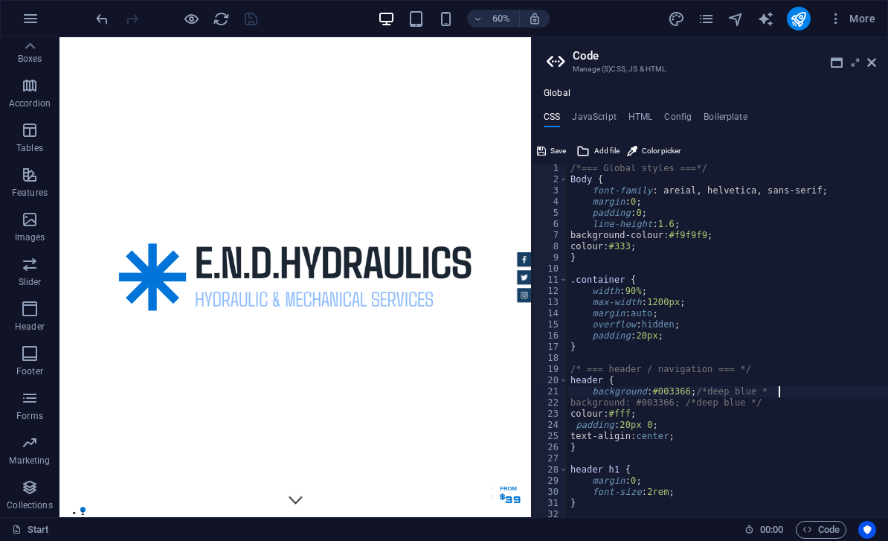
scroll to position [0, 16]
type textarea "background: #003366; /*deep blue */"
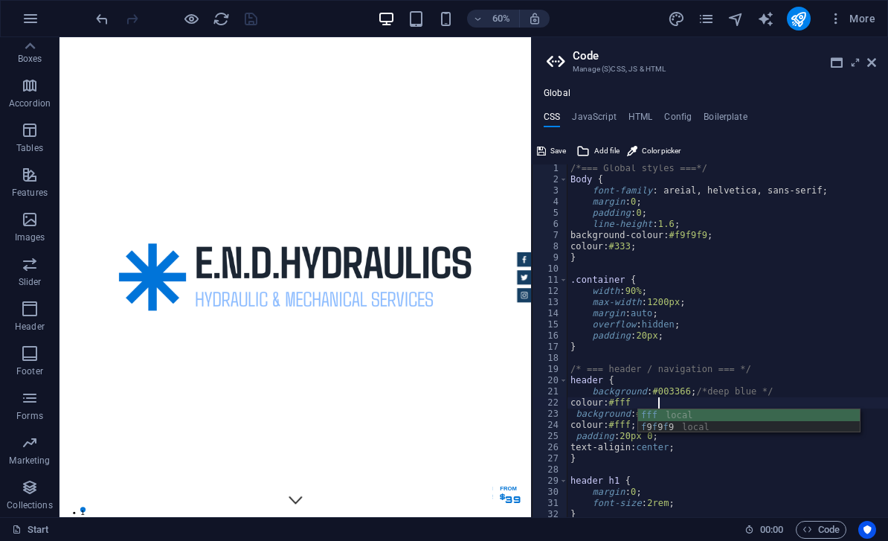
scroll to position [0, 7]
type textarea "colour: #fff;"
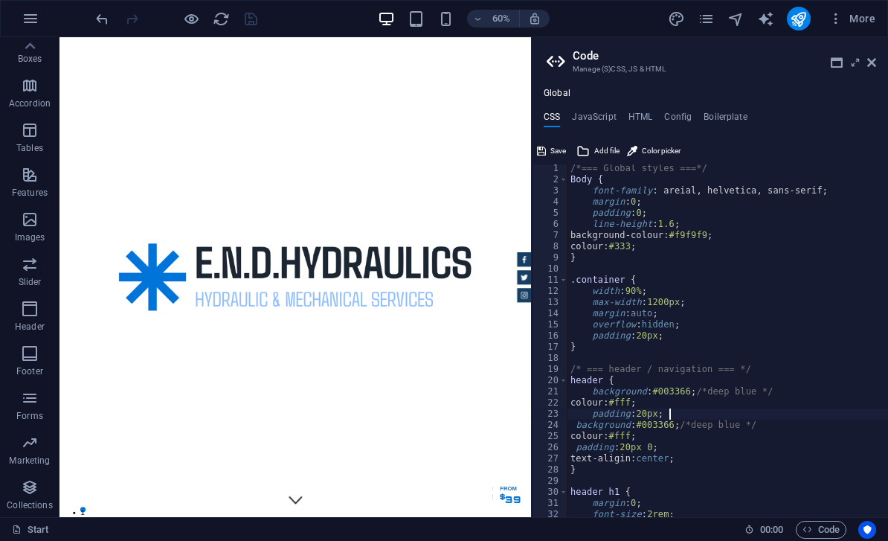
scroll to position [0, 7]
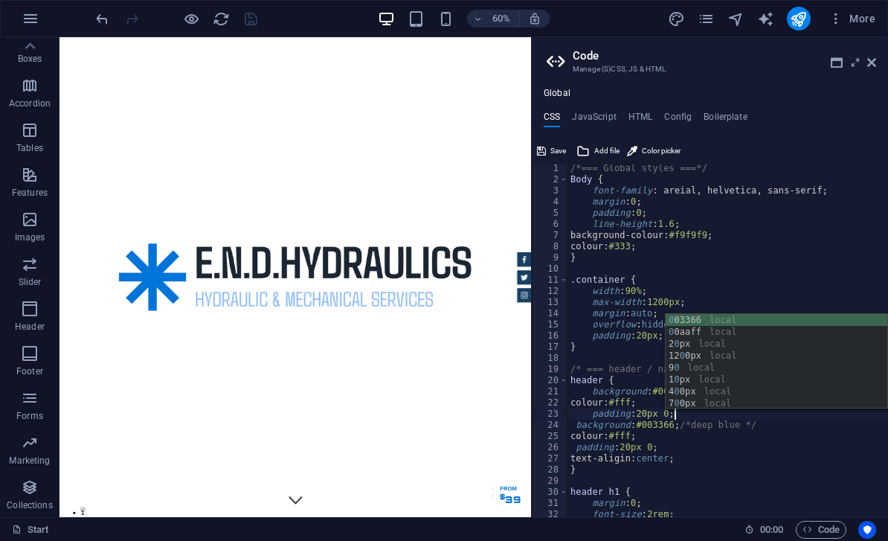
type textarea "padding: 20px 0;"
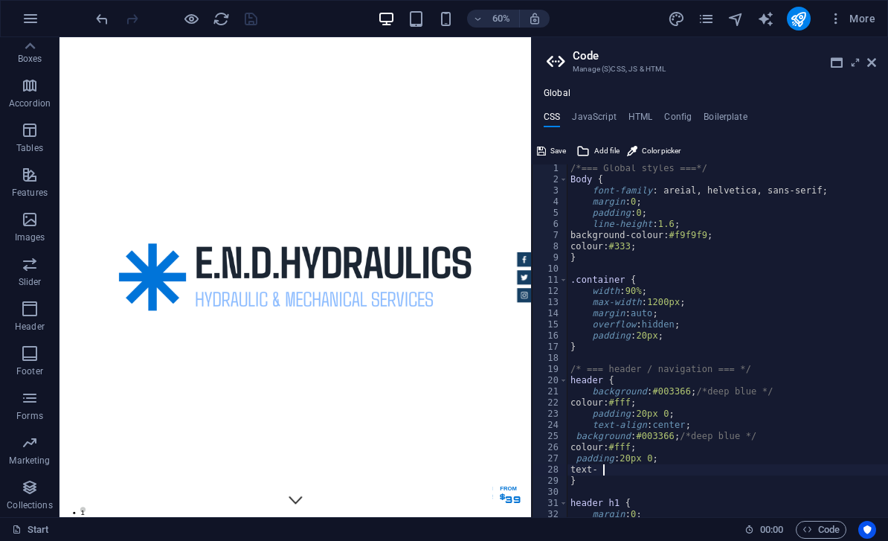
scroll to position [0, 1]
type textarea "t"
type textarea "p"
type textarea "c"
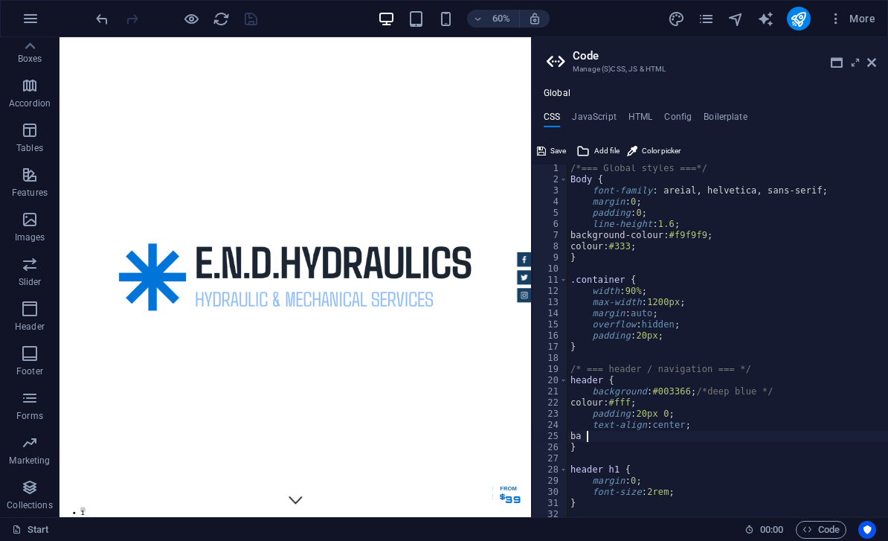
type textarea "b"
type textarea "}"
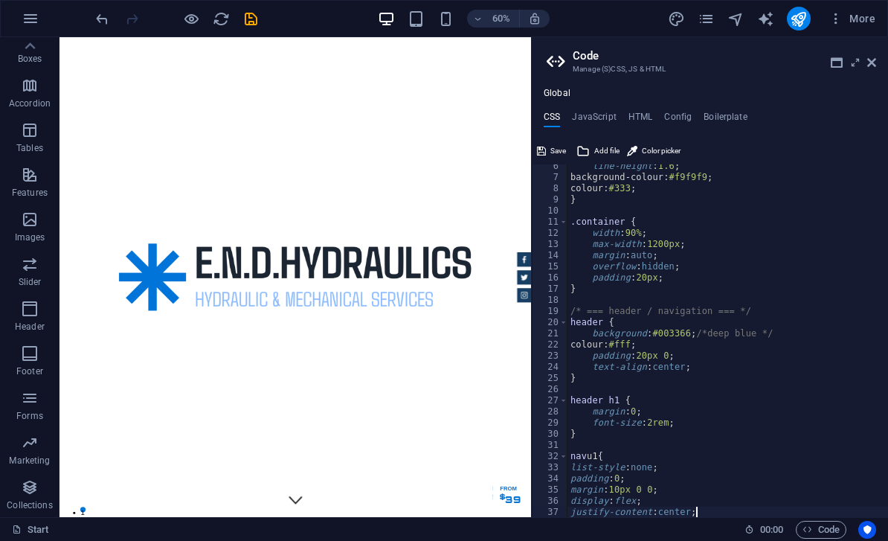
scroll to position [60, 0]
type textarea "nav u1 {"
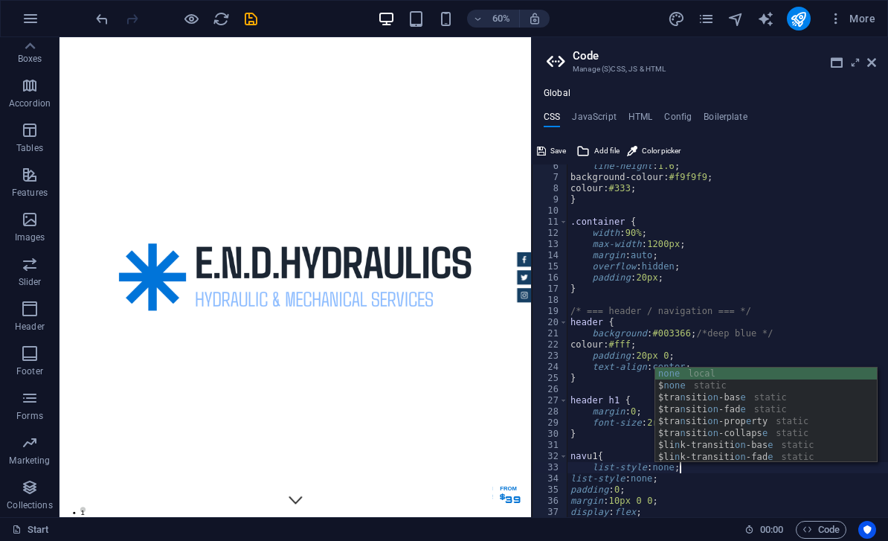
scroll to position [0, 8]
type textarea "list-style: none;"
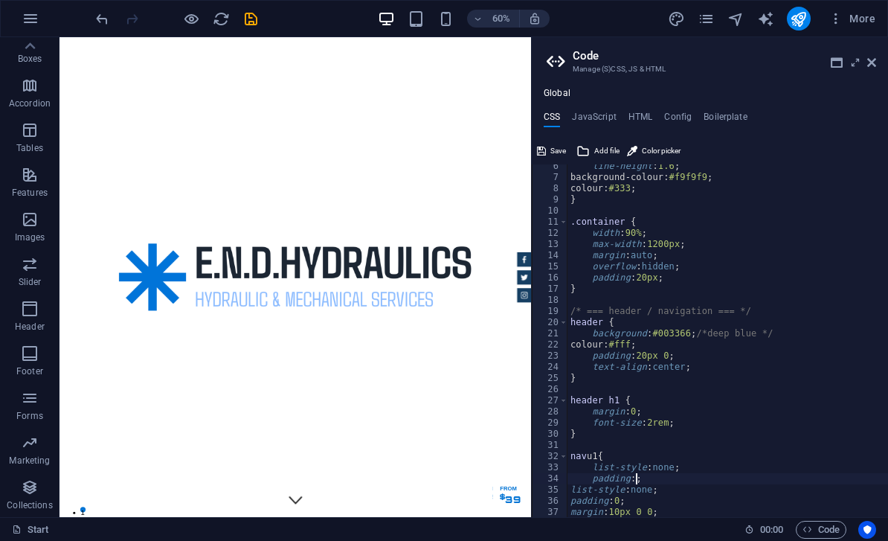
scroll to position [0, 5]
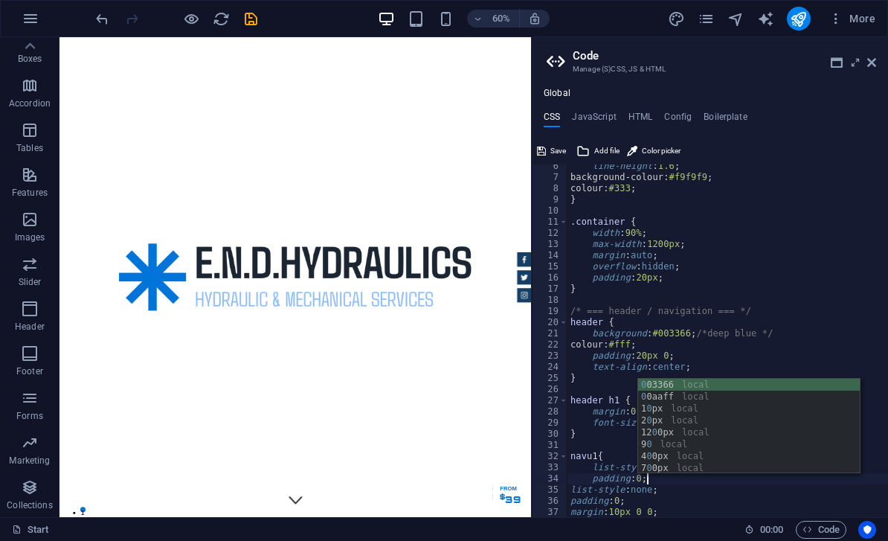
type textarea "padding: 0;"
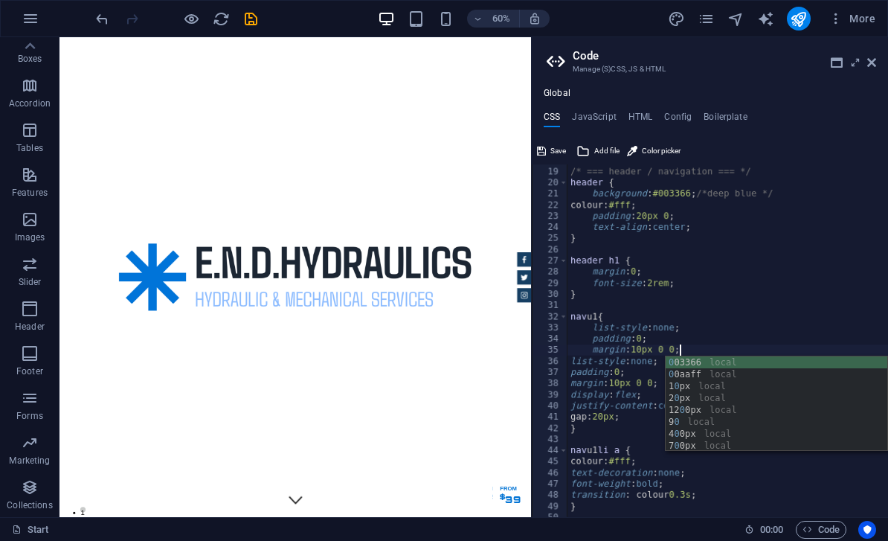
scroll to position [0, 8]
type textarea "margin: 10px 0 0;"
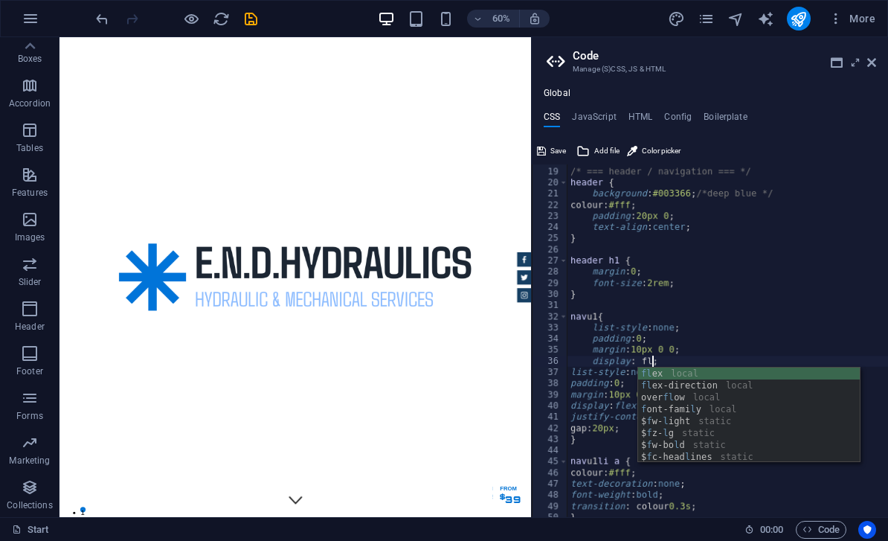
scroll to position [0, 7]
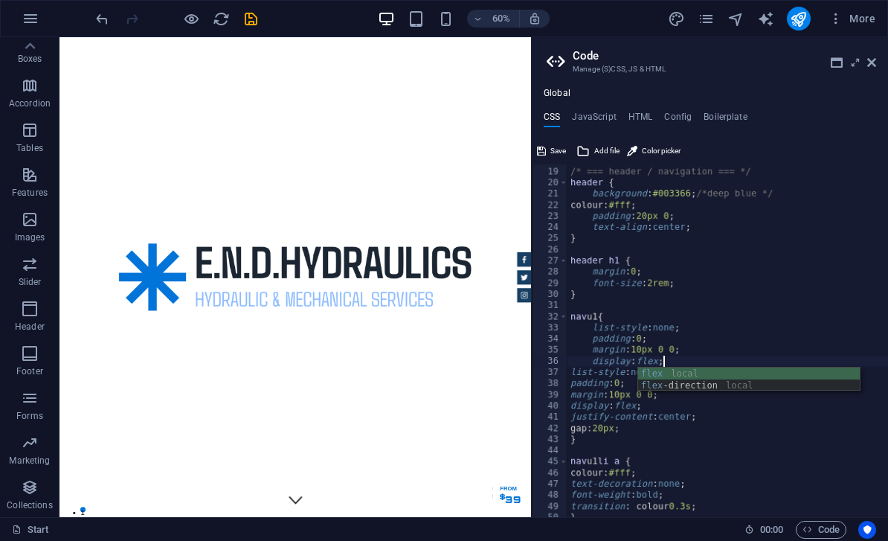
type textarea "display: flex;"
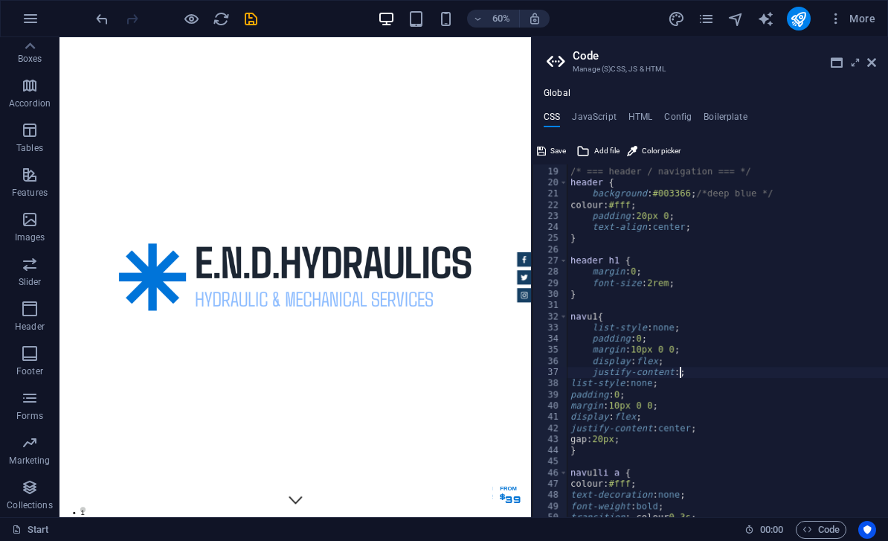
scroll to position [0, 9]
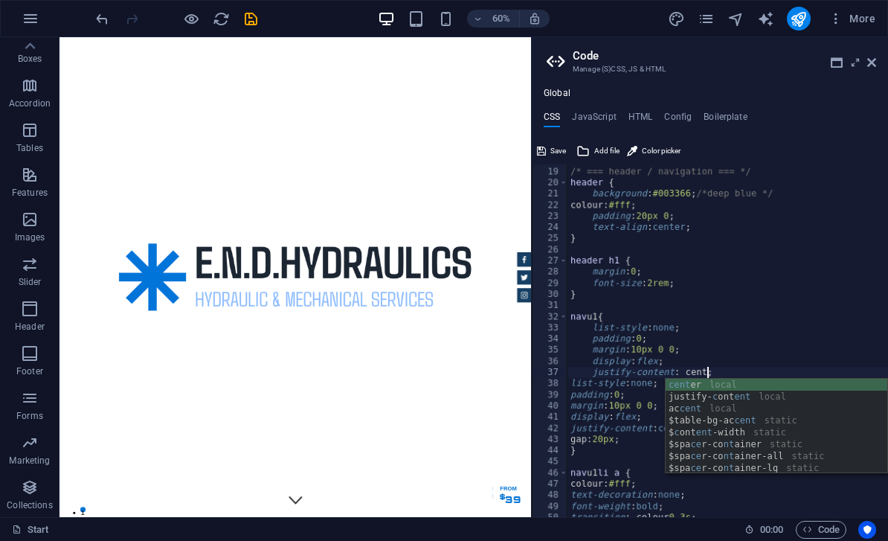
type textarea "justify-content: center;"
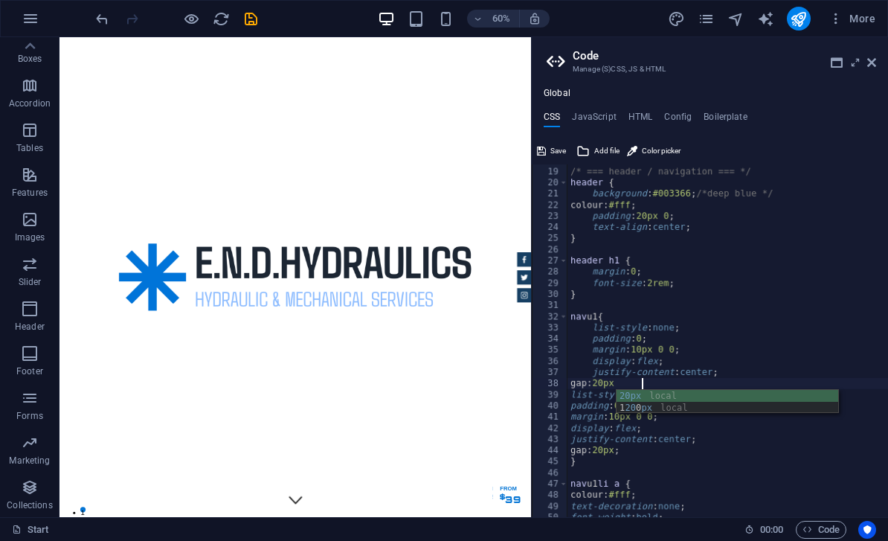
scroll to position [0, 5]
type textarea "gap: 20px;"
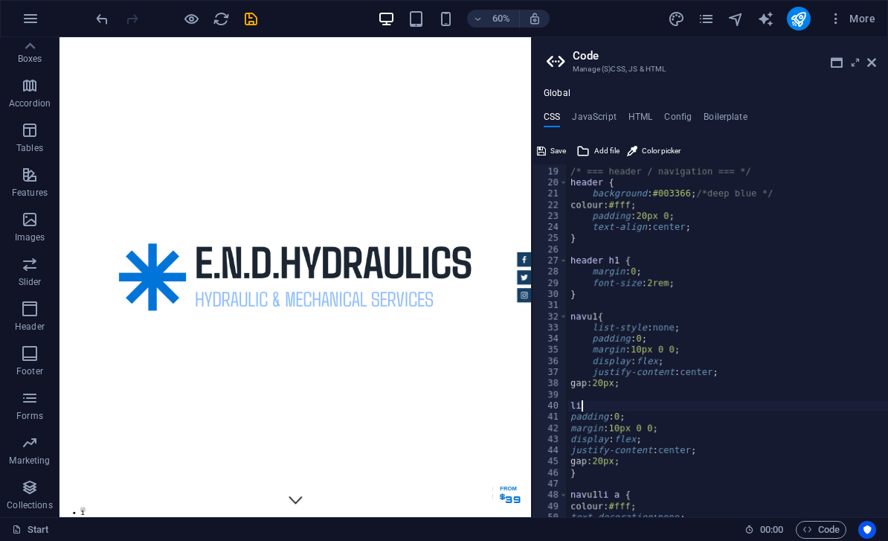
scroll to position [0, 0]
type textarea "l"
type textarea "p"
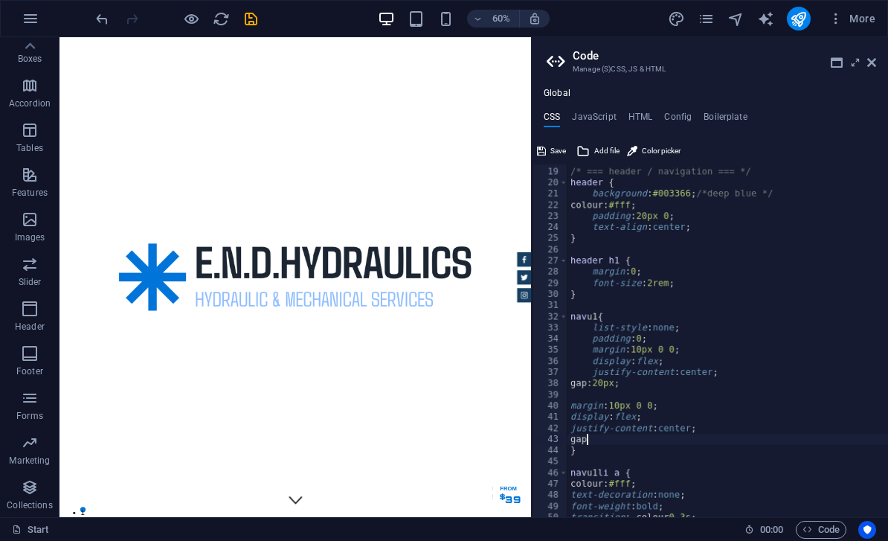
type textarea "g"
type textarea "j"
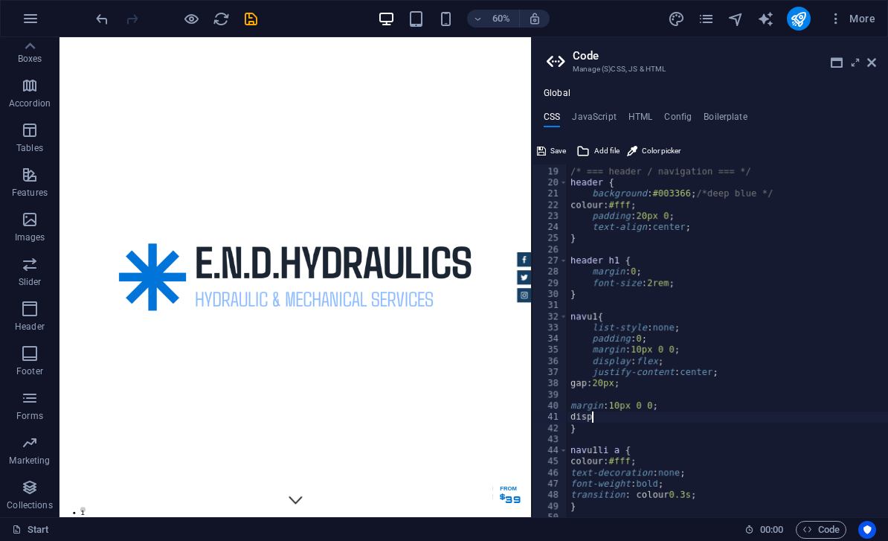
type textarea "d"
type textarea "m"
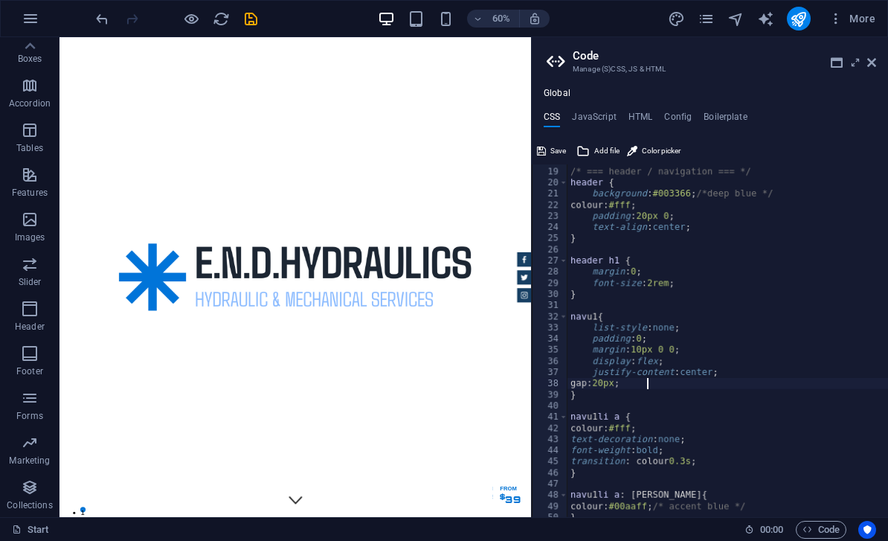
type textarea "}"
type textarea "nav u1 li a {"
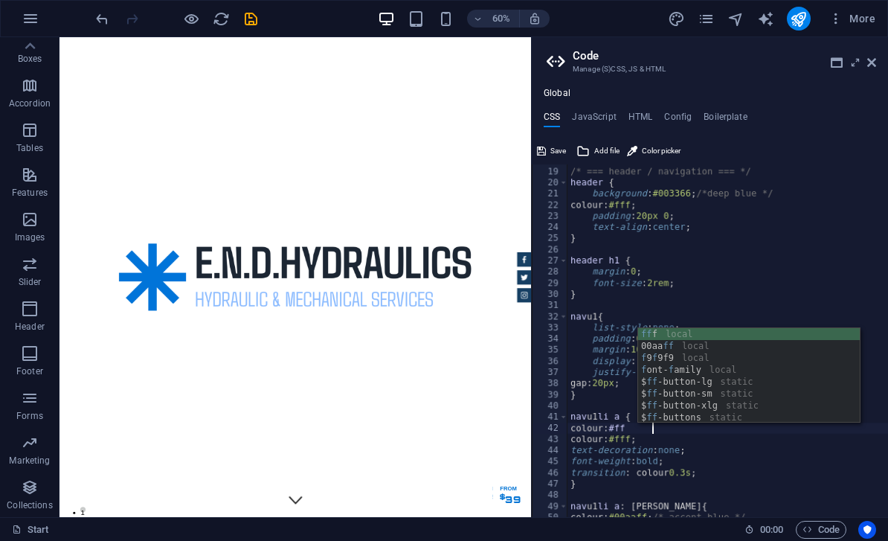
scroll to position [0, 7]
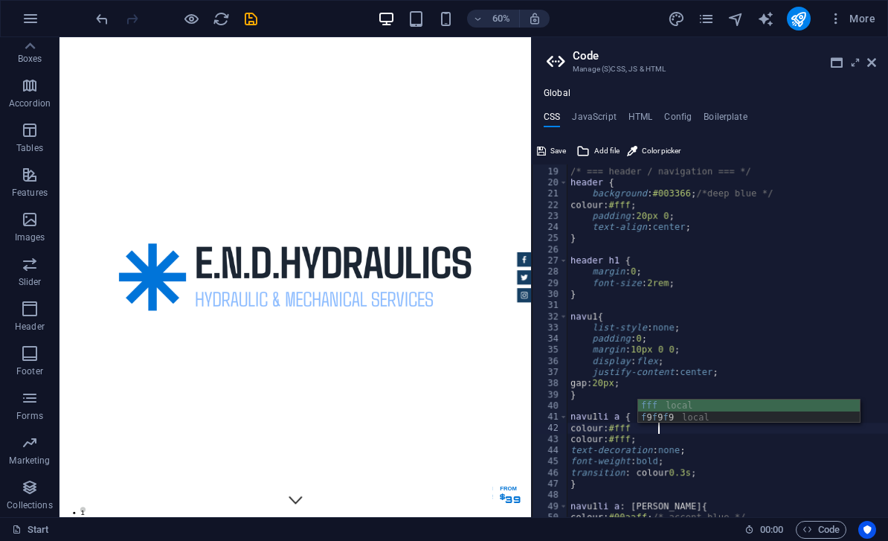
type textarea "colour: #fff;"
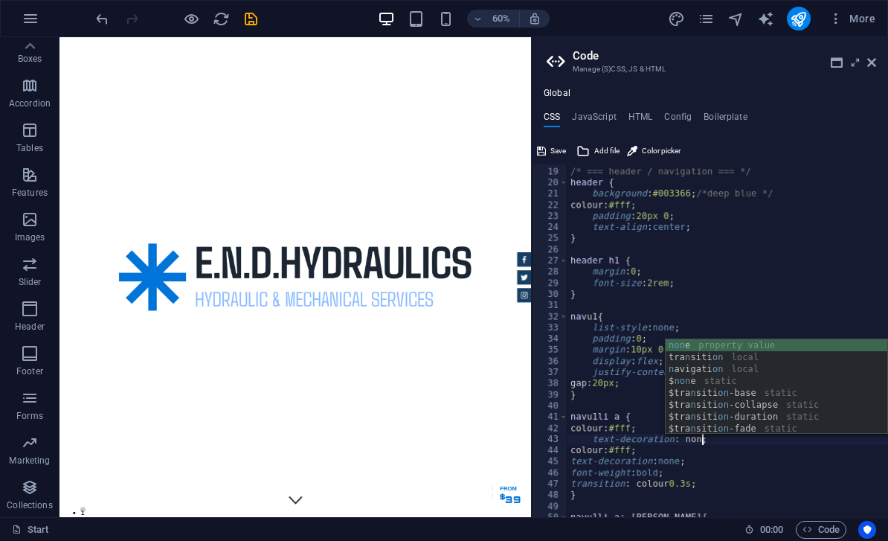
scroll to position [0, 10]
type textarea "text-decoration: none;"
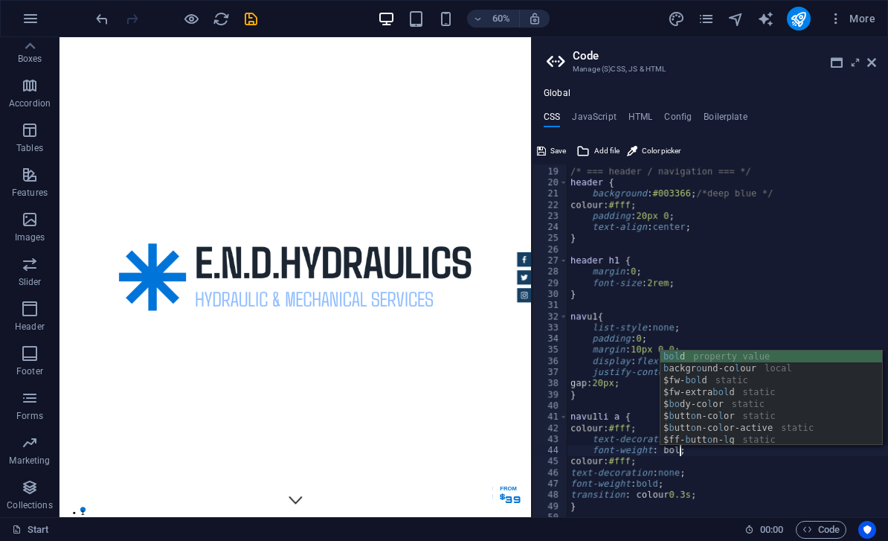
scroll to position [0, 9]
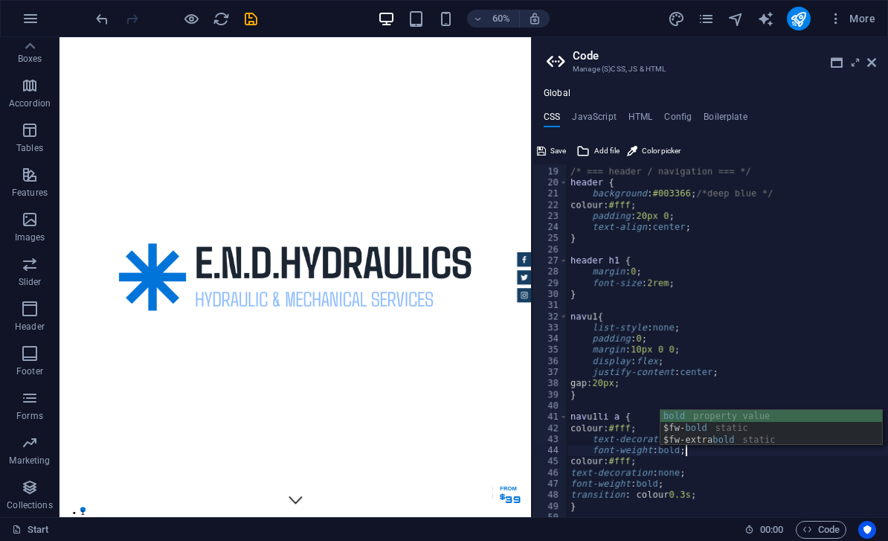
type textarea "font-weight: bold;"
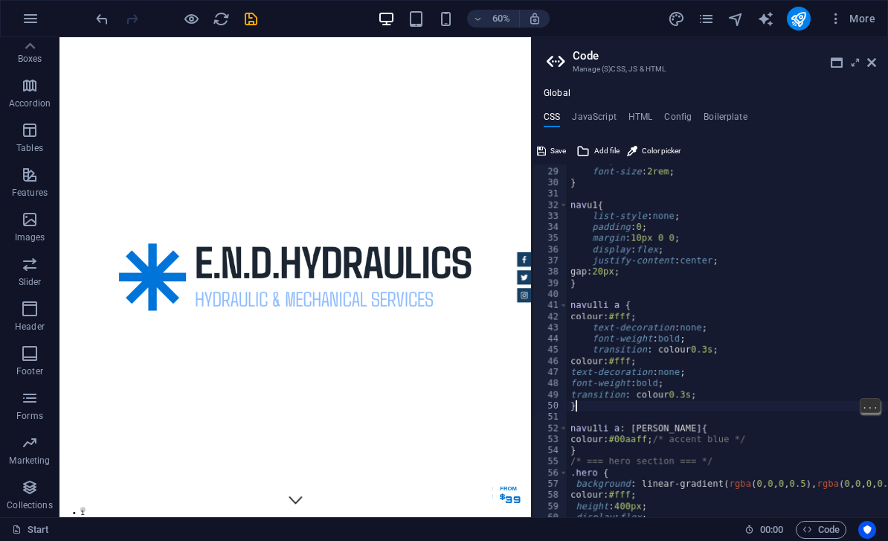
scroll to position [0, 0]
click at [712, 380] on div "margin : 0 ; font-size : 2rem ; } nav u1 { list-style : none ; padding : 0 ; ma…" at bounding box center [888, 343] width 641 height 376
click at [719, 388] on div "margin : 0 ; font-size : 2rem ; } nav u1 { list-style : none ; padding : 0 ; ma…" at bounding box center [888, 343] width 641 height 376
click at [622, 389] on div "margin : 0 ; font-size : 2rem ; } nav u1 { list-style : none ; padding : 0 ; ma…" at bounding box center [888, 343] width 641 height 376
type textarea "t"
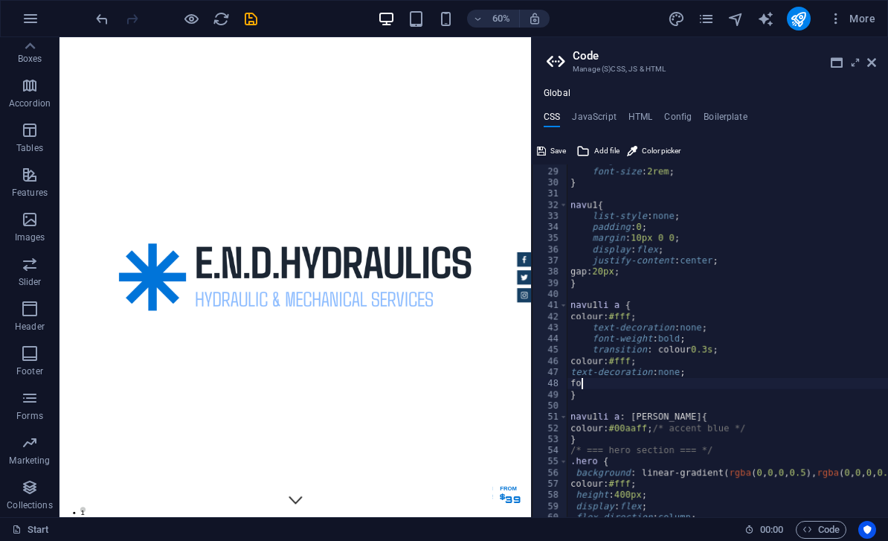
type textarea "f"
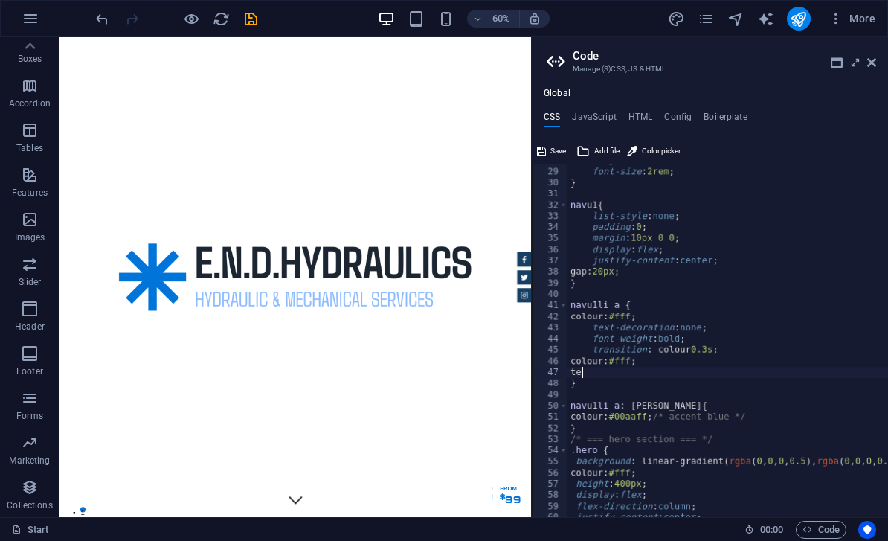
type textarea "t"
click at [651, 148] on span "Color picker" at bounding box center [661, 151] width 39 height 18
click at [657, 143] on span "Color picker" at bounding box center [661, 151] width 39 height 18
click at [648, 146] on span "Color picker" at bounding box center [661, 151] width 39 height 18
click at [642, 372] on div "margin : 0 ; font-size : 2rem ; } nav u1 { list-style : none ; padding : 0 ; ma…" at bounding box center [888, 343] width 641 height 376
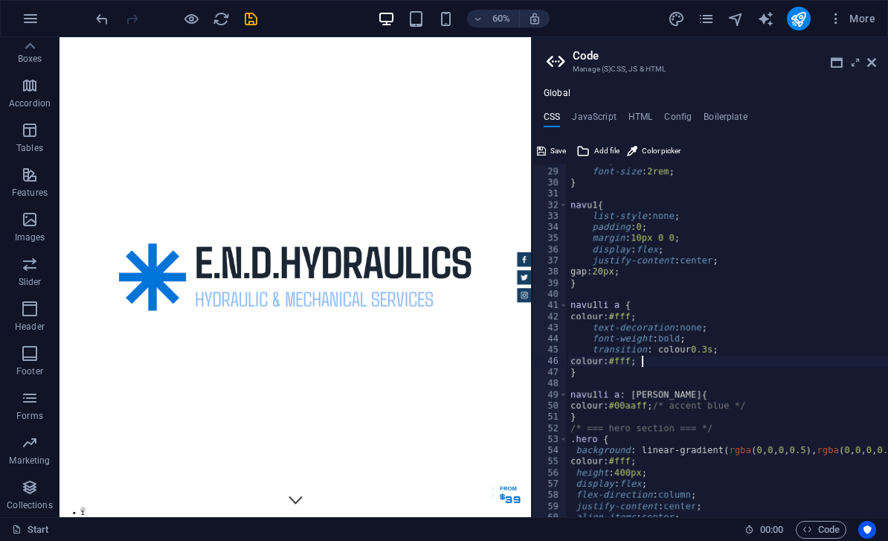
type textarea "}"
type textarea "nav u1 li a: [PERSON_NAME] {"
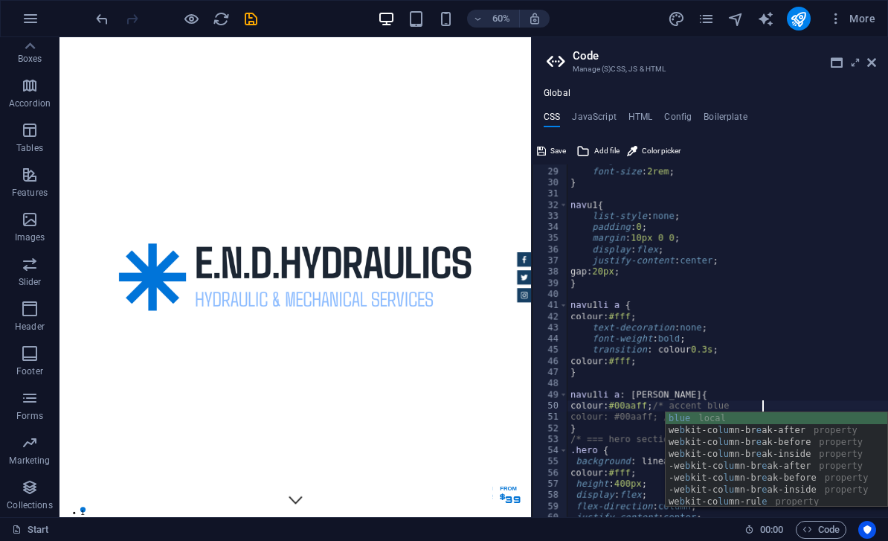
scroll to position [0, 16]
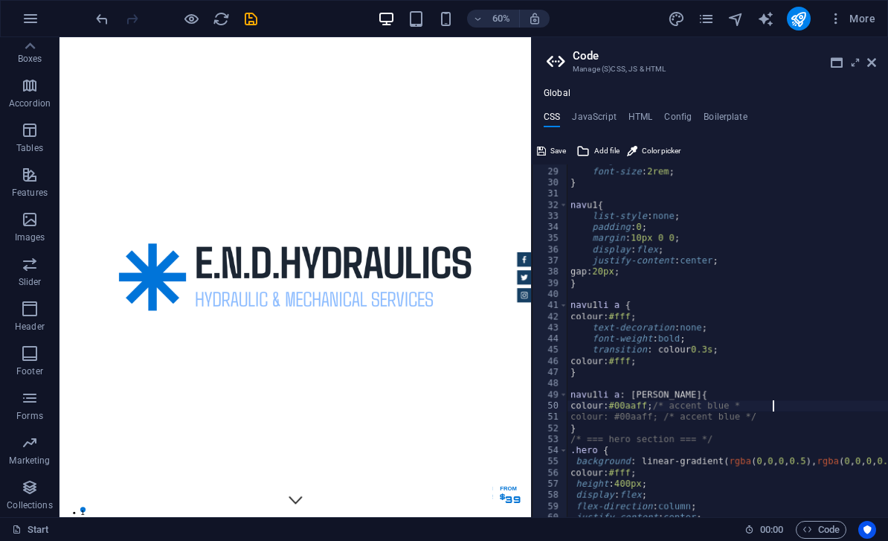
type textarea "colour: #00aaff; /* accent blue */"
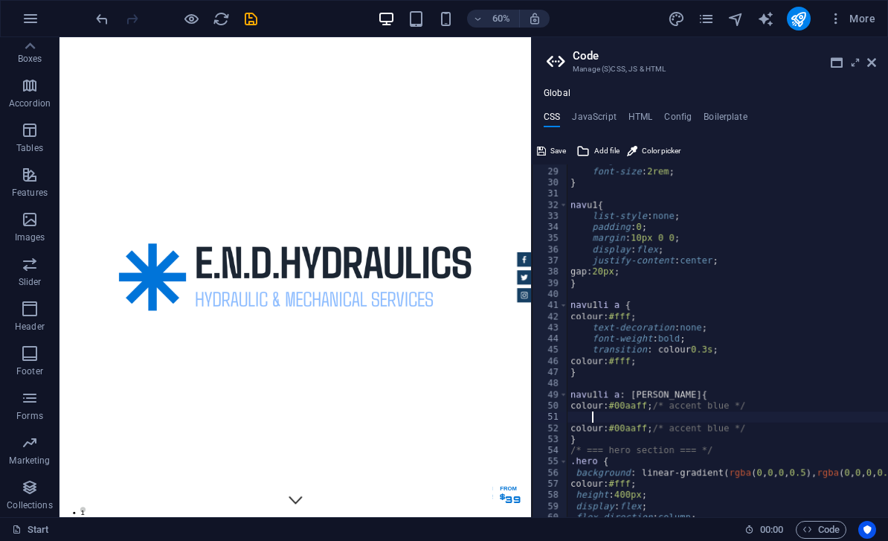
scroll to position [0, 1]
type textarea "c"
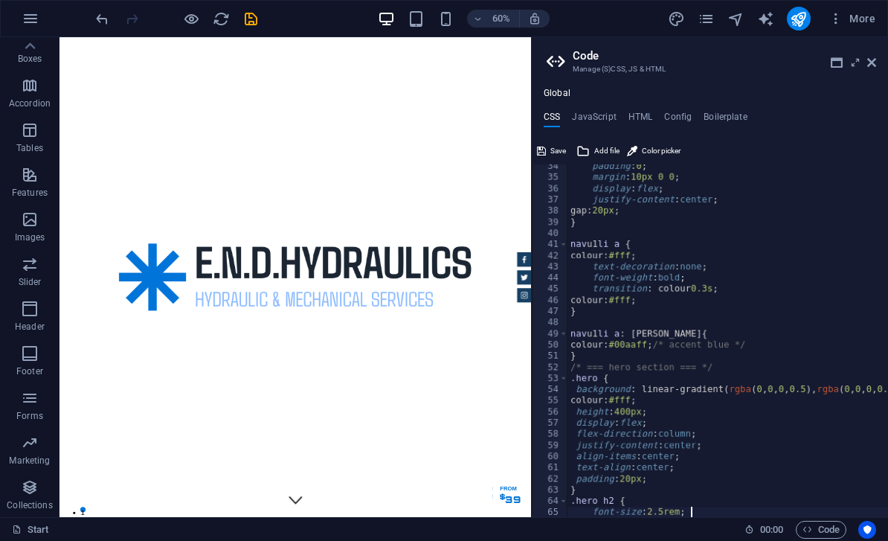
type textarea "margin-bottom: 10px;"
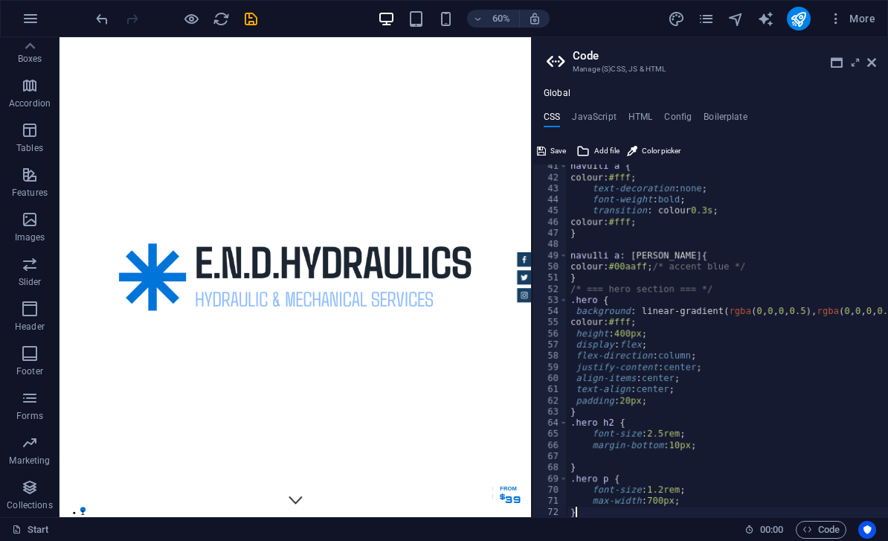
scroll to position [450, 0]
type textarea "}"
type textarea "background: linear-gradient(rgba(0,0,0,0.5), rgba(0,0,0,0.5)), url('your-image.…"
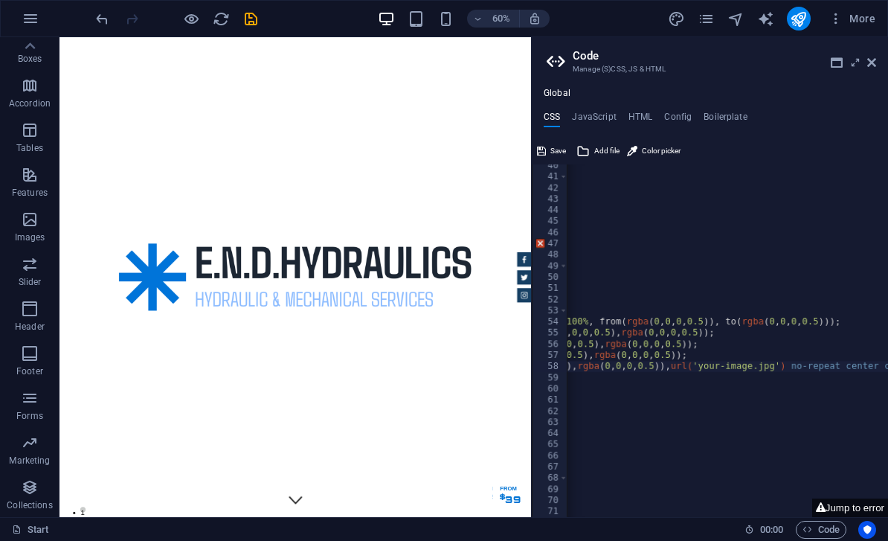
scroll to position [0, 0]
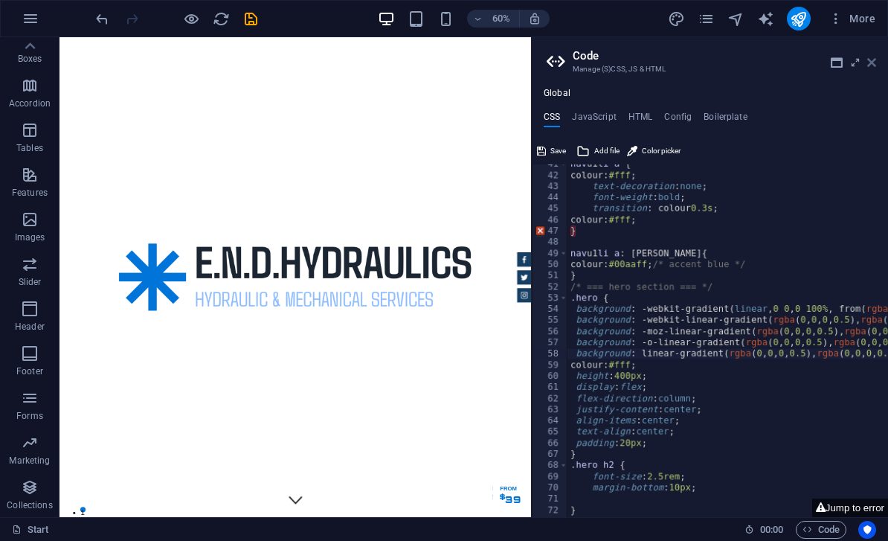
click at [870, 61] on icon at bounding box center [872, 63] width 9 height 12
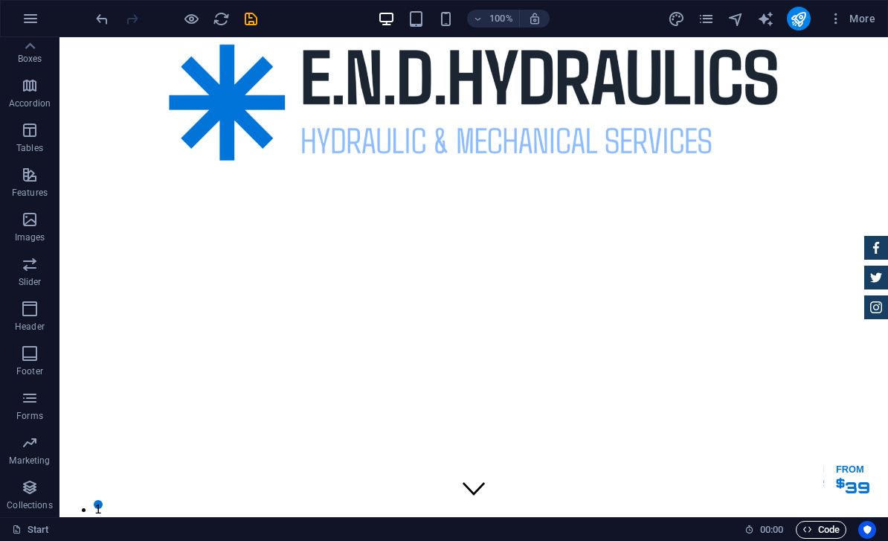
click at [826, 522] on span "Code" at bounding box center [821, 530] width 37 height 18
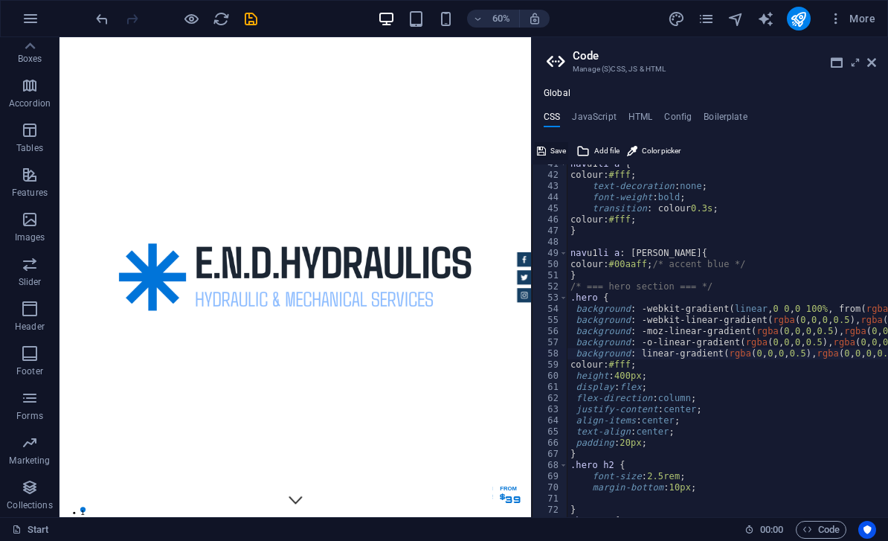
click at [550, 144] on button "Save" at bounding box center [551, 151] width 33 height 18
click at [542, 222] on div "46" at bounding box center [551, 219] width 36 height 11
type textarea "colour: #fff; }"
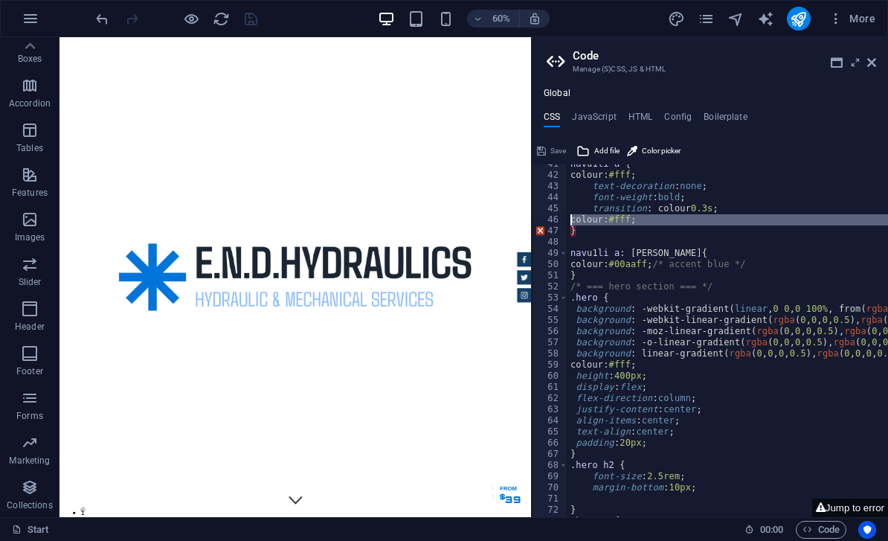
click at [534, 222] on div at bounding box center [533, 277] width 3 height 480
click at [539, 222] on div "46" at bounding box center [551, 219] width 36 height 11
click at [868, 62] on icon at bounding box center [872, 63] width 9 height 12
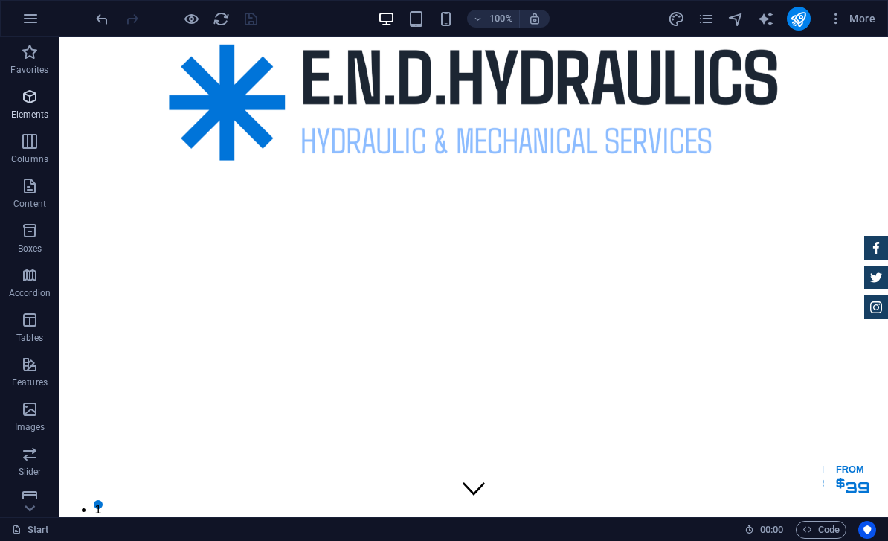
click at [28, 100] on icon "button" at bounding box center [30, 97] width 18 height 18
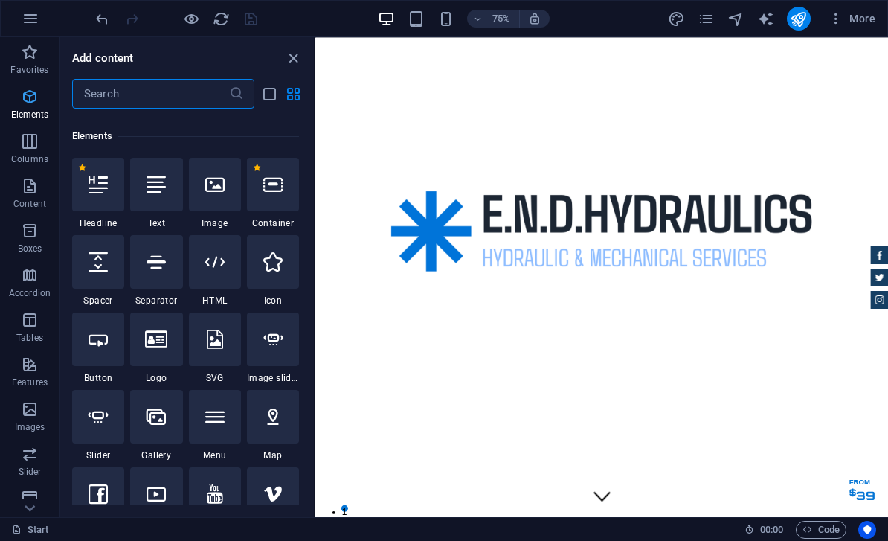
scroll to position [159, 0]
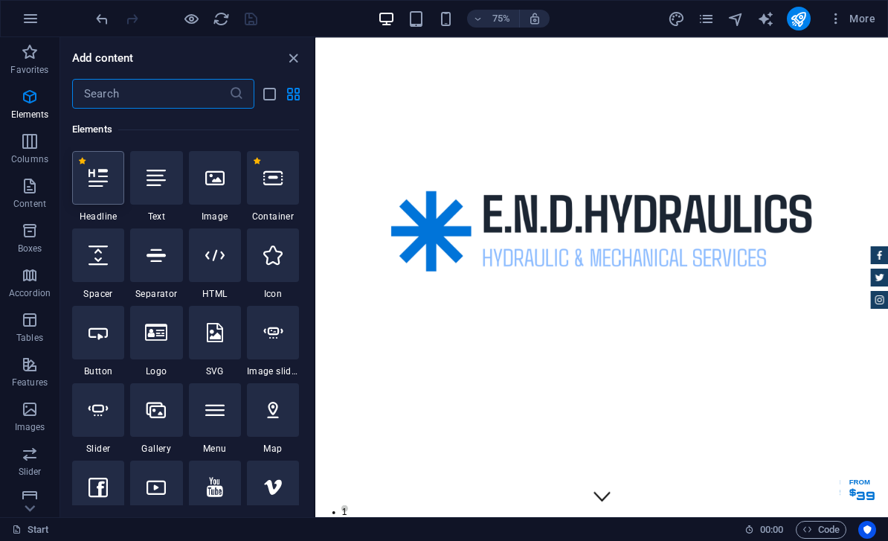
click at [88, 179] on div at bounding box center [98, 178] width 52 height 54
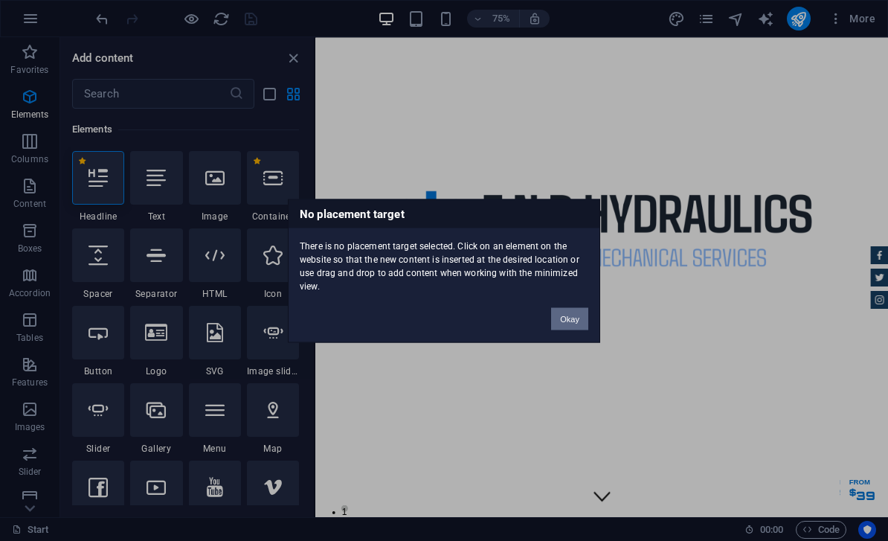
click at [569, 318] on button "Okay" at bounding box center [569, 318] width 37 height 22
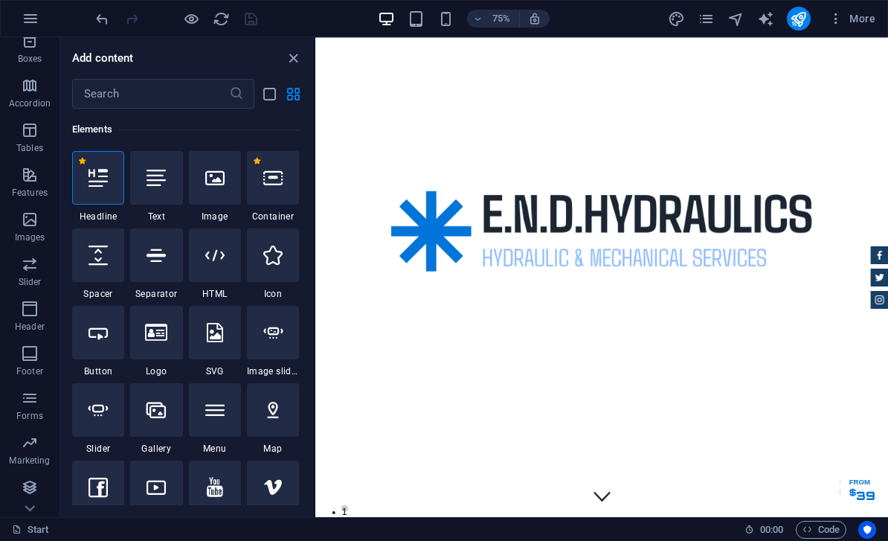
scroll to position [190, 0]
click at [30, 484] on icon "button" at bounding box center [30, 487] width 18 height 18
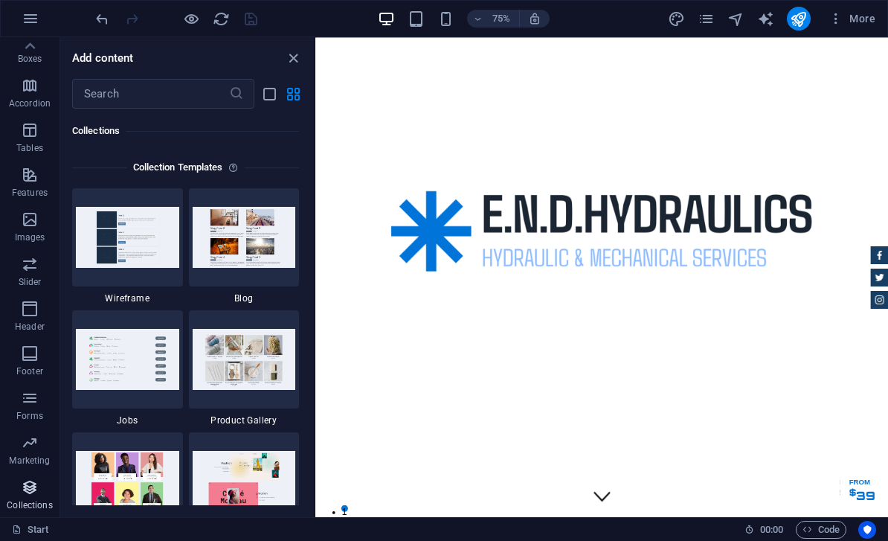
scroll to position [13622, 0]
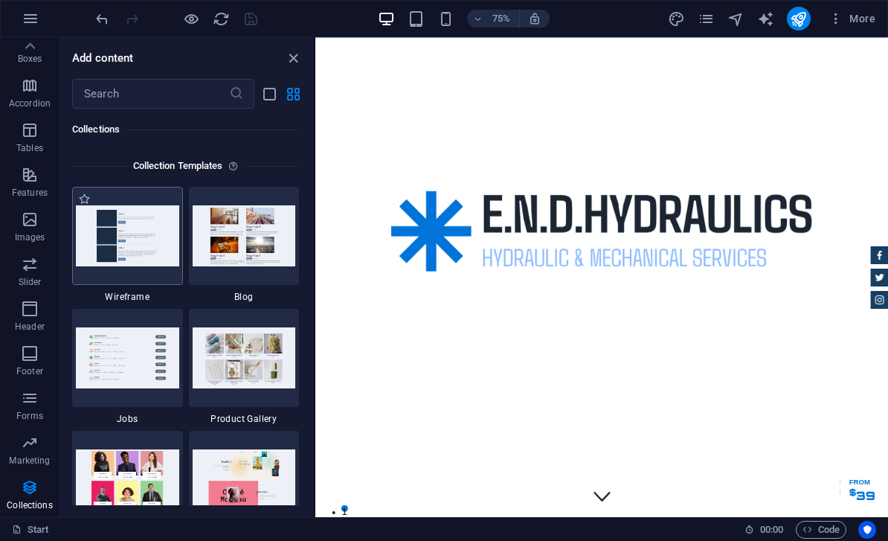
click at [118, 242] on img at bounding box center [127, 235] width 103 height 60
click at [864, 16] on span "More" at bounding box center [852, 18] width 47 height 15
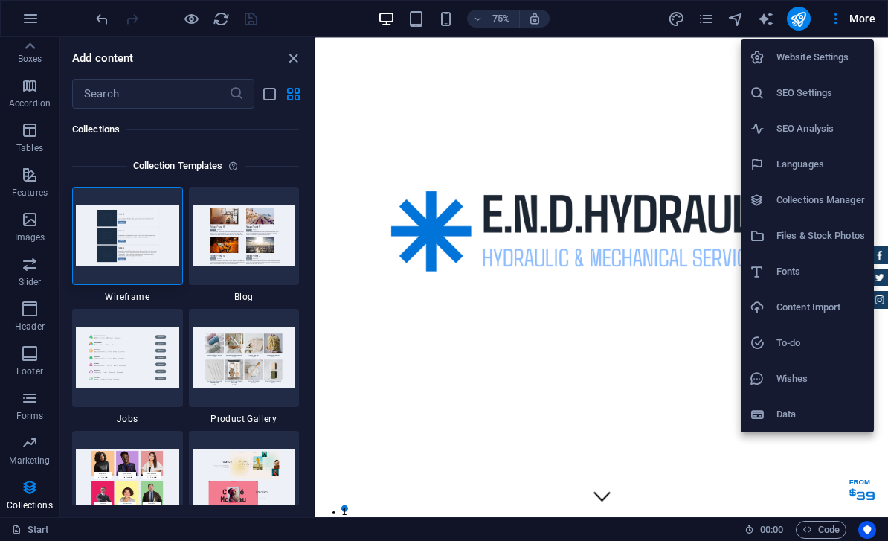
click at [687, 253] on div at bounding box center [444, 270] width 888 height 541
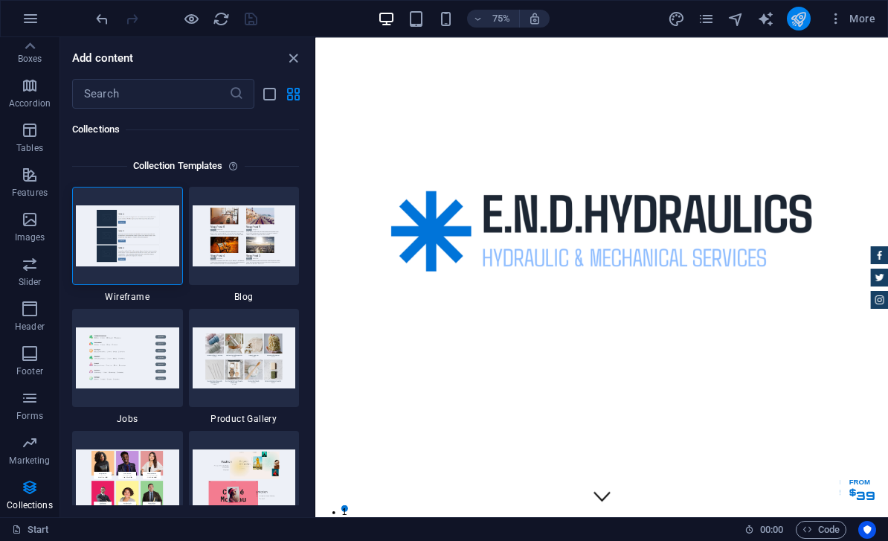
click at [800, 19] on icon "publish" at bounding box center [798, 18] width 17 height 17
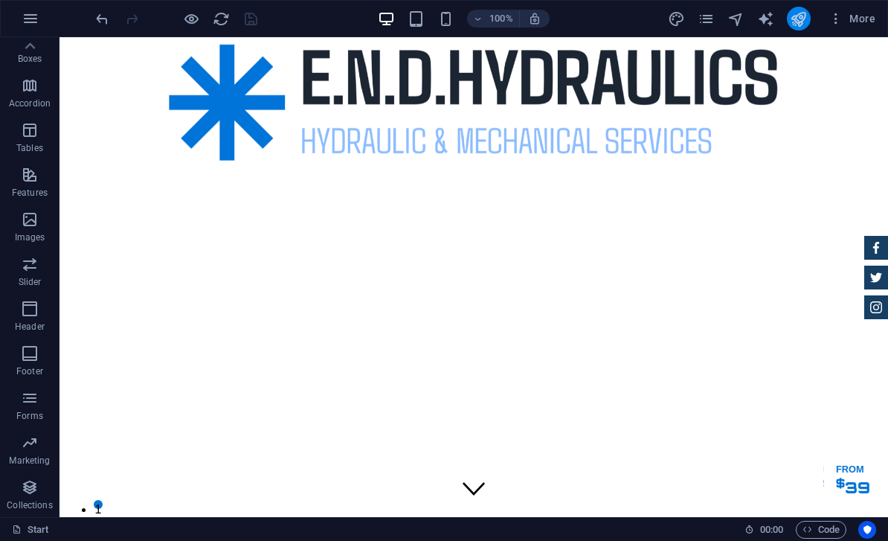
click at [801, 12] on icon "publish" at bounding box center [798, 18] width 17 height 17
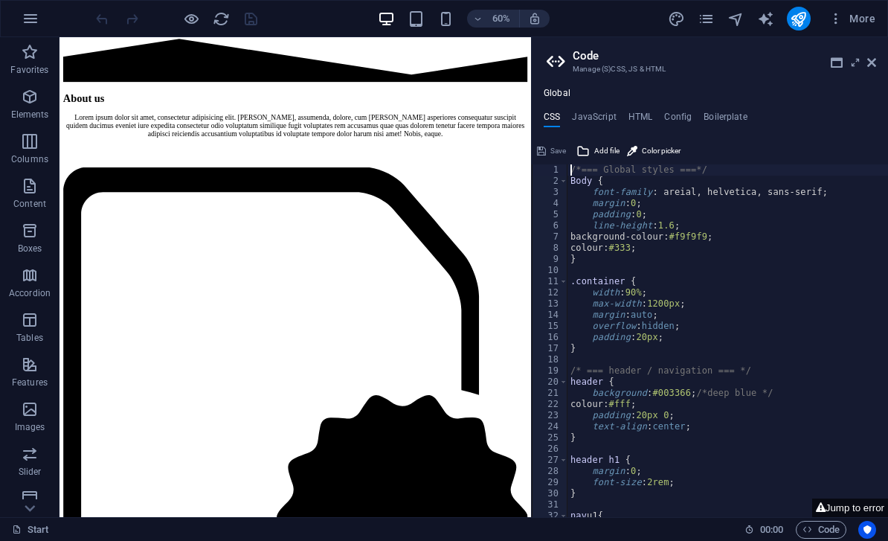
scroll to position [1068, 0]
